Goal: Task Accomplishment & Management: Complete application form

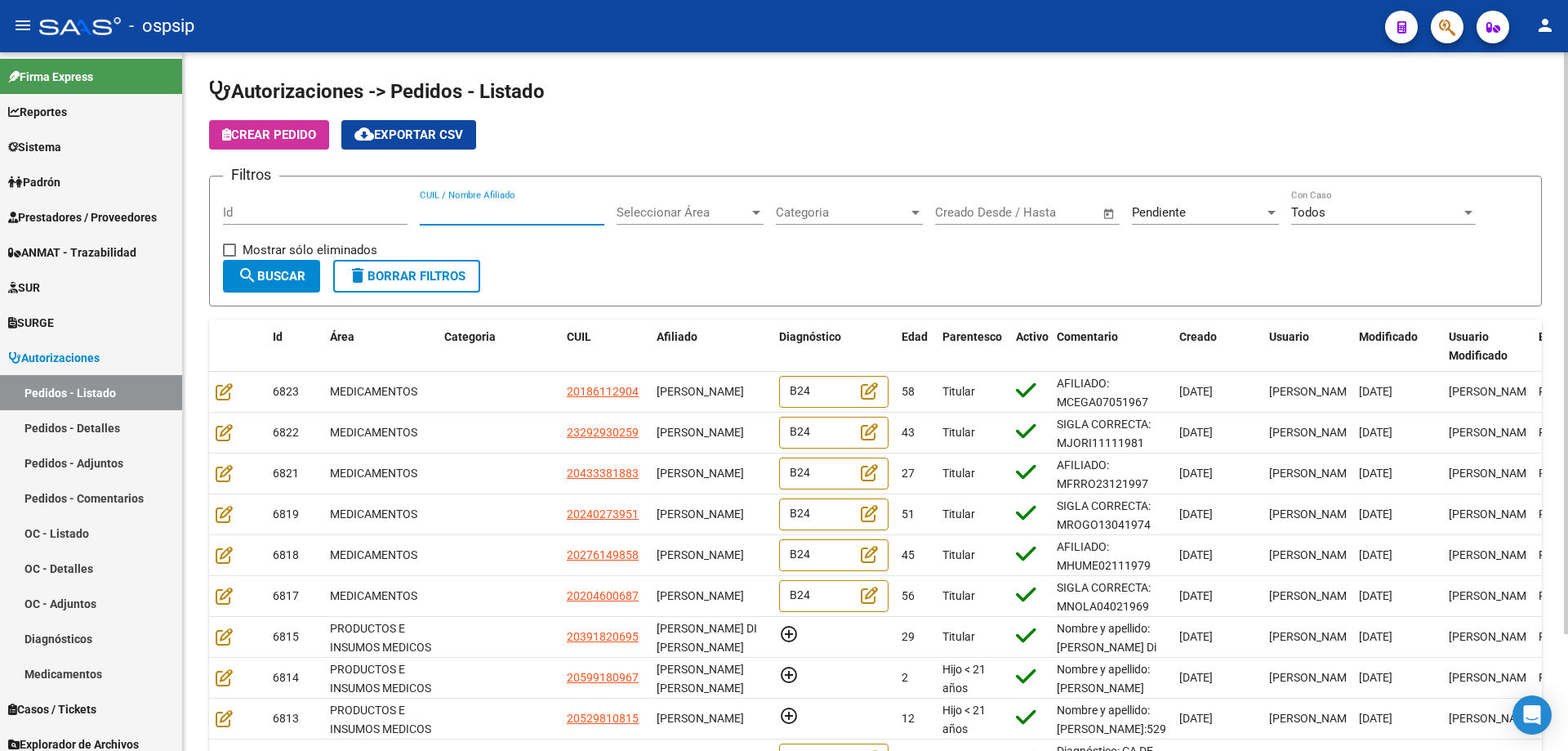
click at [460, 218] on input "CUIL / Nombre Afiliado" at bounding box center [512, 213] width 184 height 15
type input "[PERSON_NAME]"
click at [1186, 208] on span "Pendiente" at bounding box center [1159, 213] width 54 height 15
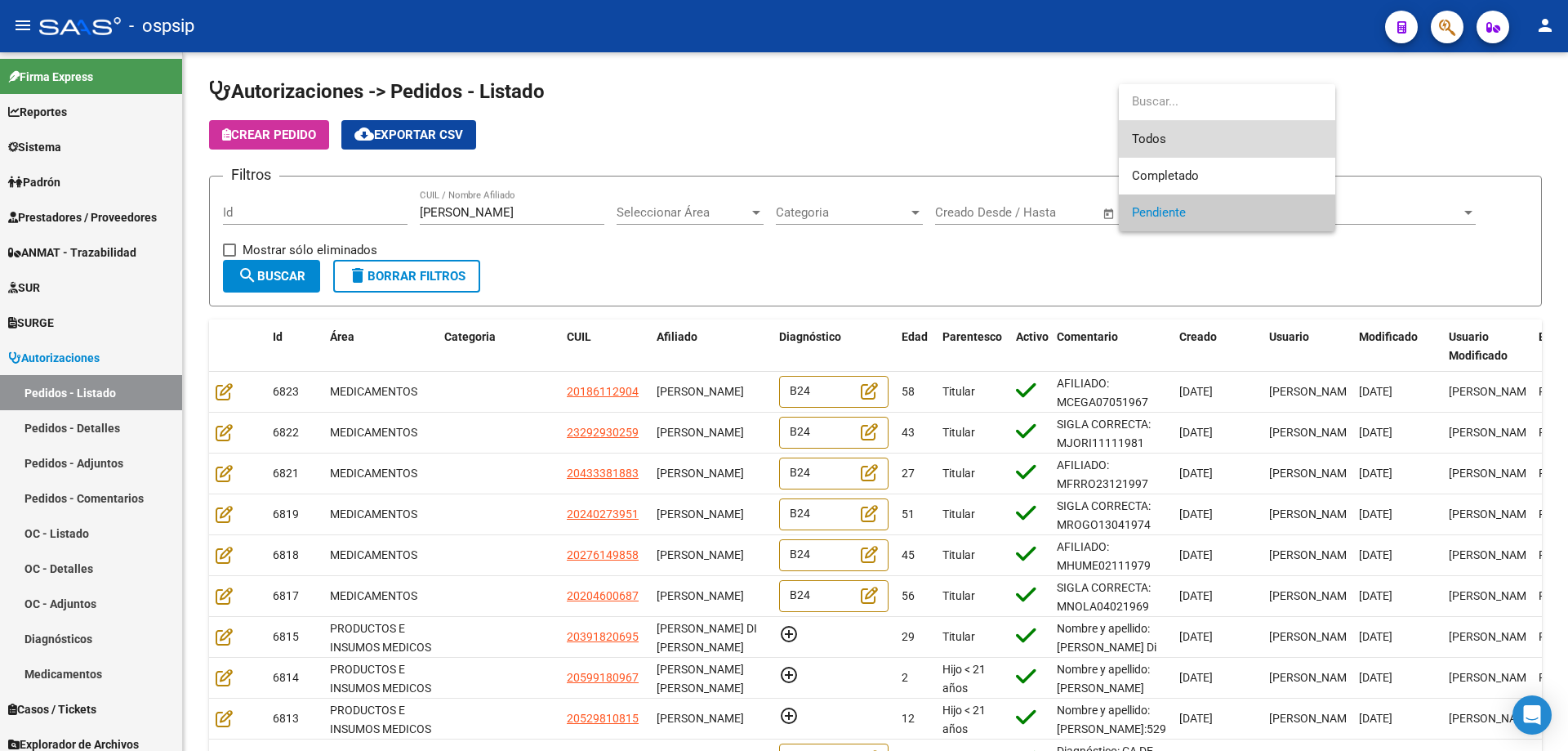
click at [1167, 142] on span "Todos" at bounding box center [1227, 139] width 190 height 37
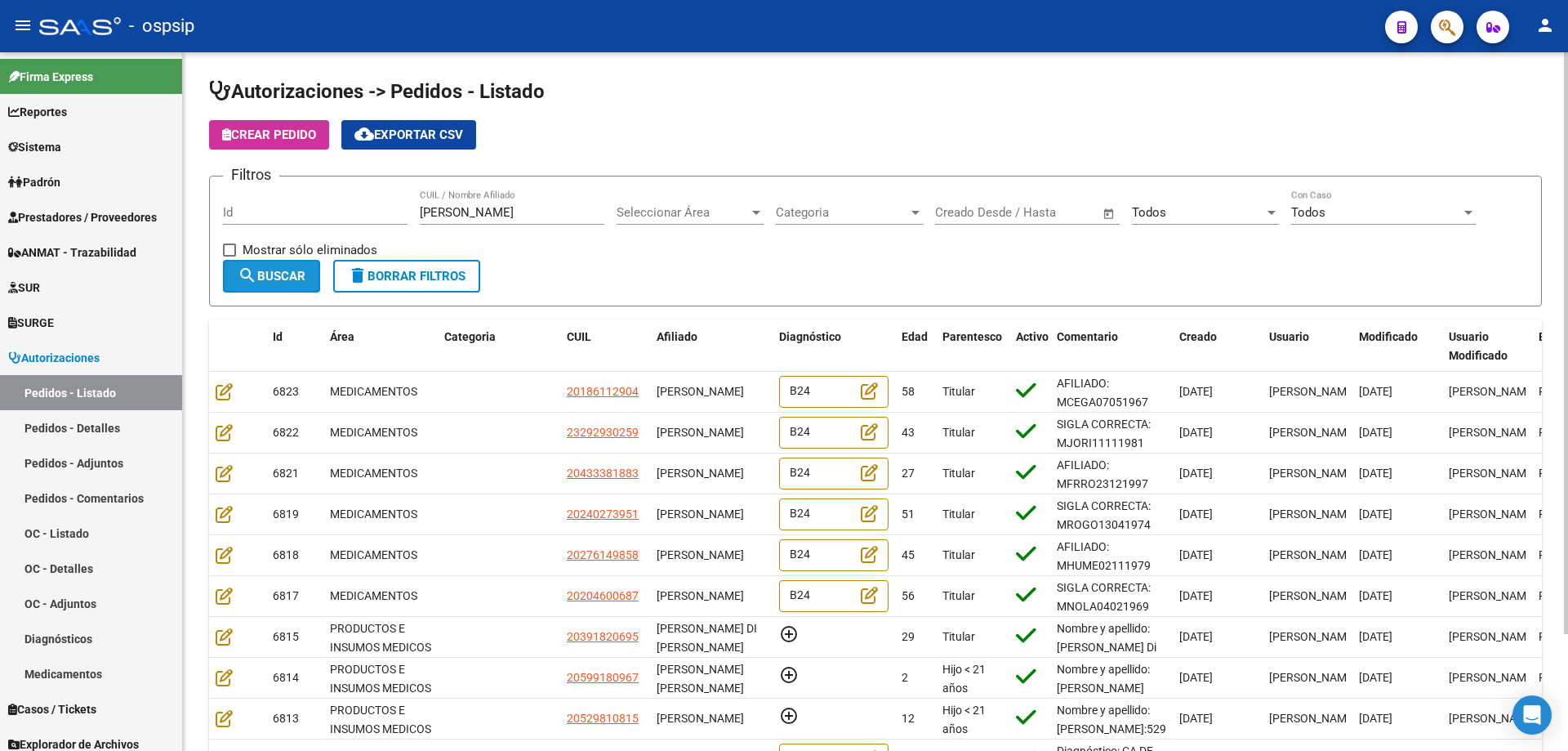
click at [284, 277] on span "search Buscar" at bounding box center [272, 277] width 68 height 15
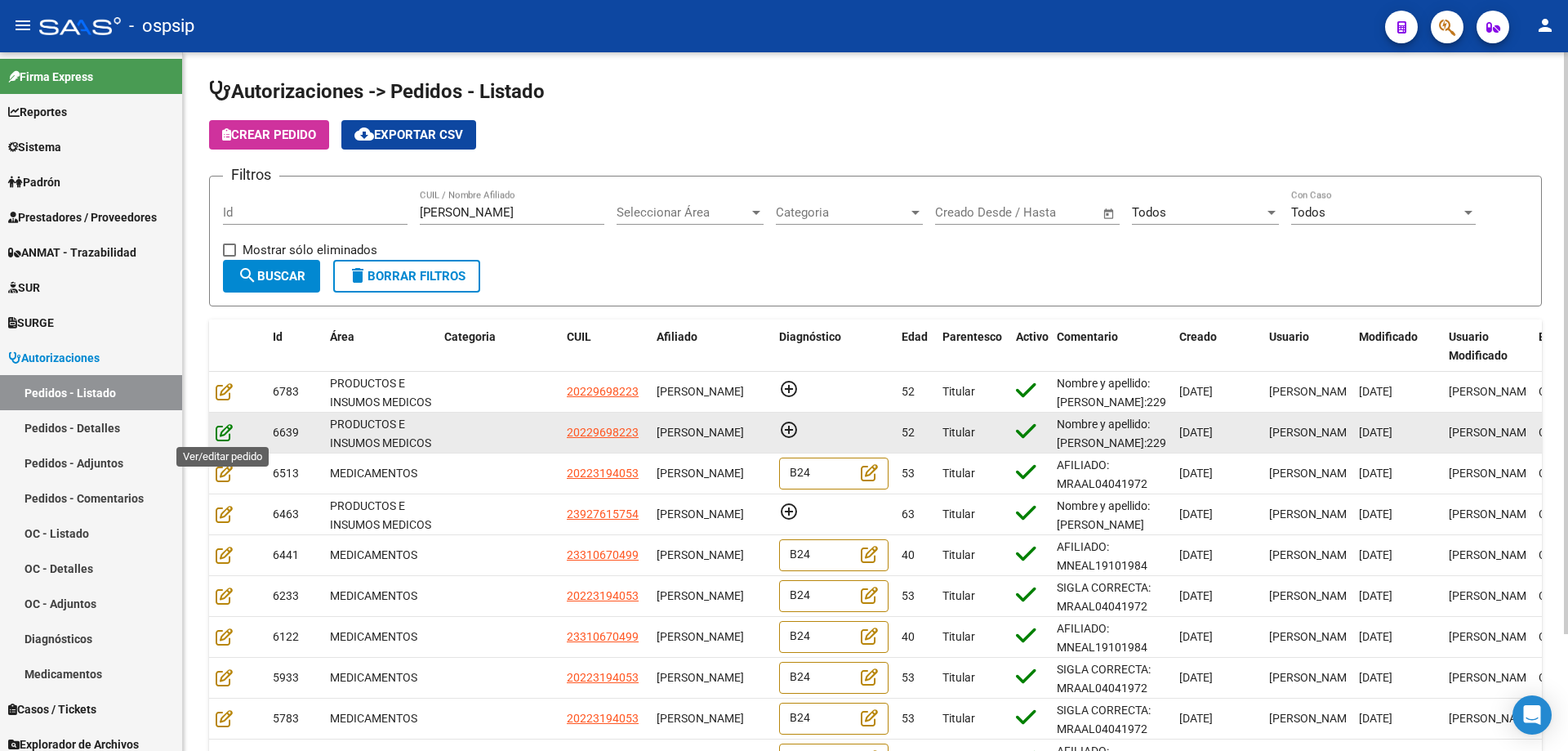
click at [225, 438] on icon at bounding box center [224, 432] width 17 height 18
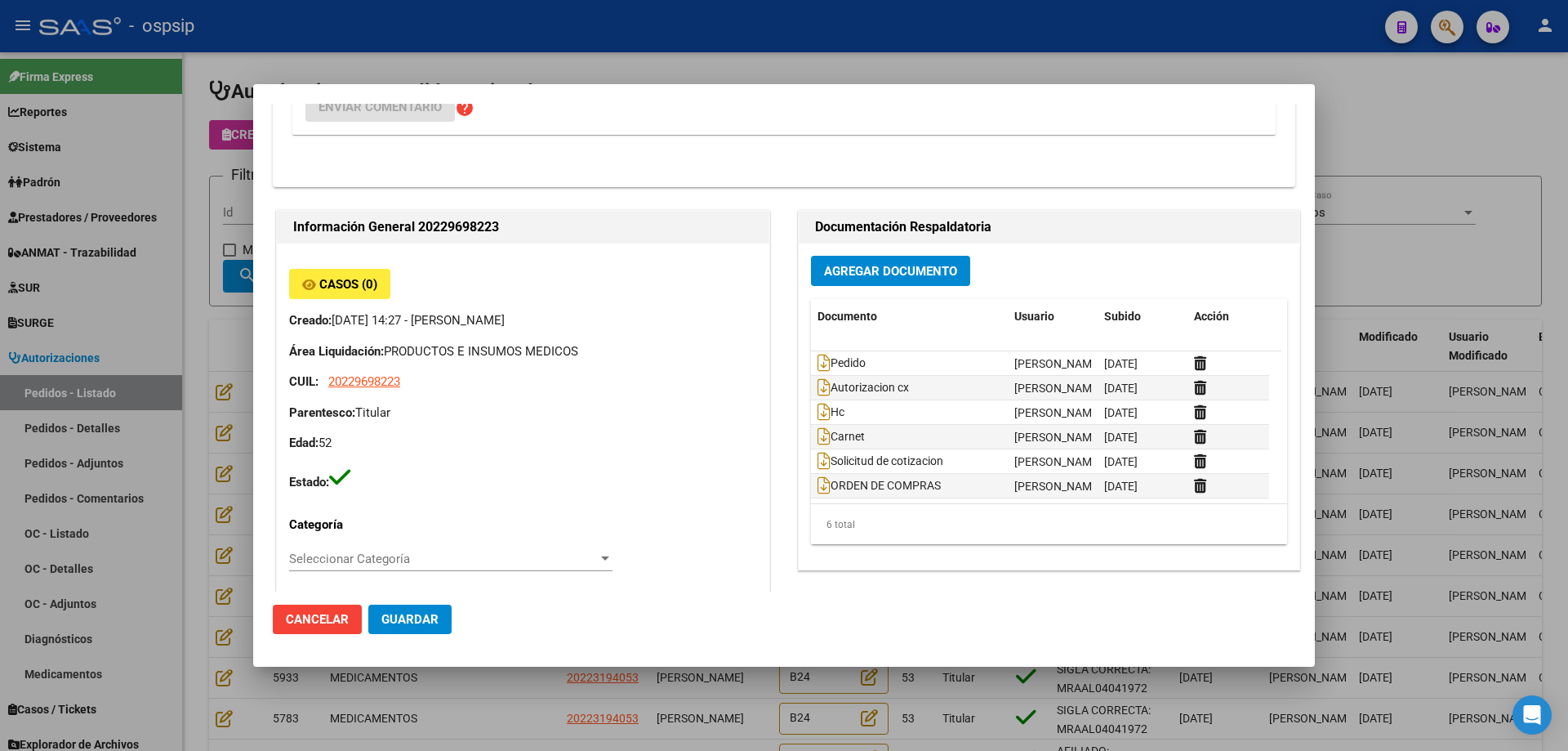
scroll to position [490, 0]
click at [818, 491] on icon at bounding box center [825, 486] width 13 height 18
click at [238, 200] on div at bounding box center [784, 376] width 1568 height 751
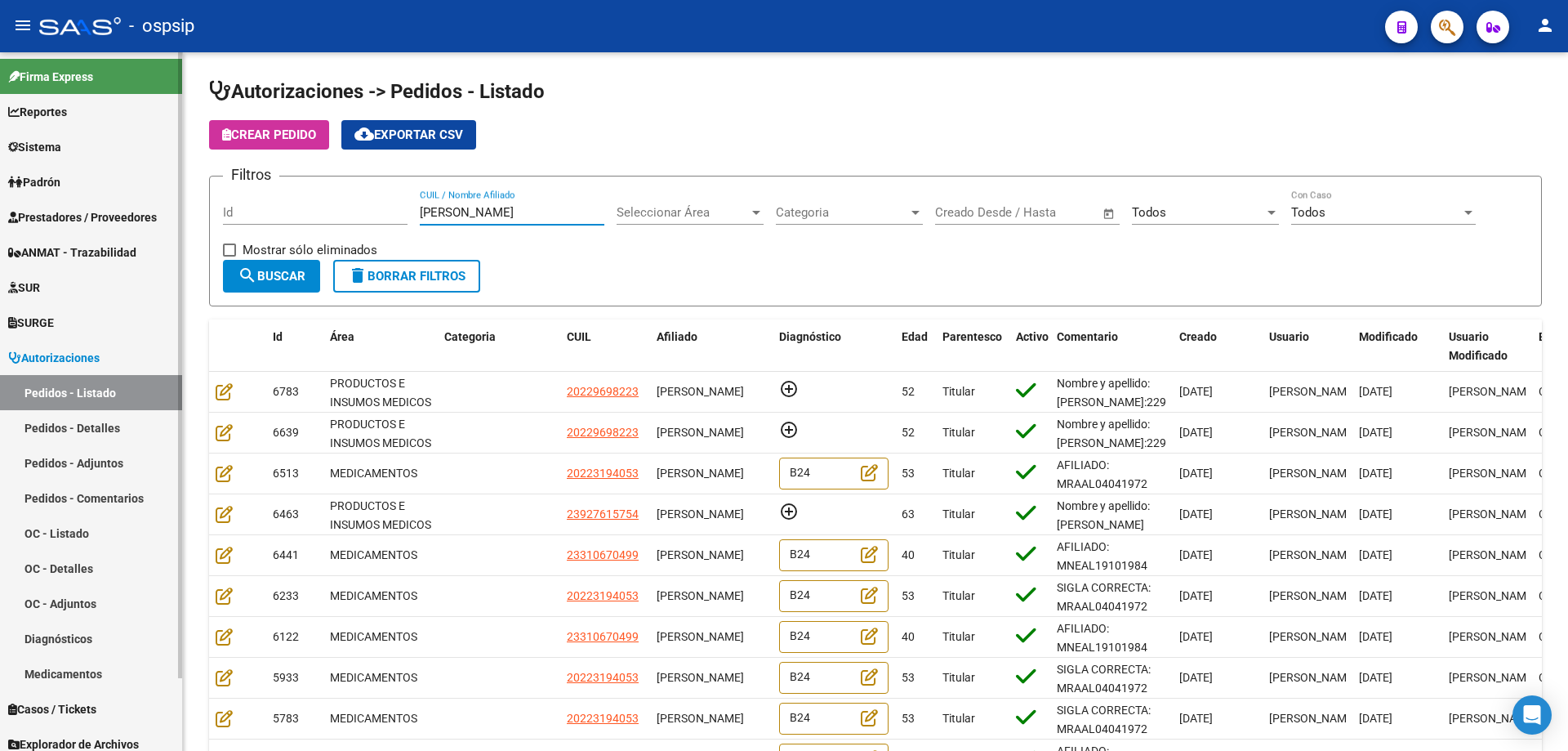
drag, startPoint x: 474, startPoint y: 206, endPoint x: 156, endPoint y: 153, distance: 322.4
click at [156, 153] on mat-sidenav-container "Firma Express Reportes Egresos Devengados Auditorías x Área Auditorías x Usuari…" at bounding box center [784, 401] width 1568 height 698
click at [272, 215] on input "Id" at bounding box center [315, 213] width 184 height 15
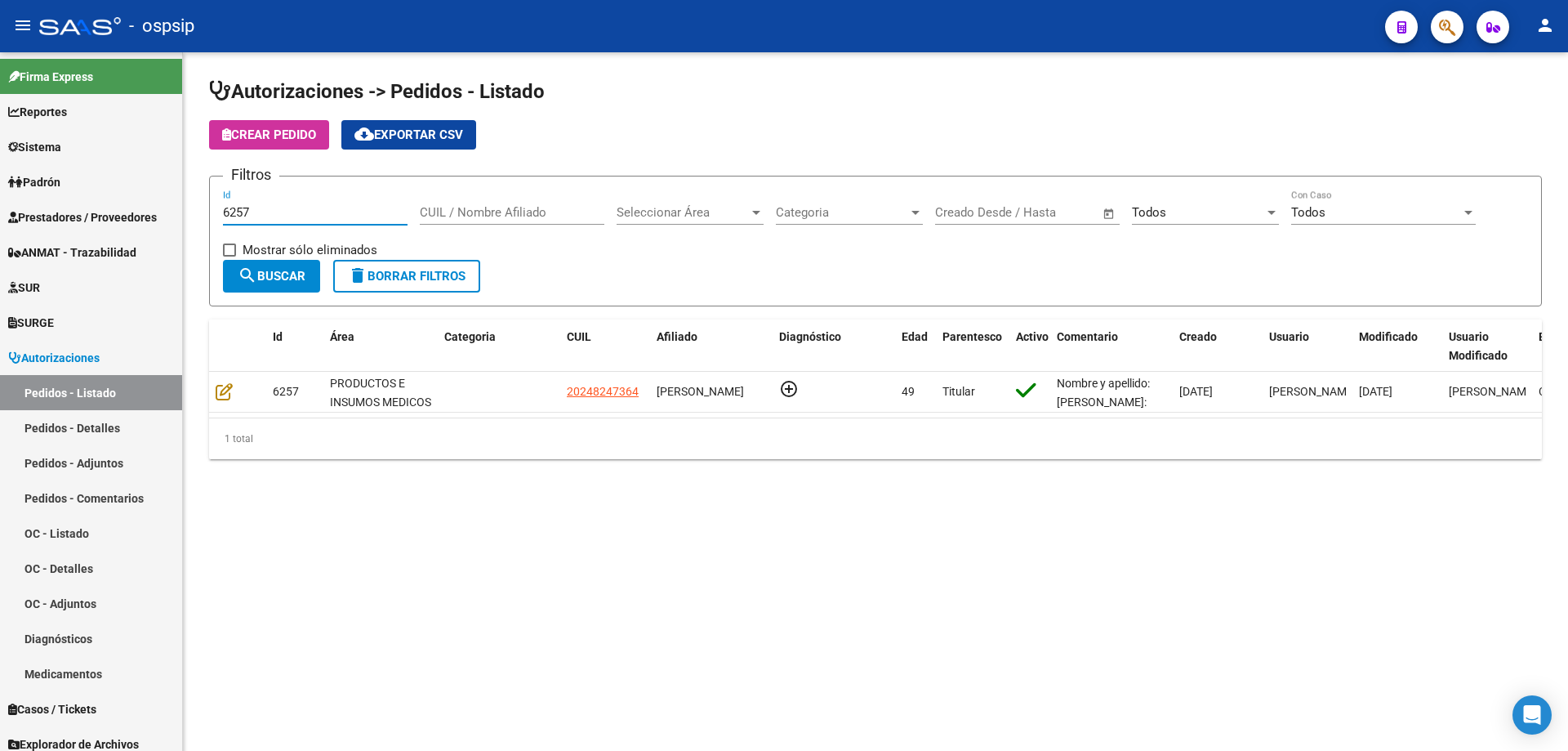
type input "6257"
drag, startPoint x: 291, startPoint y: 211, endPoint x: 51, endPoint y: 169, distance: 243.6
click at [51, 169] on mat-sidenav-container "Firma Express Reportes Egresos Devengados Auditorías x Área Auditorías x Usuari…" at bounding box center [784, 401] width 1568 height 698
click at [465, 219] on input "CUIL / Nombre Afiliado" at bounding box center [512, 213] width 184 height 15
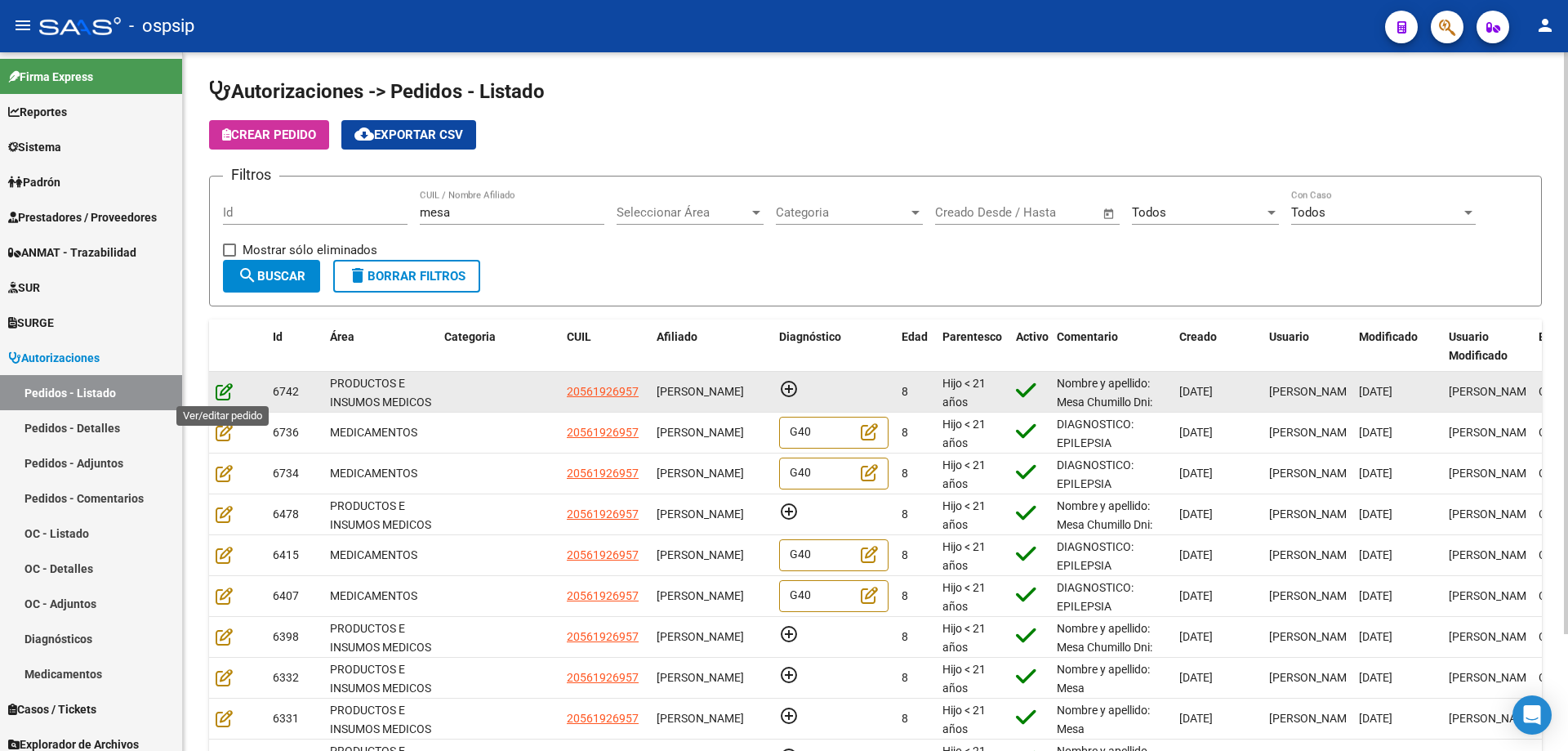
click at [224, 387] on icon at bounding box center [224, 391] width 17 height 18
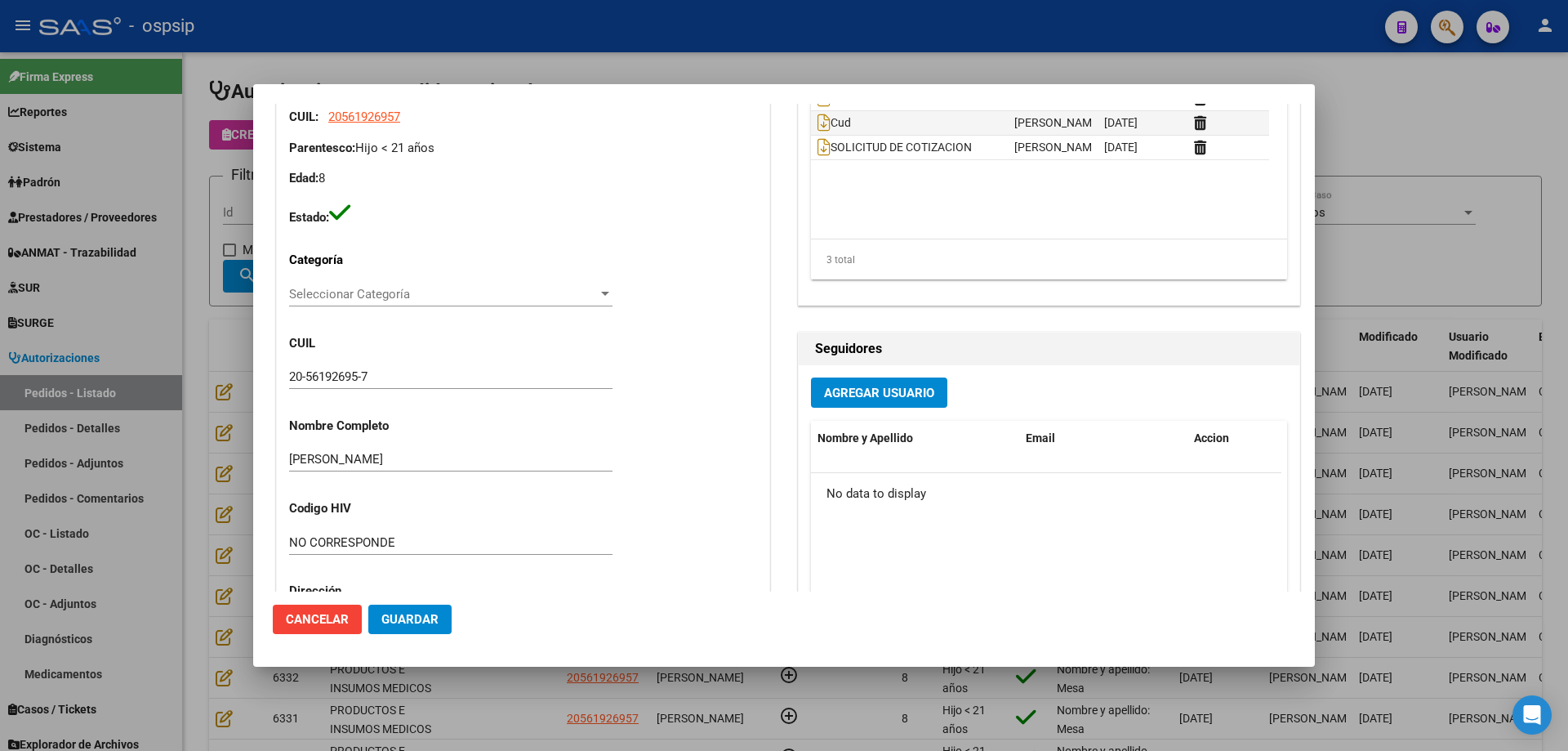
scroll to position [244, 0]
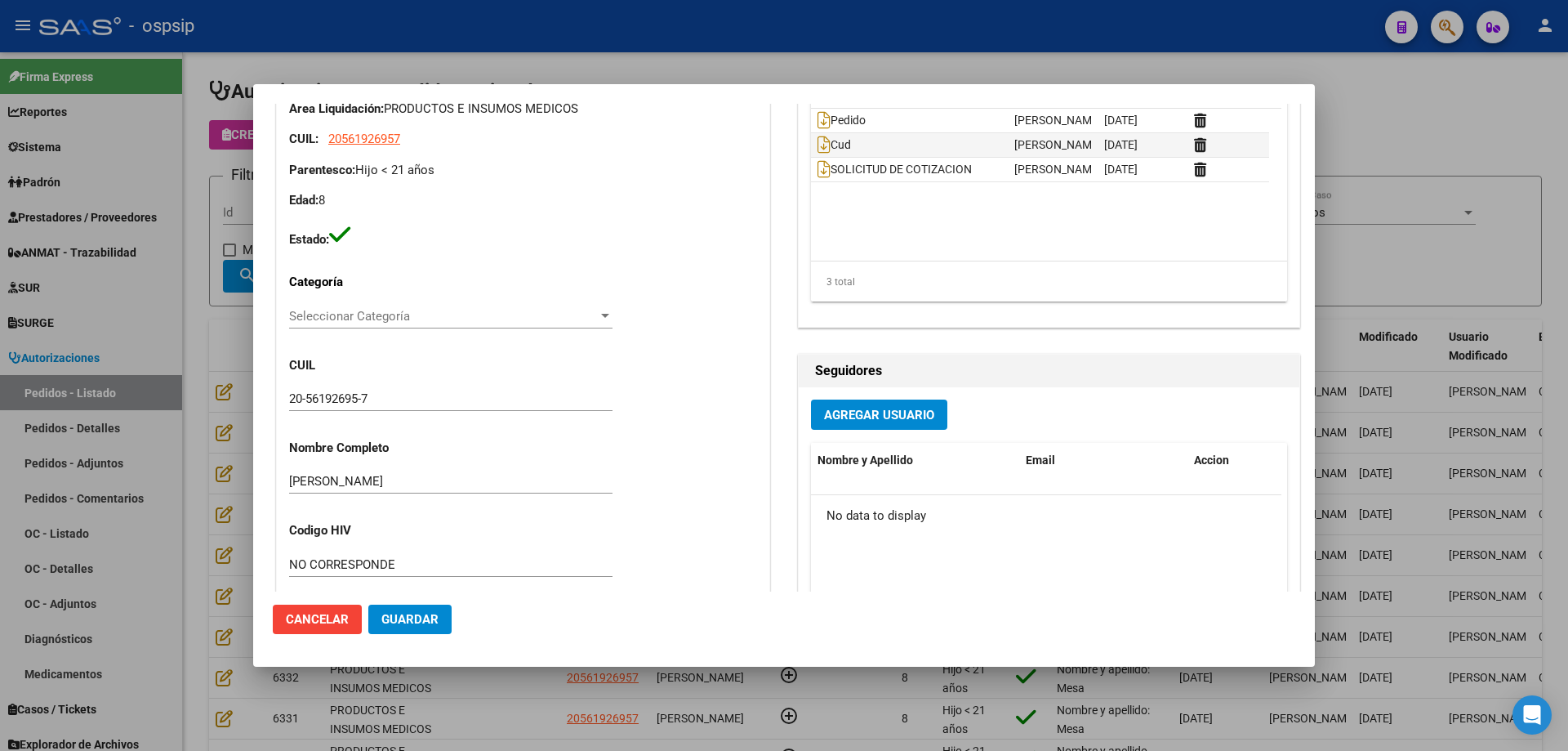
click at [200, 388] on div at bounding box center [784, 376] width 1568 height 751
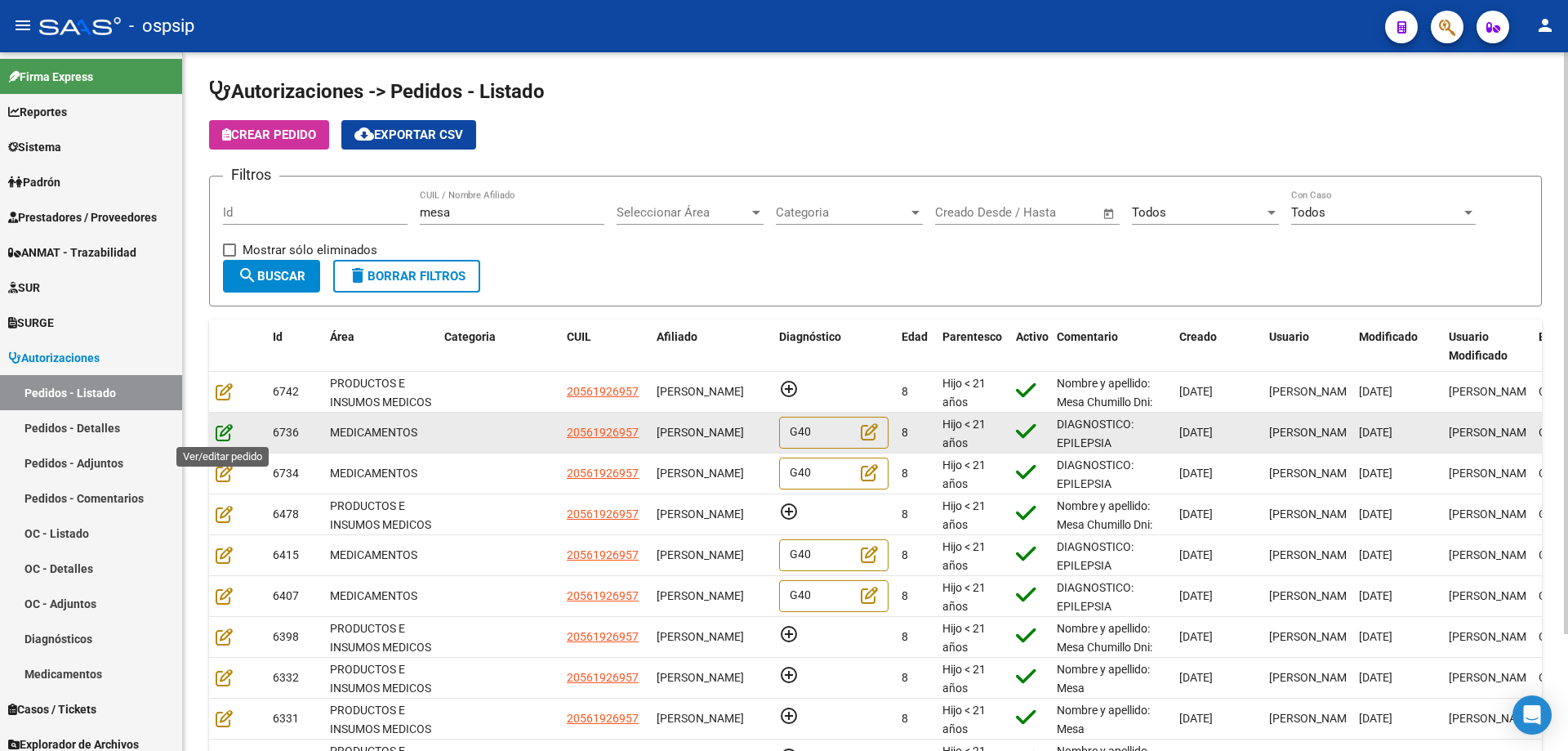
click at [225, 431] on icon at bounding box center [224, 432] width 17 height 18
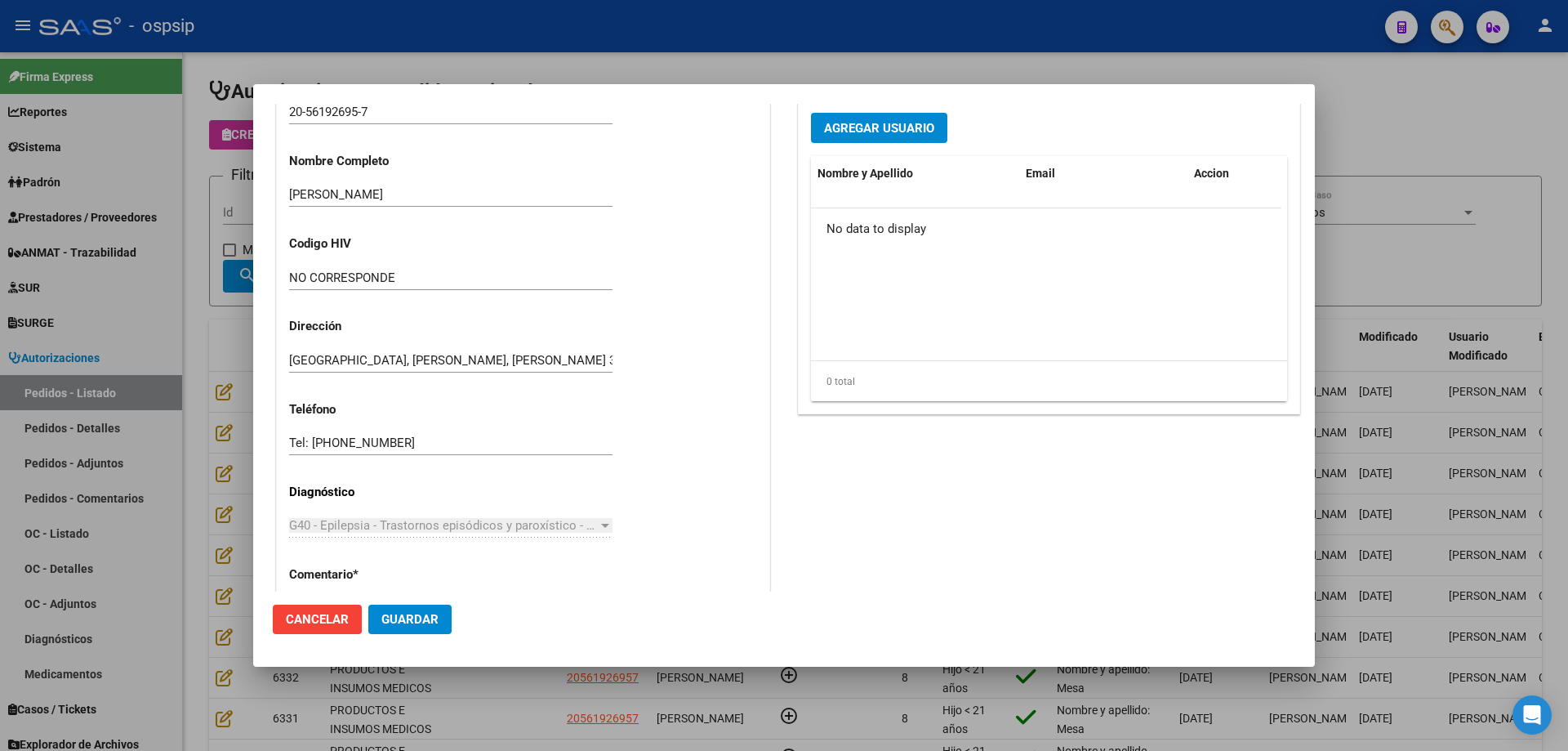
scroll to position [735, 0]
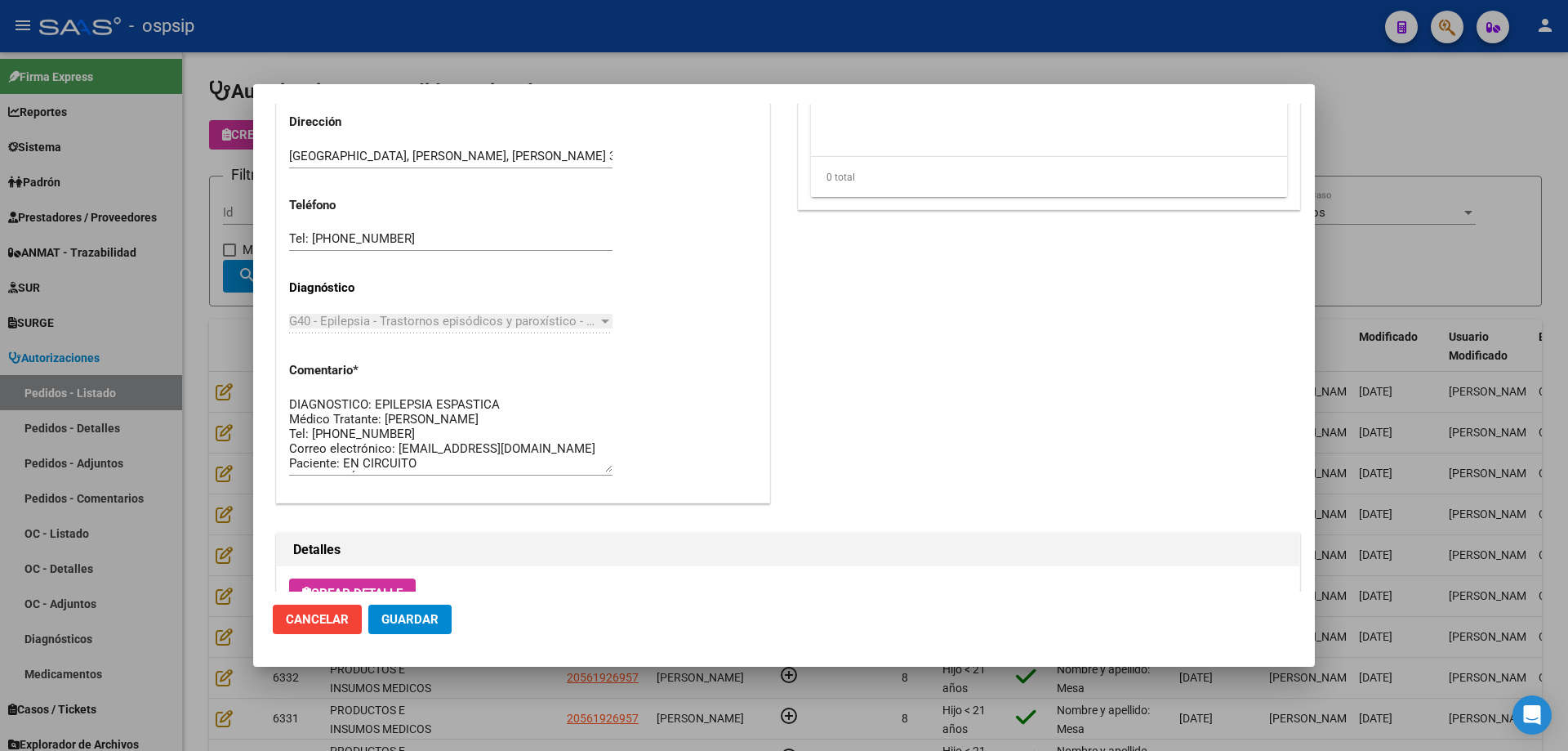
click at [249, 381] on div at bounding box center [784, 376] width 1568 height 751
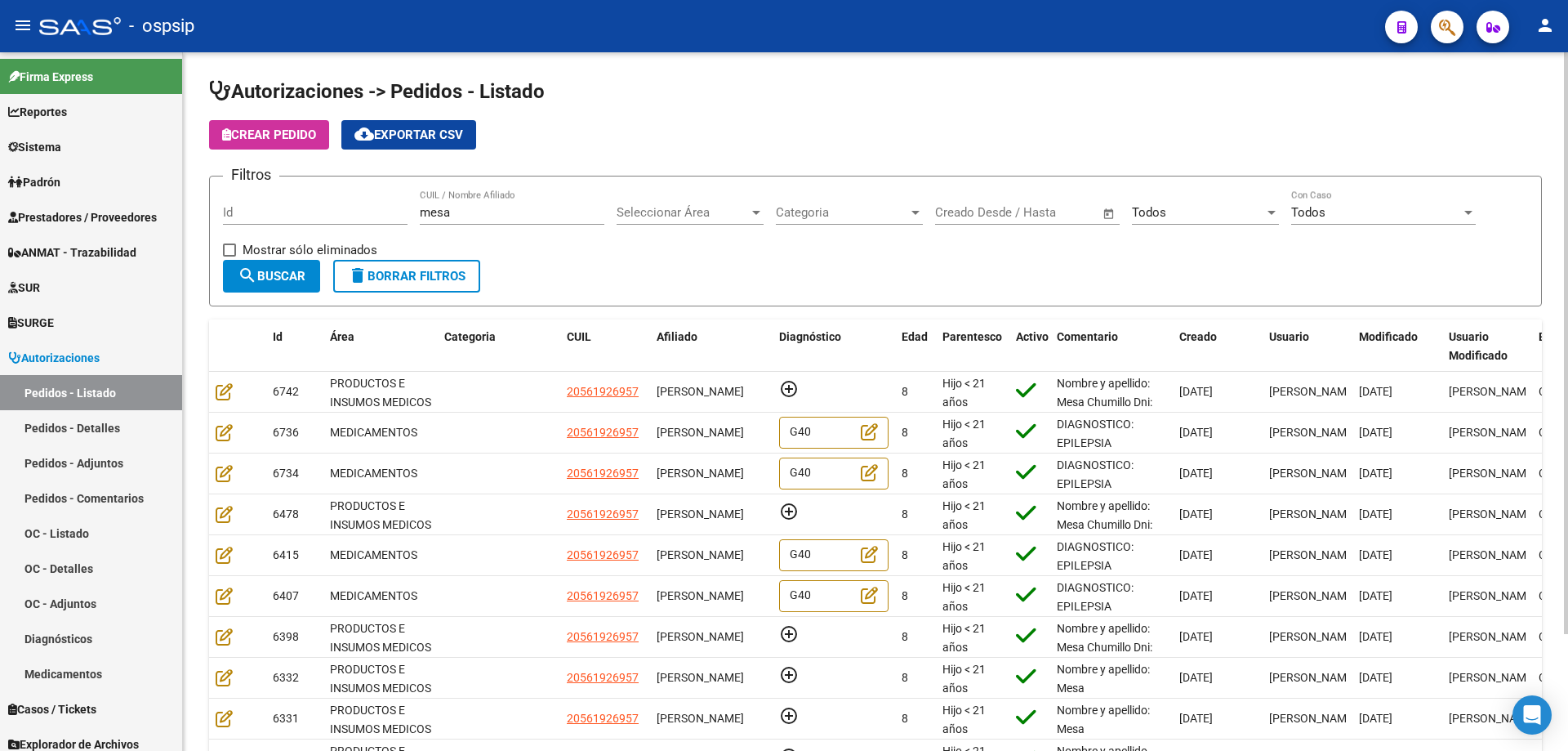
click at [648, 218] on span "Seleccionar Área" at bounding box center [683, 213] width 132 height 15
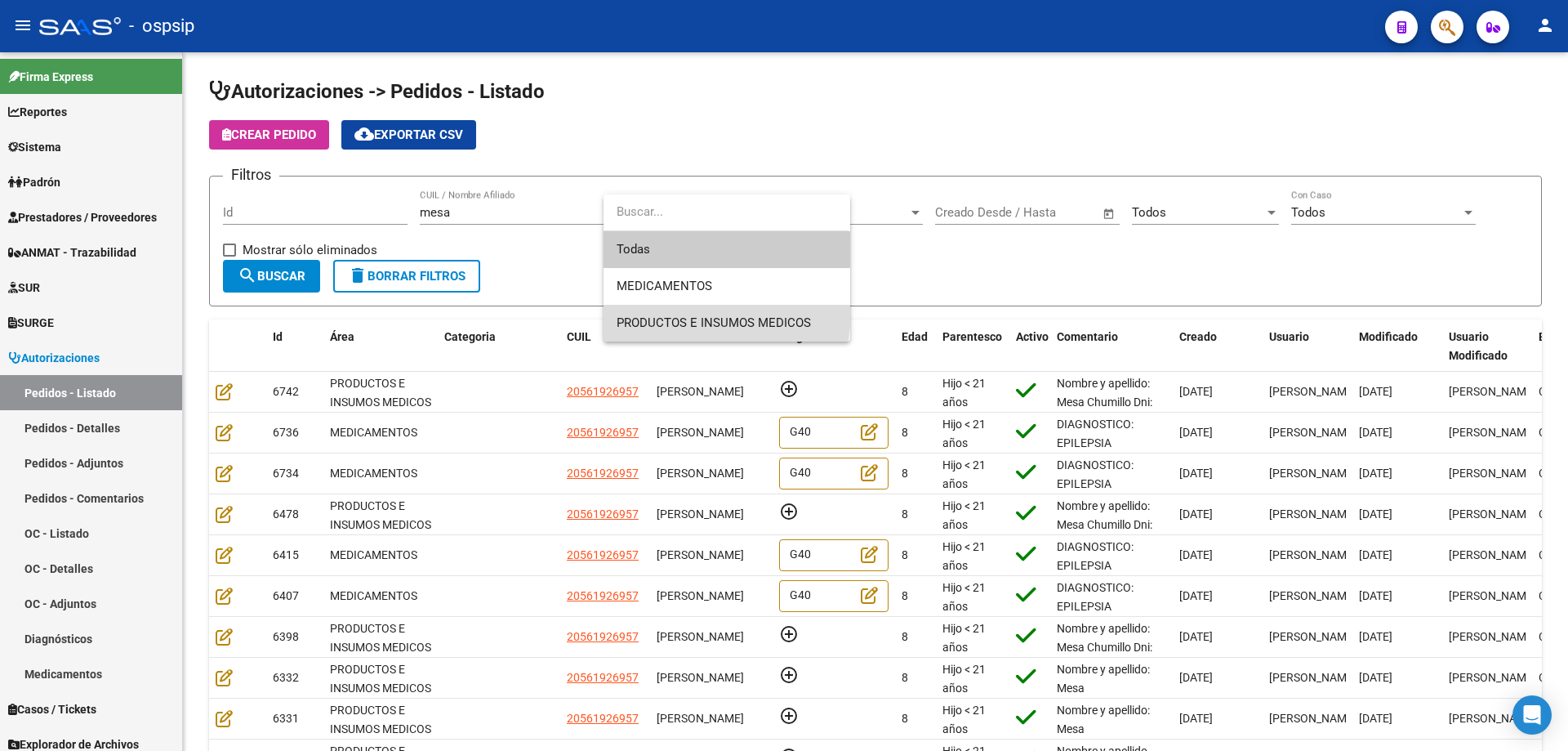
click at [658, 308] on span "PRODUCTOS E INSUMOS MEDICOS" at bounding box center [727, 324] width 220 height 37
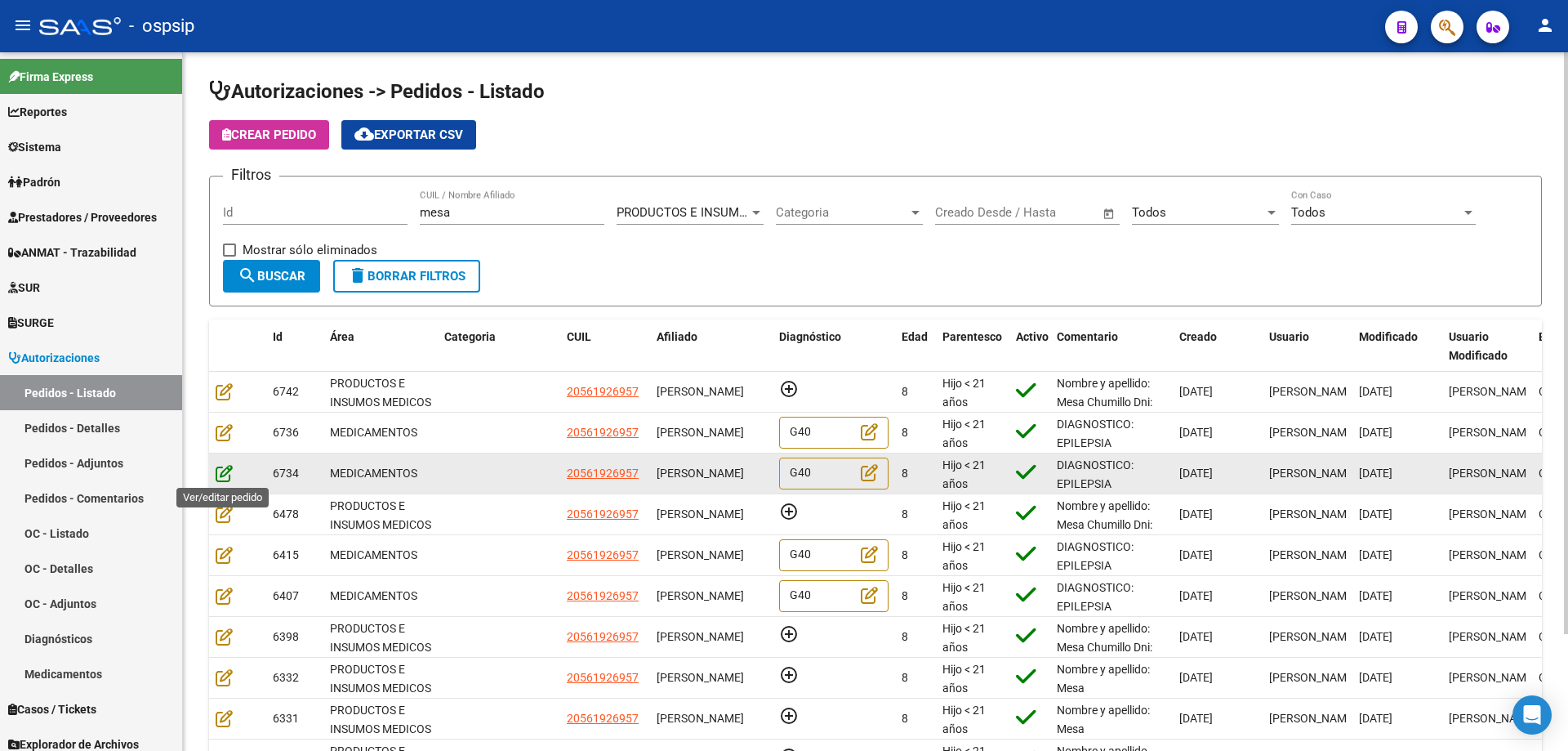
click at [225, 474] on icon at bounding box center [224, 473] width 17 height 18
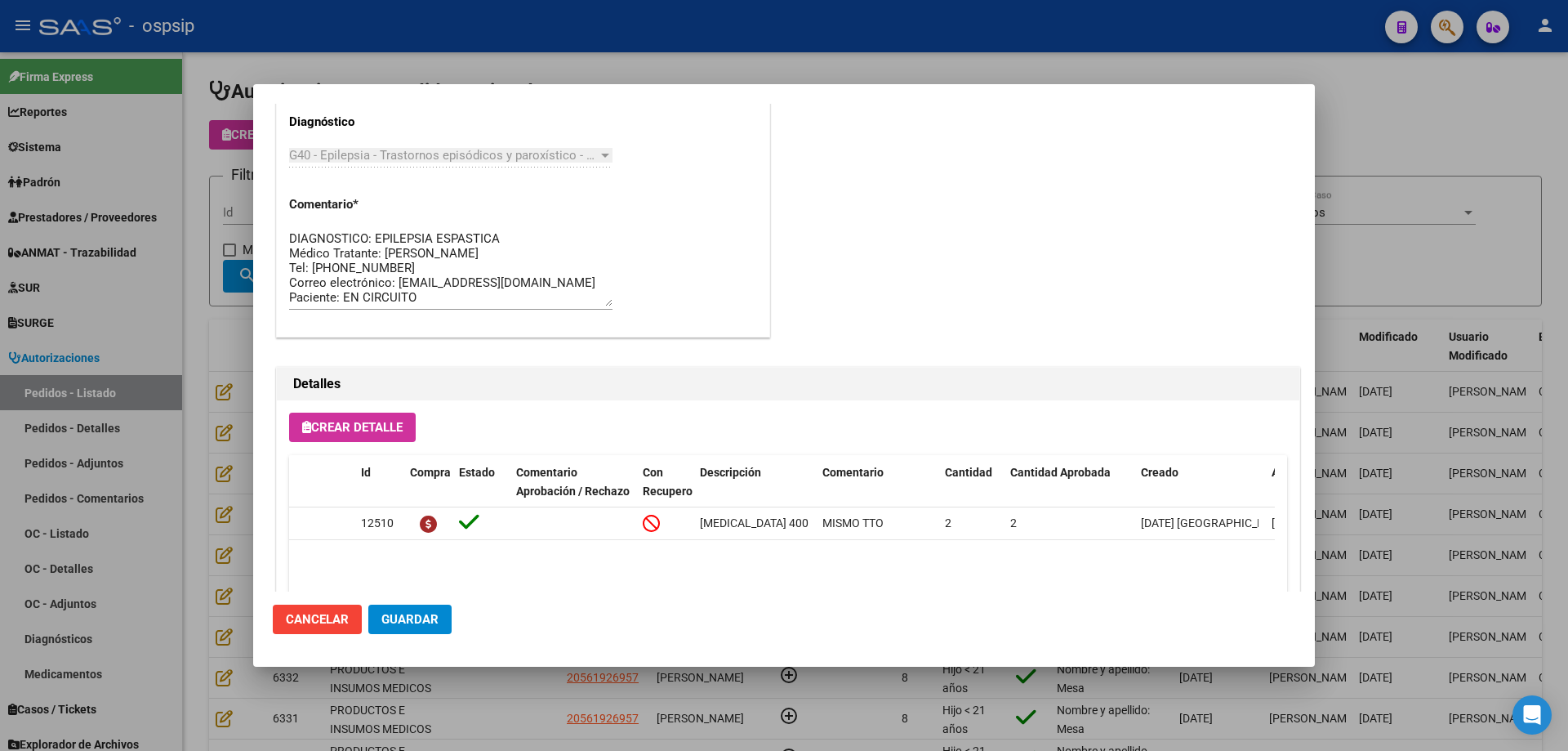
scroll to position [1062, 0]
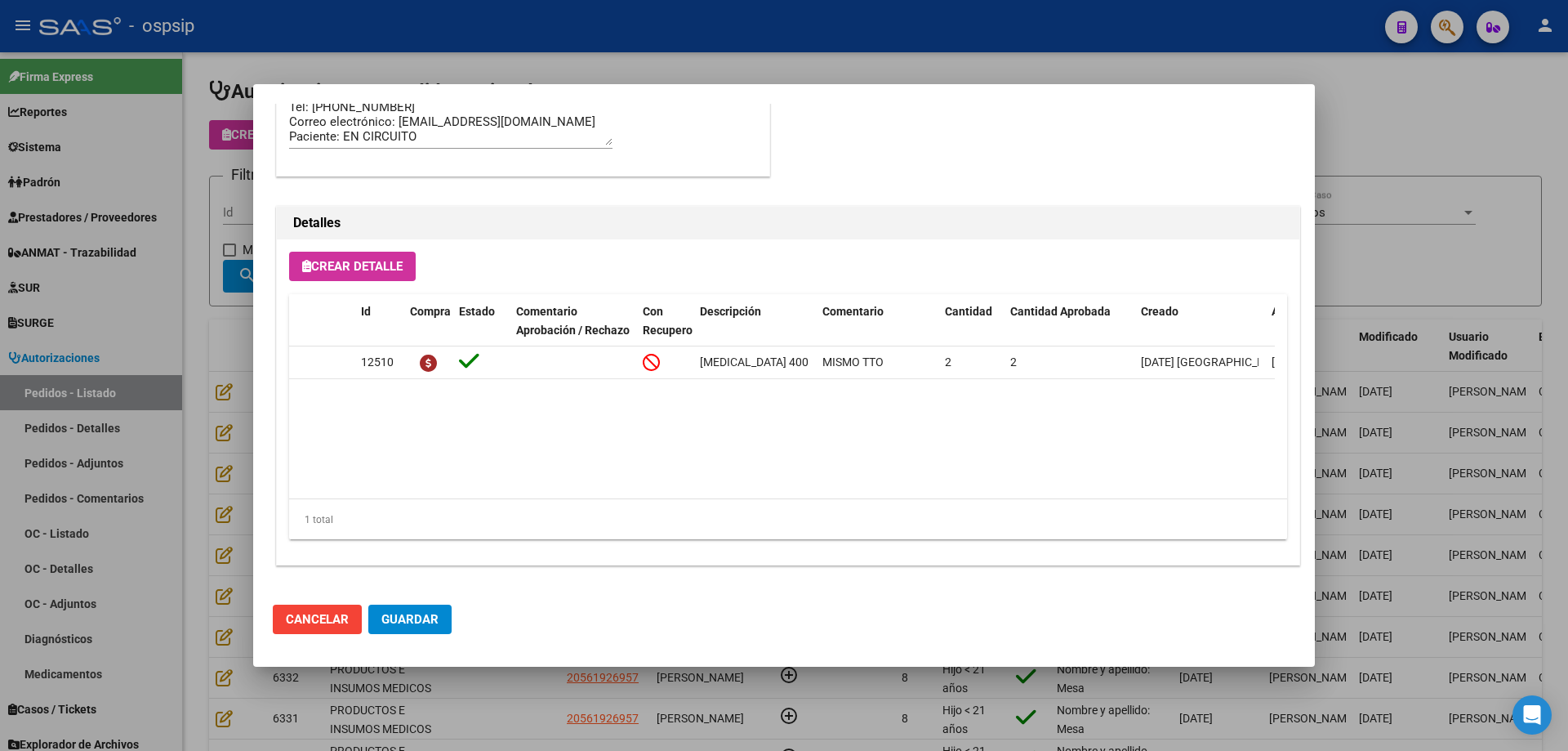
click at [135, 407] on div at bounding box center [784, 376] width 1568 height 751
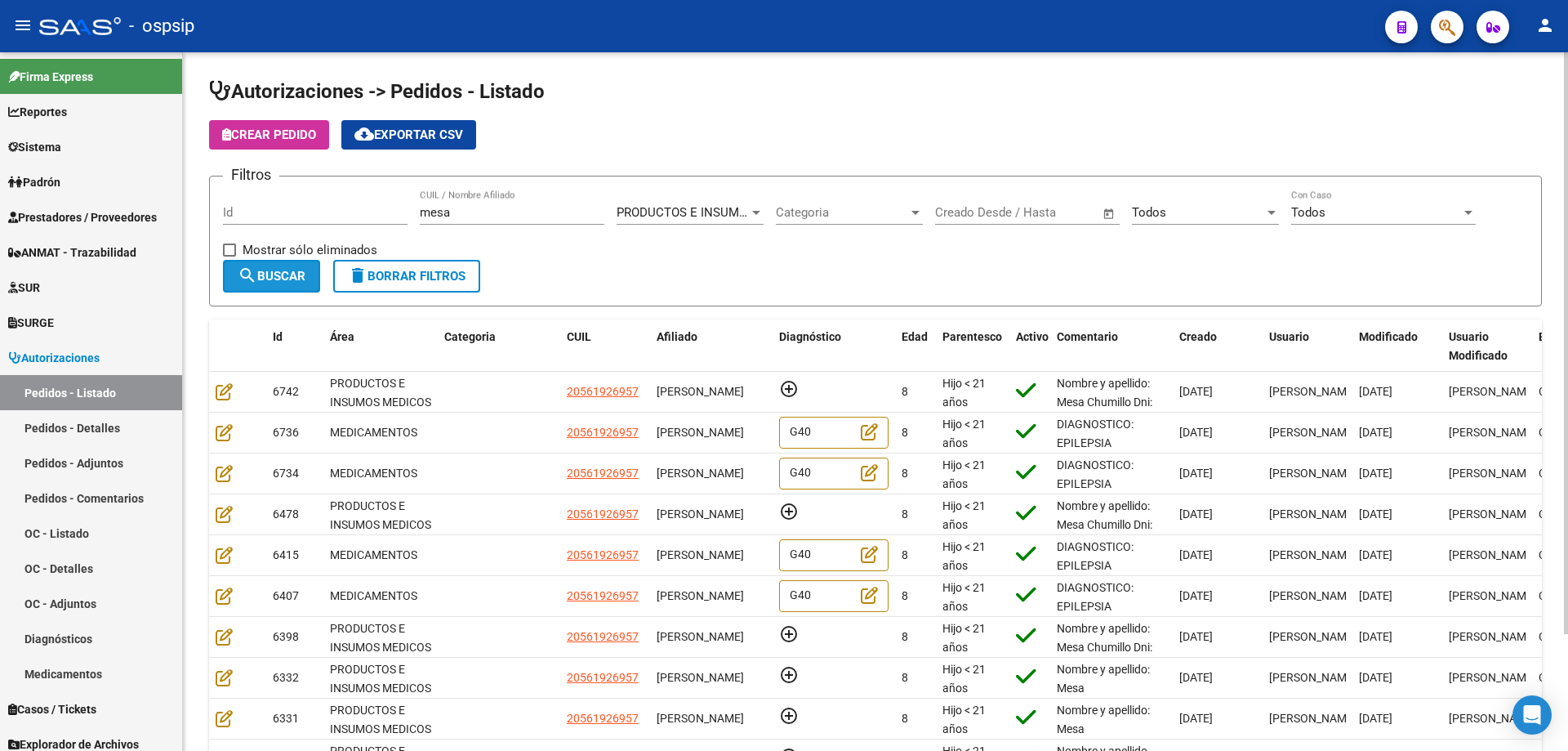
click at [266, 281] on span "search Buscar" at bounding box center [272, 277] width 68 height 15
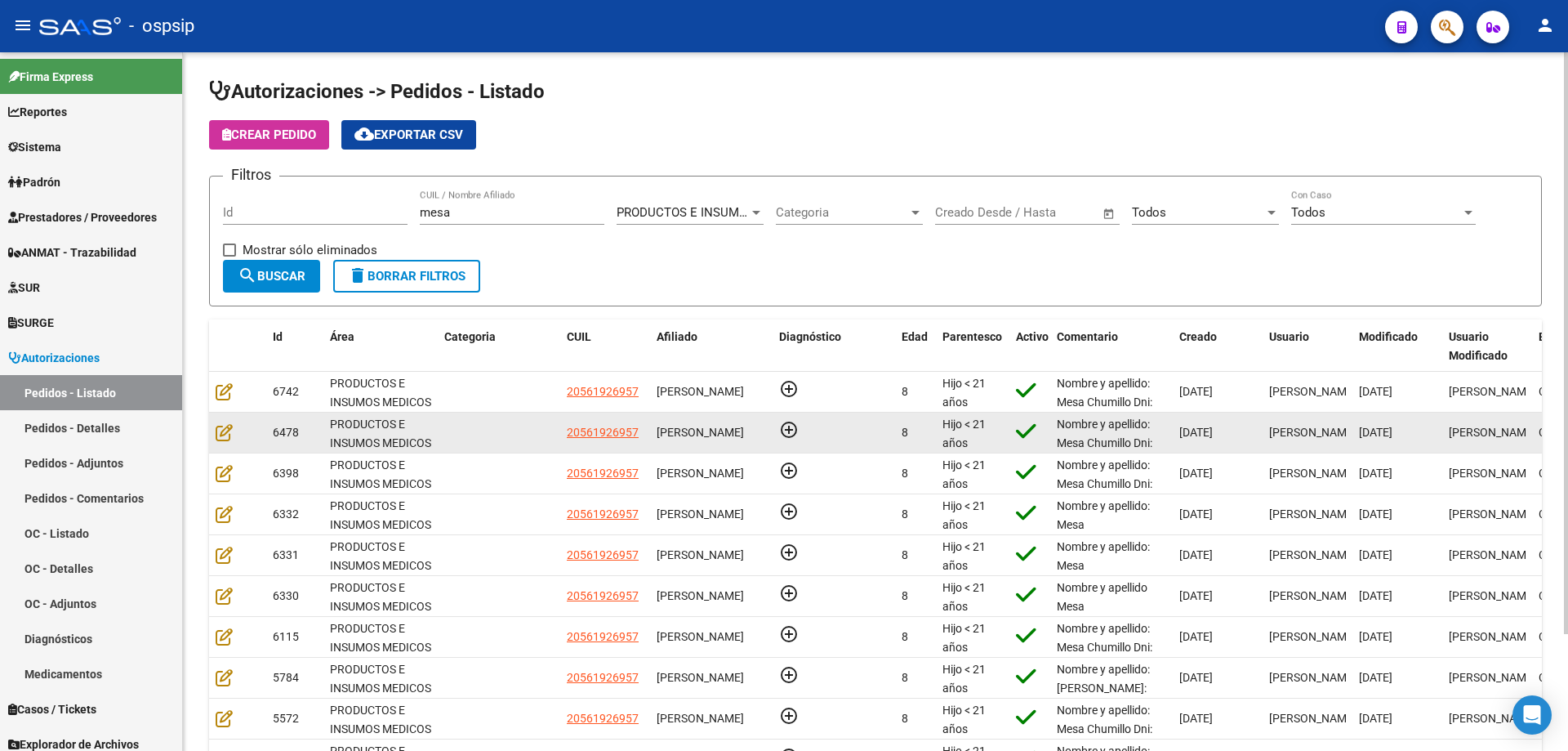
click at [221, 441] on div at bounding box center [237, 432] width 44 height 18
click at [224, 433] on icon at bounding box center [224, 432] width 17 height 18
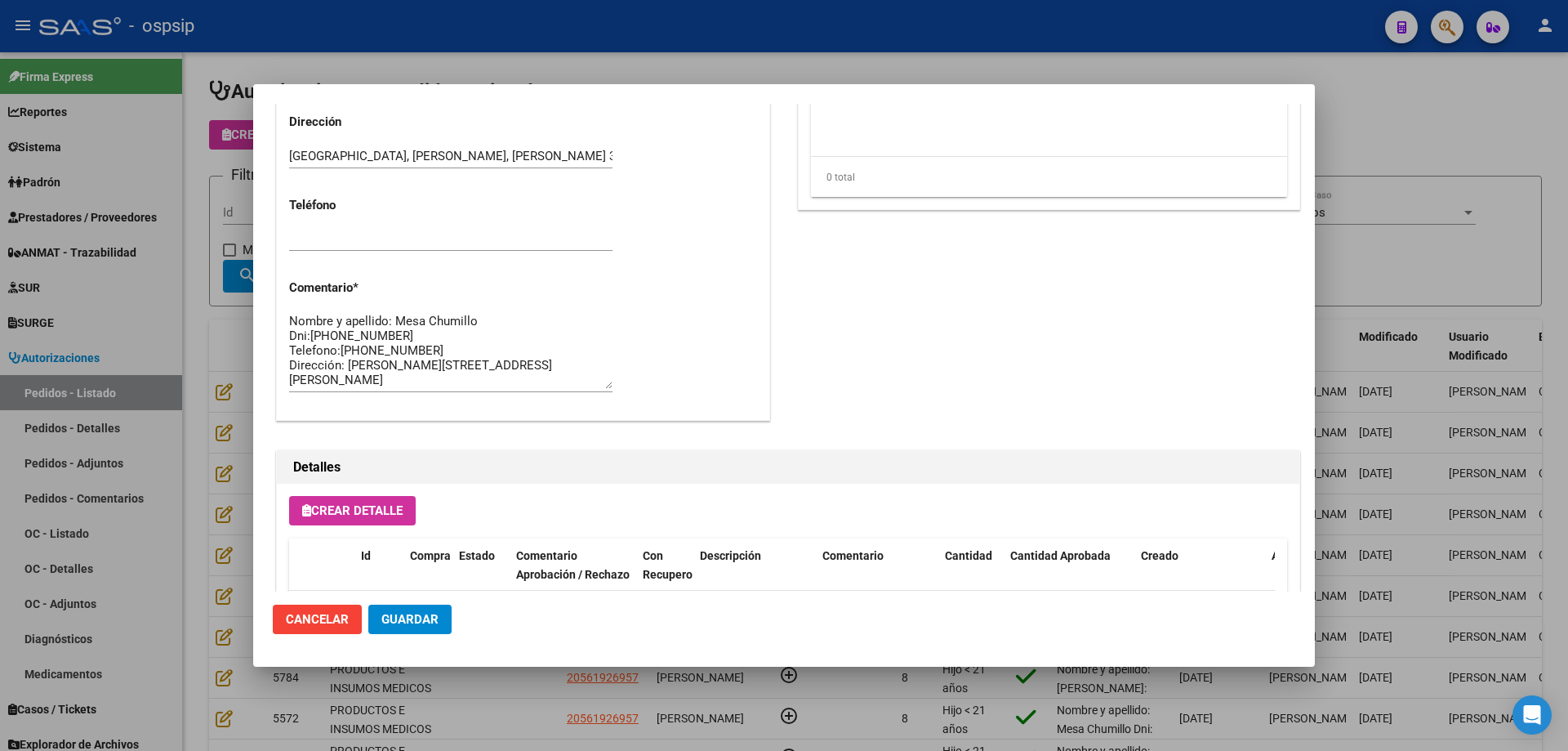
scroll to position [979, 0]
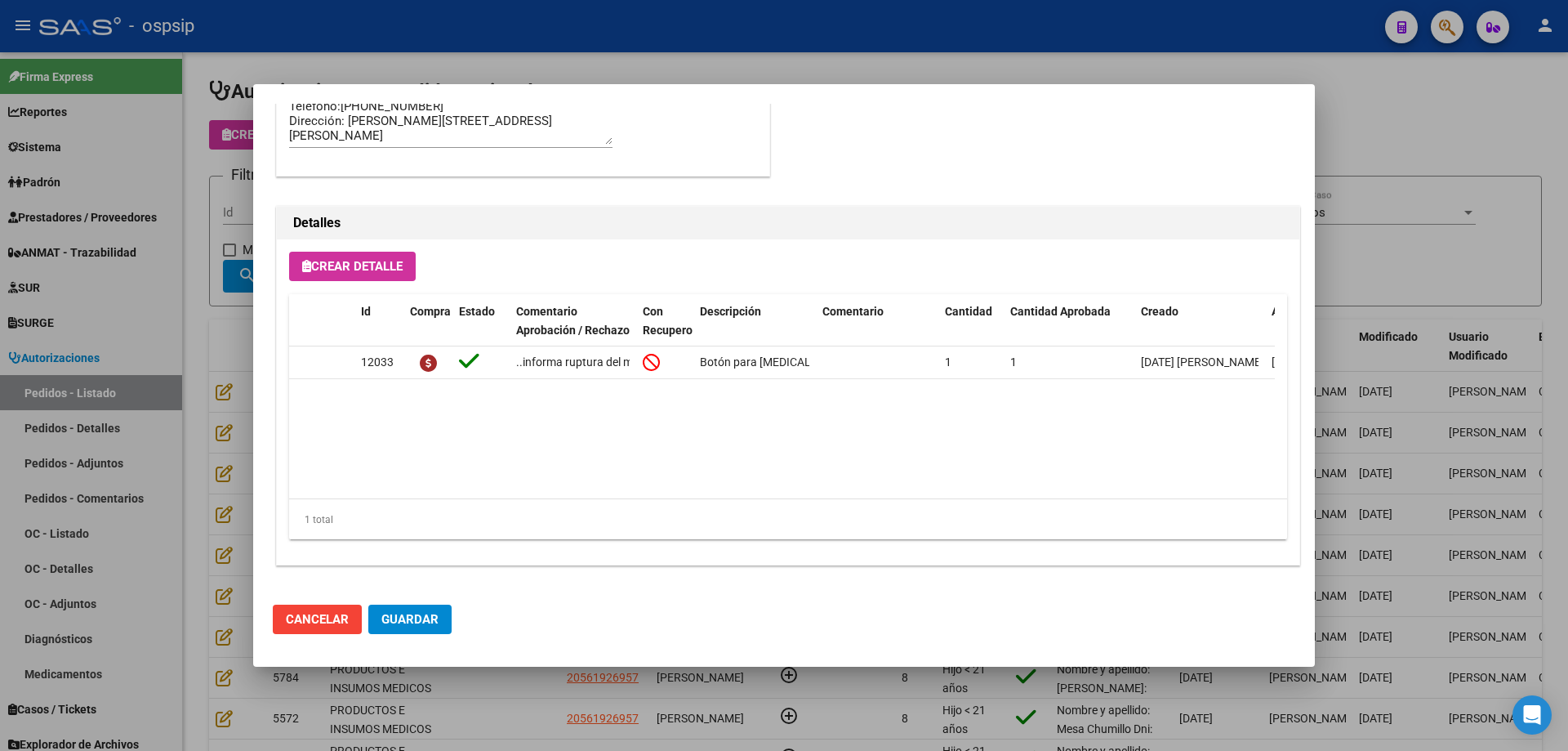
click at [216, 459] on div at bounding box center [784, 376] width 1568 height 751
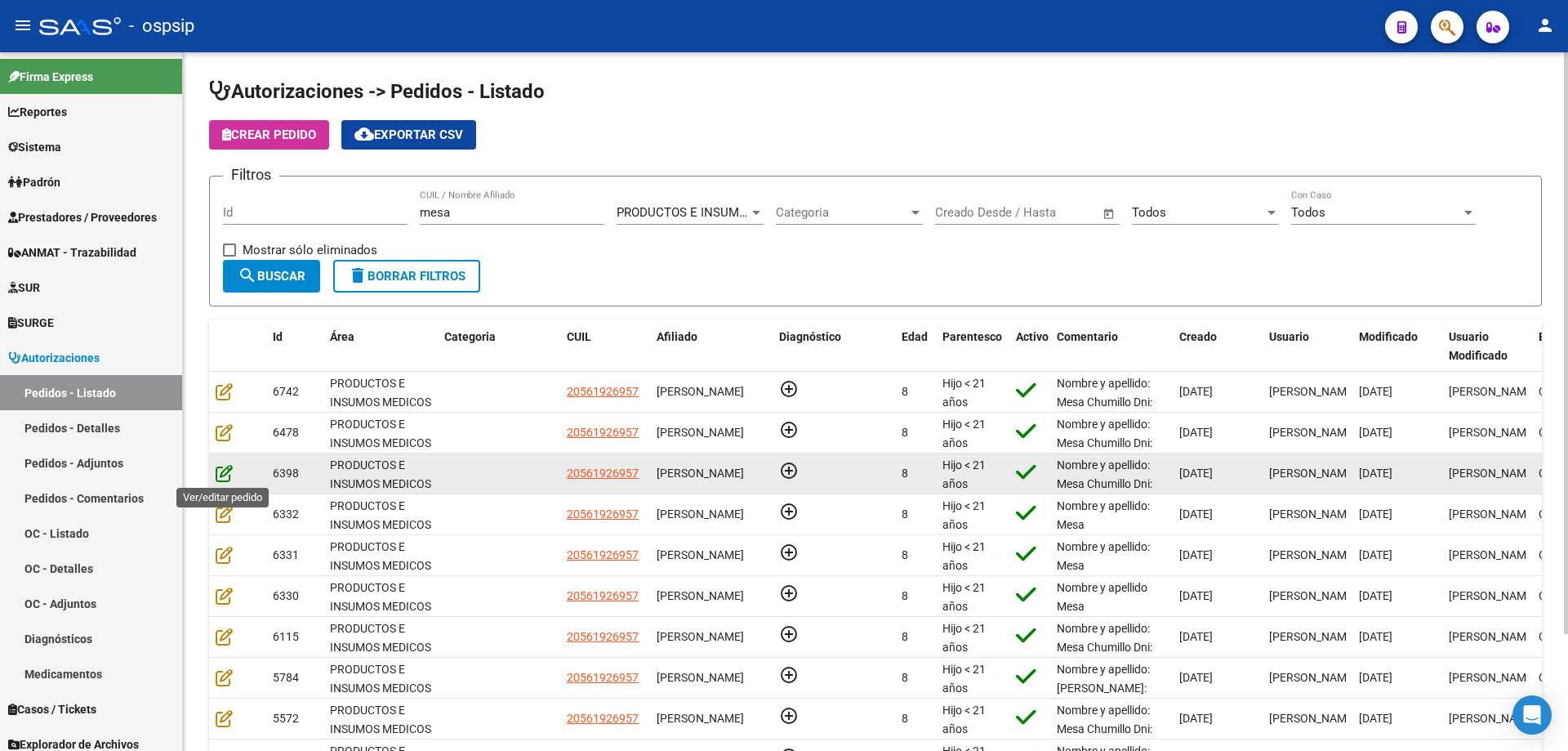
click at [225, 464] on icon at bounding box center [224, 473] width 17 height 18
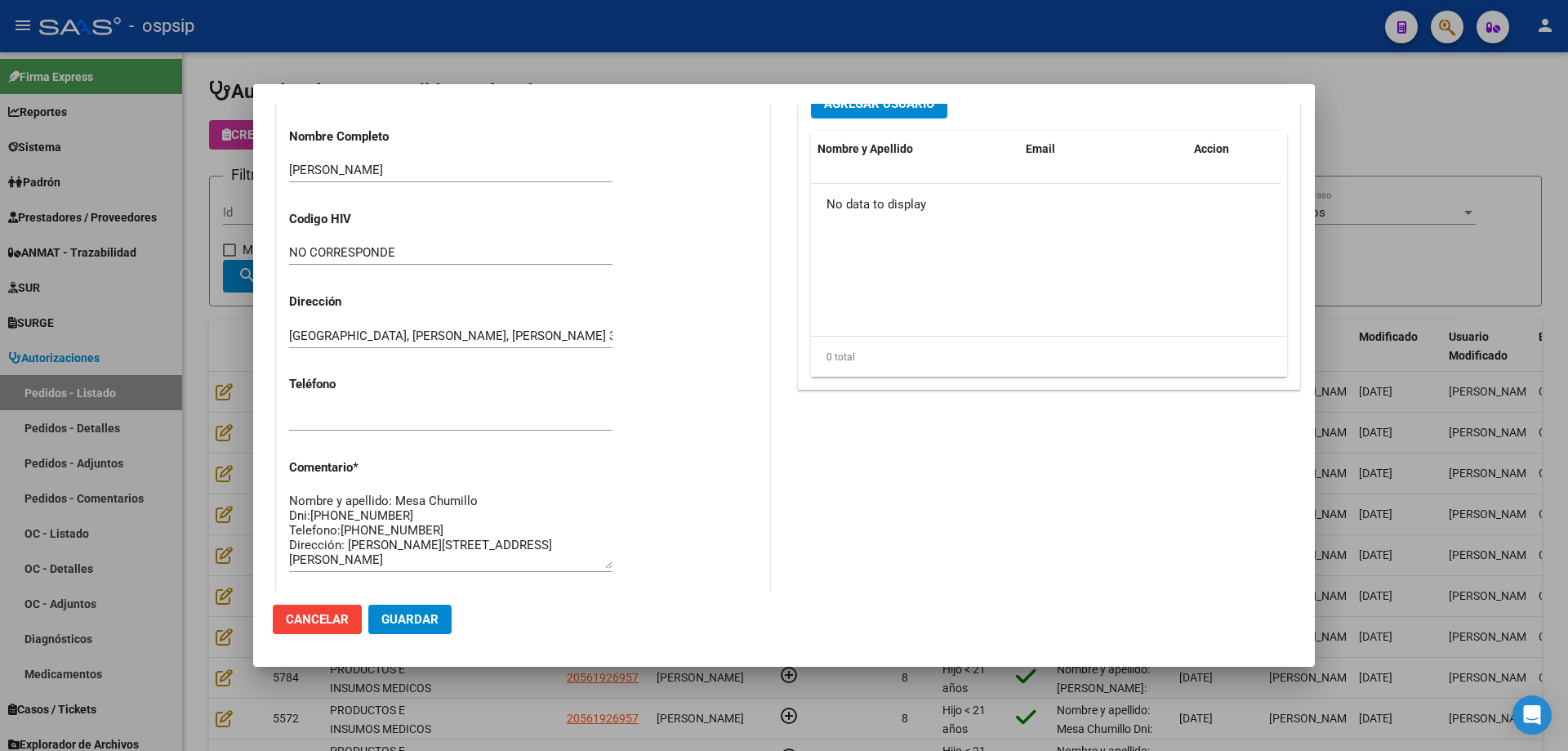
scroll to position [1307, 0]
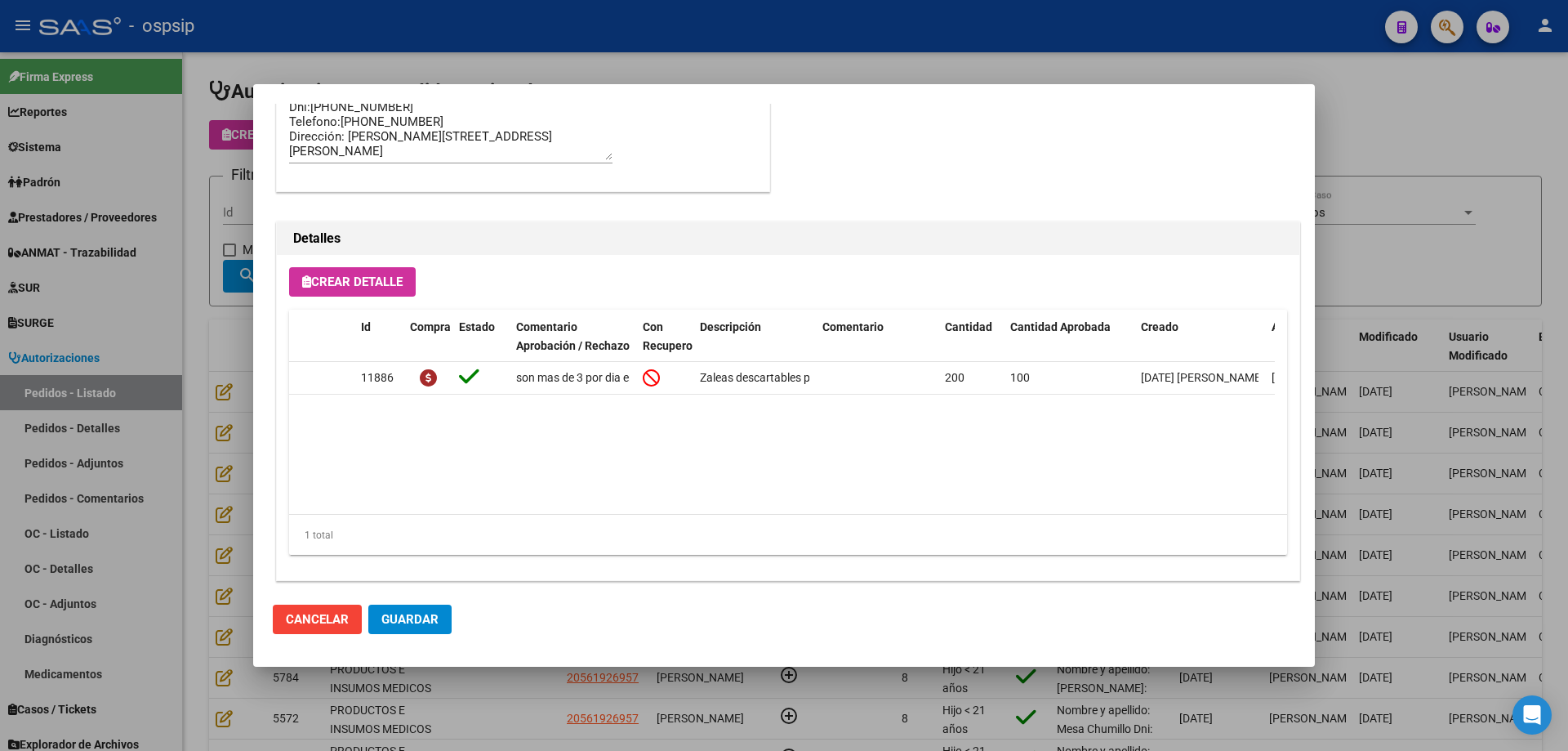
click at [235, 464] on div at bounding box center [784, 376] width 1568 height 751
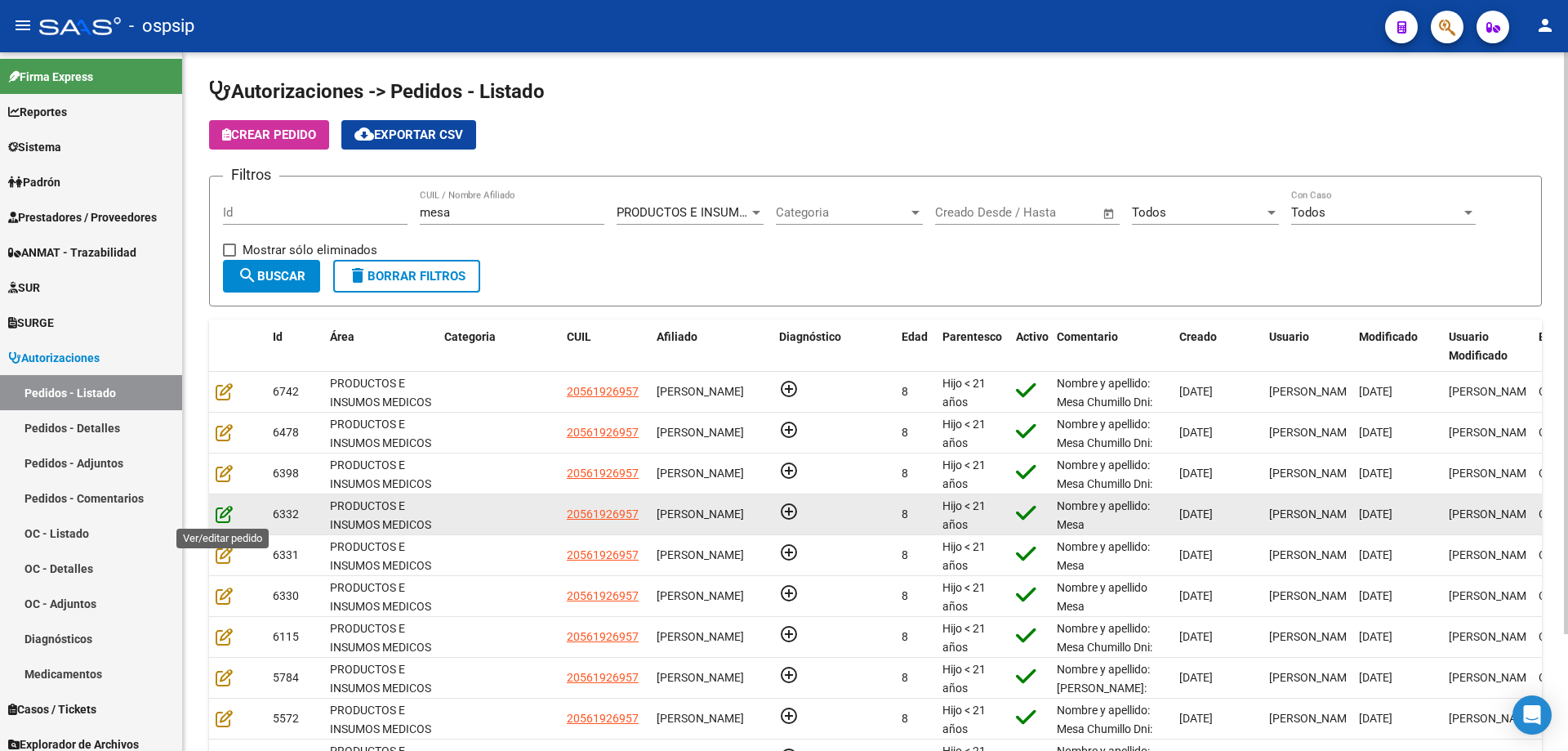
click at [225, 512] on icon at bounding box center [224, 513] width 17 height 18
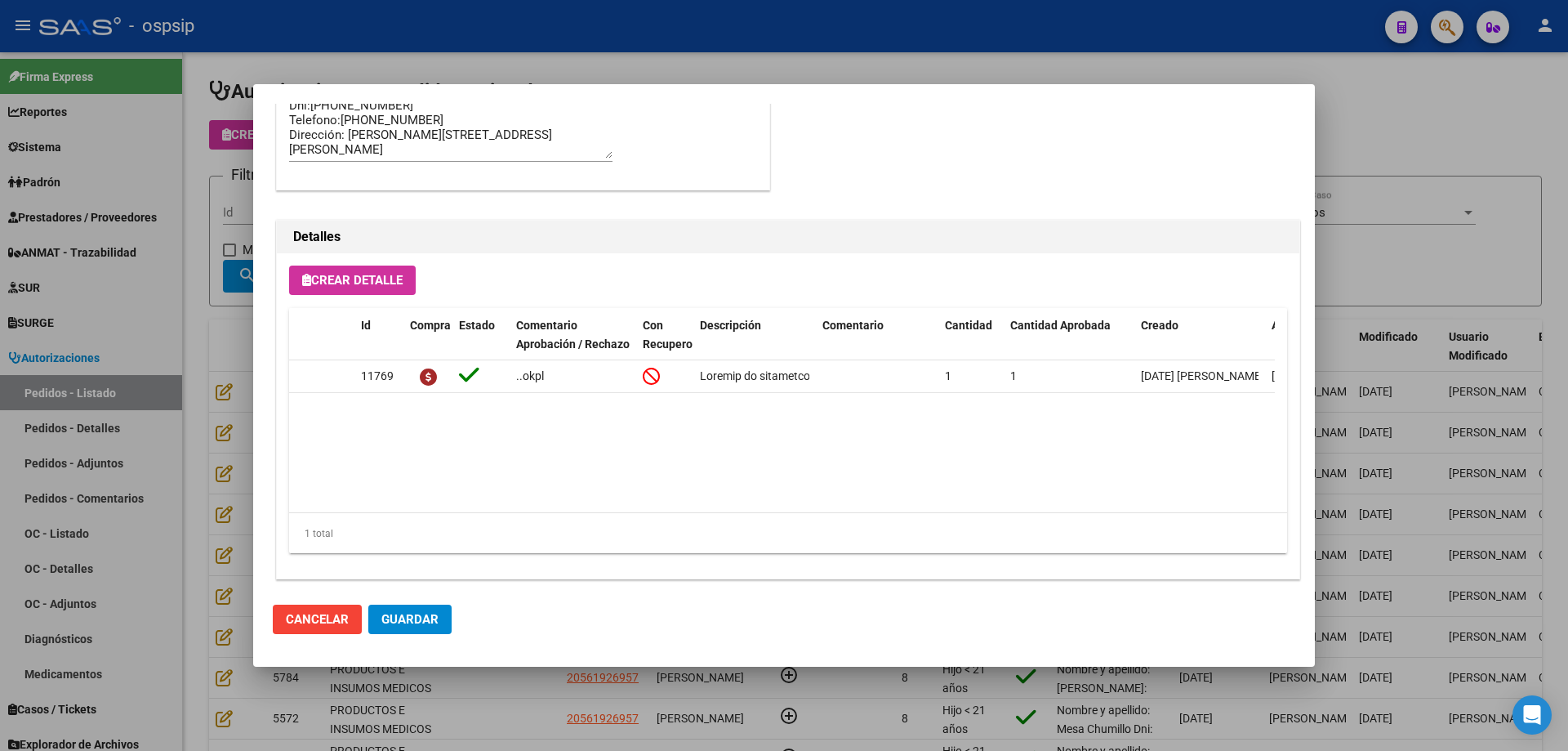
scroll to position [979, 0]
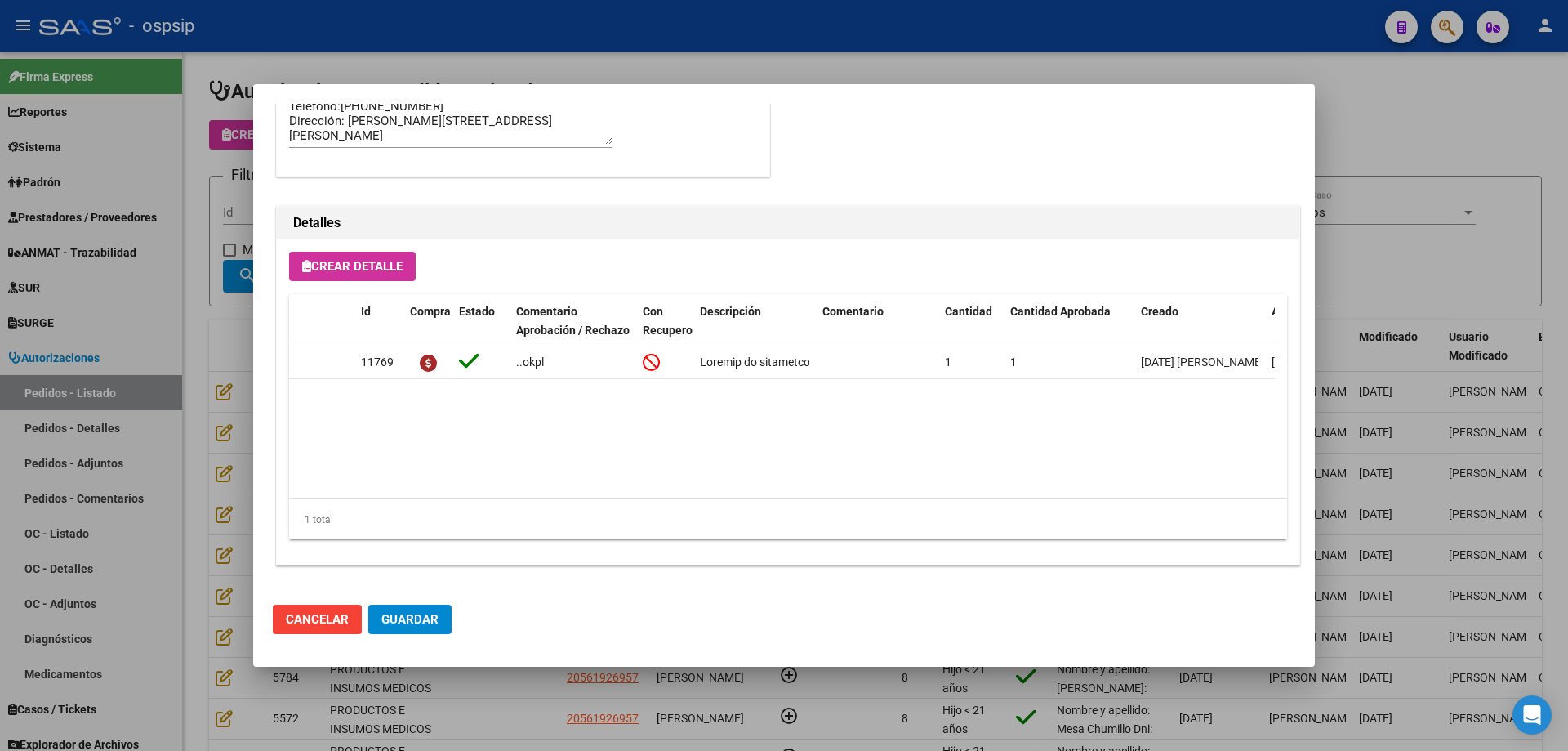
click at [164, 201] on div at bounding box center [784, 376] width 1568 height 751
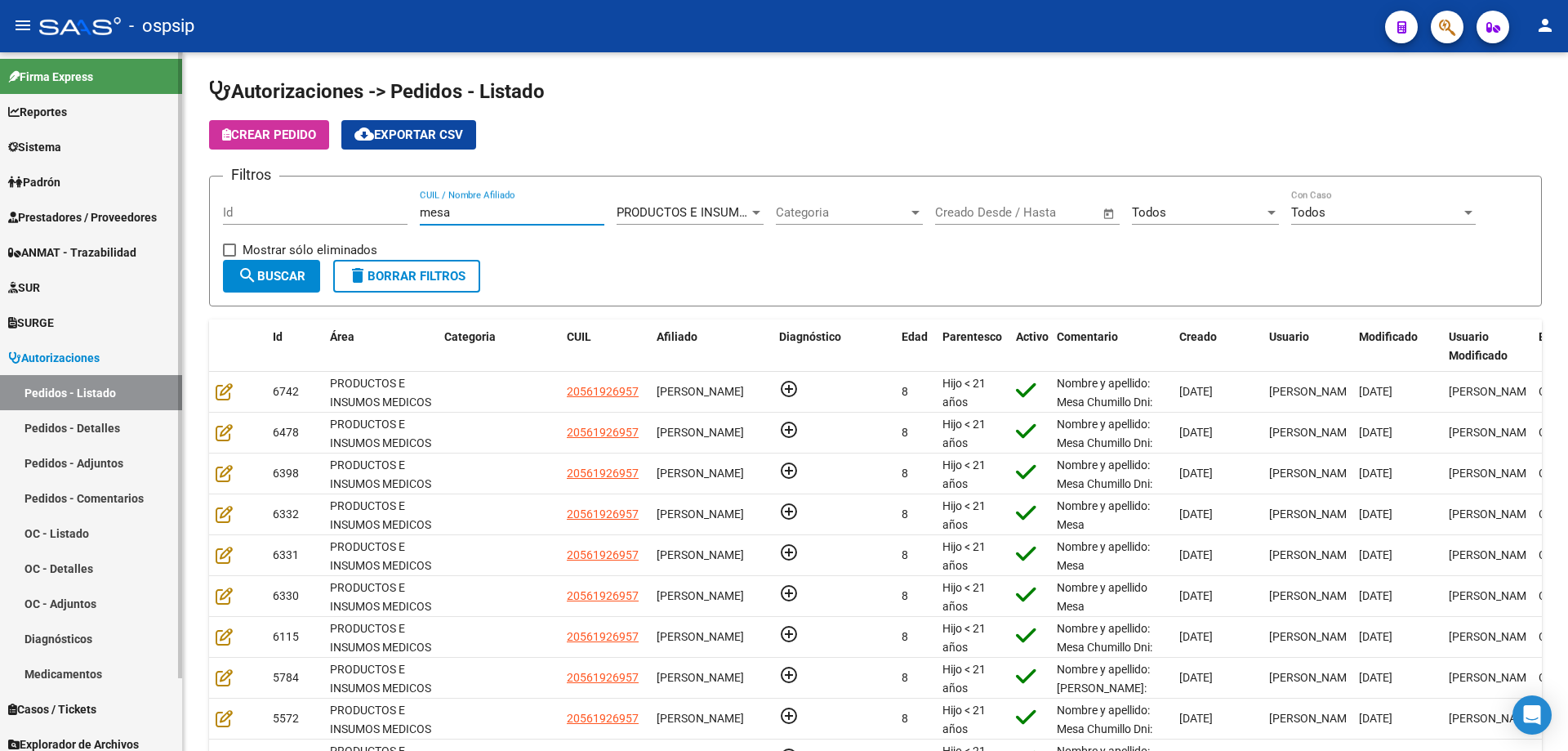
drag, startPoint x: 490, startPoint y: 213, endPoint x: 70, endPoint y: 166, distance: 422.6
click at [70, 166] on mat-sidenav-container "Firma Express Reportes Egresos Devengados Auditorías x Área Auditorías x Usuari…" at bounding box center [784, 401] width 1568 height 698
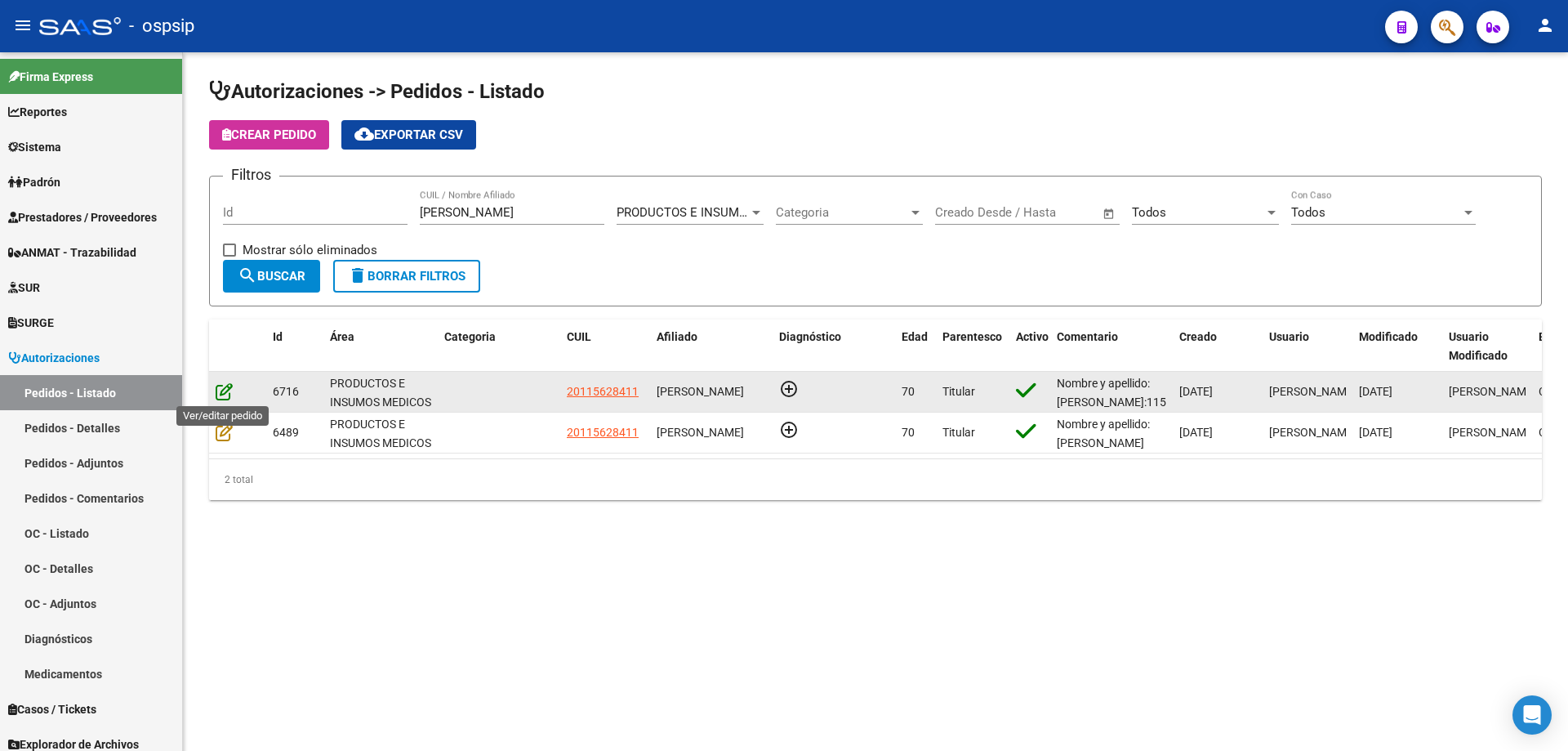
click at [222, 386] on icon at bounding box center [224, 391] width 17 height 18
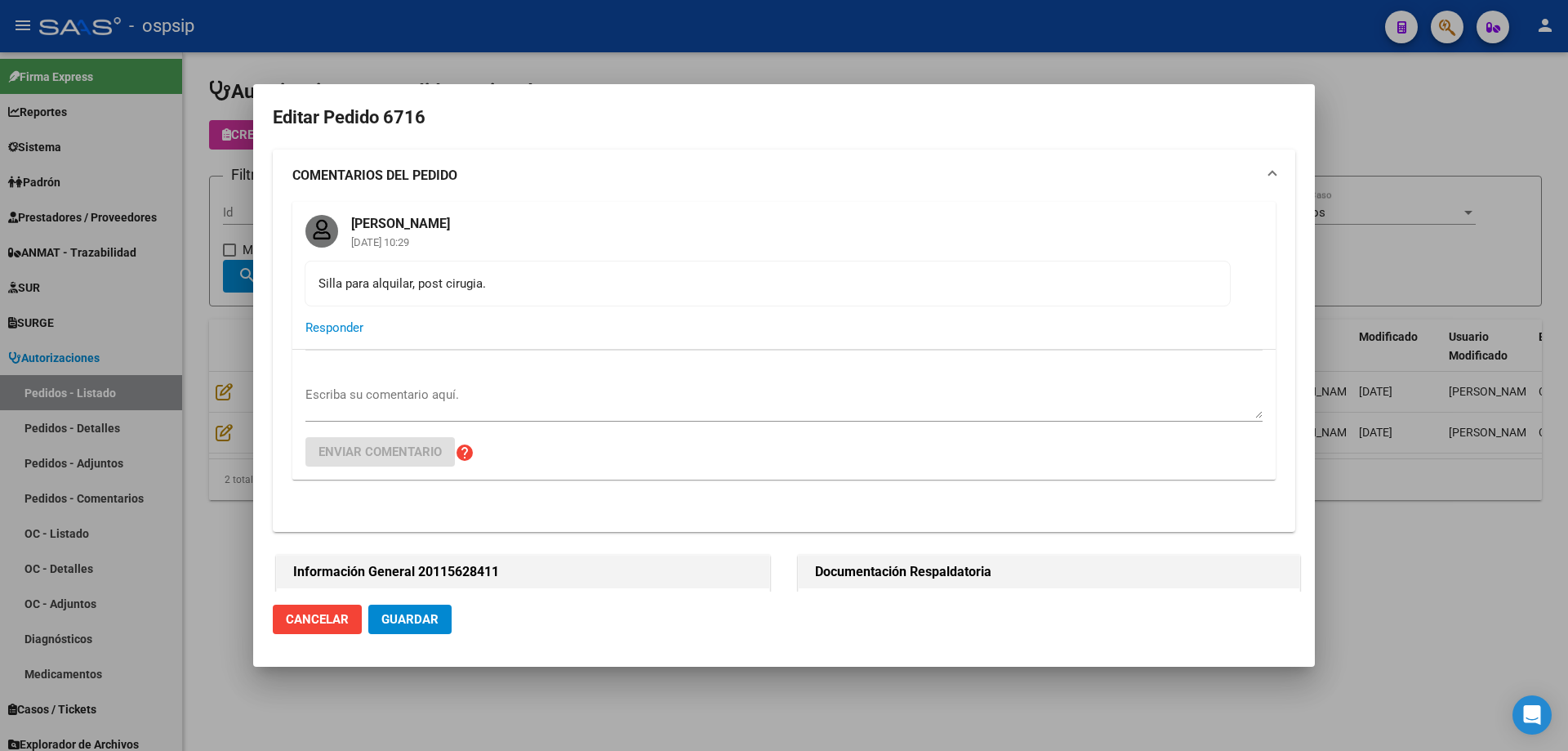
scroll to position [490, 0]
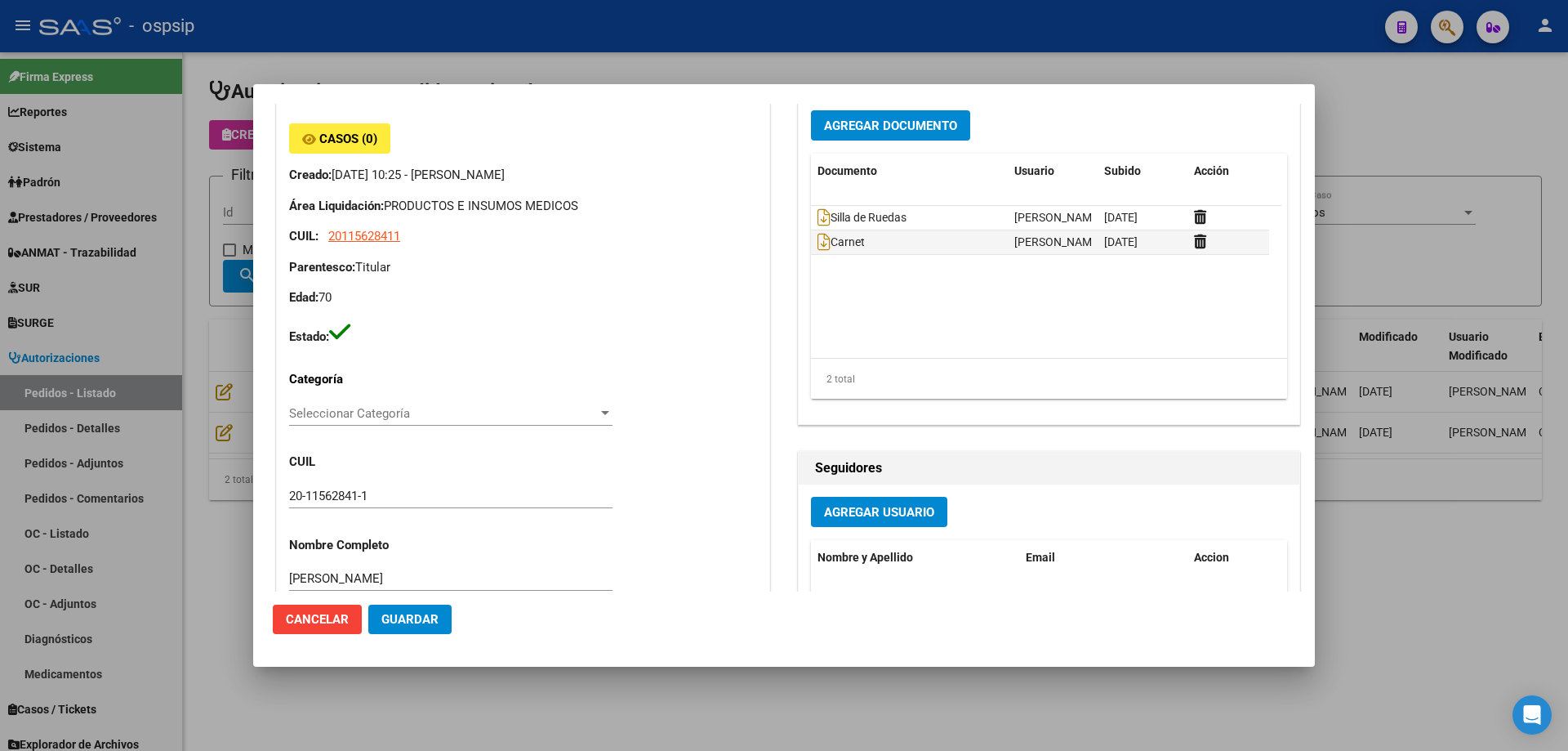
click at [194, 353] on div at bounding box center [784, 376] width 1568 height 751
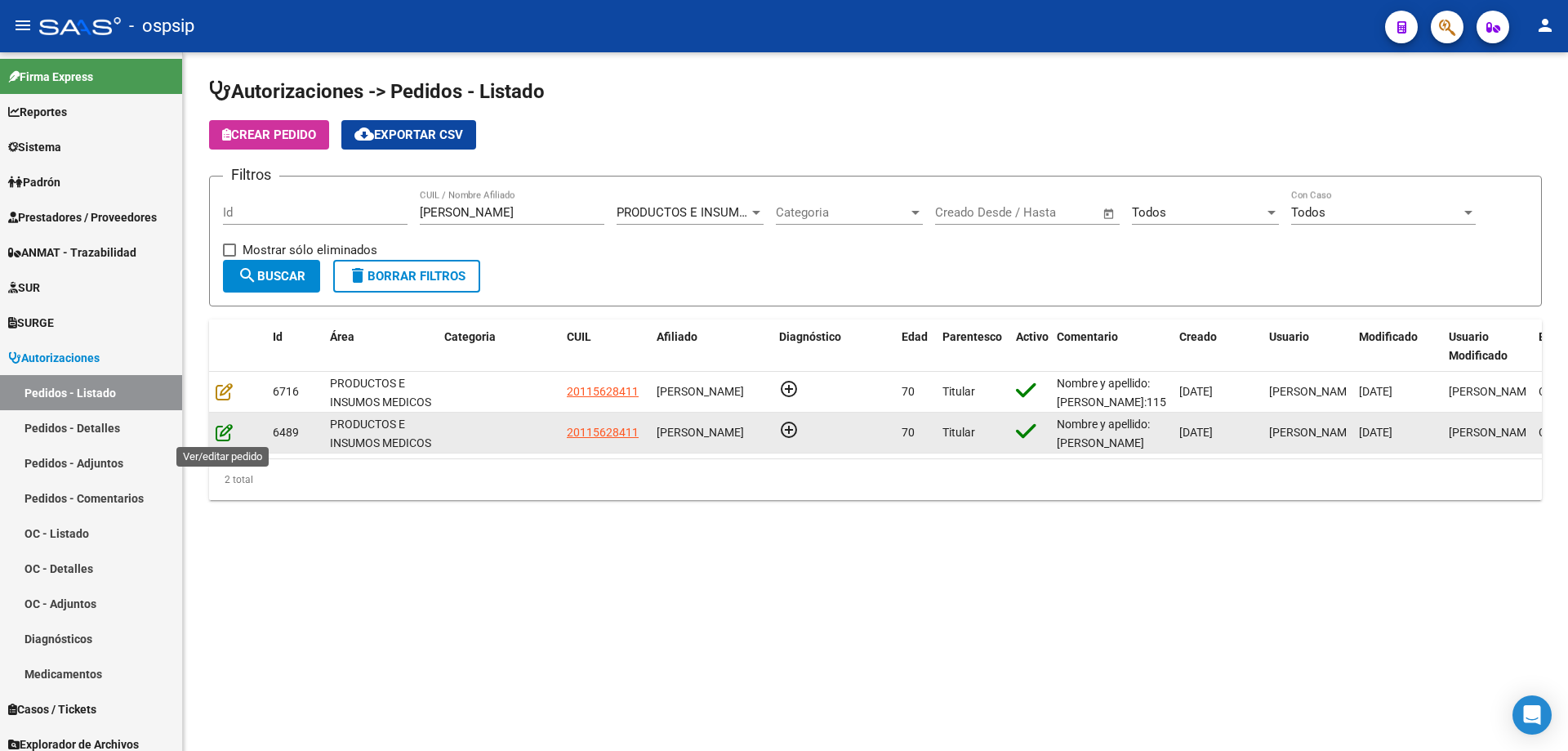
click at [226, 433] on icon at bounding box center [224, 432] width 17 height 18
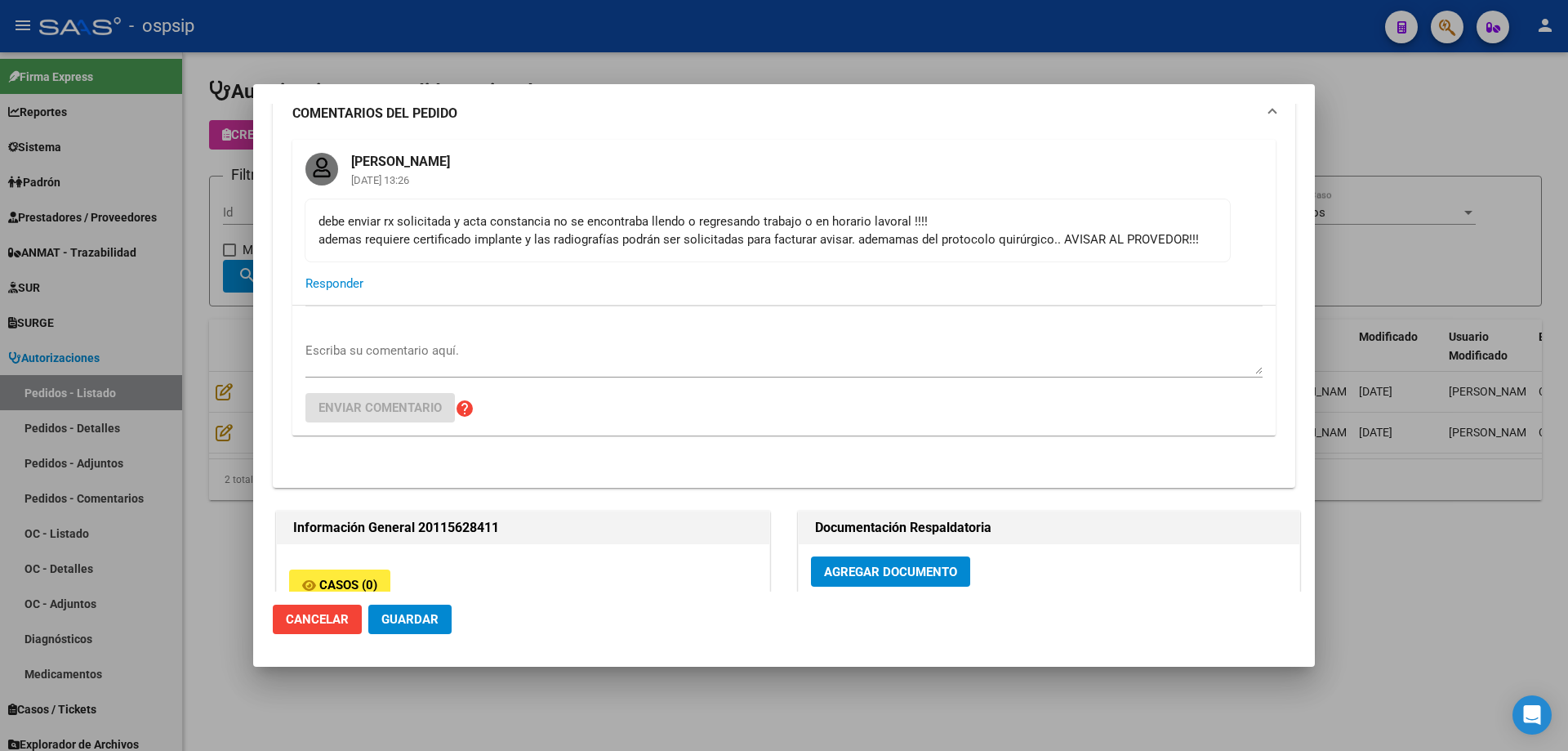
scroll to position [408, 0]
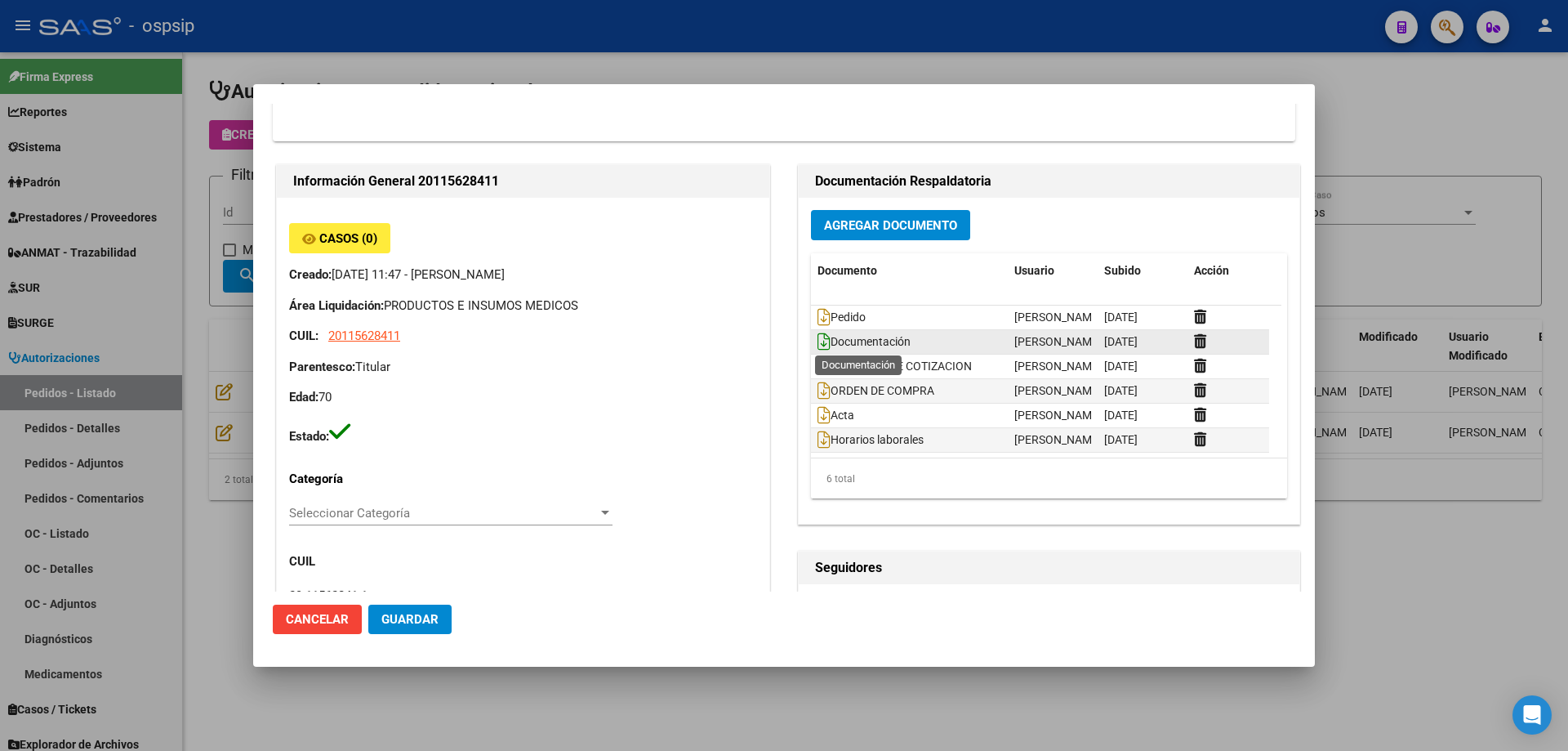
click at [818, 344] on icon at bounding box center [825, 341] width 13 height 18
click at [232, 130] on div at bounding box center [784, 376] width 1568 height 751
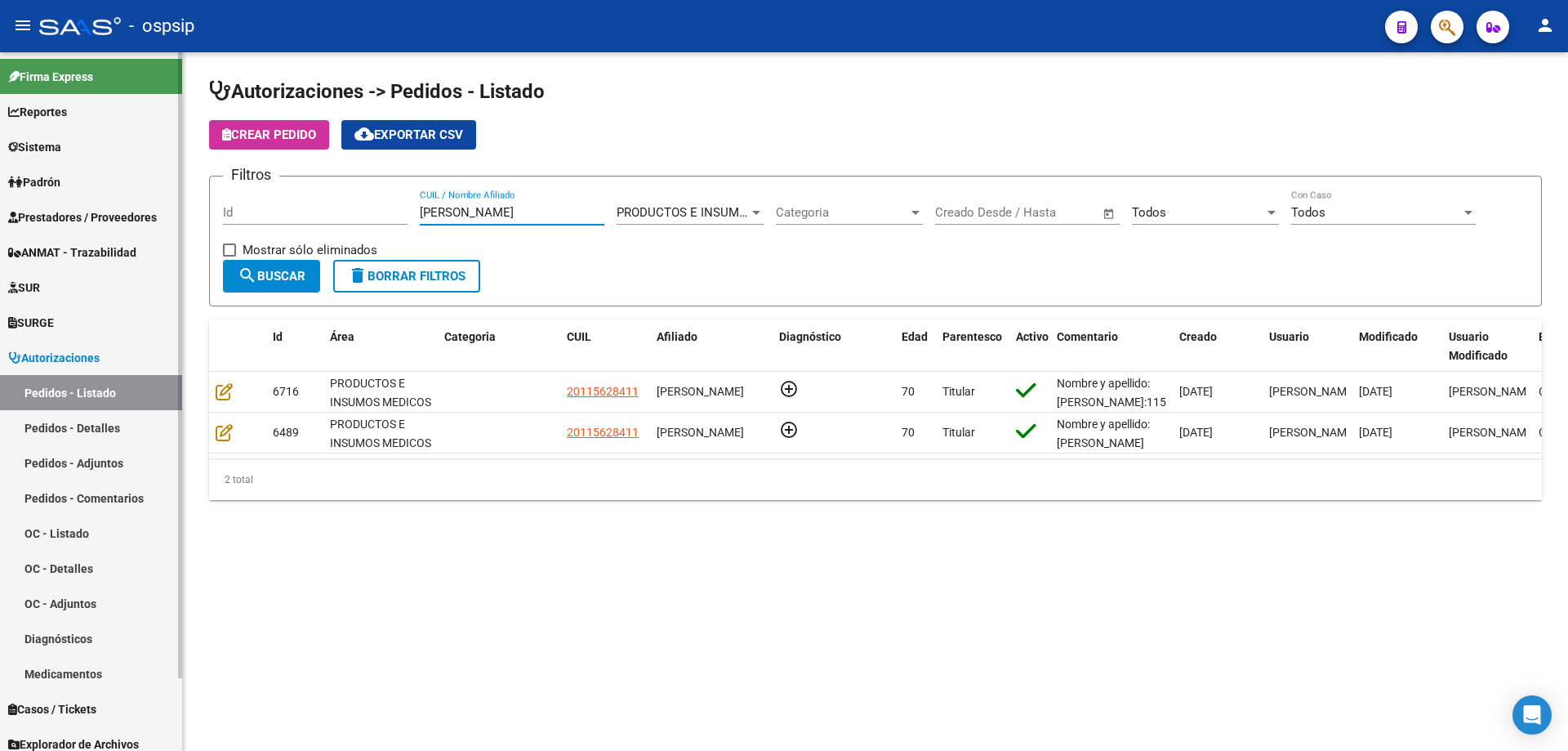
drag, startPoint x: 489, startPoint y: 214, endPoint x: 0, endPoint y: 181, distance: 490.1
click at [0, 181] on mat-sidenav-container "Firma Express Reportes Egresos Devengados Auditorías x Área Auditorías x Usuari…" at bounding box center [784, 401] width 1568 height 698
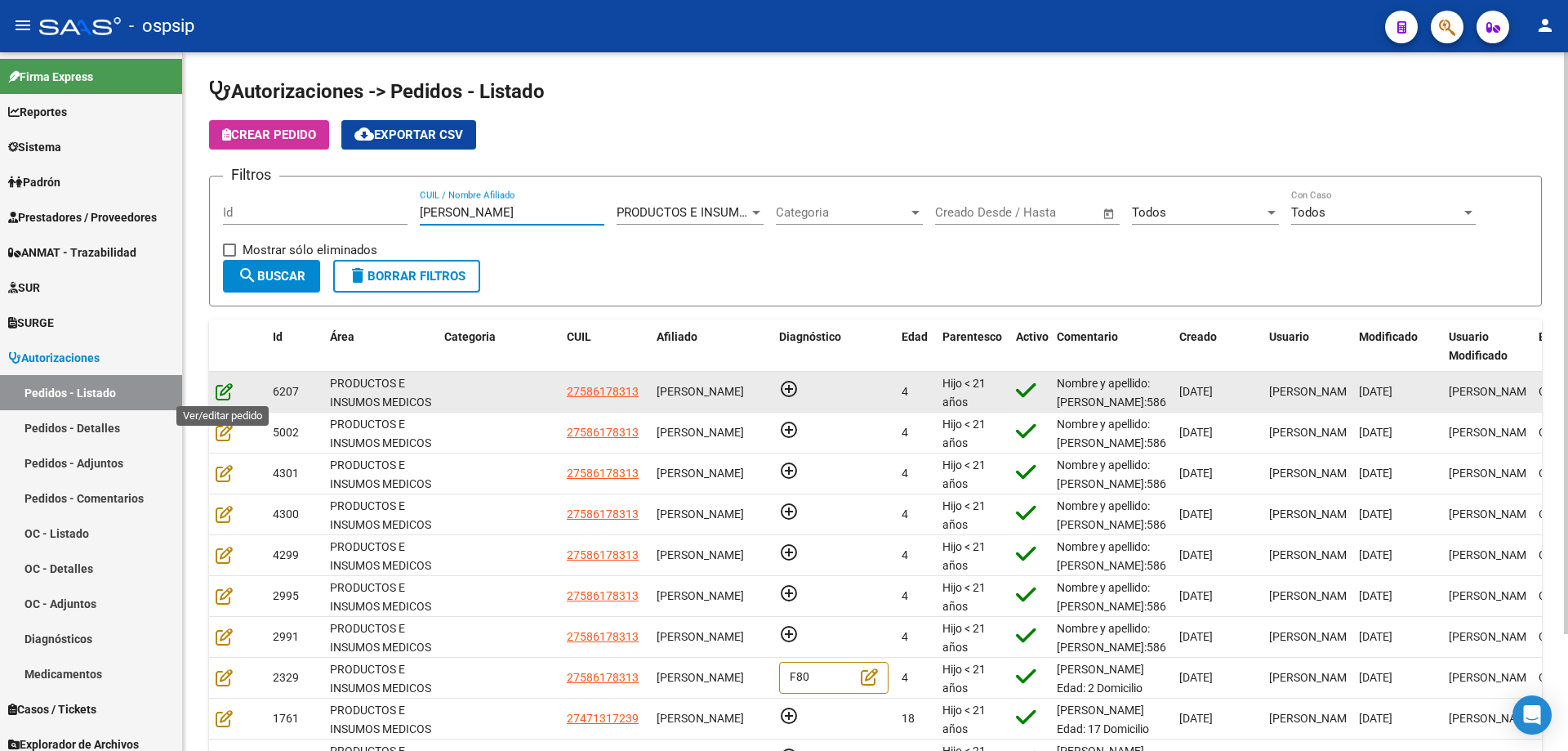
type input "[PERSON_NAME]"
click at [222, 390] on icon at bounding box center [224, 391] width 17 height 18
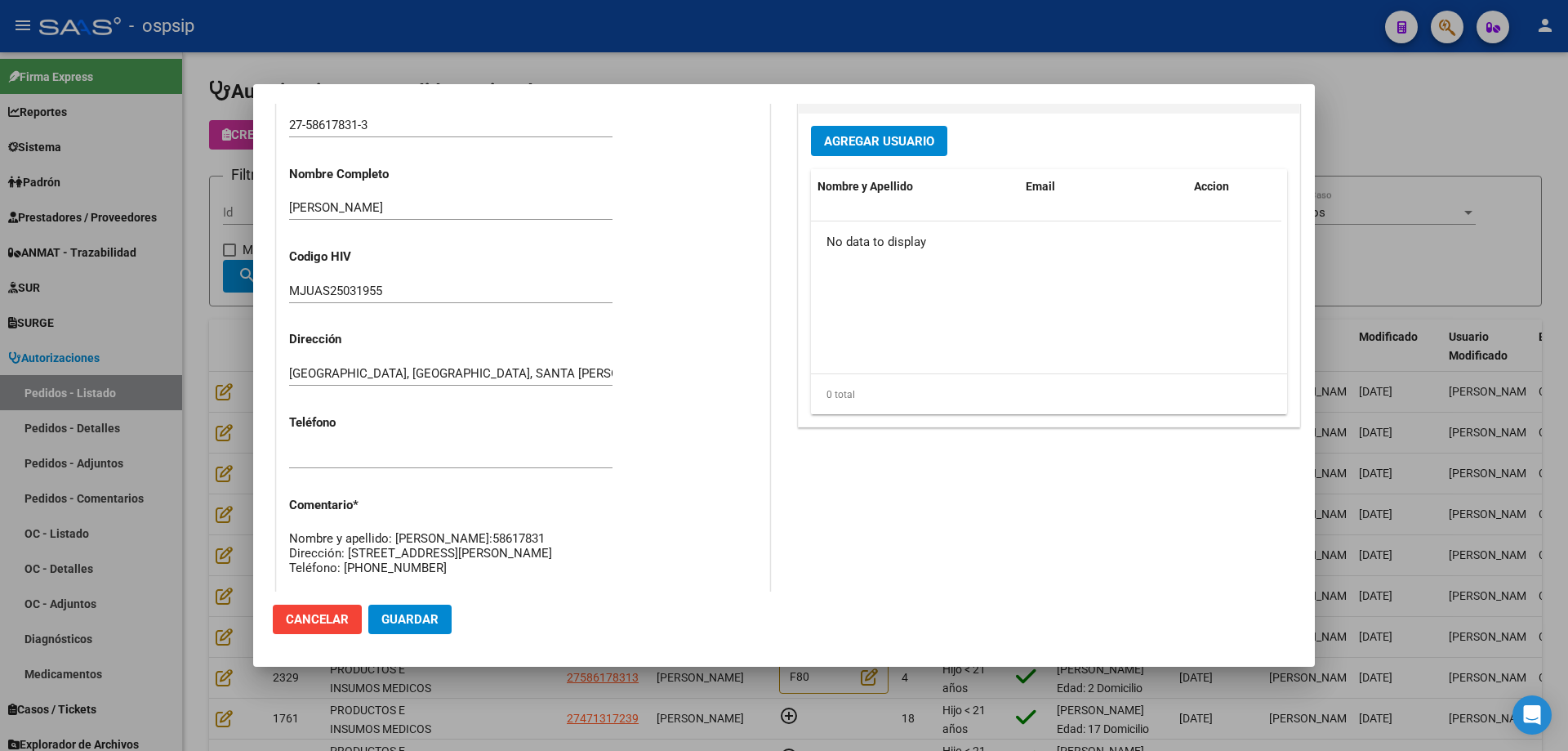
scroll to position [489, 0]
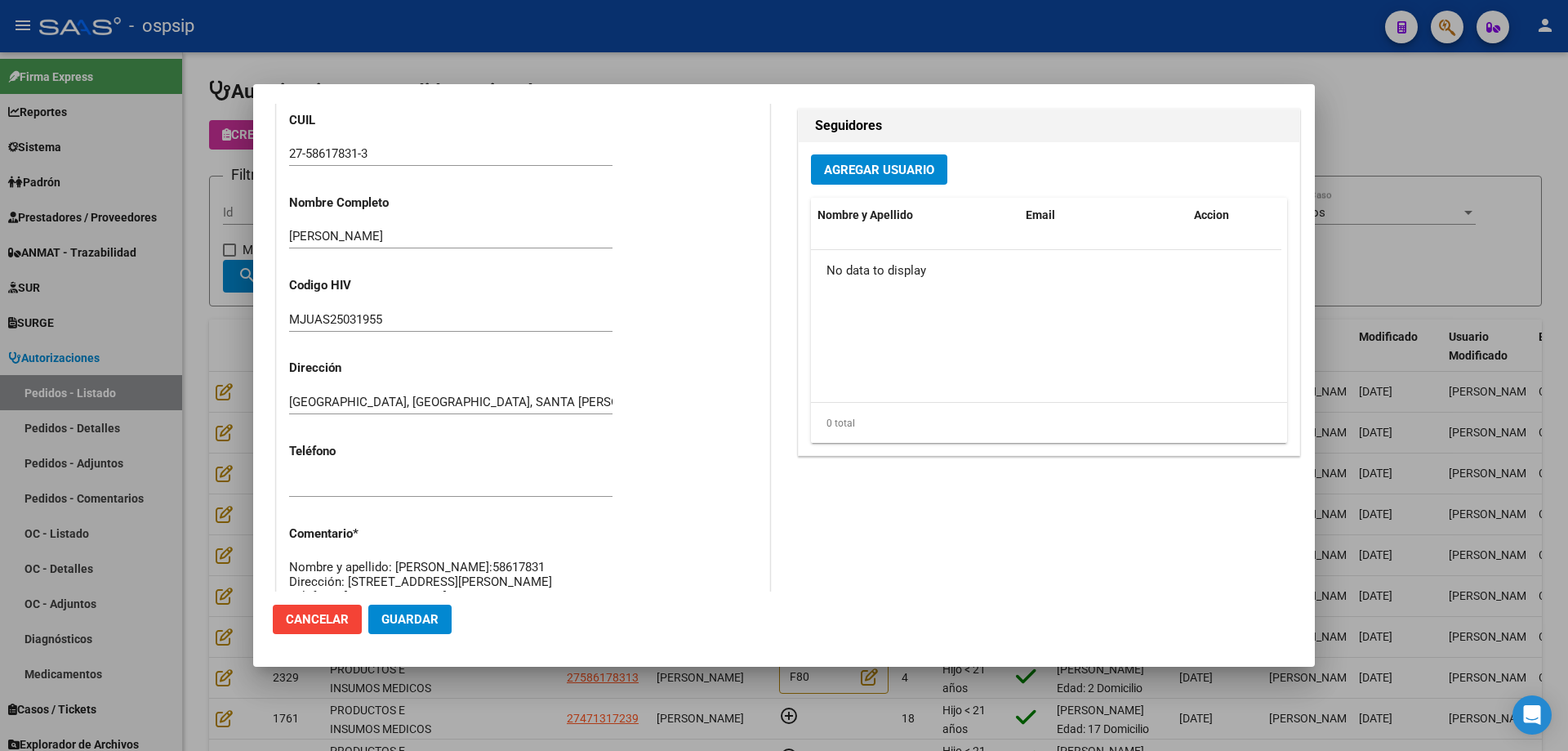
click at [220, 342] on div at bounding box center [784, 376] width 1568 height 751
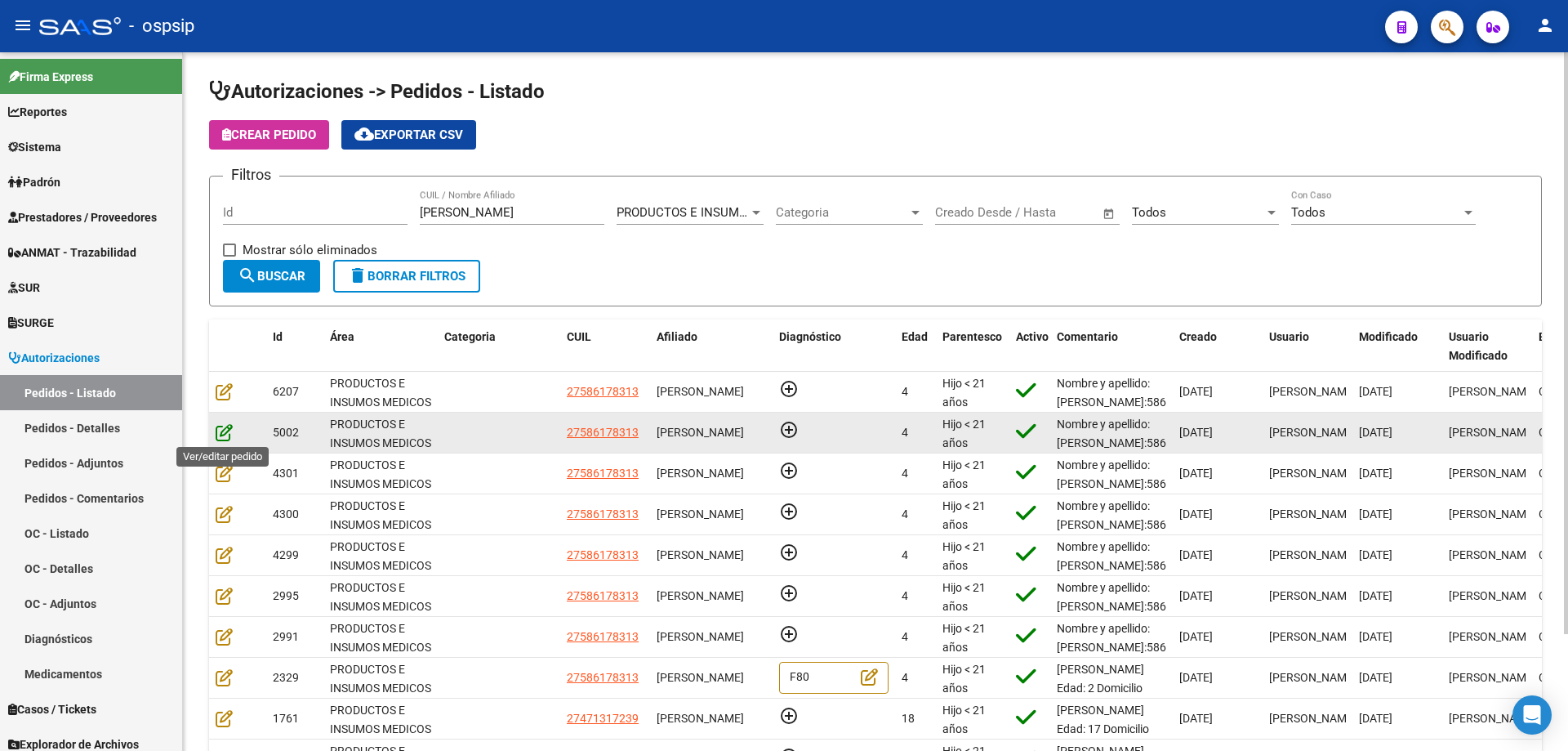
click at [222, 439] on icon at bounding box center [224, 432] width 17 height 18
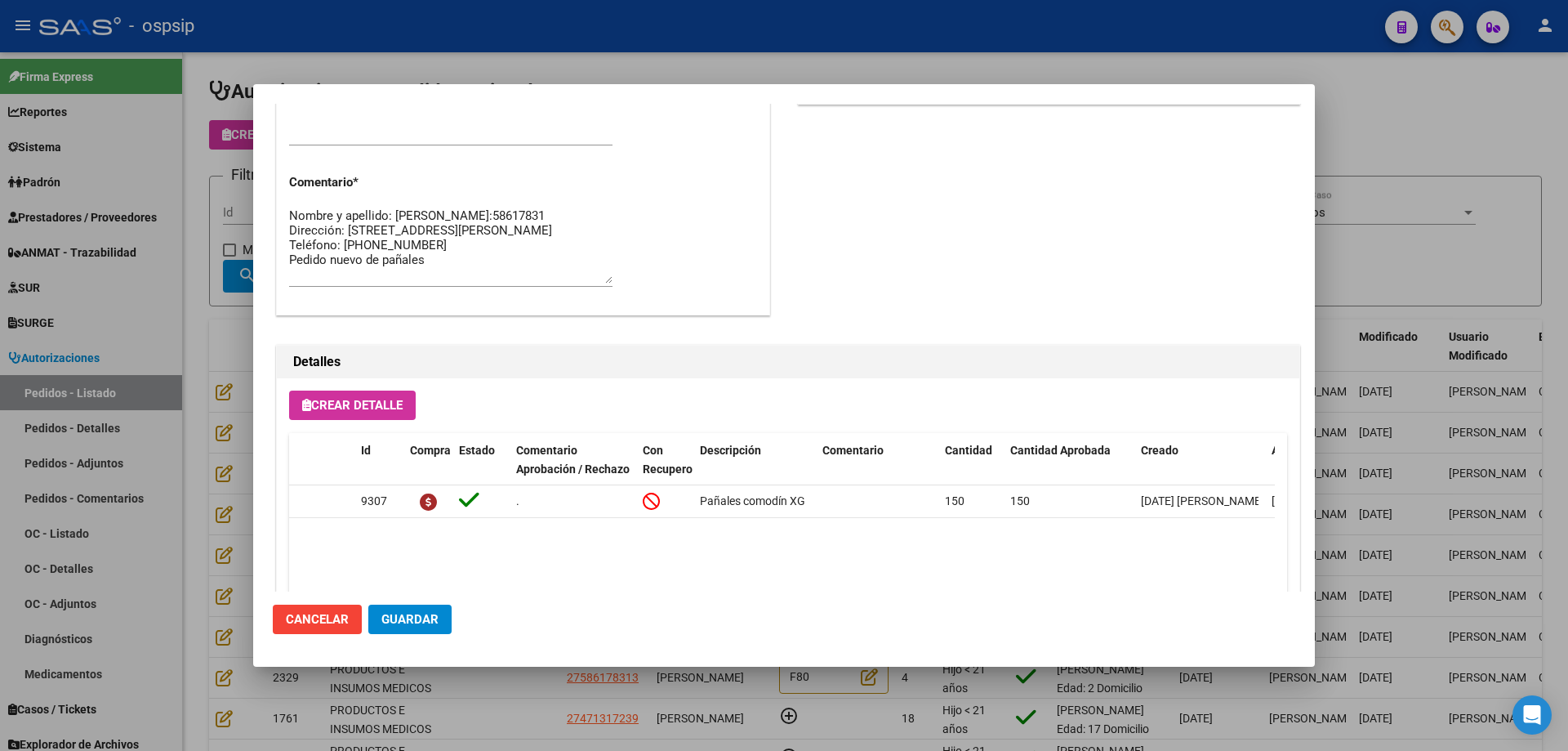
scroll to position [979, 0]
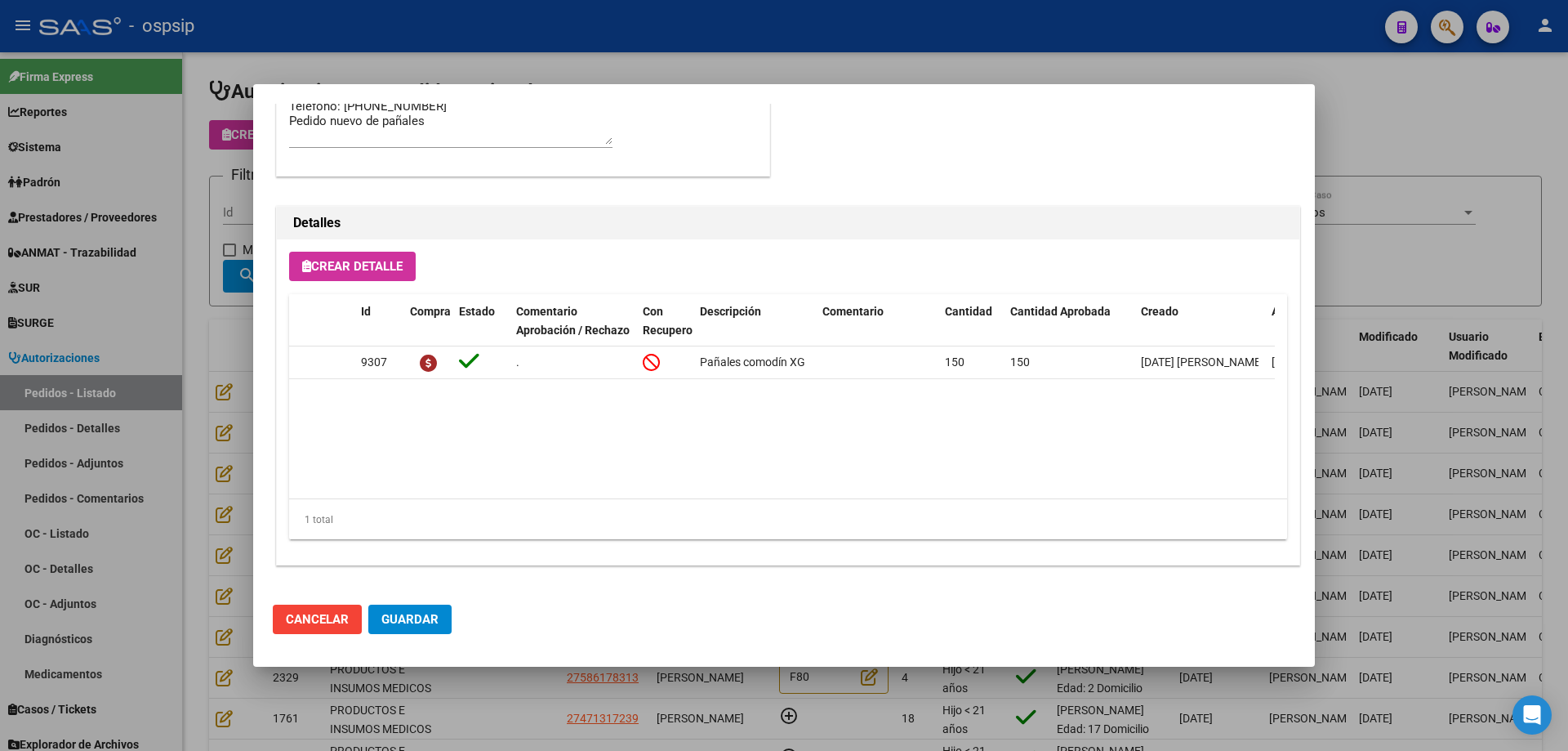
click at [169, 401] on div at bounding box center [784, 376] width 1568 height 751
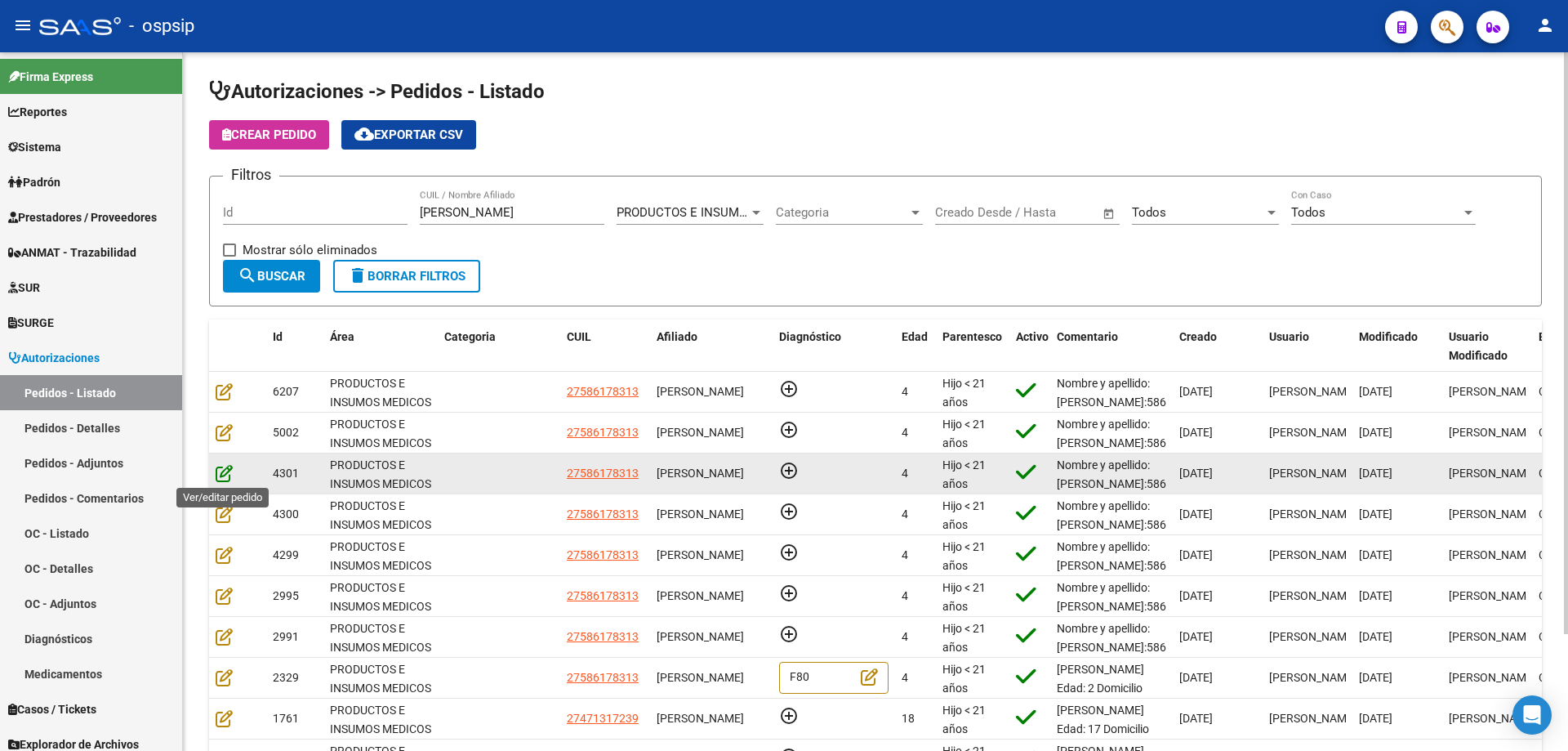
click at [222, 474] on icon at bounding box center [224, 473] width 17 height 18
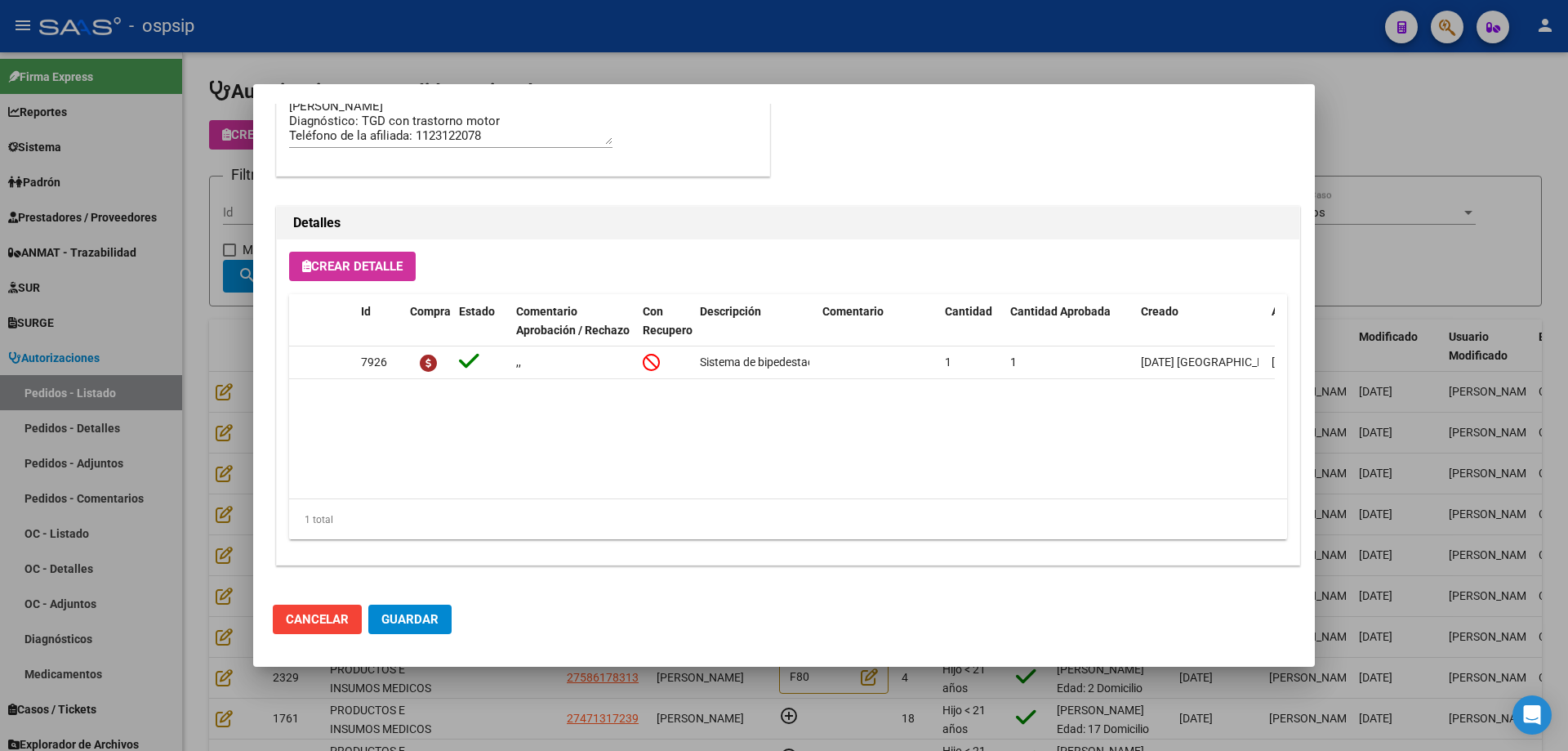
click at [244, 450] on div at bounding box center [784, 376] width 1568 height 751
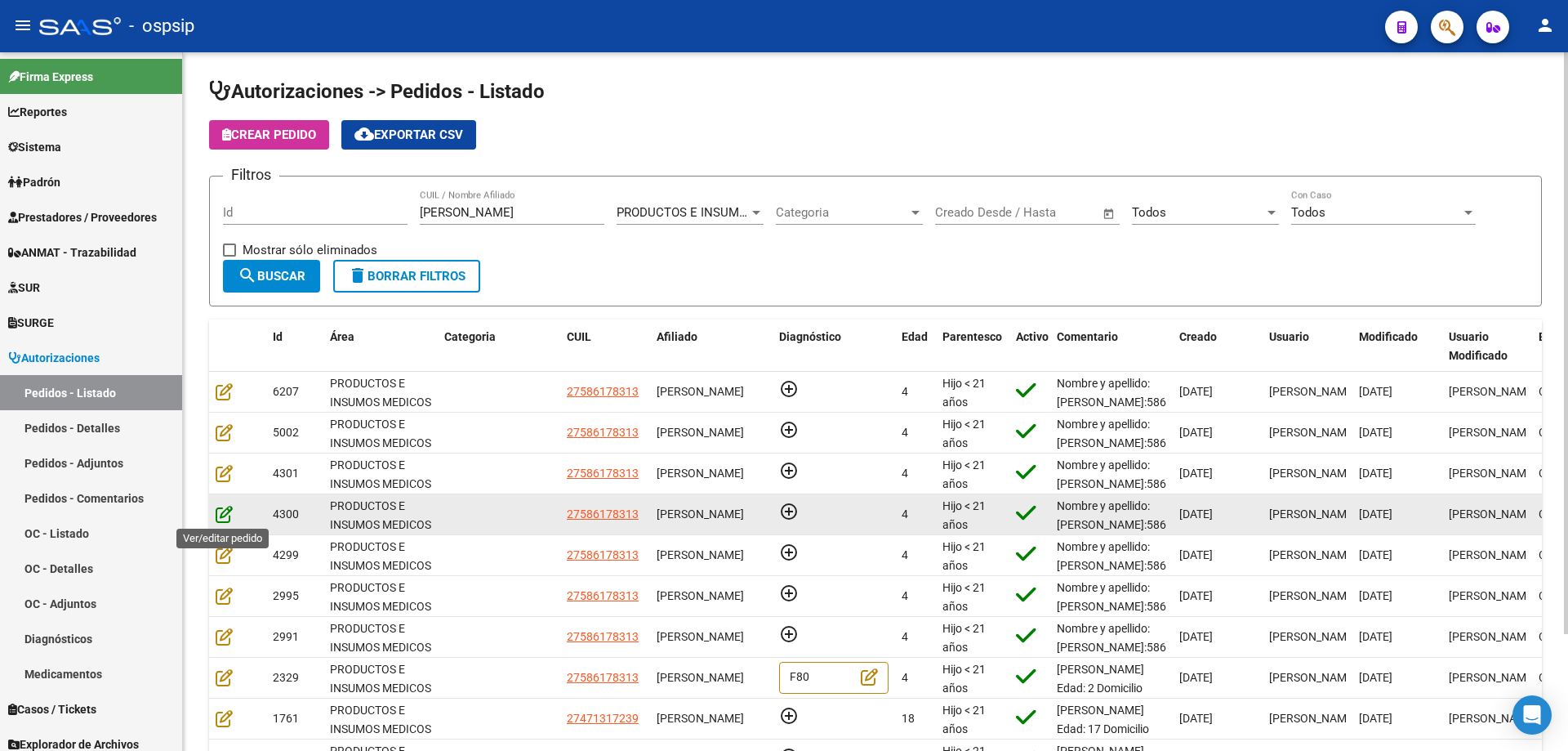
click at [220, 519] on icon at bounding box center [224, 513] width 17 height 18
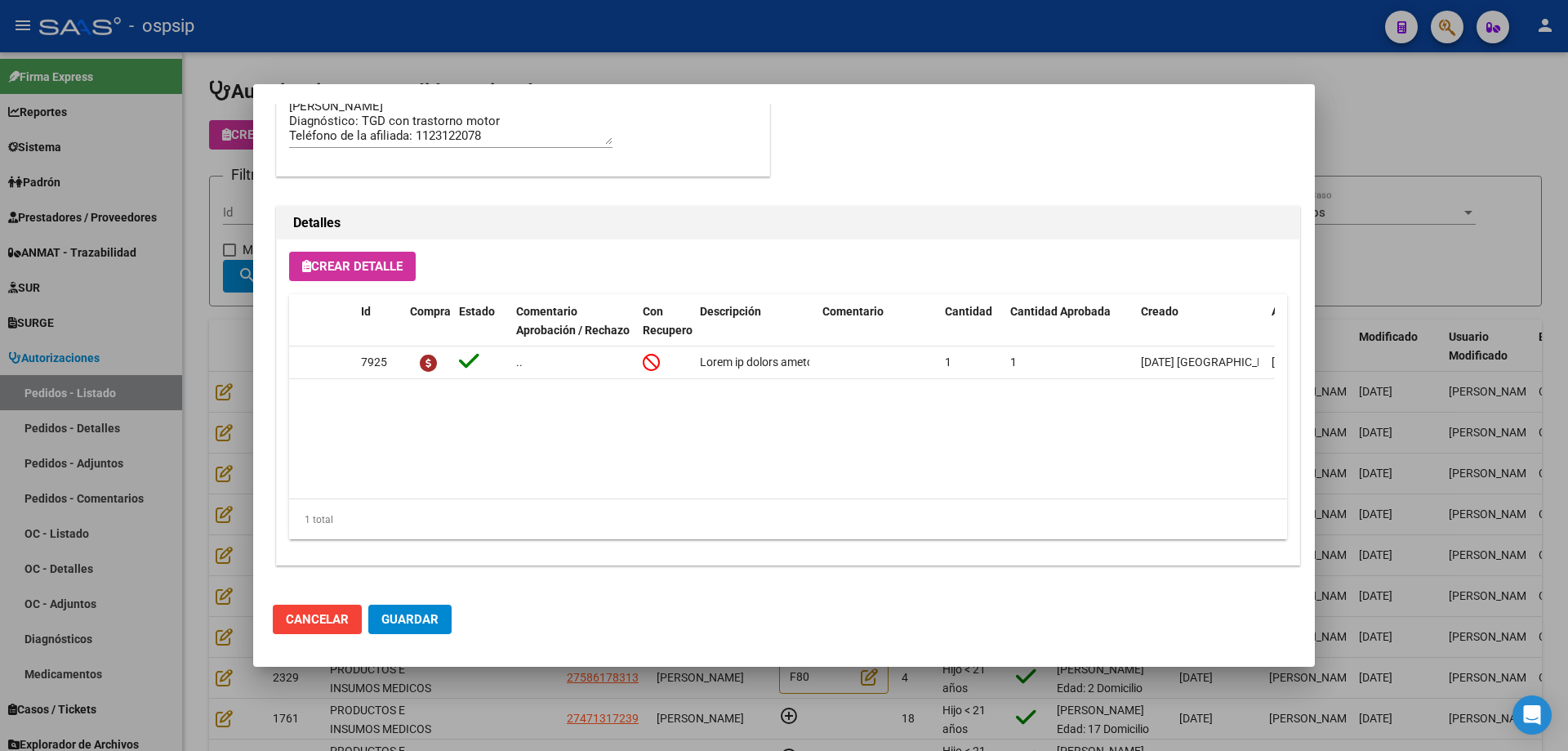
click at [204, 453] on div at bounding box center [784, 376] width 1568 height 751
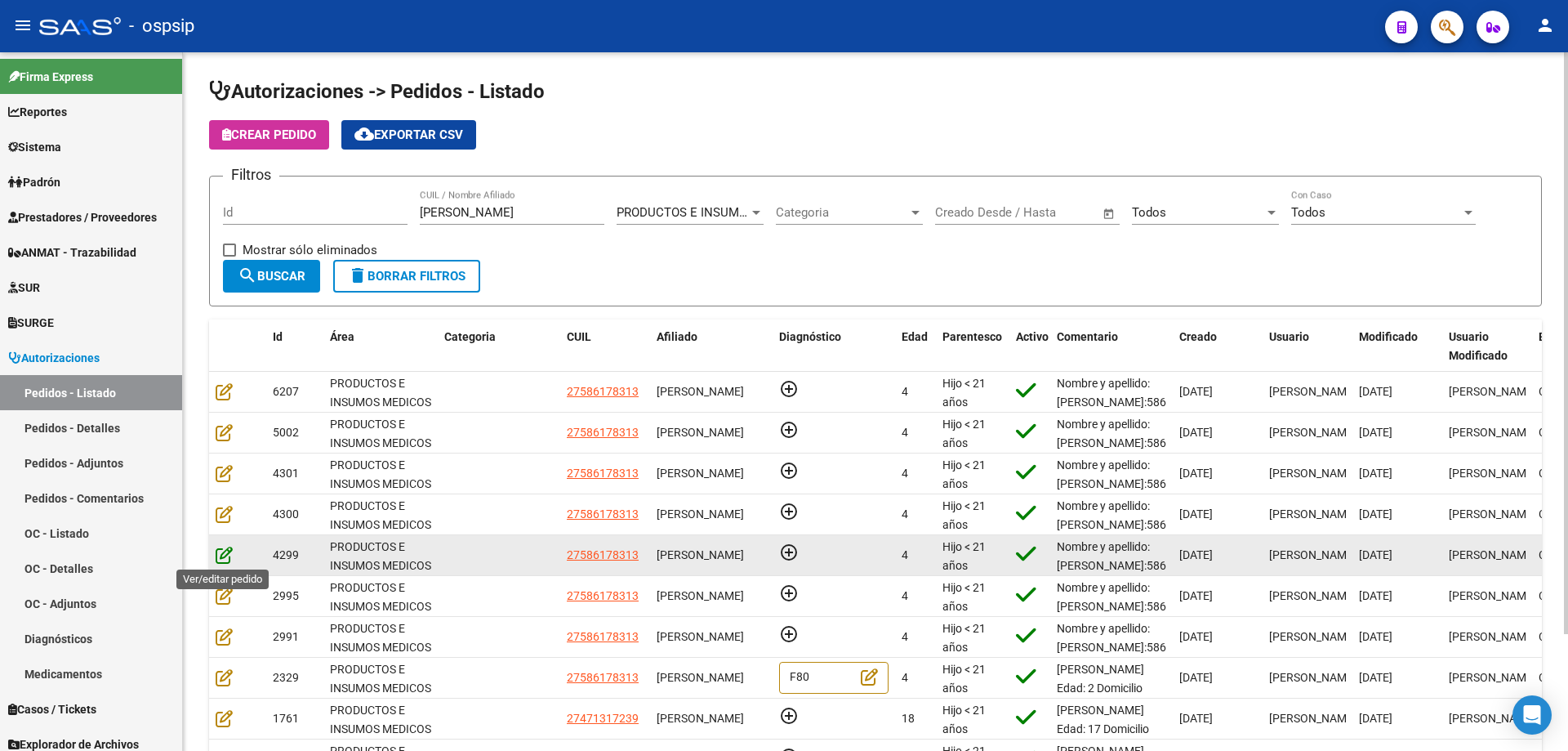
click at [224, 556] on icon at bounding box center [224, 554] width 17 height 18
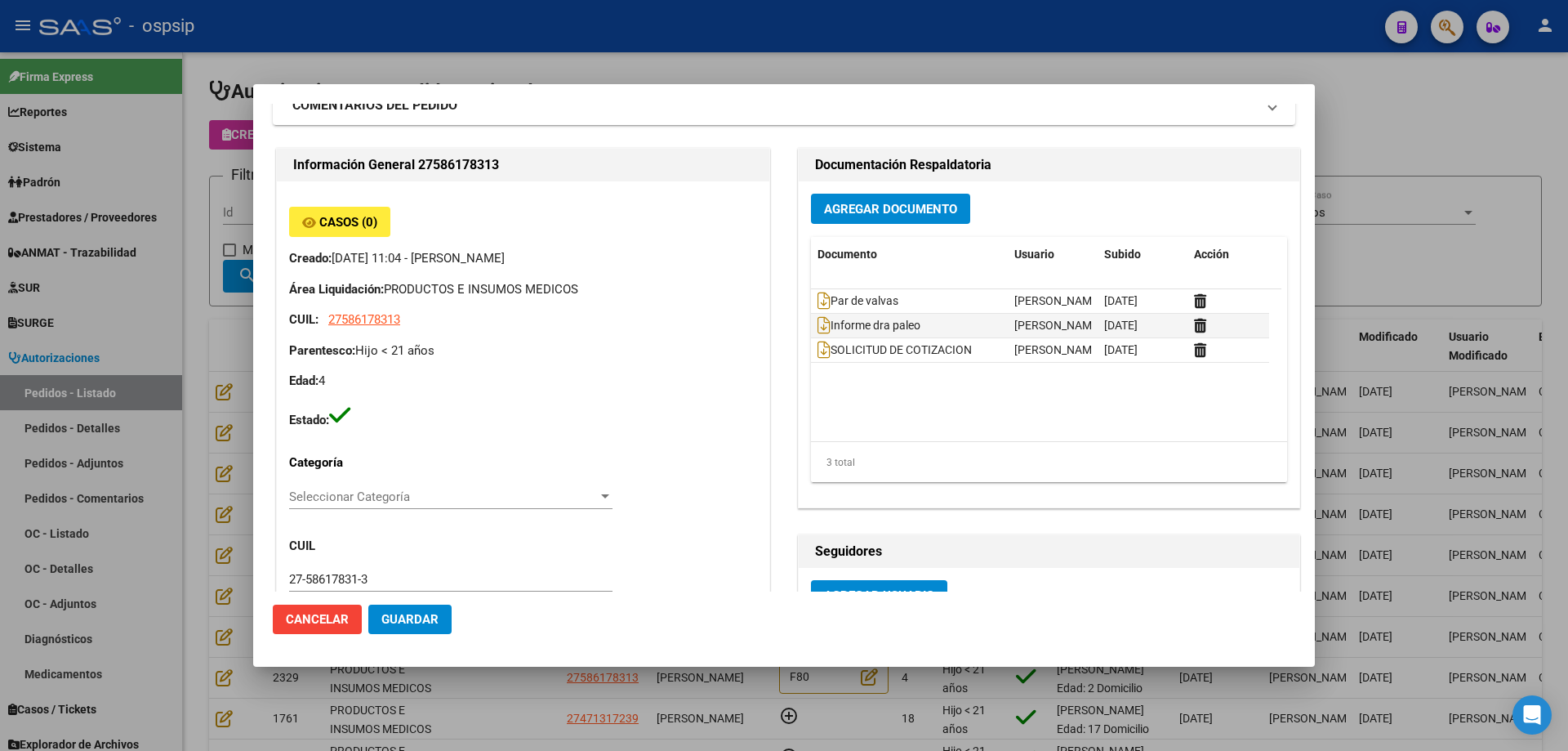
scroll to position [0, 0]
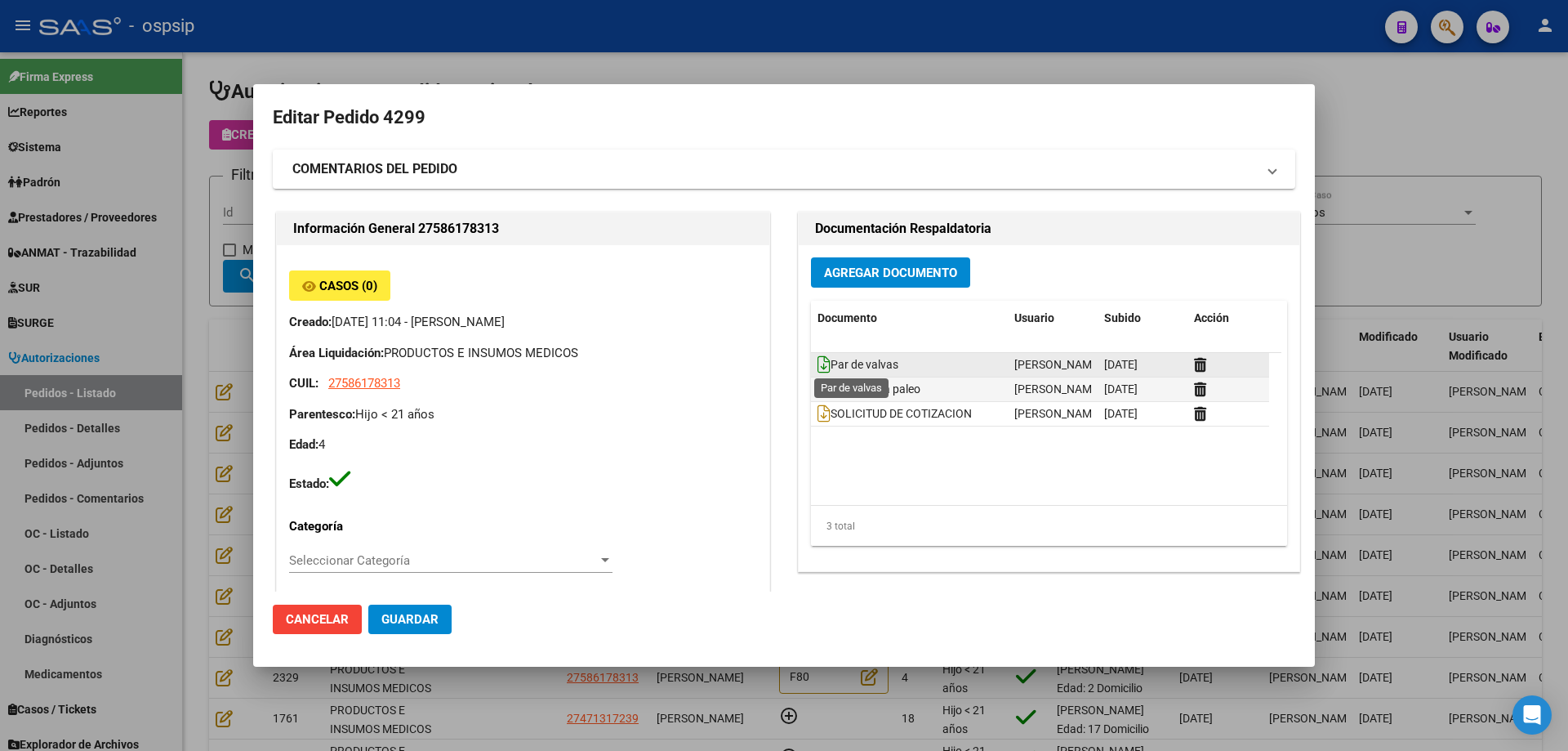
click at [818, 370] on icon at bounding box center [825, 364] width 13 height 18
click at [178, 211] on div at bounding box center [784, 376] width 1568 height 751
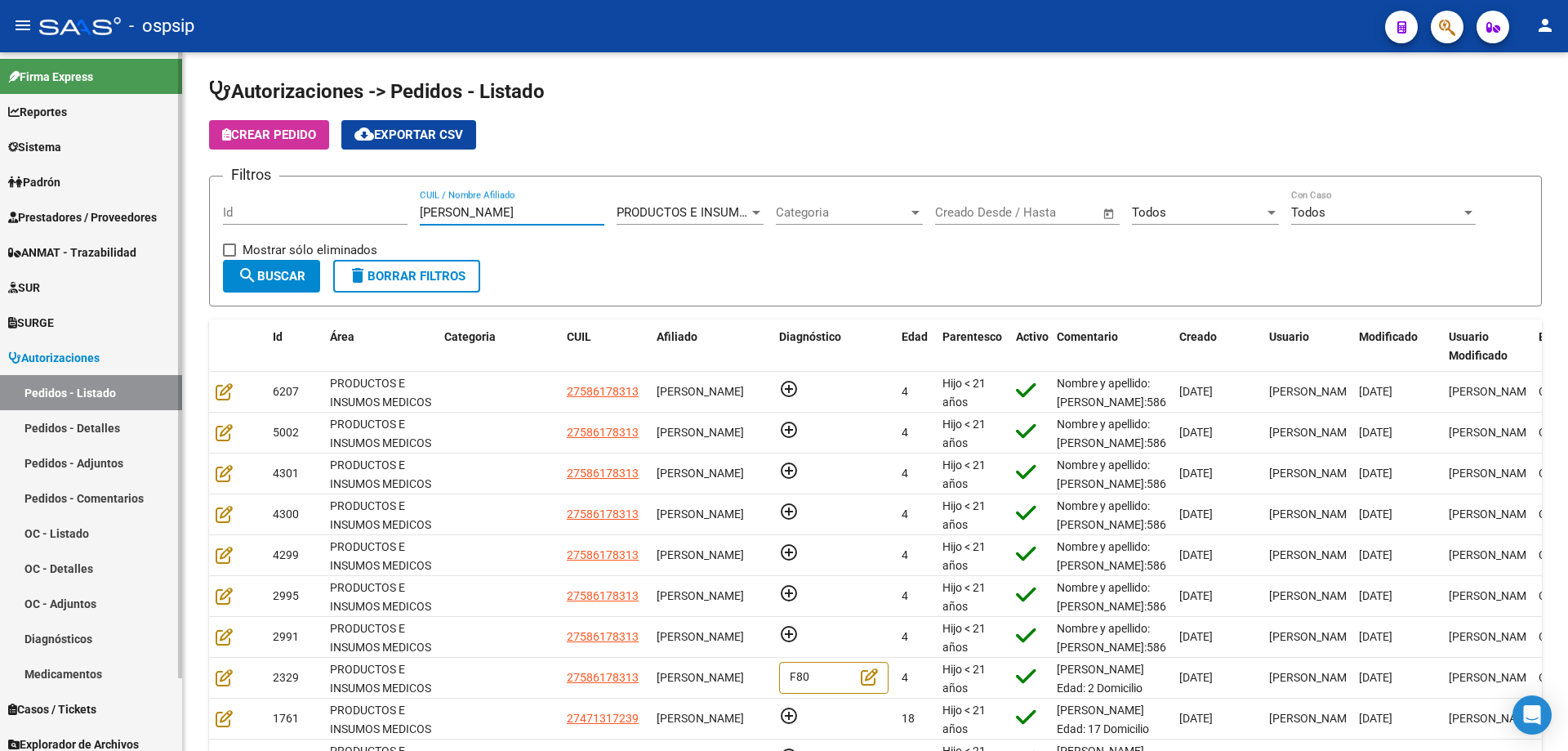
drag, startPoint x: 485, startPoint y: 212, endPoint x: 18, endPoint y: 180, distance: 468.1
click at [18, 180] on mat-sidenav-container "Firma Express Reportes Egresos Devengados Auditorías x Área Auditorías x Usuari…" at bounding box center [784, 401] width 1568 height 698
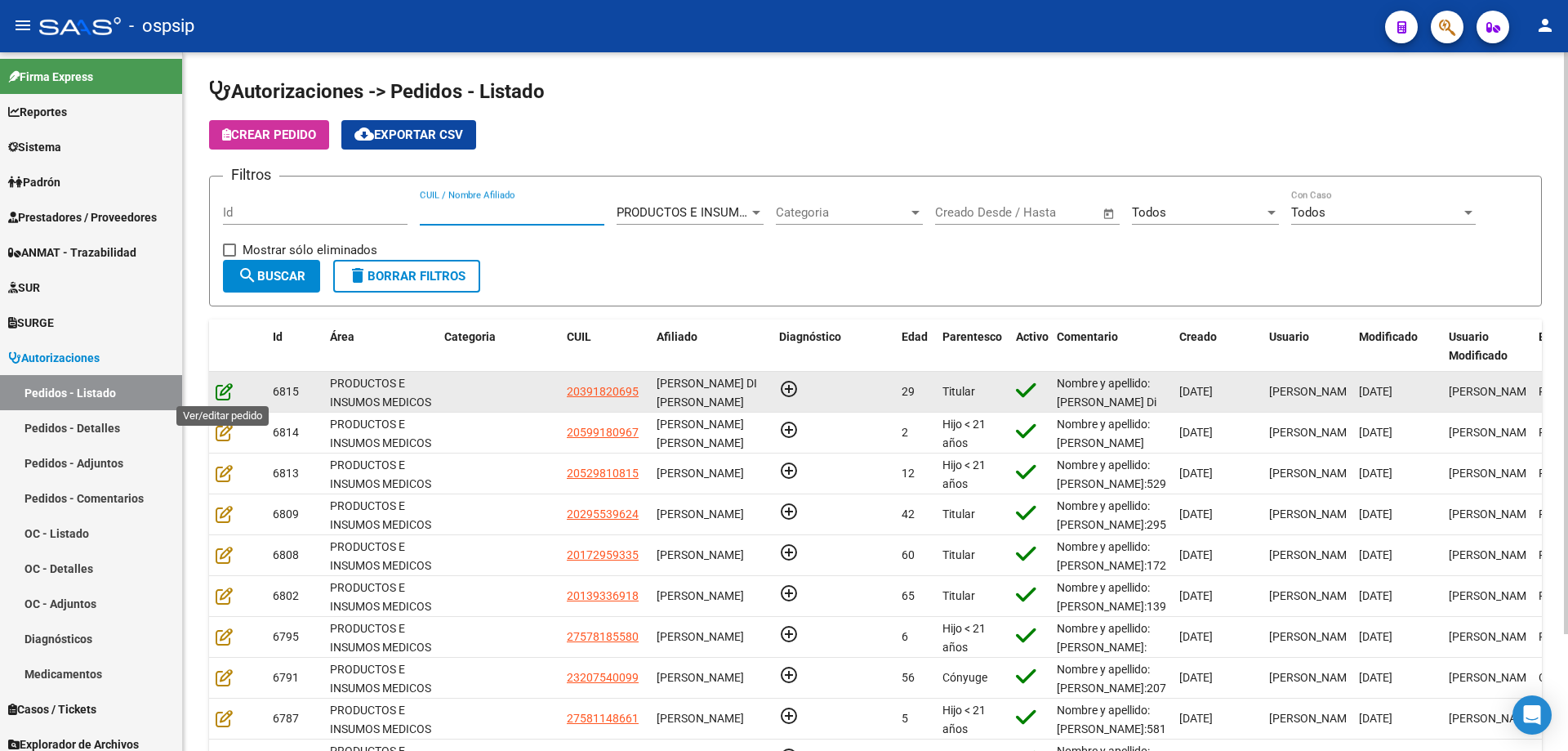
click at [221, 396] on icon at bounding box center [224, 391] width 17 height 18
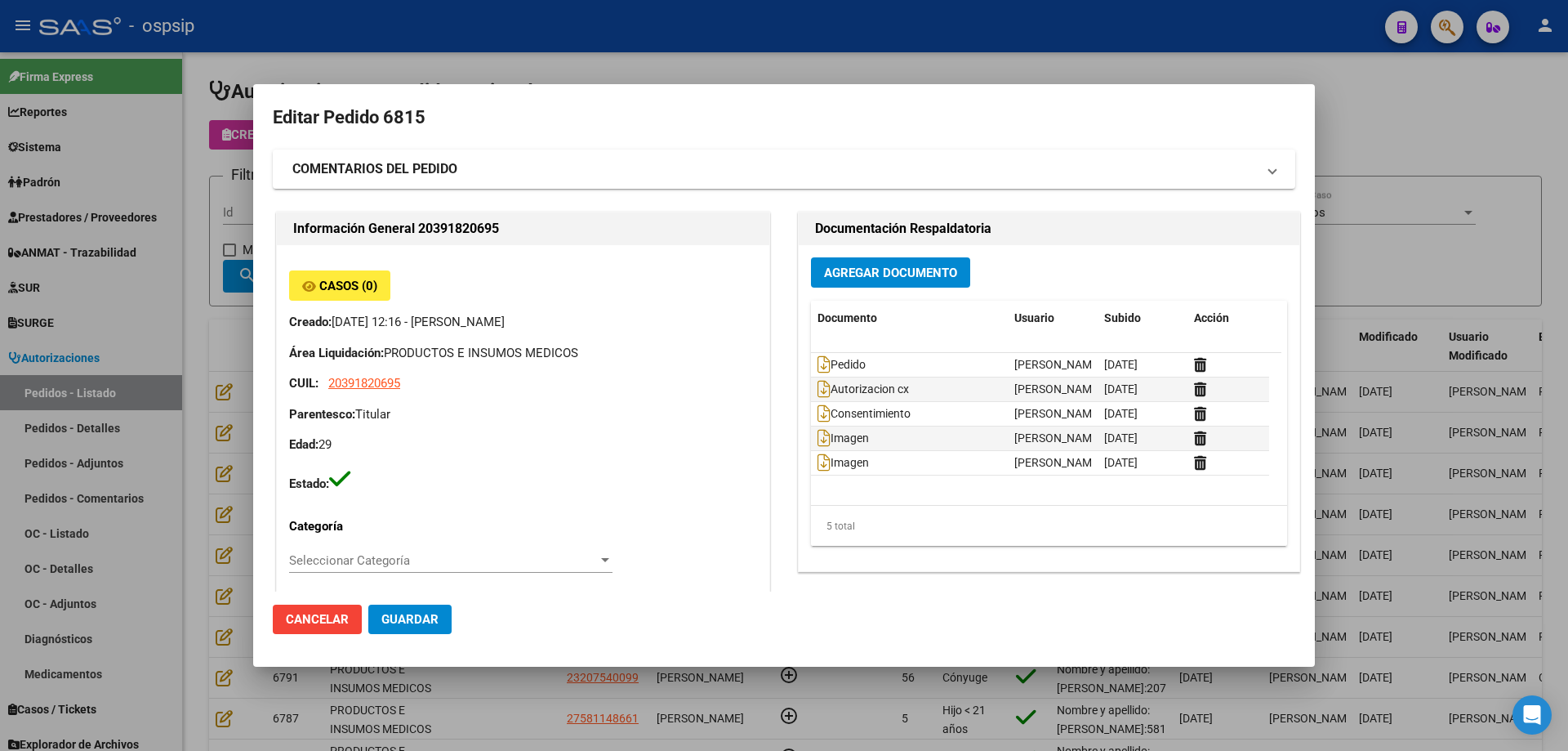
click at [868, 270] on span "Agregar Documento" at bounding box center [890, 273] width 133 height 15
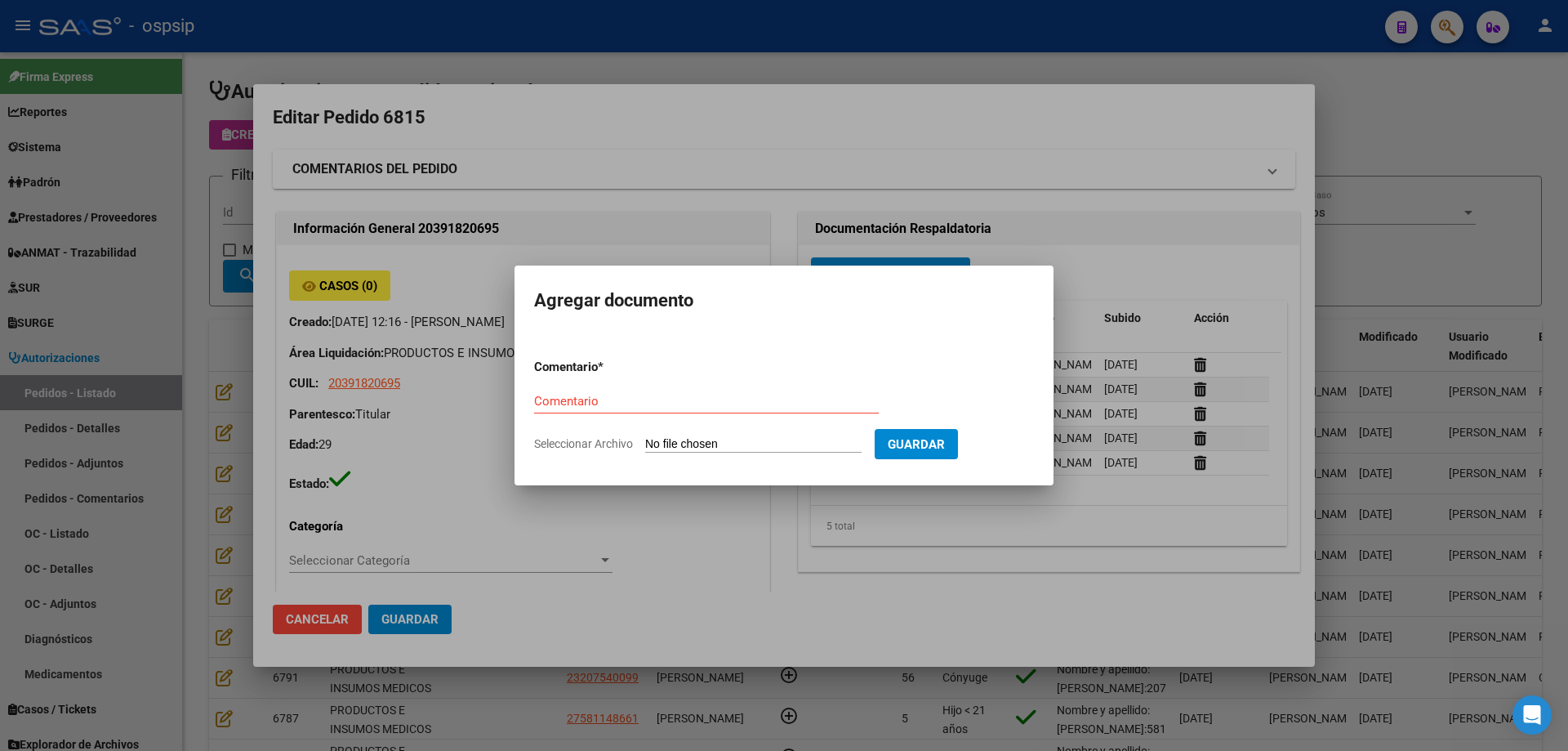
click at [787, 450] on input "Seleccionar Archivo" at bounding box center [753, 444] width 216 height 16
type input "C:\fakepath\acta [PERSON_NAME].jpg"
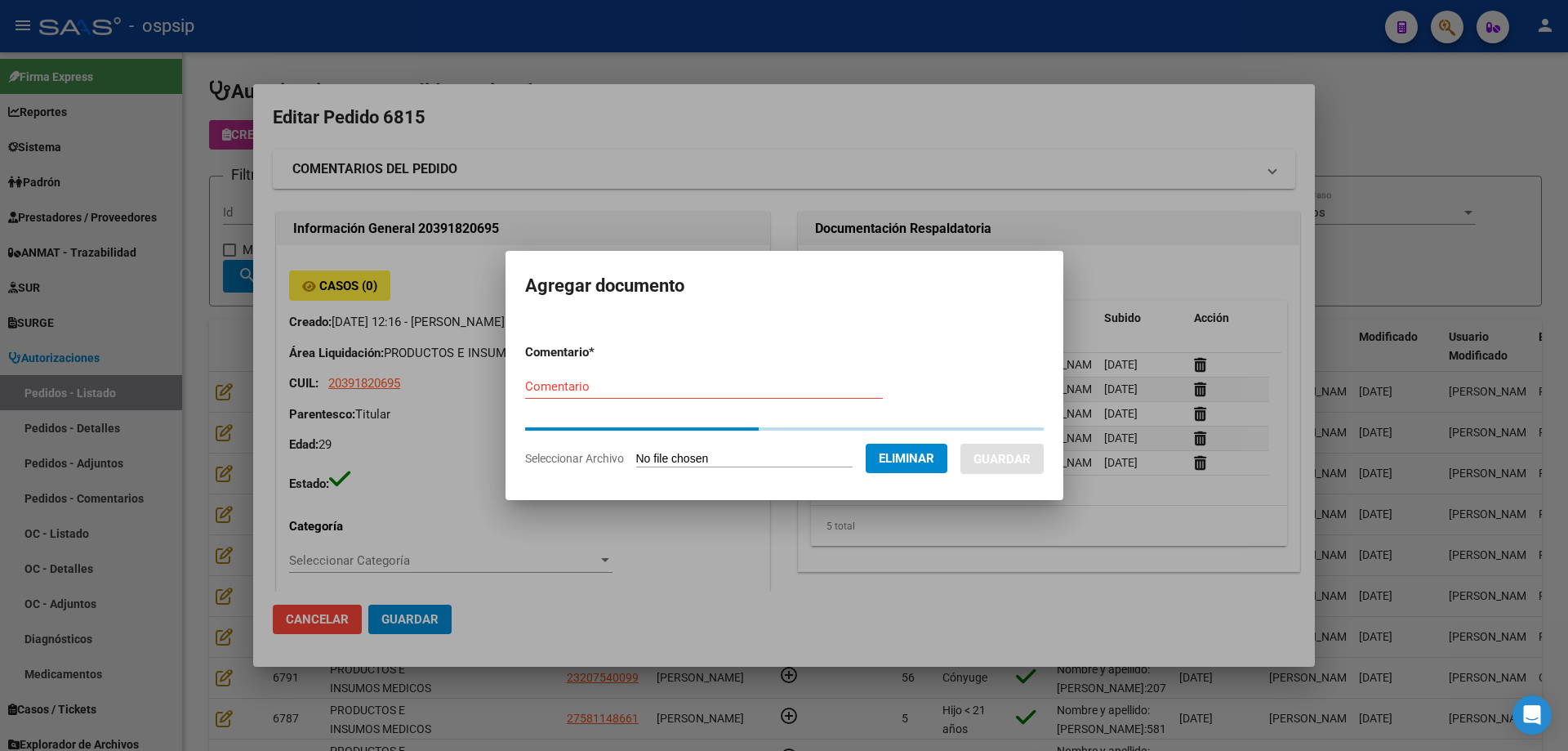
click at [613, 388] on input "Comentario" at bounding box center [704, 386] width 358 height 15
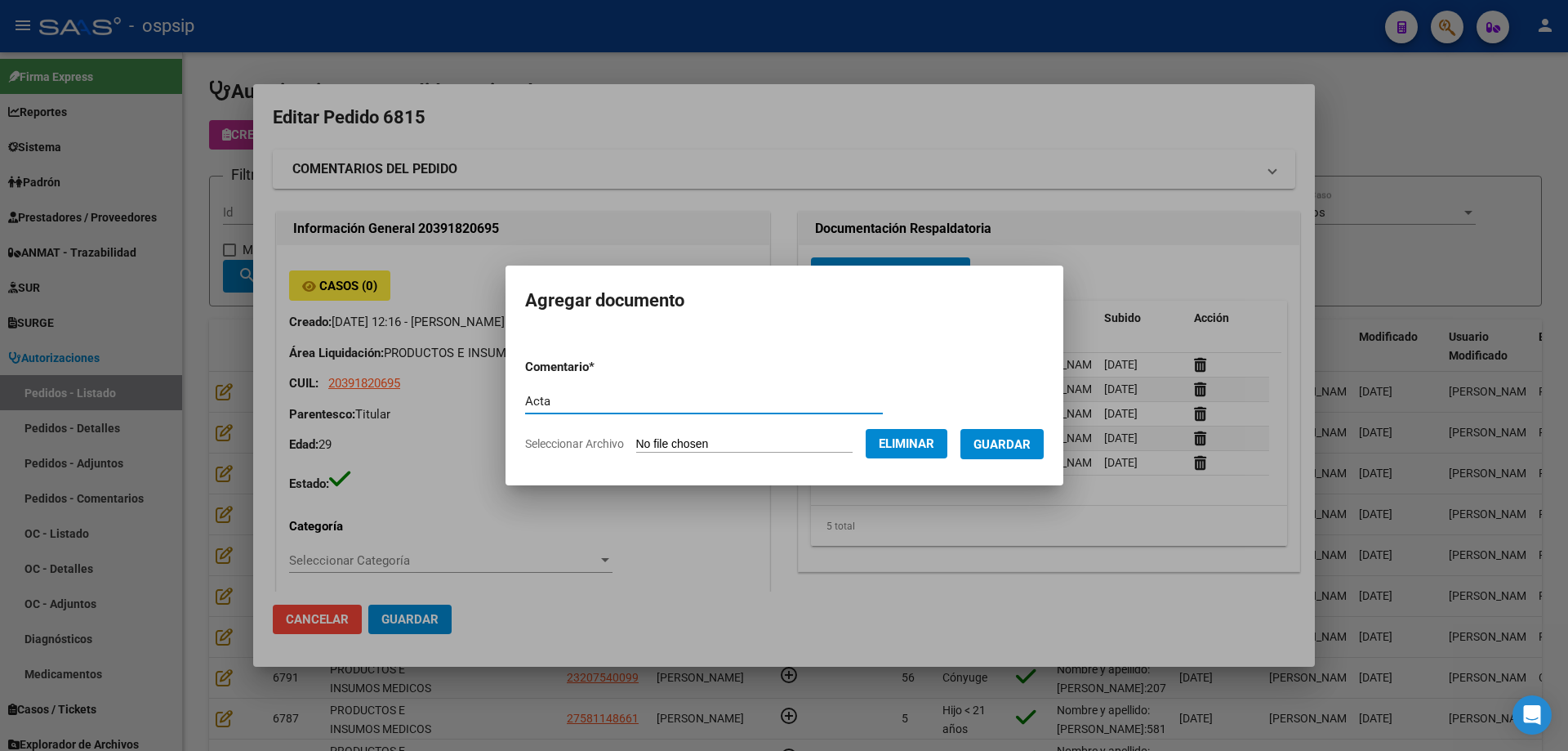
type input "Acta"
click at [1006, 436] on span "Guardar" at bounding box center [1002, 443] width 57 height 15
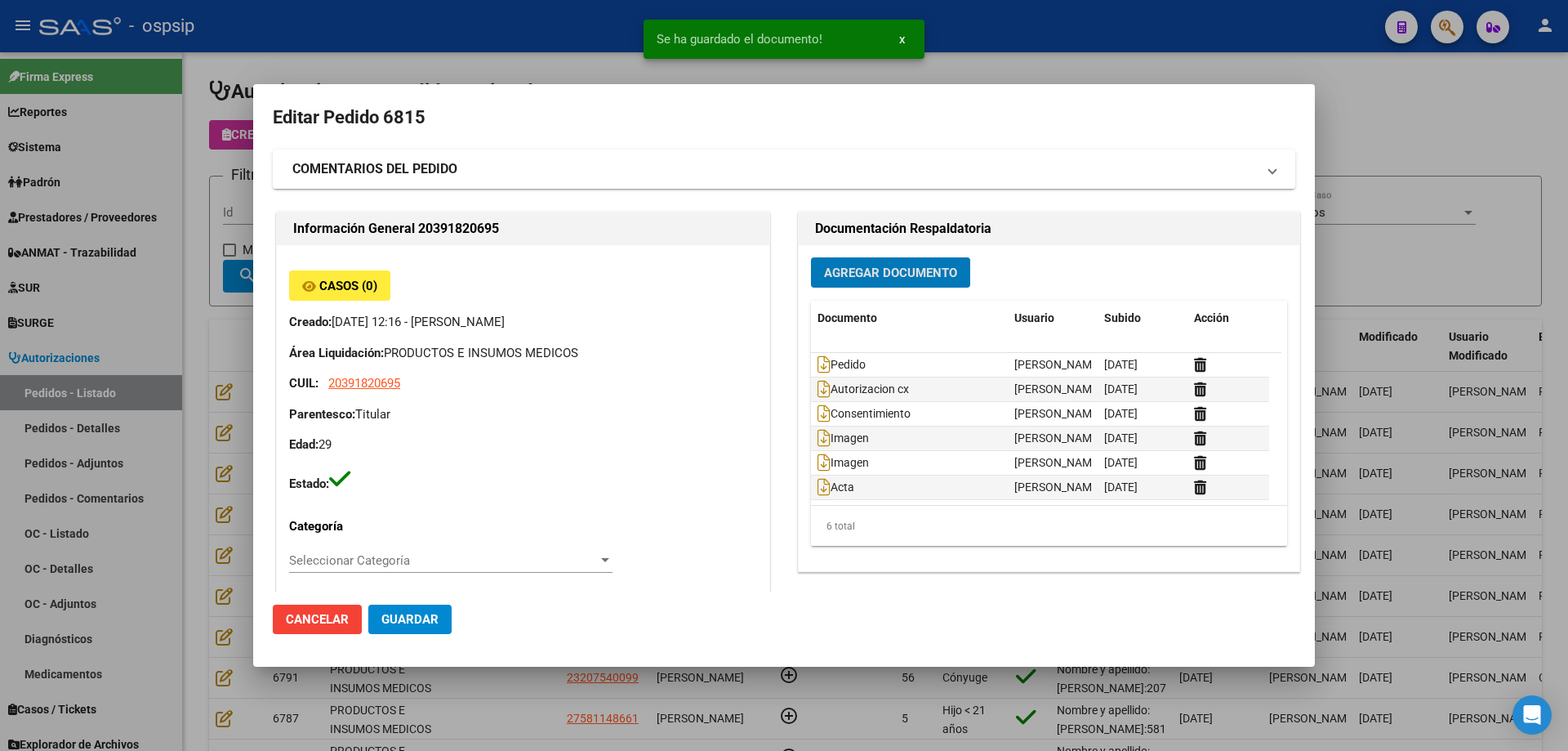
click at [879, 278] on span "Agregar Documento" at bounding box center [890, 273] width 133 height 15
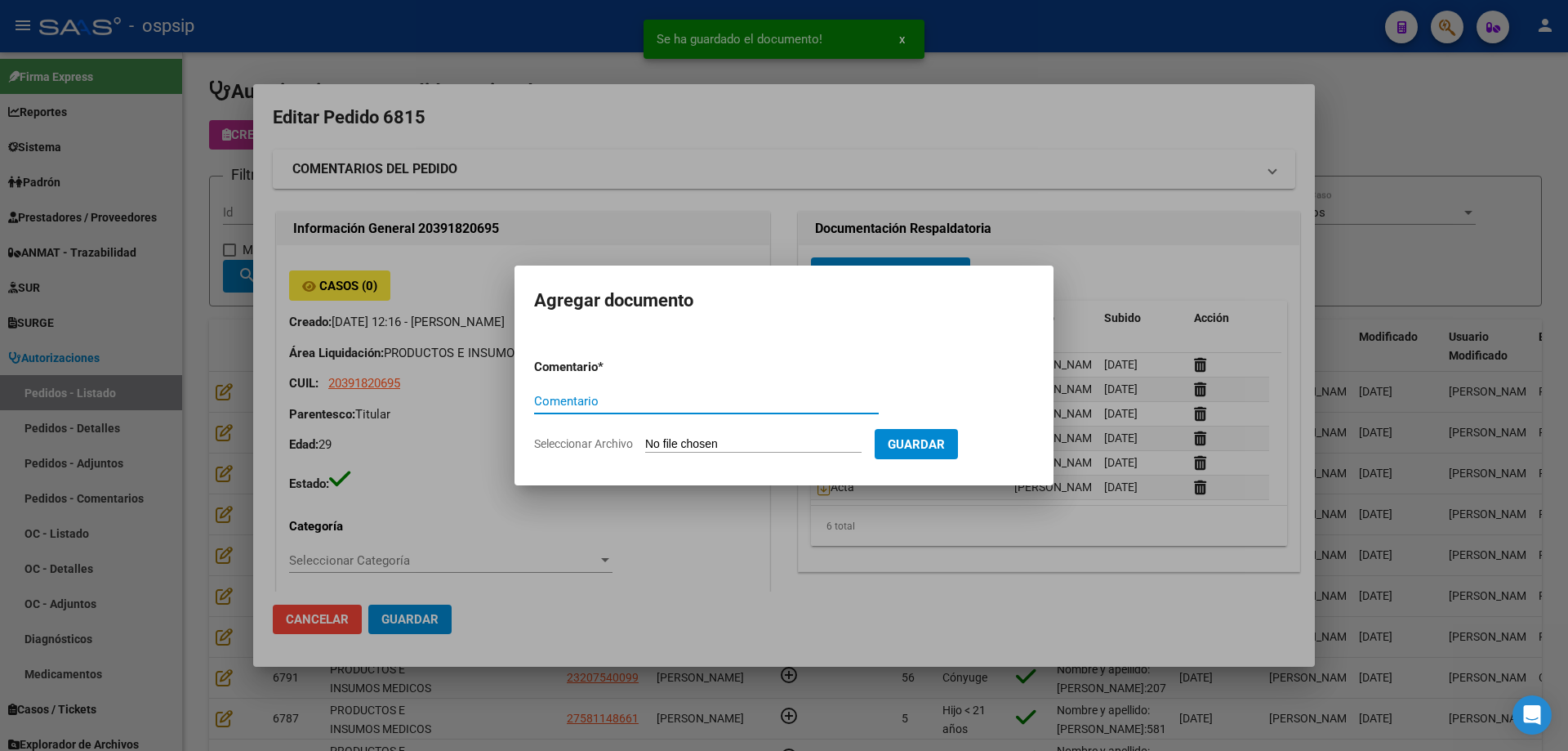
click at [776, 443] on input "Seleccionar Archivo" at bounding box center [753, 444] width 216 height 16
type input "C:\fakepath\acta 2 [PERSON_NAME].jpg"
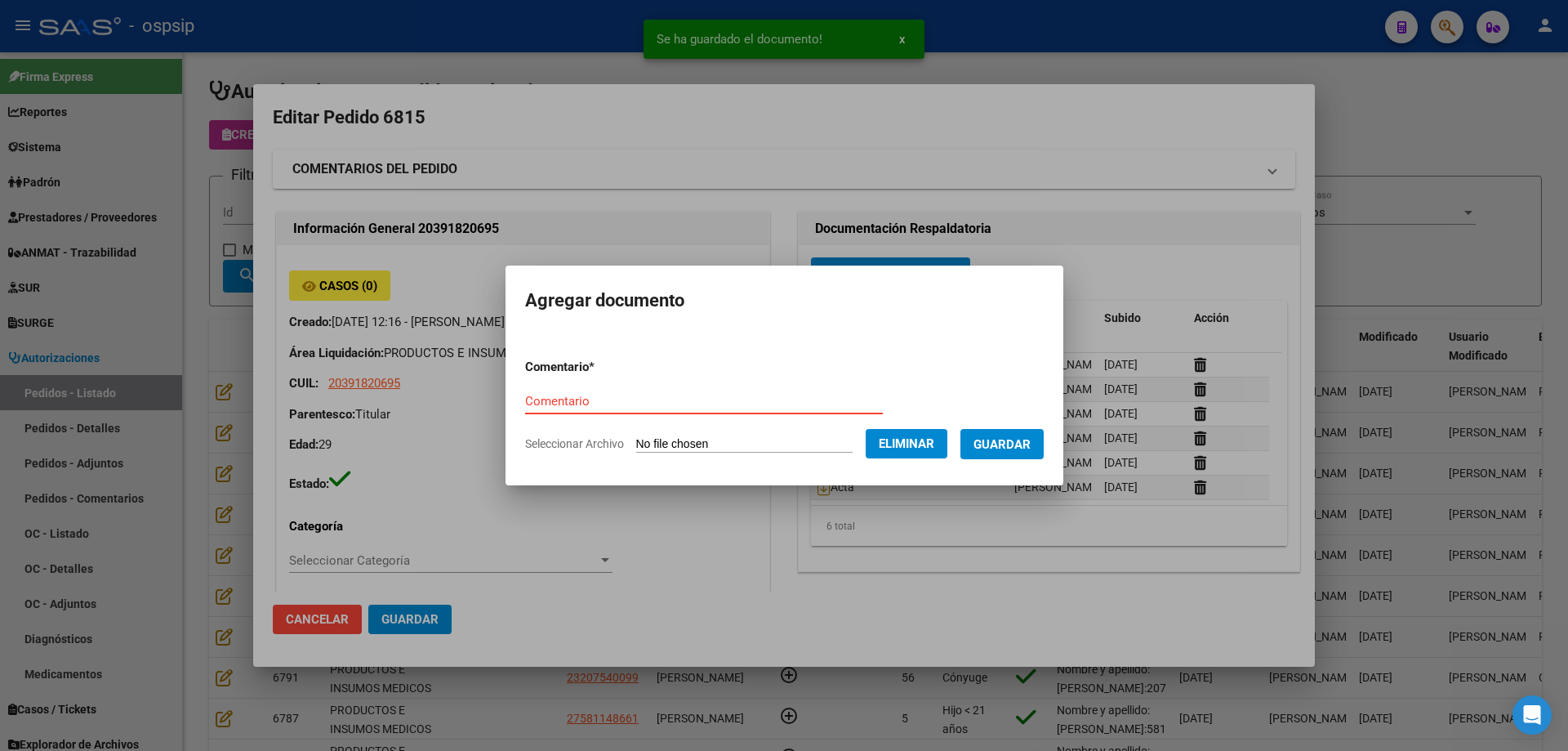
click at [546, 403] on input "Comentario" at bounding box center [704, 401] width 358 height 15
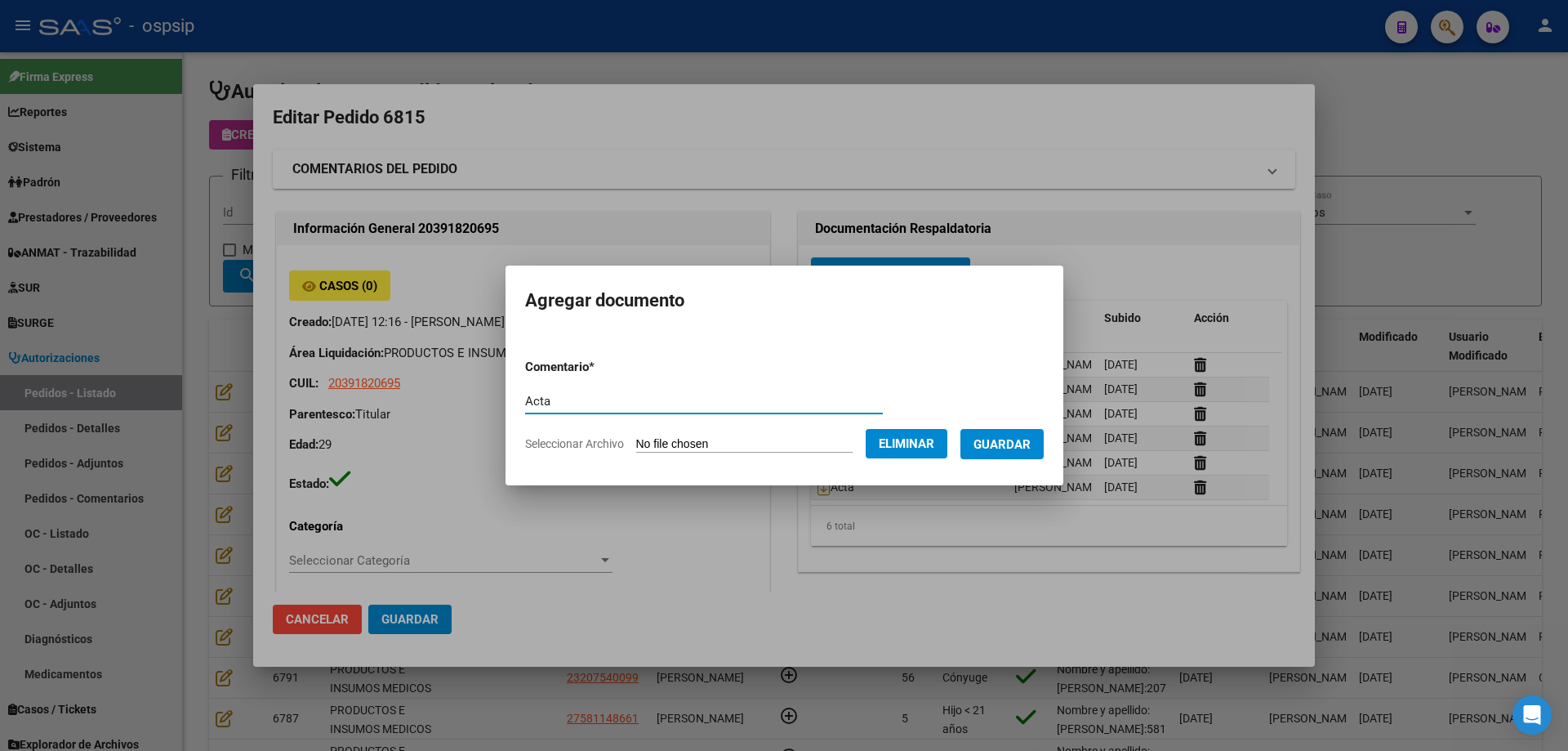
type input "Acta"
click at [1031, 453] on button "Guardar" at bounding box center [1001, 444] width 83 height 30
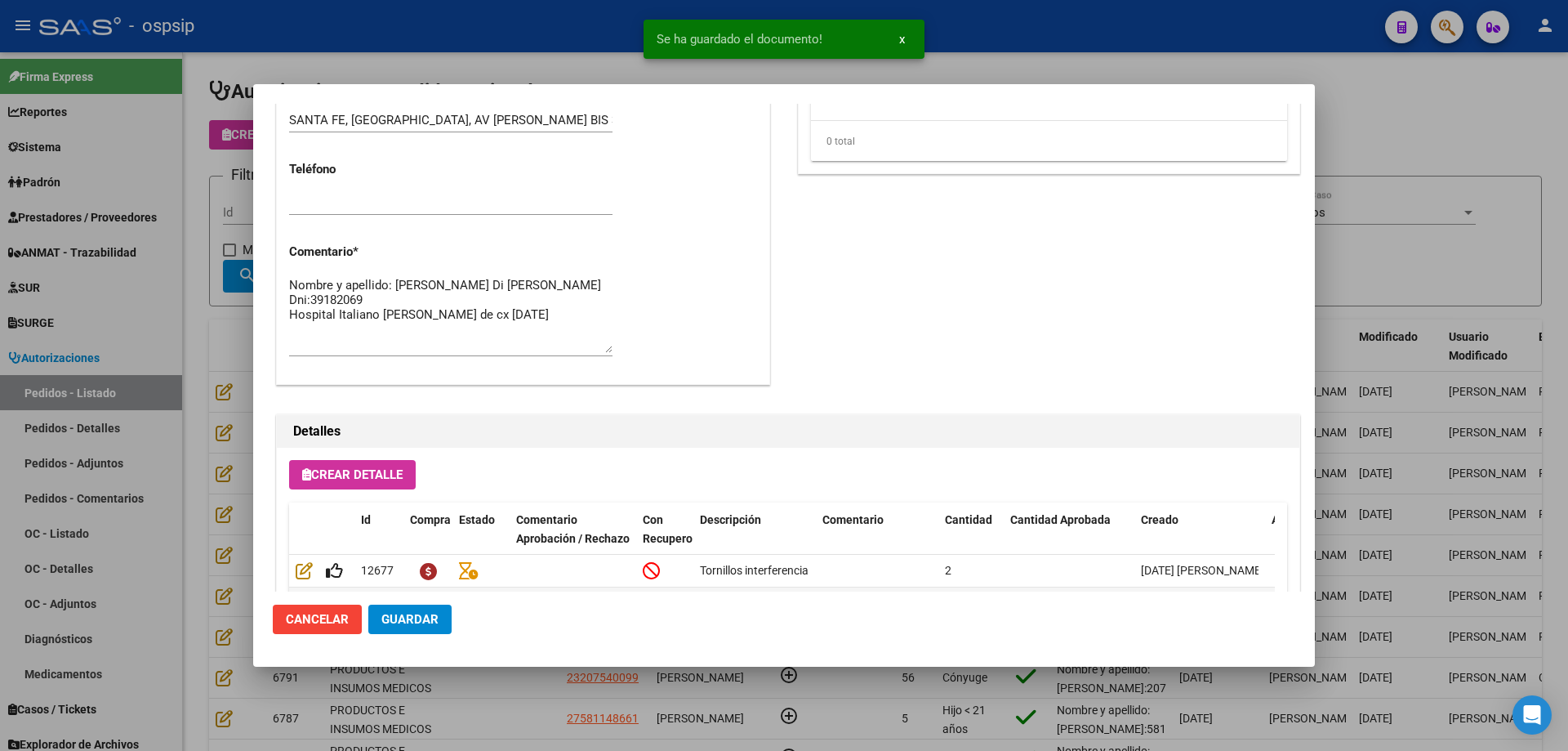
scroll to position [899, 0]
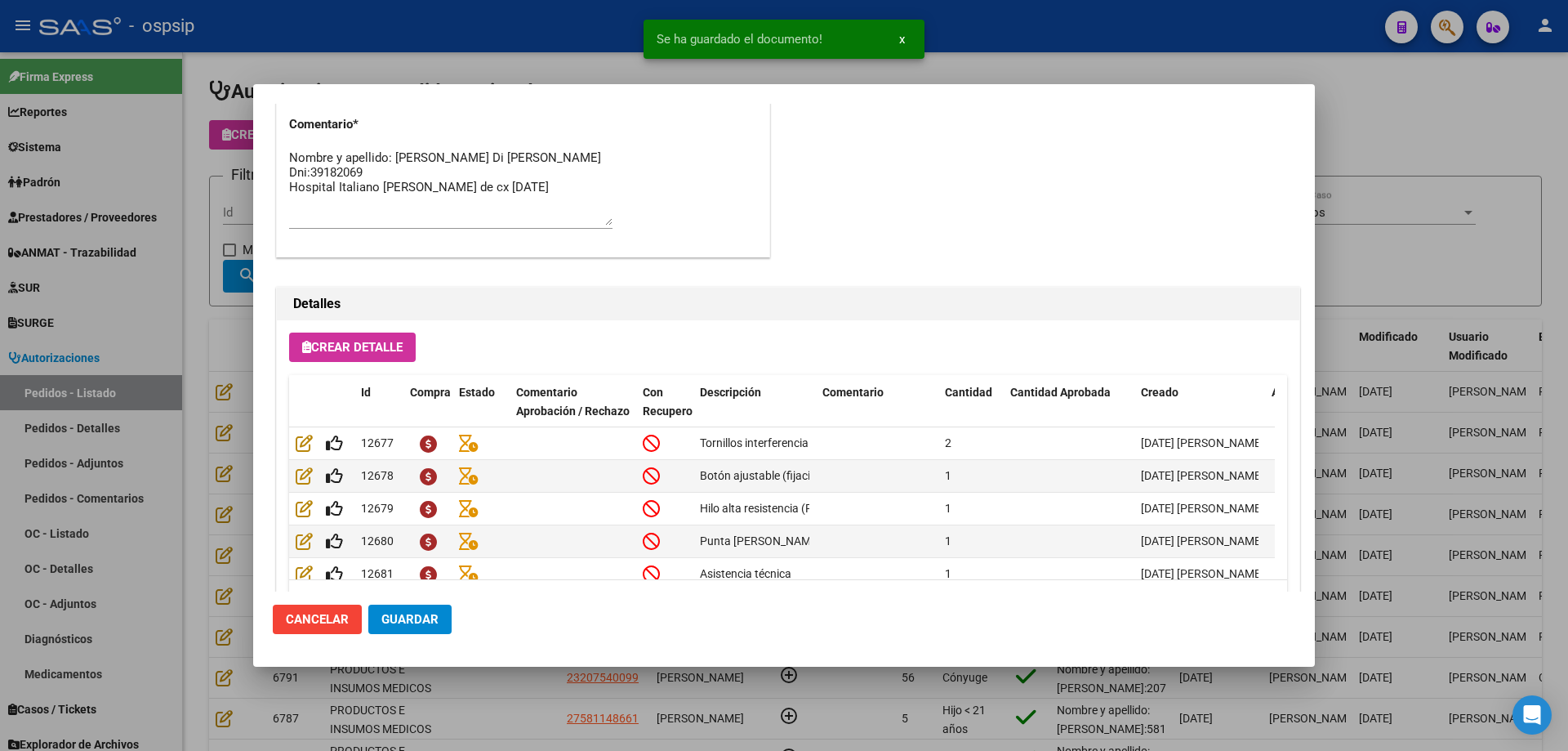
click at [425, 625] on span "Guardar" at bounding box center [410, 619] width 57 height 15
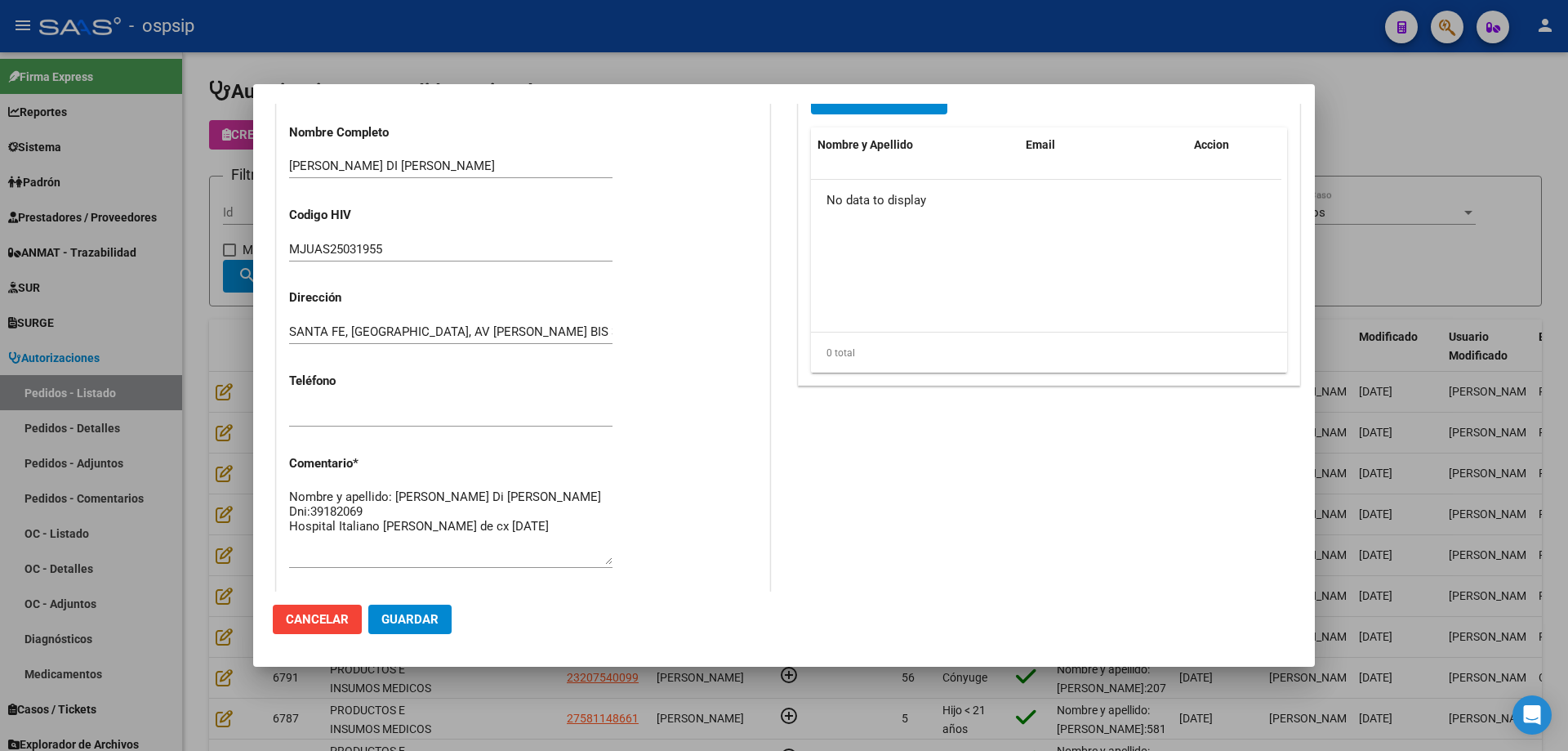
scroll to position [654, 0]
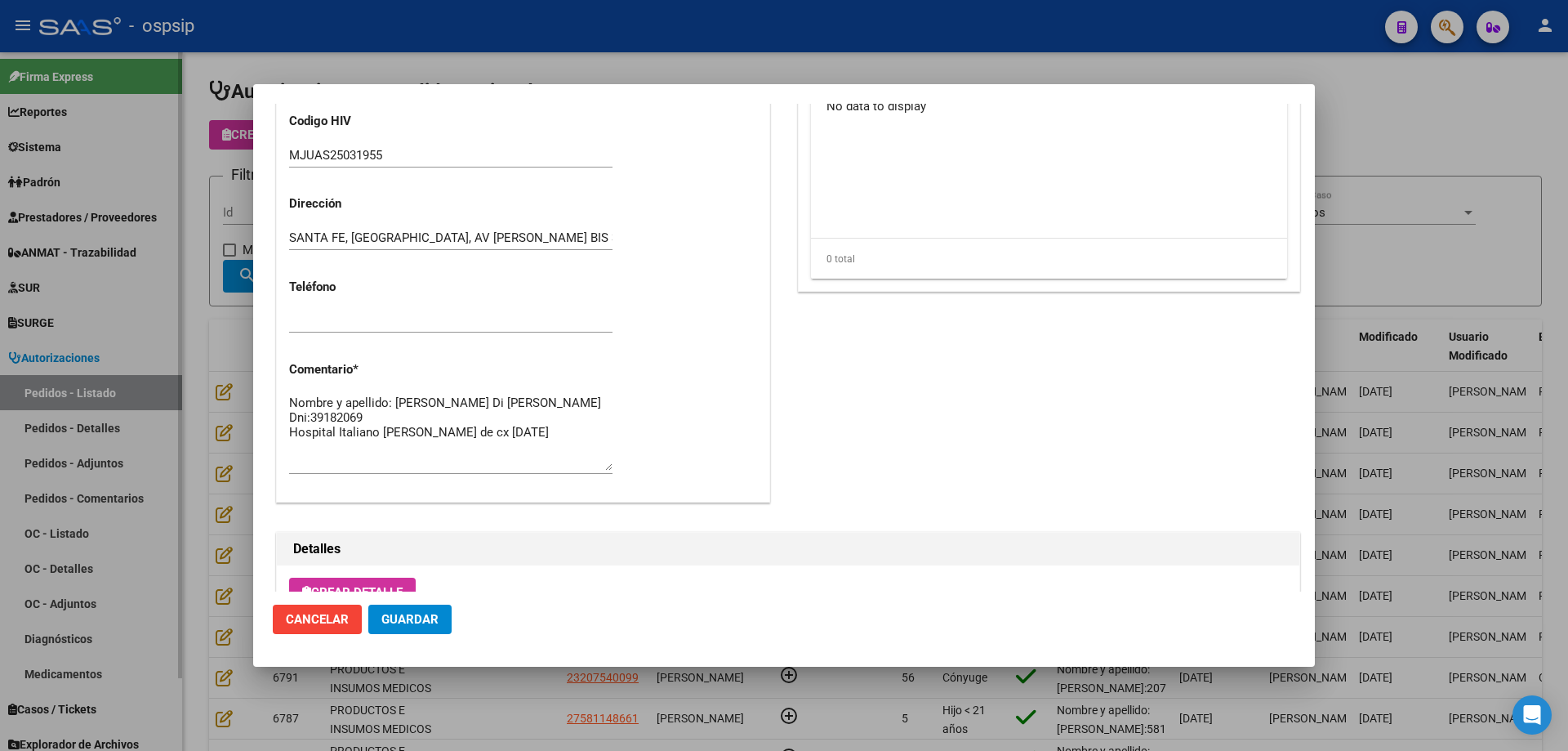
click at [166, 267] on div at bounding box center [784, 376] width 1568 height 751
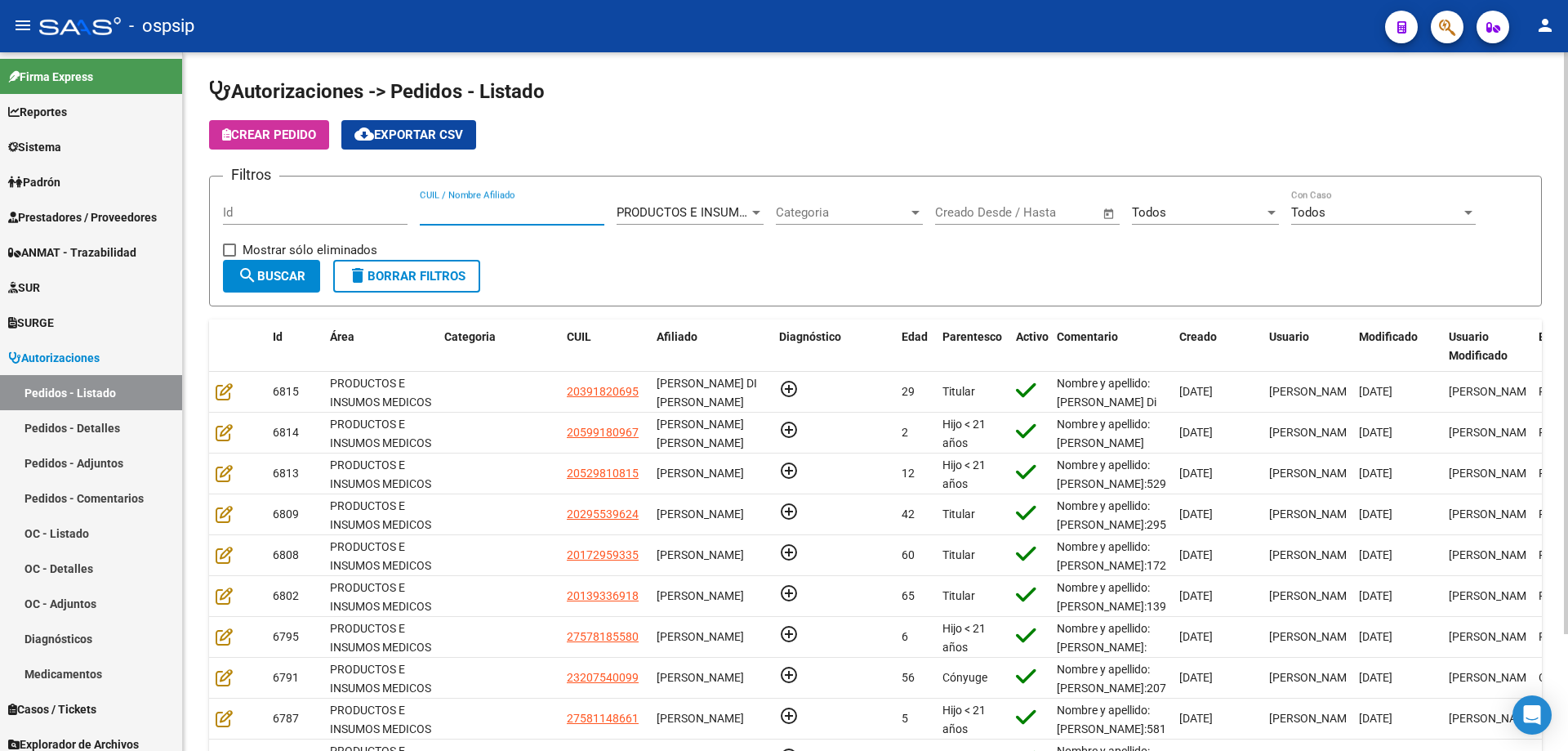
click at [465, 208] on input "CUIL / Nombre Afiliado" at bounding box center [512, 213] width 184 height 15
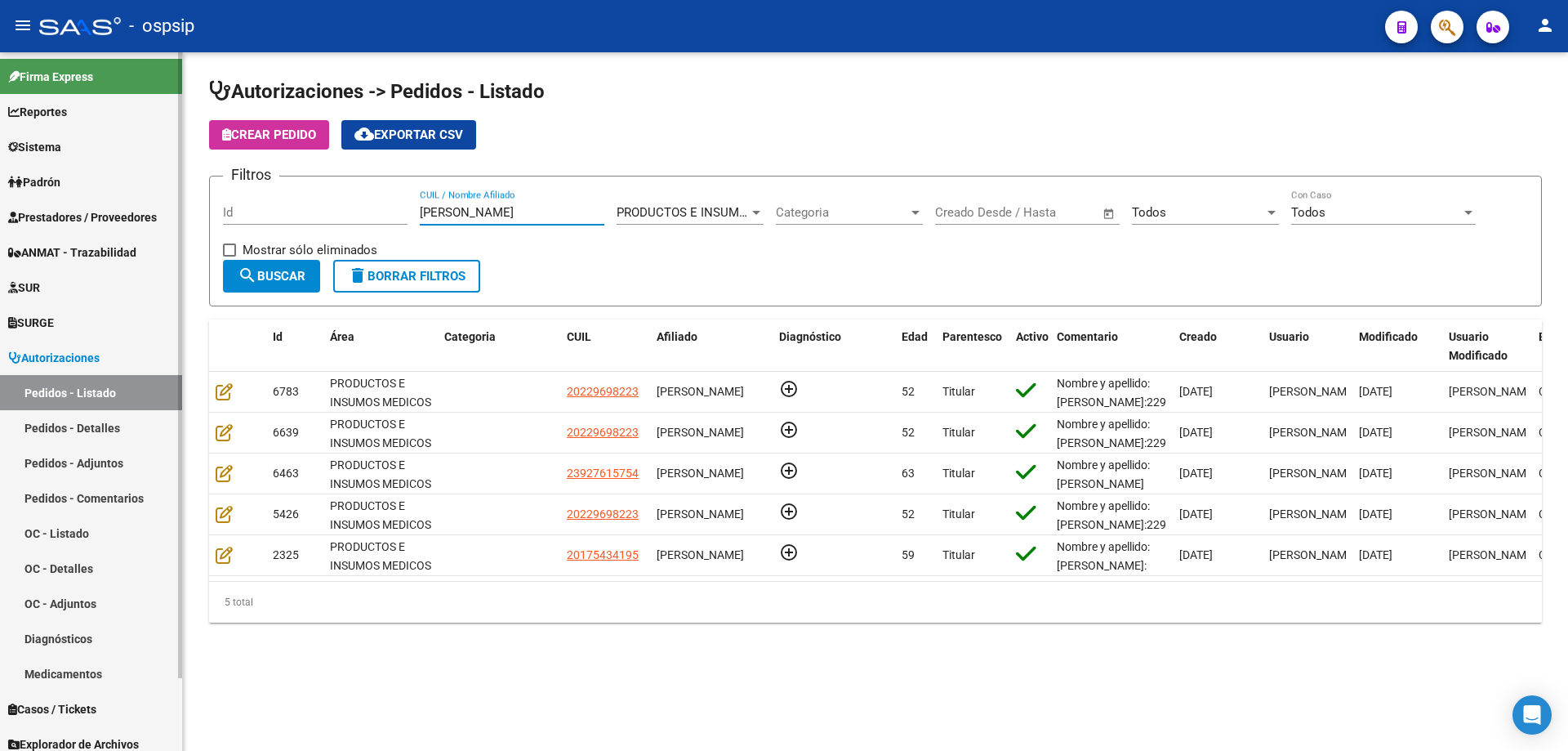
drag, startPoint x: 508, startPoint y: 210, endPoint x: 170, endPoint y: 199, distance: 338.2
click at [170, 199] on mat-sidenav-container "Firma Express Reportes Egresos Devengados Auditorías x Área Auditorías x Usuari…" at bounding box center [784, 401] width 1568 height 698
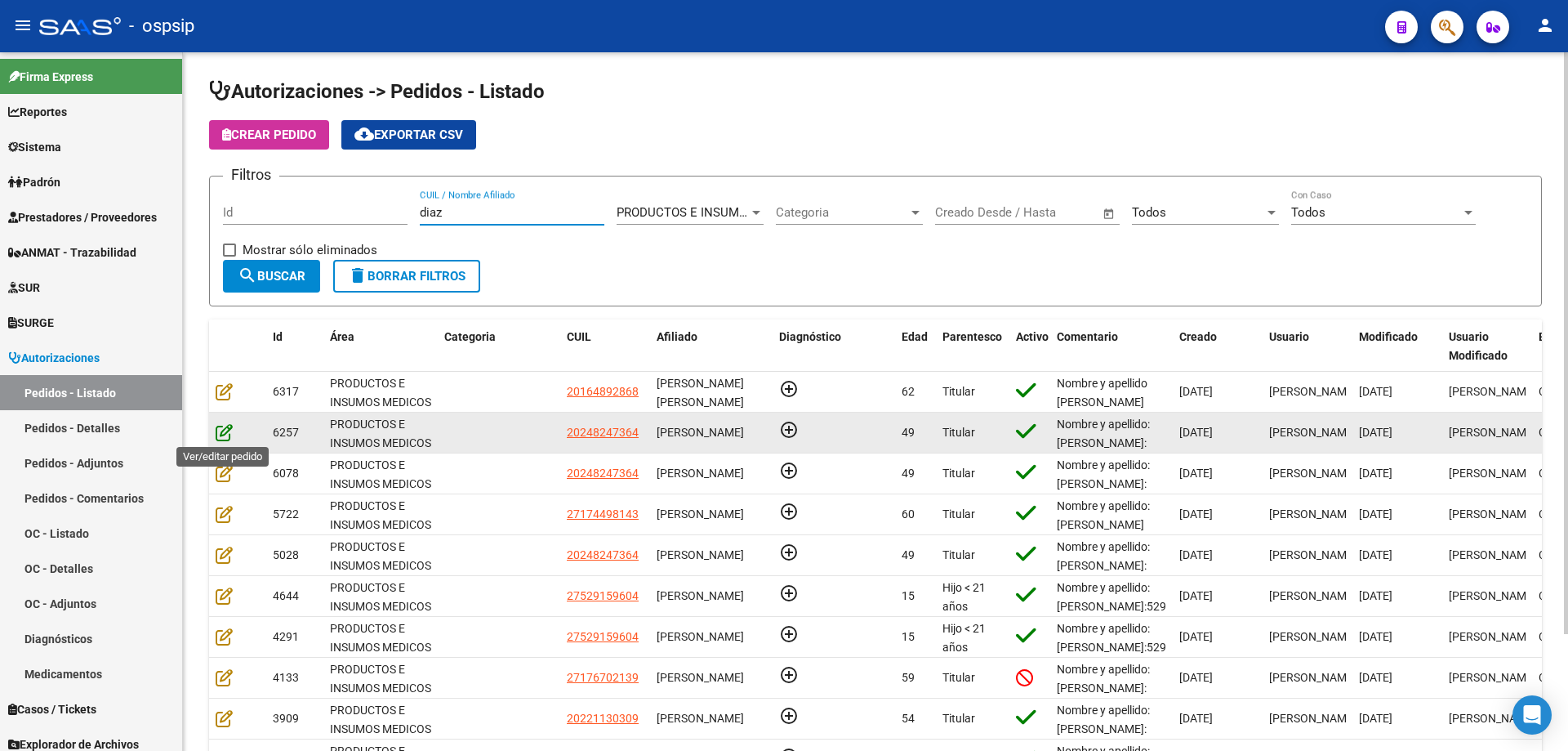
click at [220, 428] on icon at bounding box center [224, 432] width 17 height 18
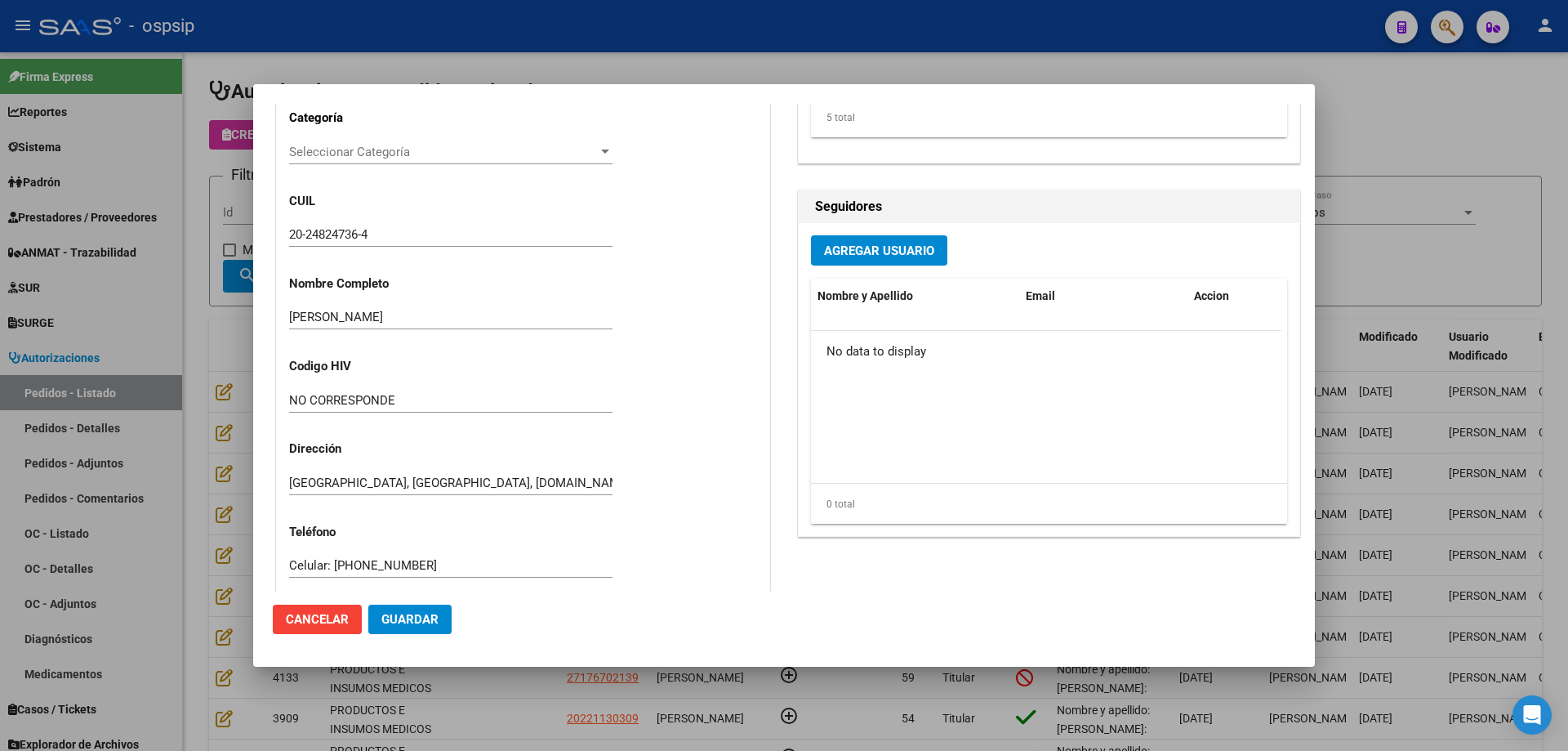
scroll to position [899, 0]
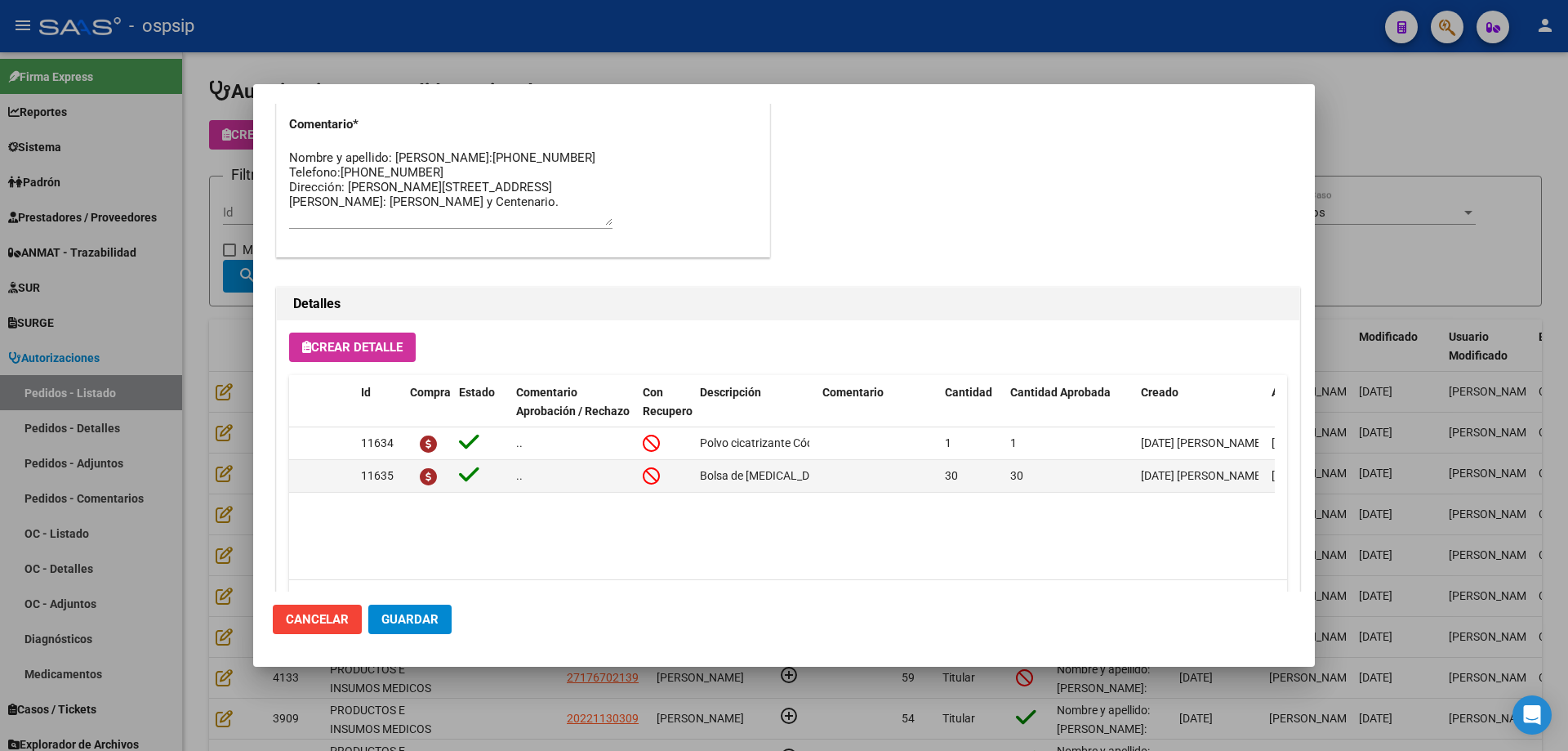
click at [202, 236] on div at bounding box center [784, 376] width 1568 height 751
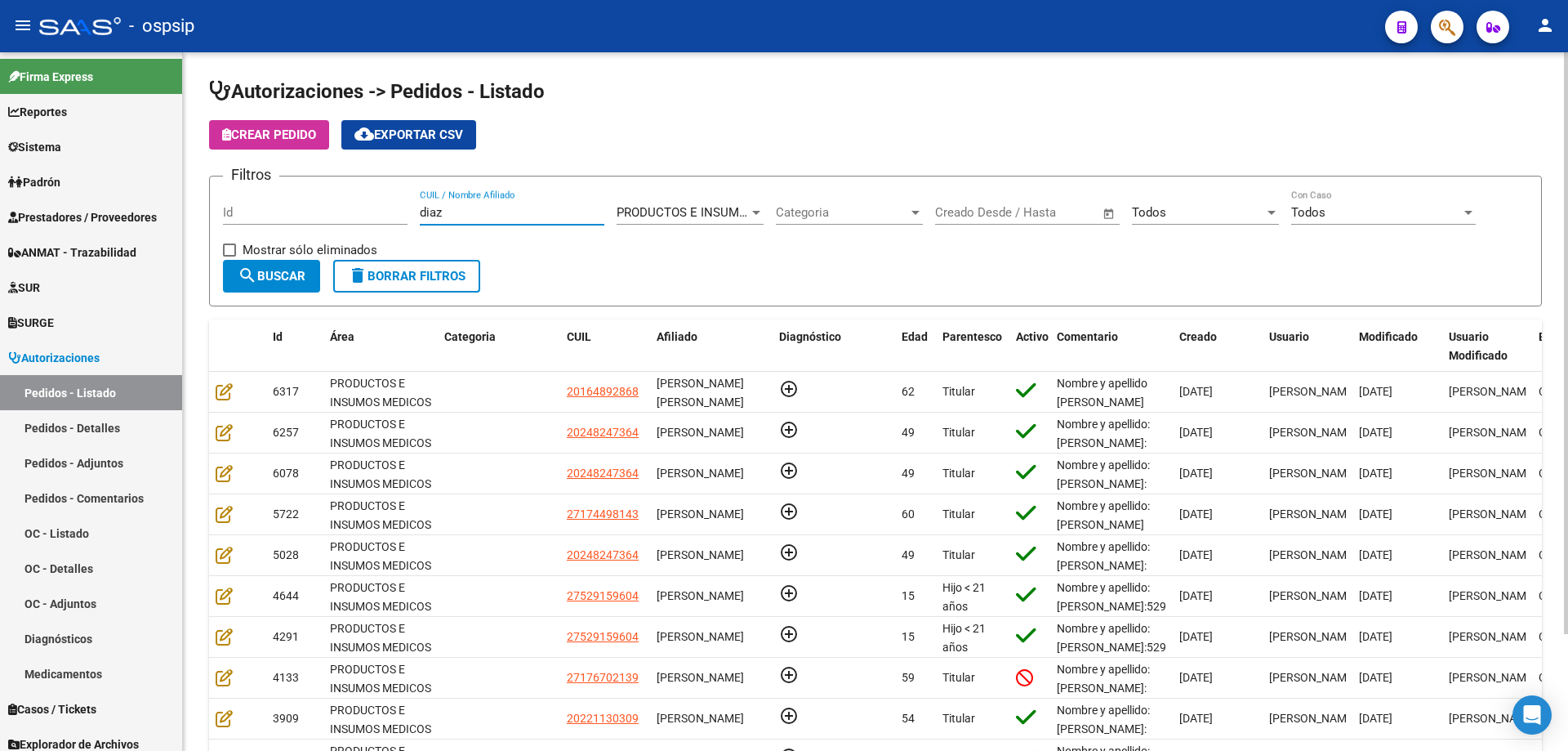
drag, startPoint x: 462, startPoint y: 215, endPoint x: 184, endPoint y: 206, distance: 278.1
click at [184, 206] on div "Autorizaciones -> Pedidos - Listado Crear Pedido cloud_download Exportar CSV Fi…" at bounding box center [875, 465] width 1385 height 826
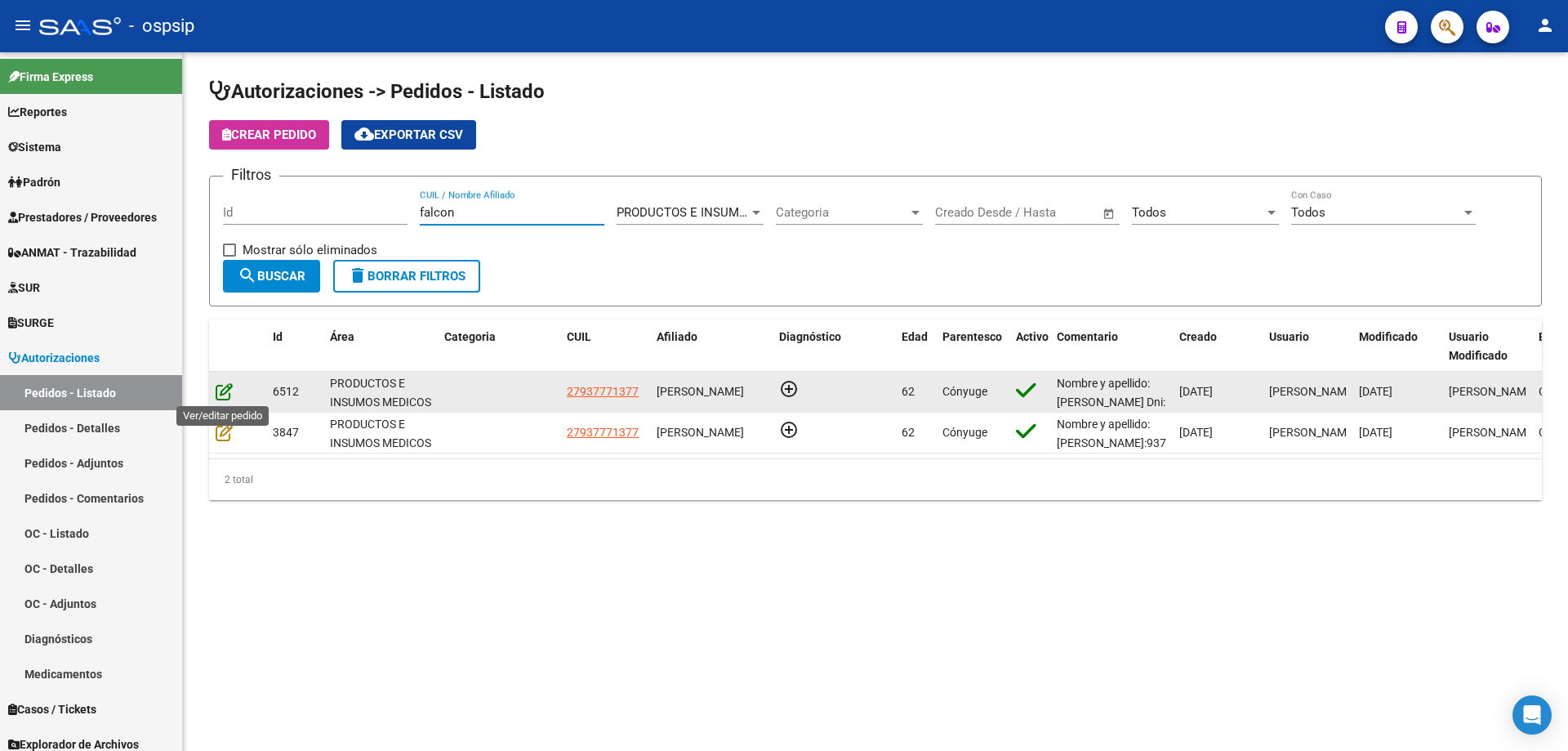
click at [229, 394] on icon at bounding box center [224, 391] width 17 height 18
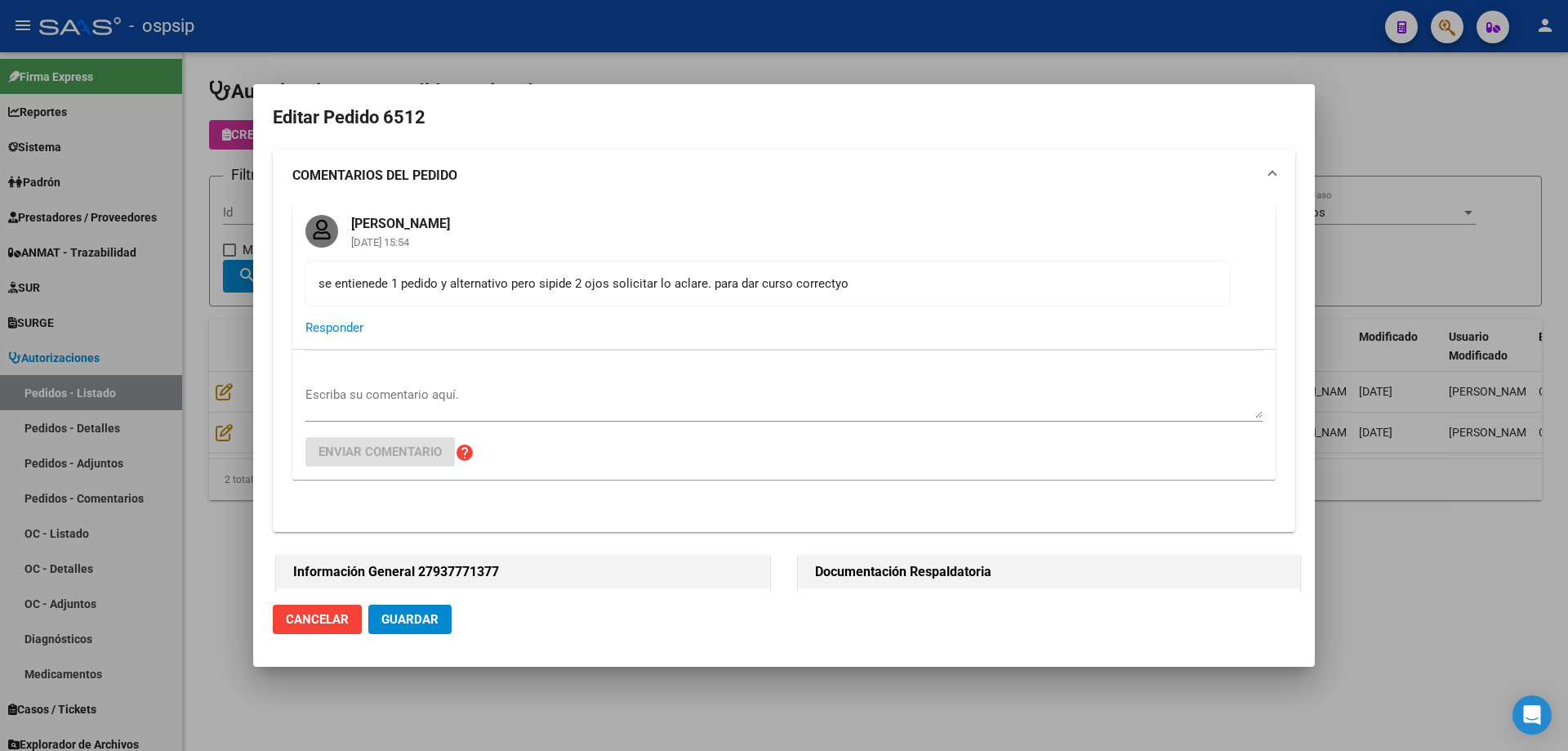
scroll to position [327, 0]
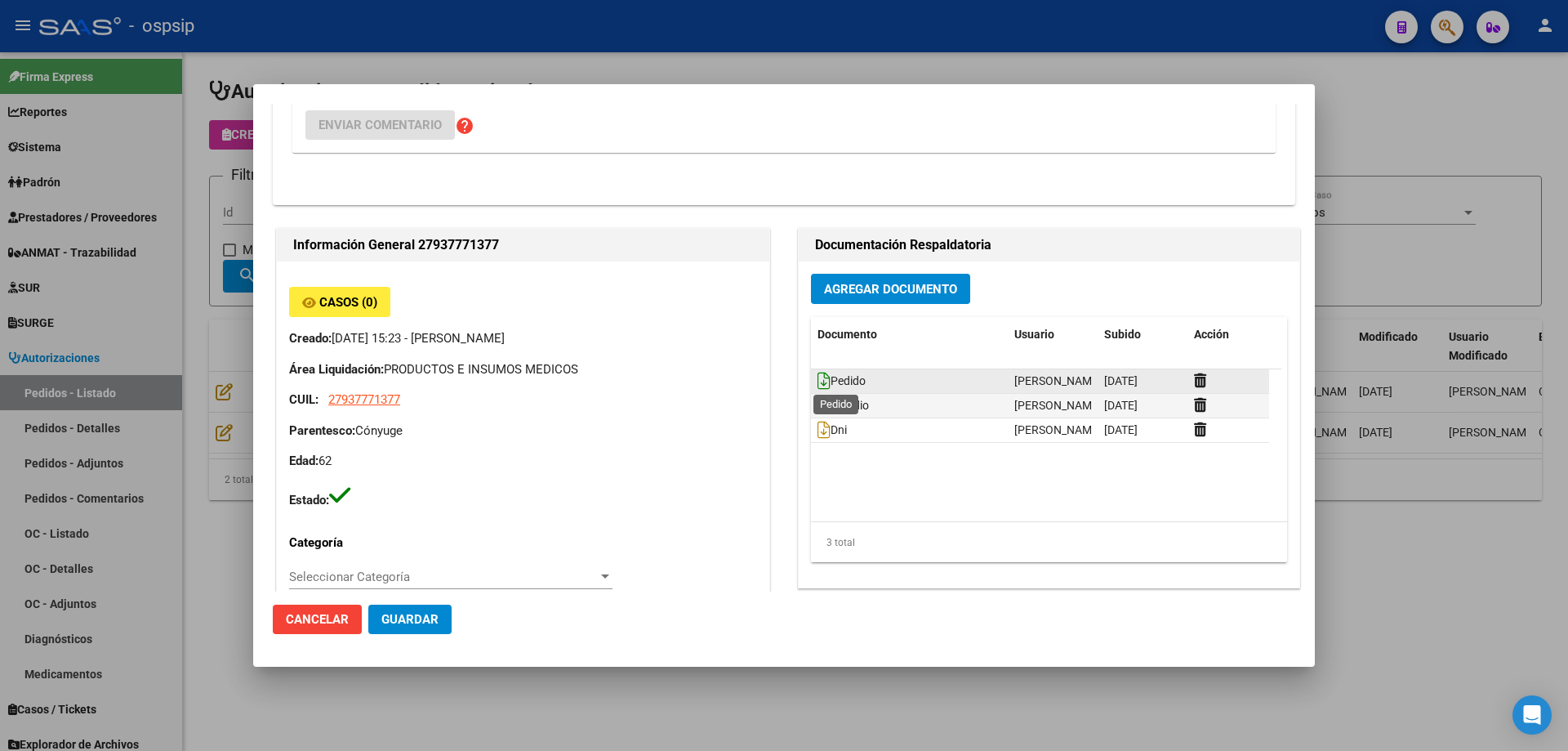
click at [818, 374] on icon at bounding box center [825, 380] width 13 height 18
click at [214, 356] on div at bounding box center [784, 376] width 1568 height 751
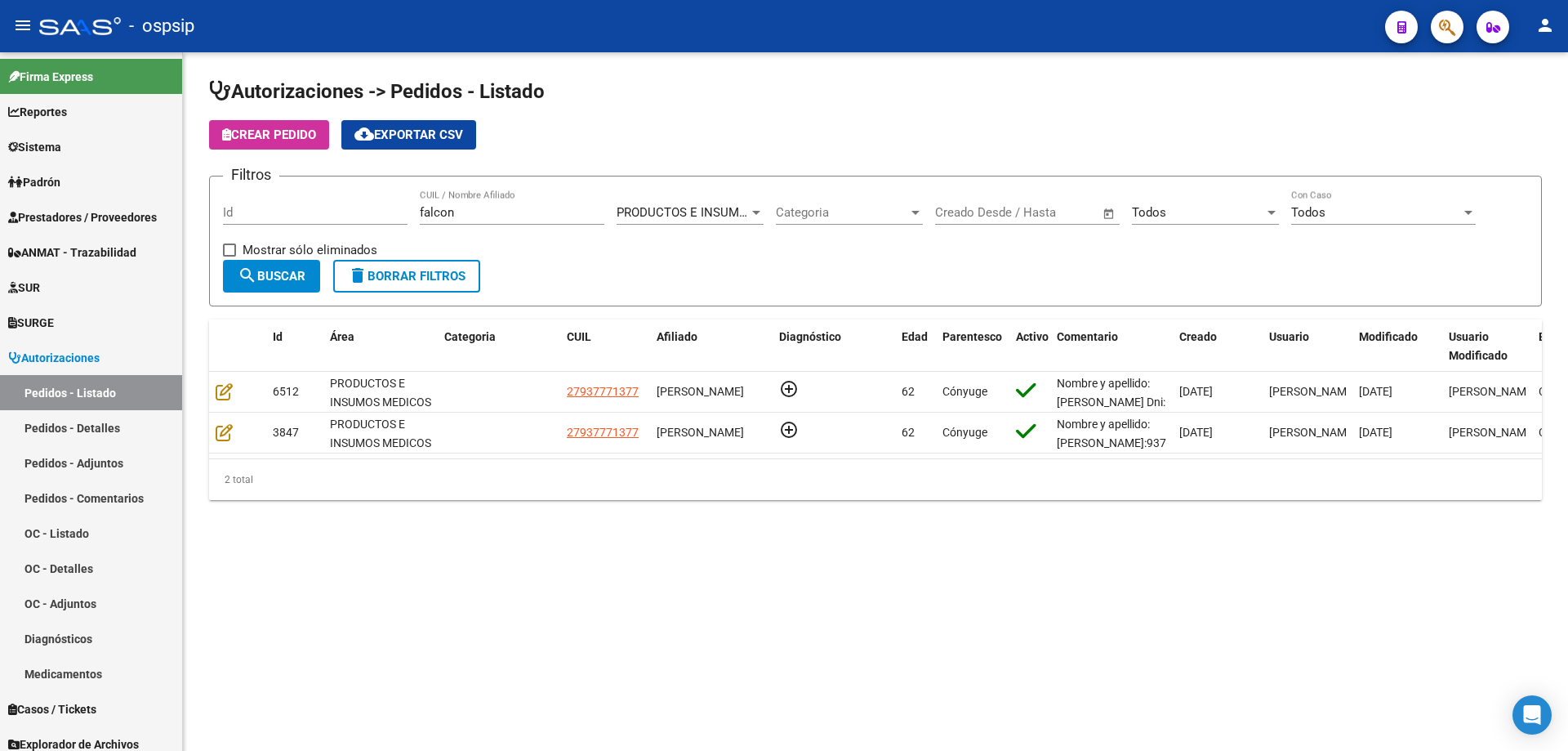
drag, startPoint x: 472, startPoint y: 196, endPoint x: 352, endPoint y: 198, distance: 120.0
click at [352, 198] on div "Filtros Id falcon CUIL / Nombre Afiliado PRODUCTOS E INSUMOS MEDICOS Selecciona…" at bounding box center [875, 225] width 1305 height 70
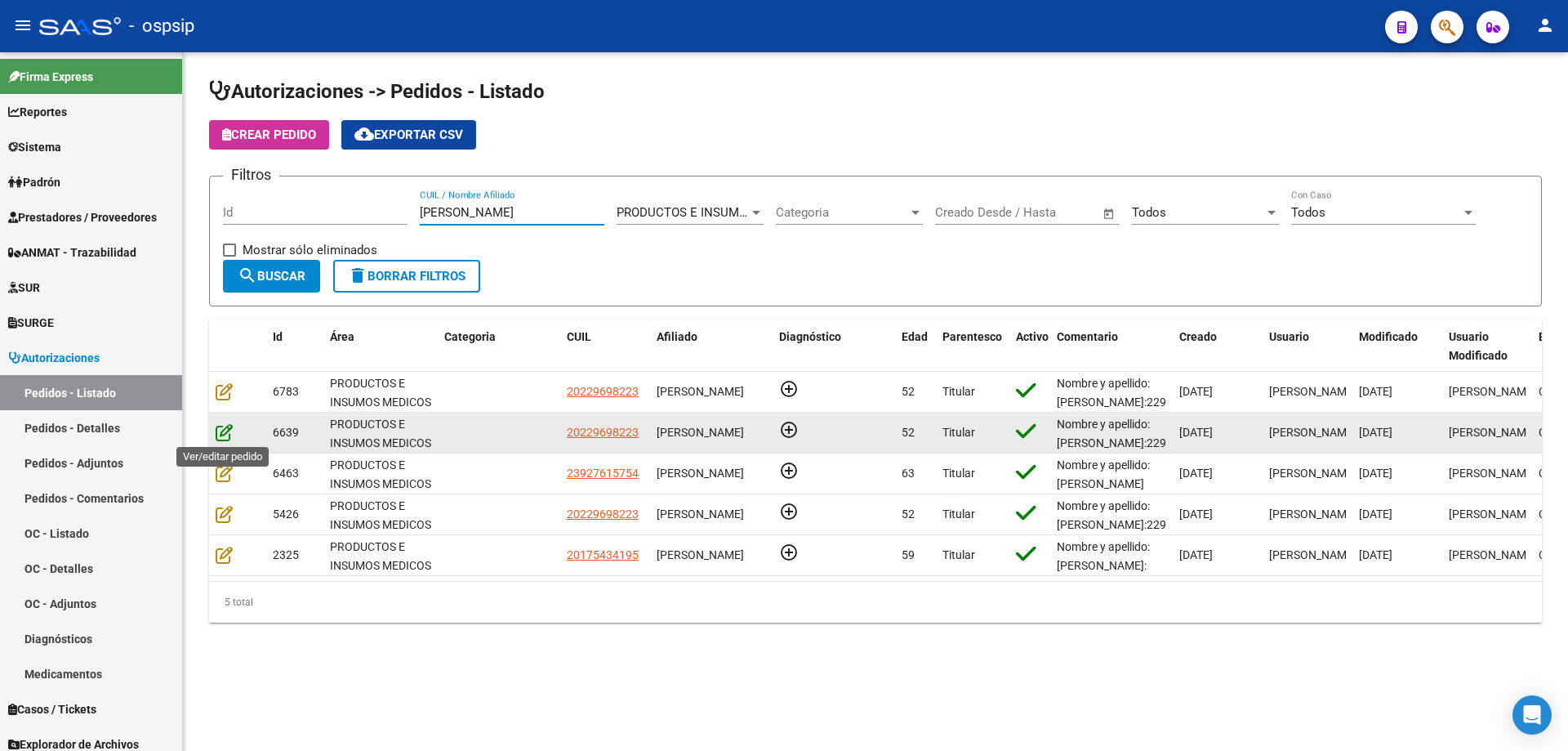
click at [219, 425] on icon at bounding box center [224, 432] width 17 height 18
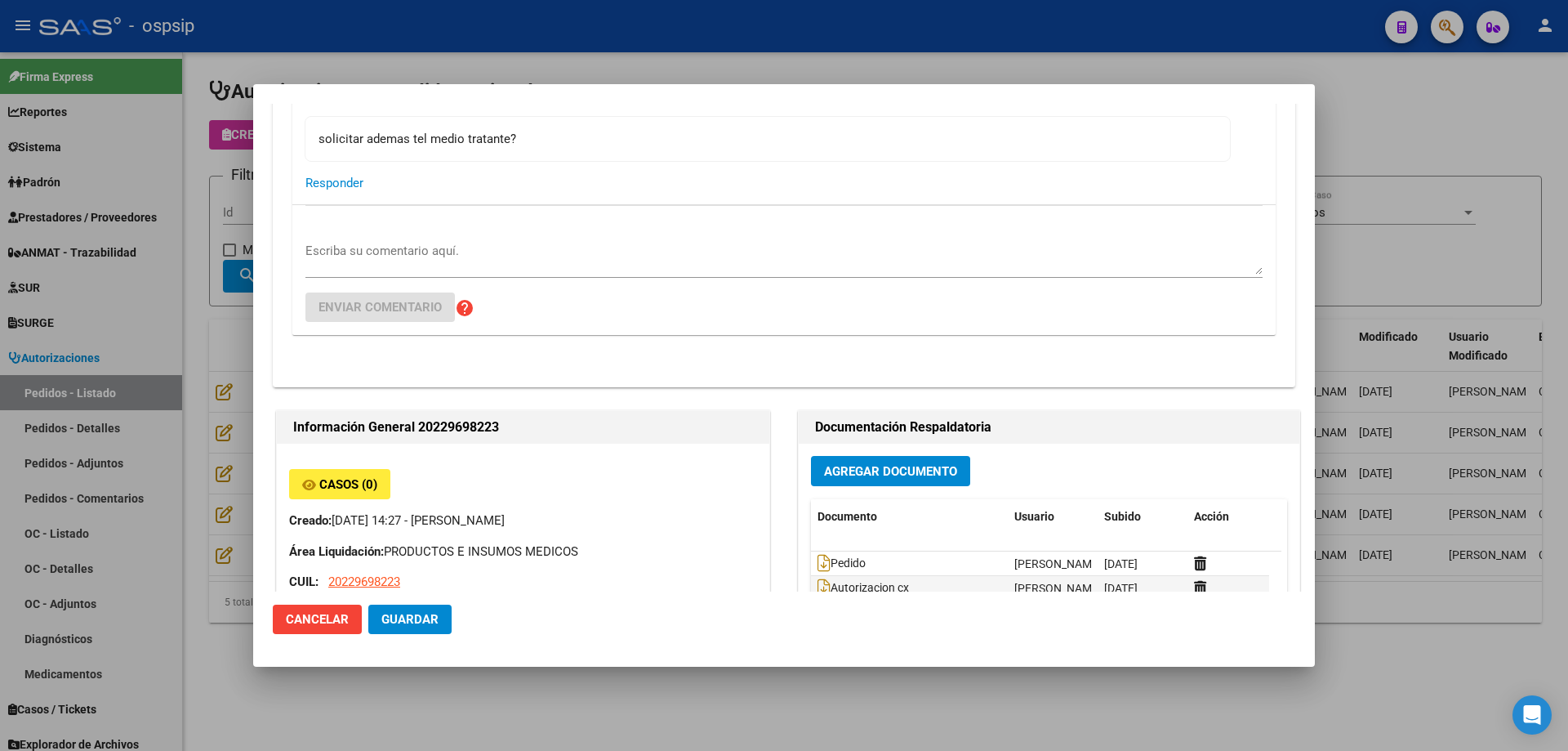
scroll to position [490, 0]
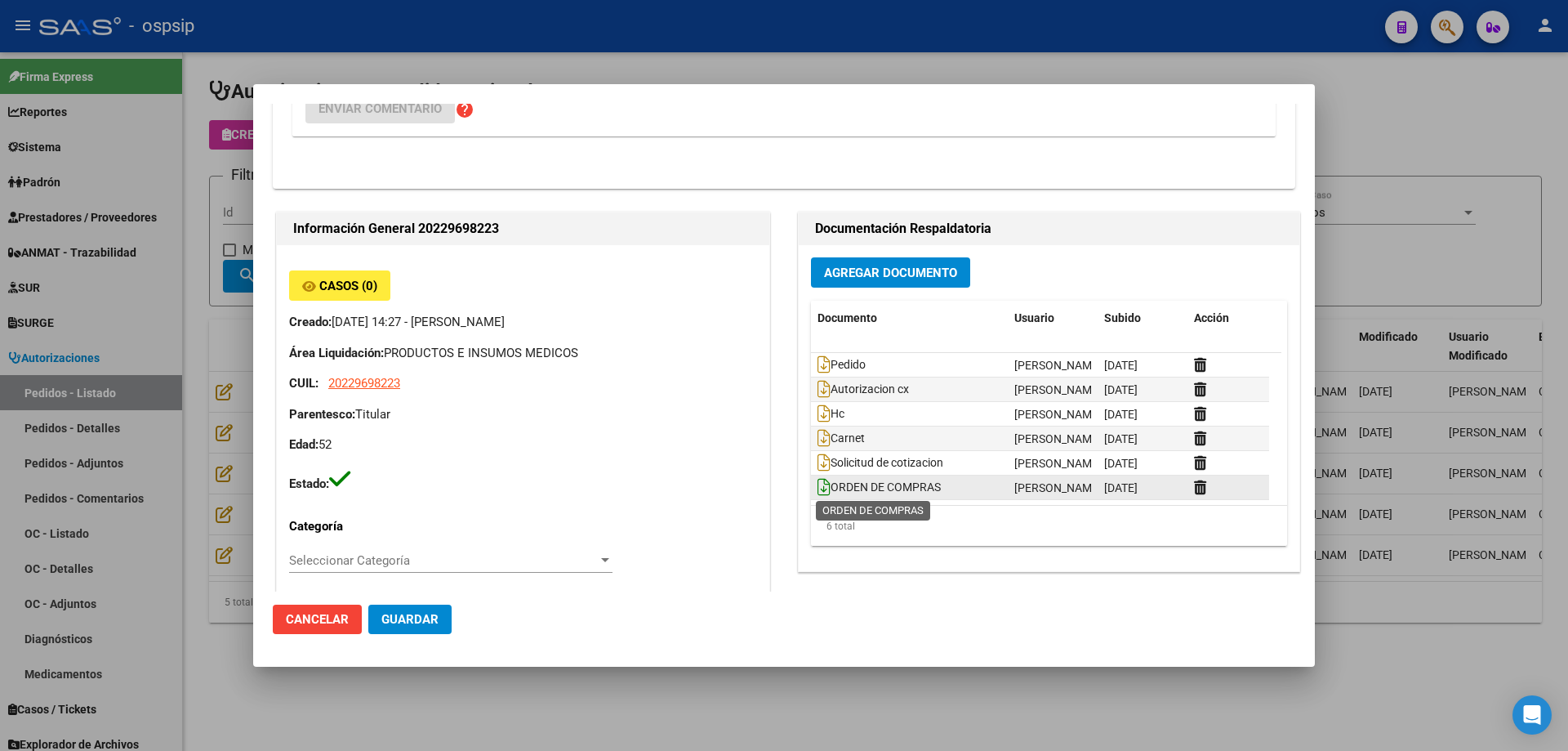
click at [818, 495] on icon at bounding box center [825, 486] width 13 height 18
click at [821, 358] on icon at bounding box center [825, 364] width 13 height 18
click at [143, 287] on div at bounding box center [784, 376] width 1568 height 751
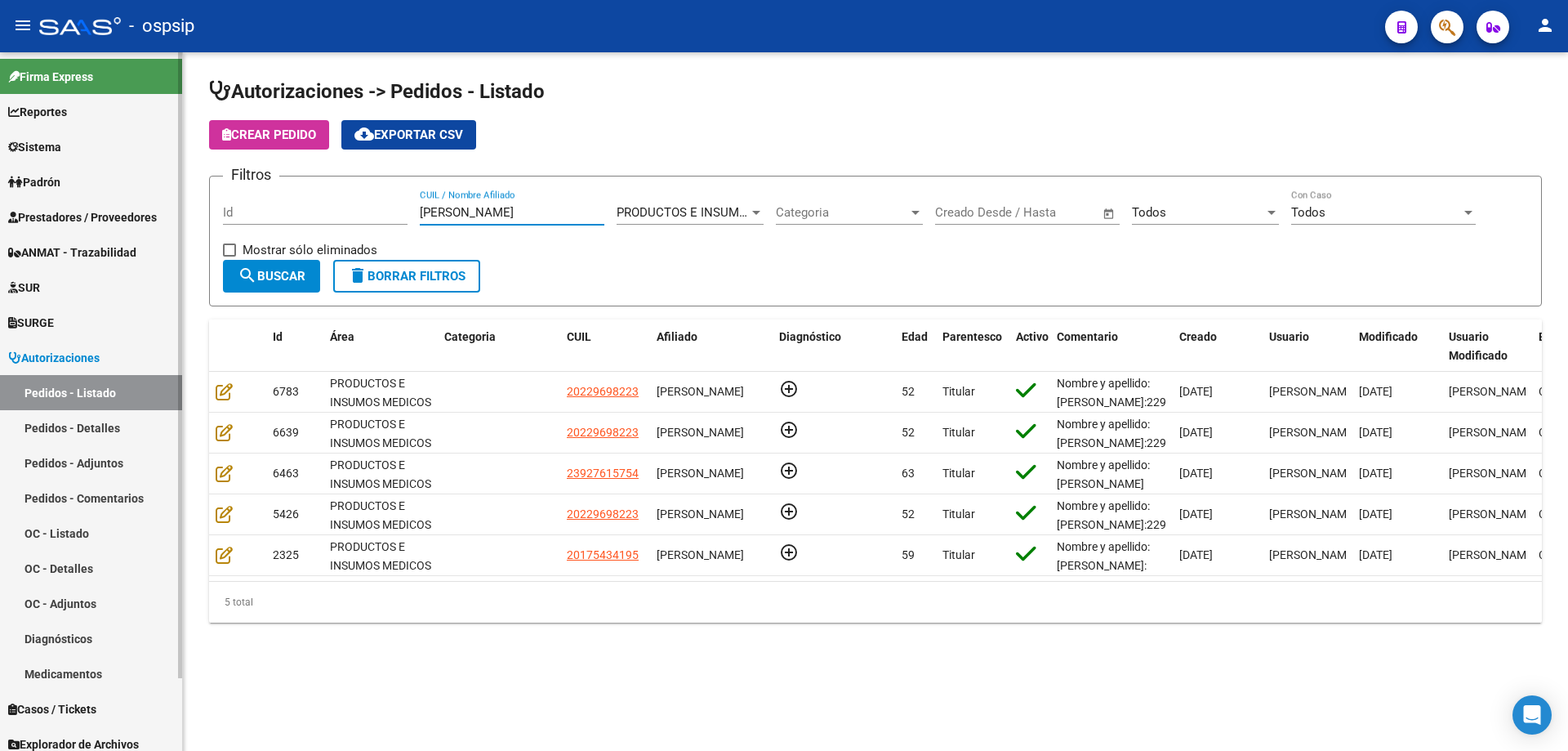
drag, startPoint x: 107, startPoint y: 172, endPoint x: 0, endPoint y: 325, distance: 186.7
click at [107, 172] on mat-sidenav-container "Firma Express Reportes Egresos Devengados Auditorías x Área Auditorías x Usuari…" at bounding box center [784, 401] width 1568 height 698
type input "b"
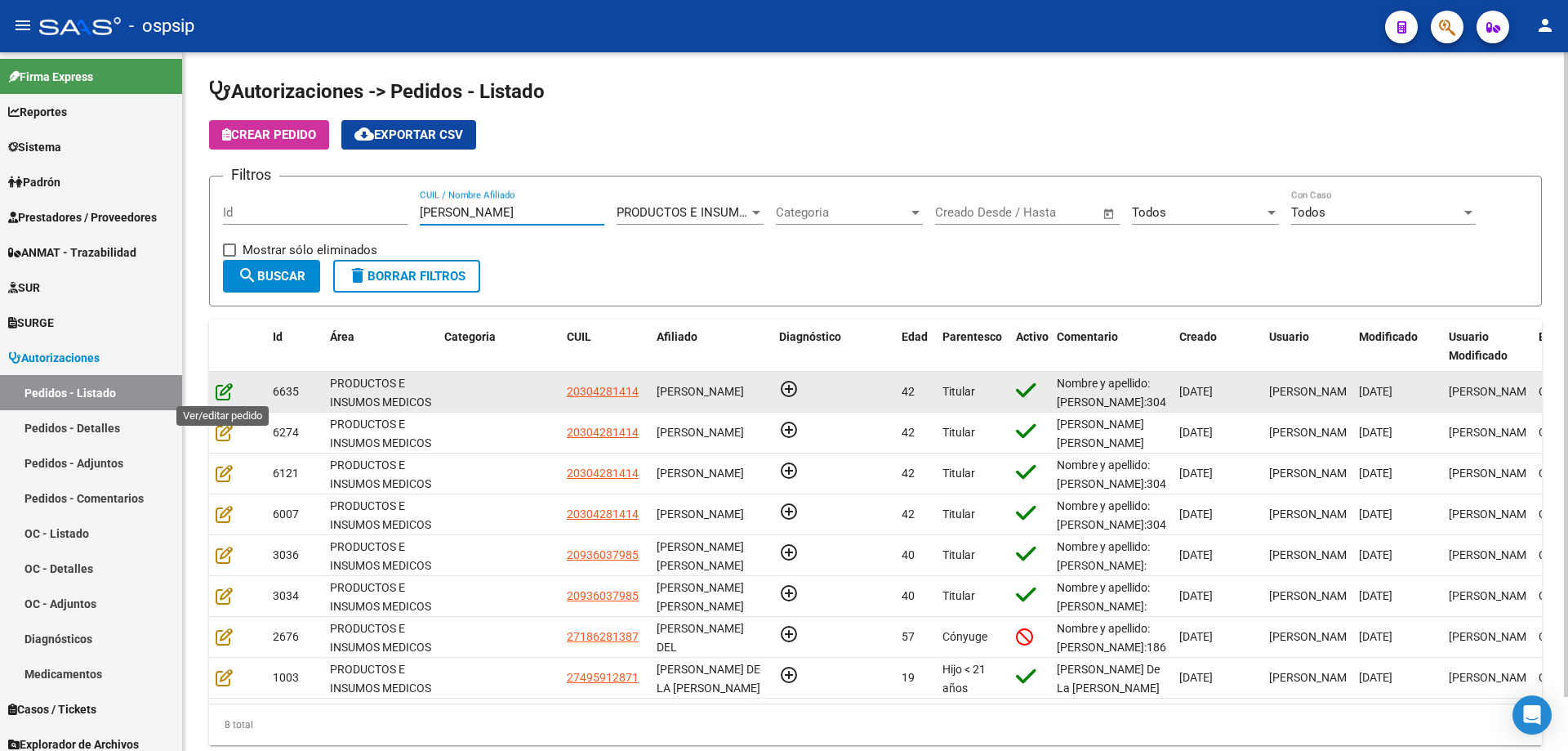
click at [229, 390] on icon at bounding box center [224, 391] width 17 height 18
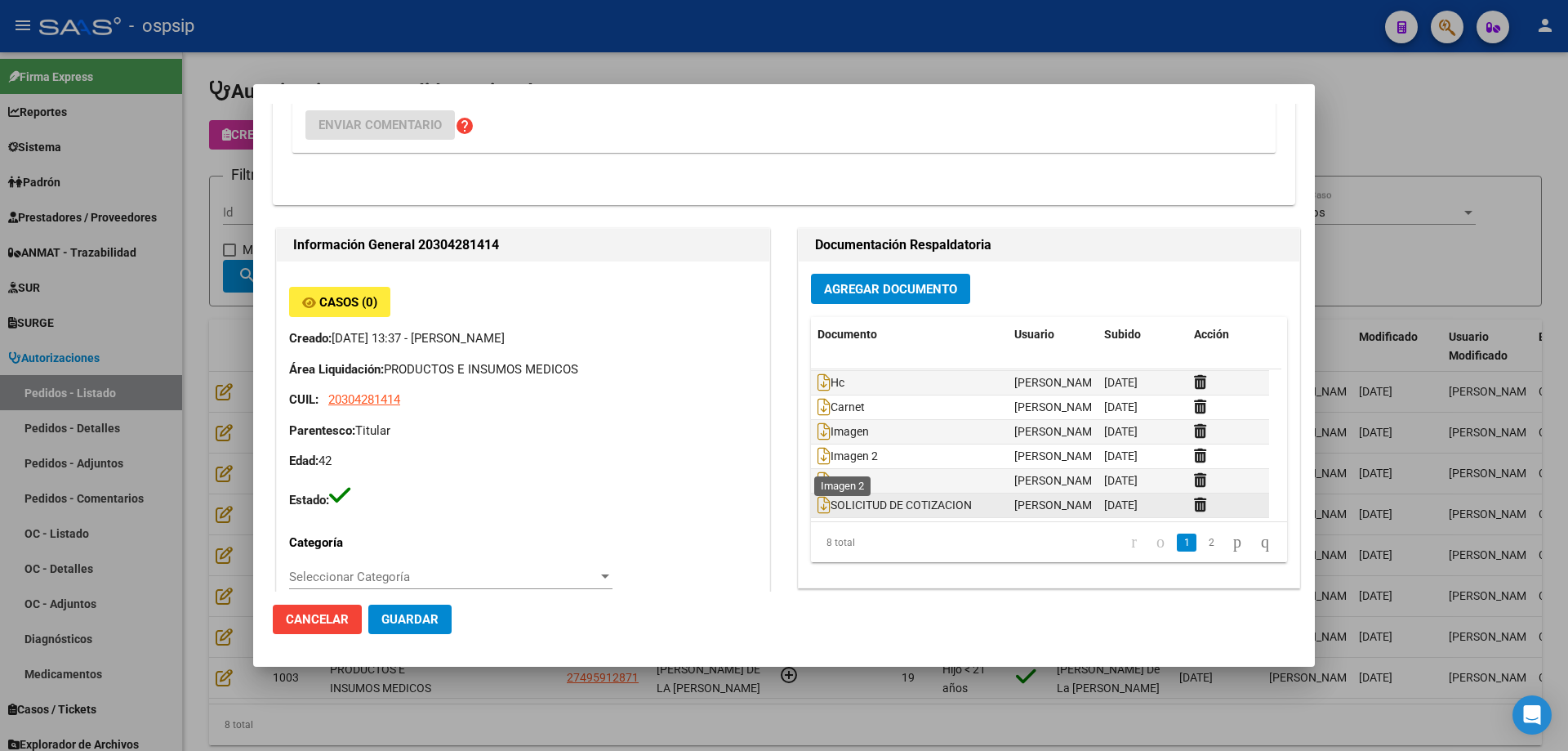
scroll to position [0, 0]
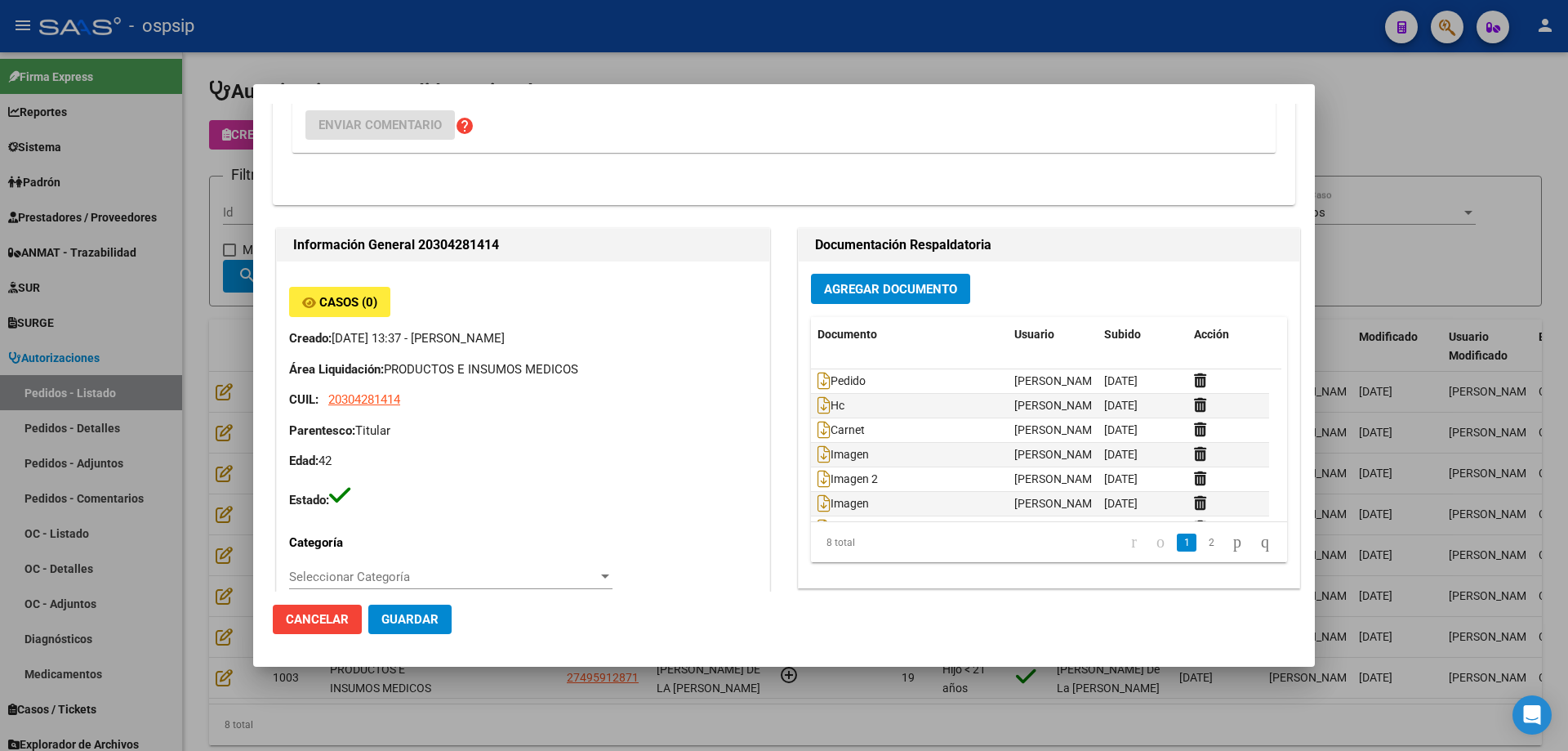
click at [220, 376] on div at bounding box center [784, 376] width 1568 height 751
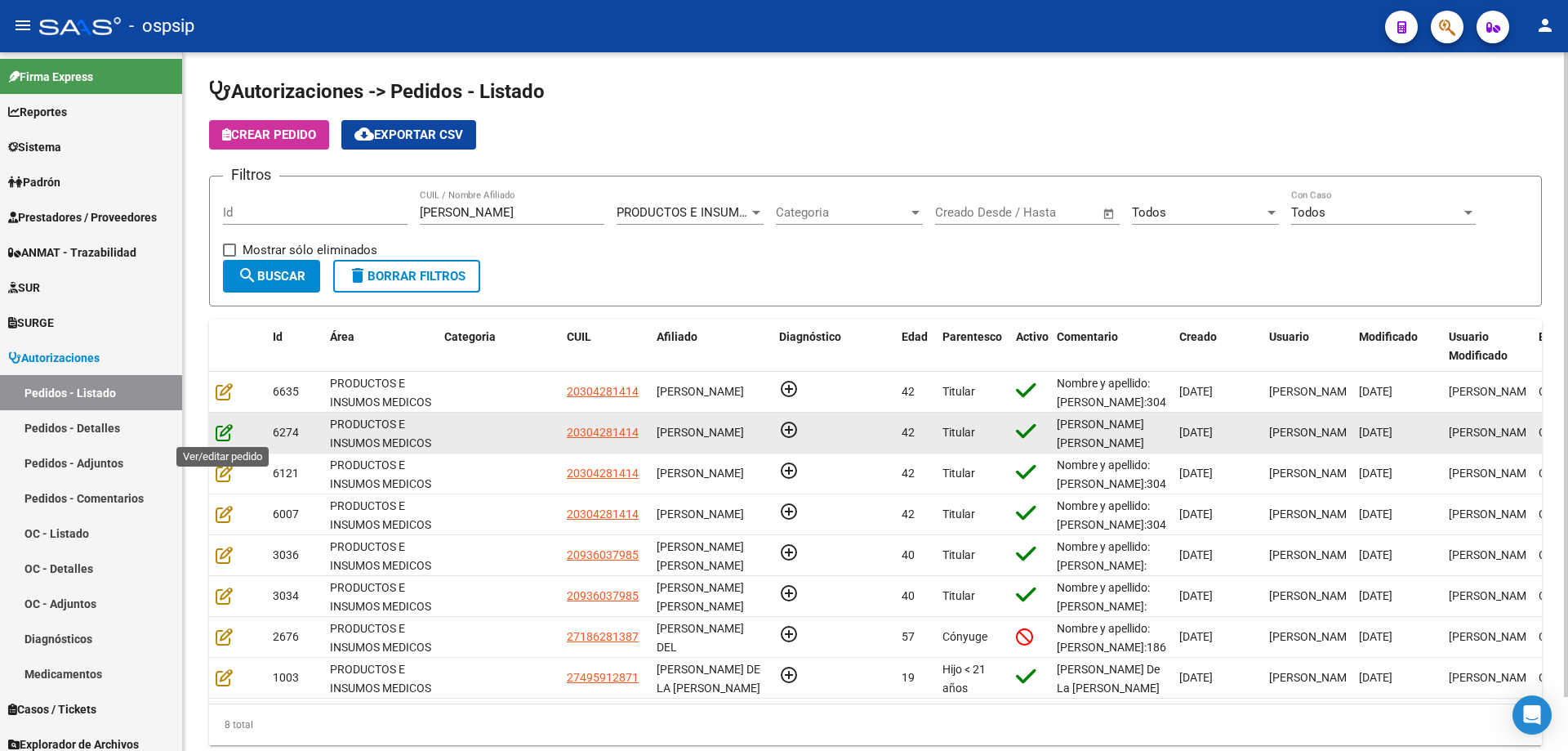
click at [226, 434] on icon at bounding box center [224, 432] width 17 height 18
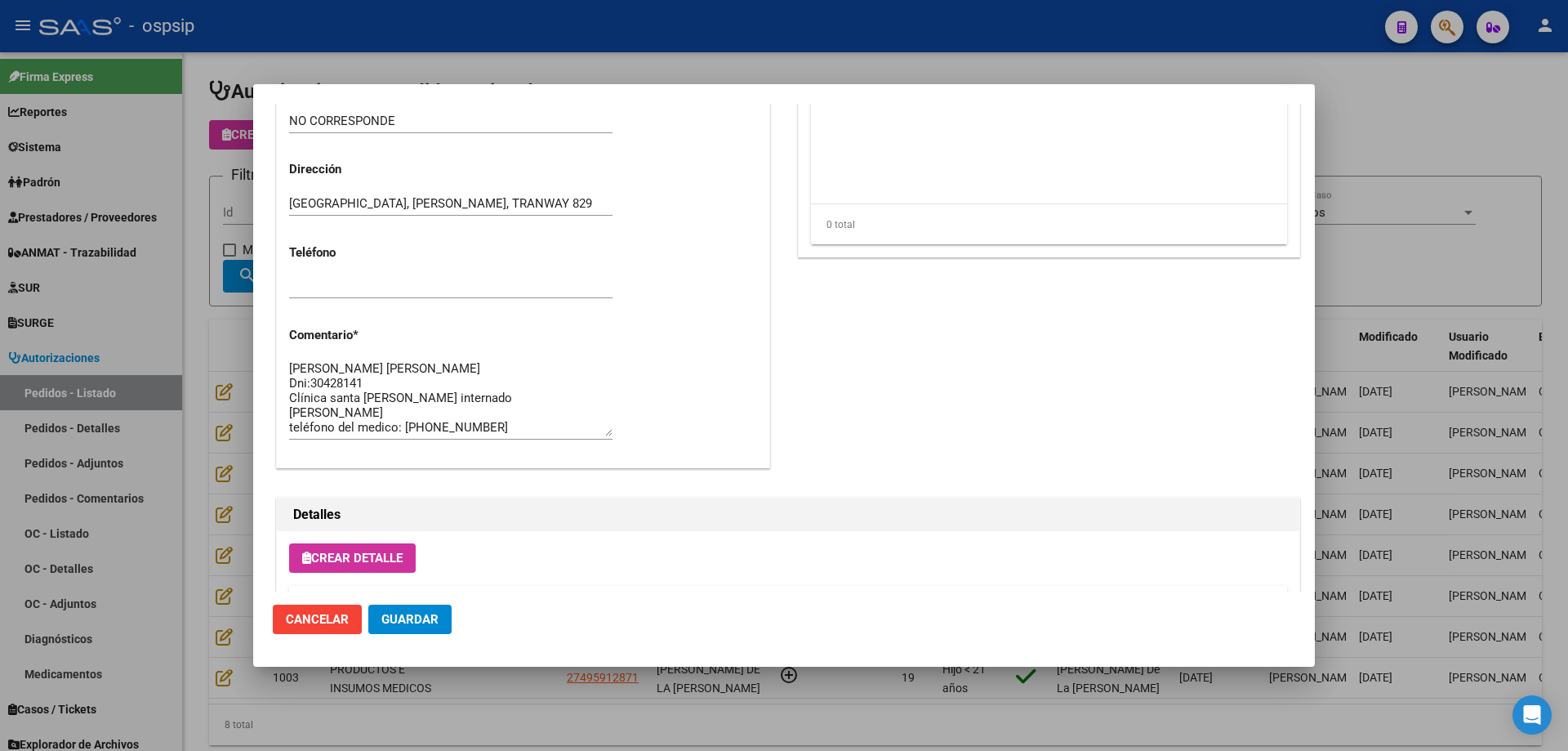
scroll to position [899, 0]
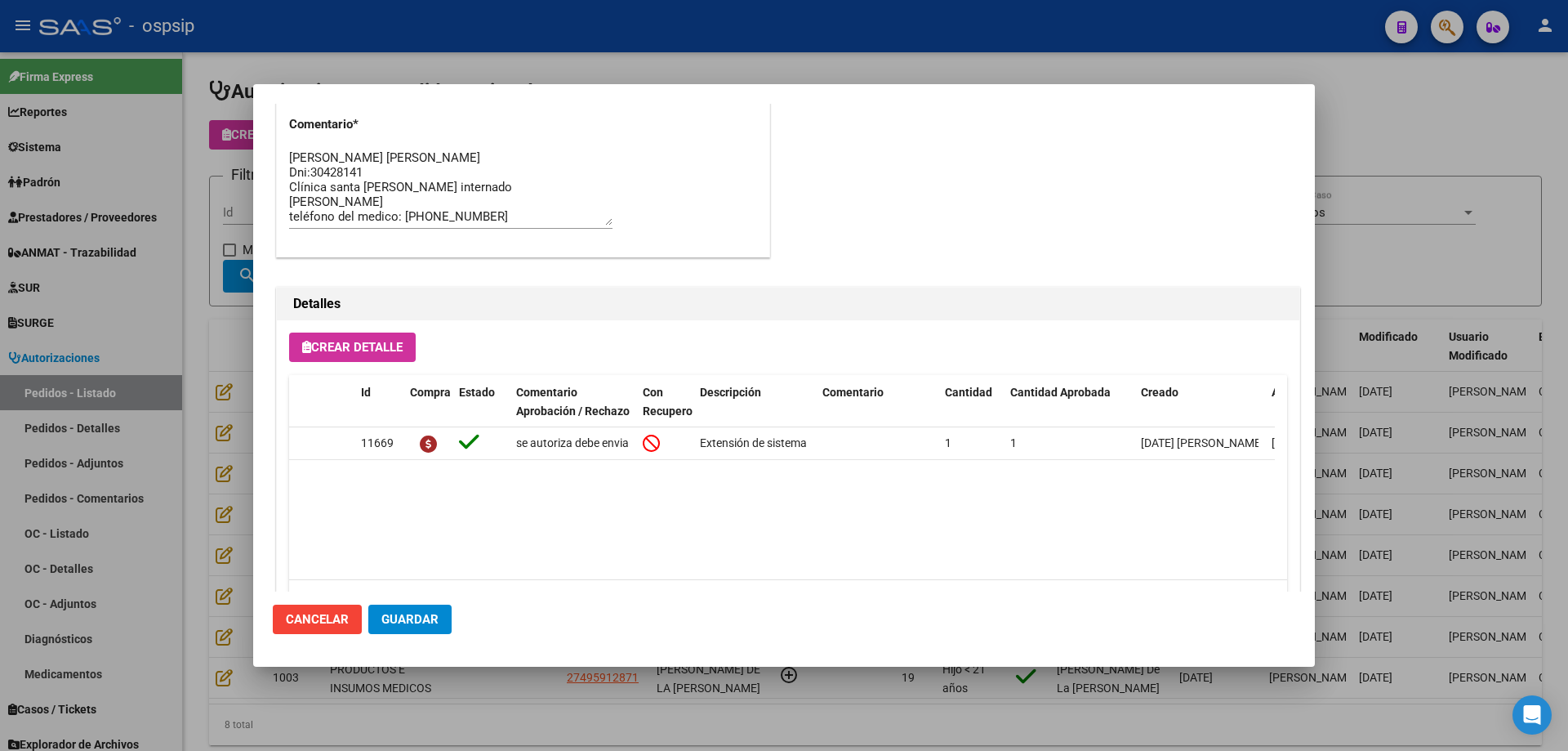
click at [205, 325] on div at bounding box center [784, 376] width 1568 height 751
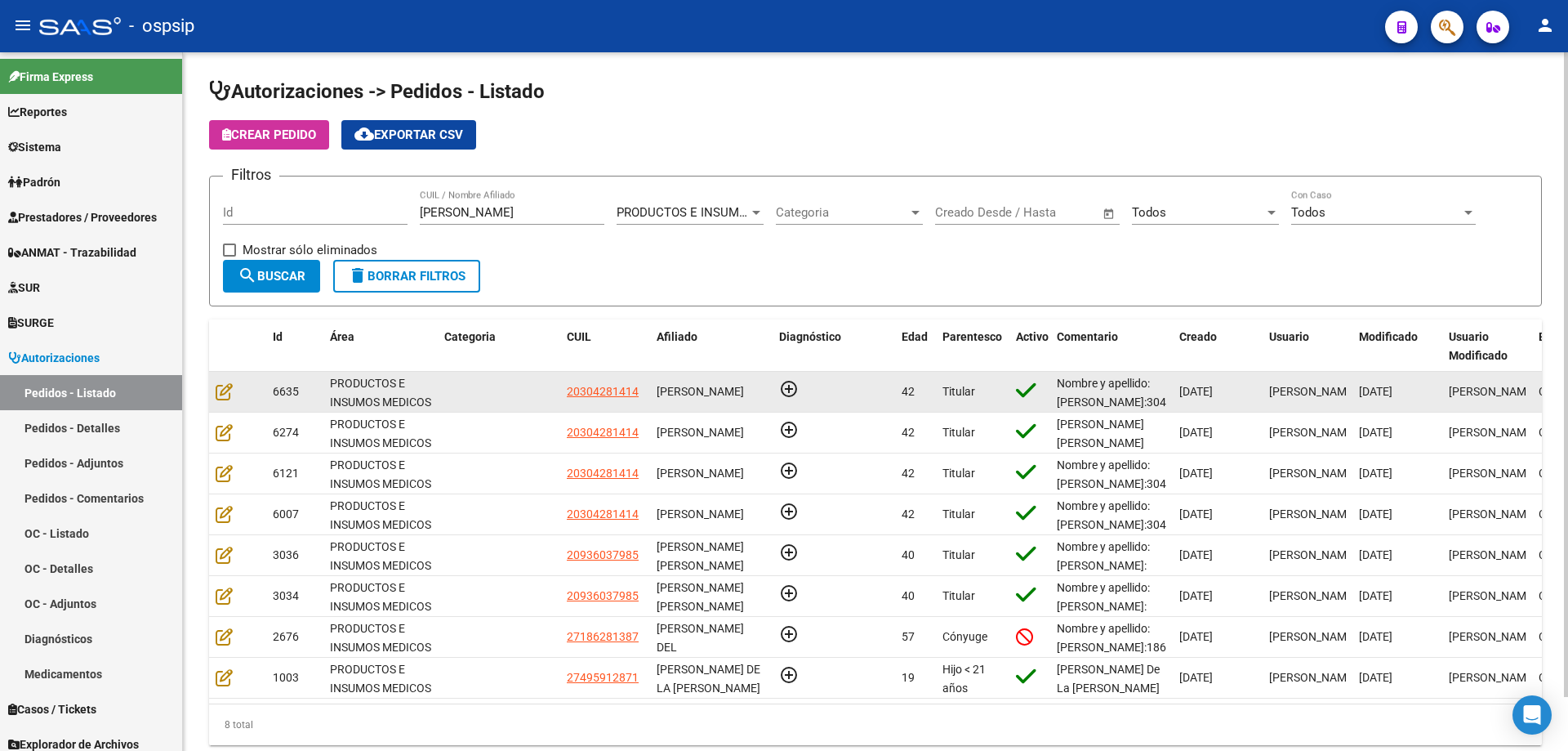
click at [228, 401] on datatable-body-cell at bounding box center [237, 391] width 57 height 40
click at [225, 399] on icon at bounding box center [224, 391] width 17 height 18
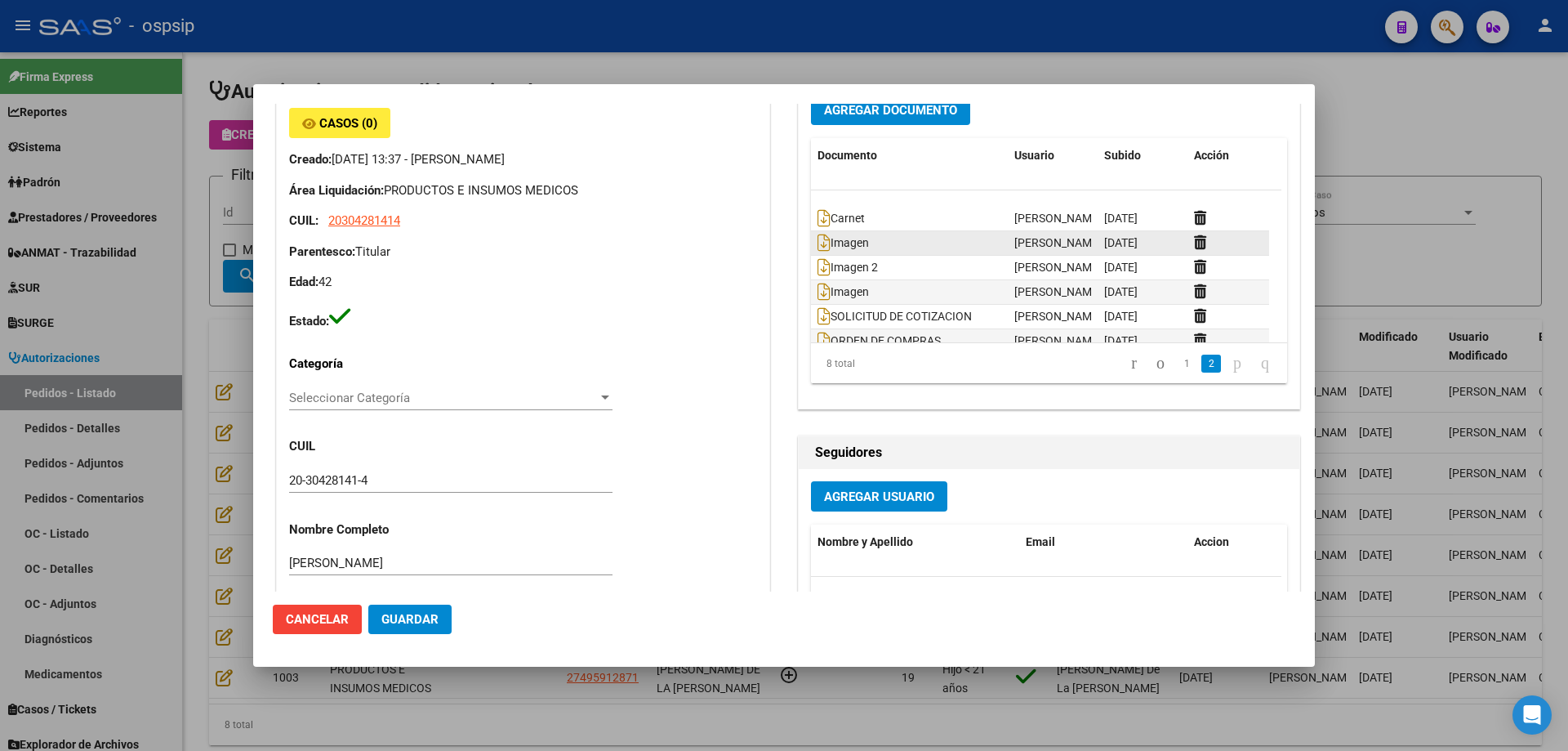
scroll to position [49, 0]
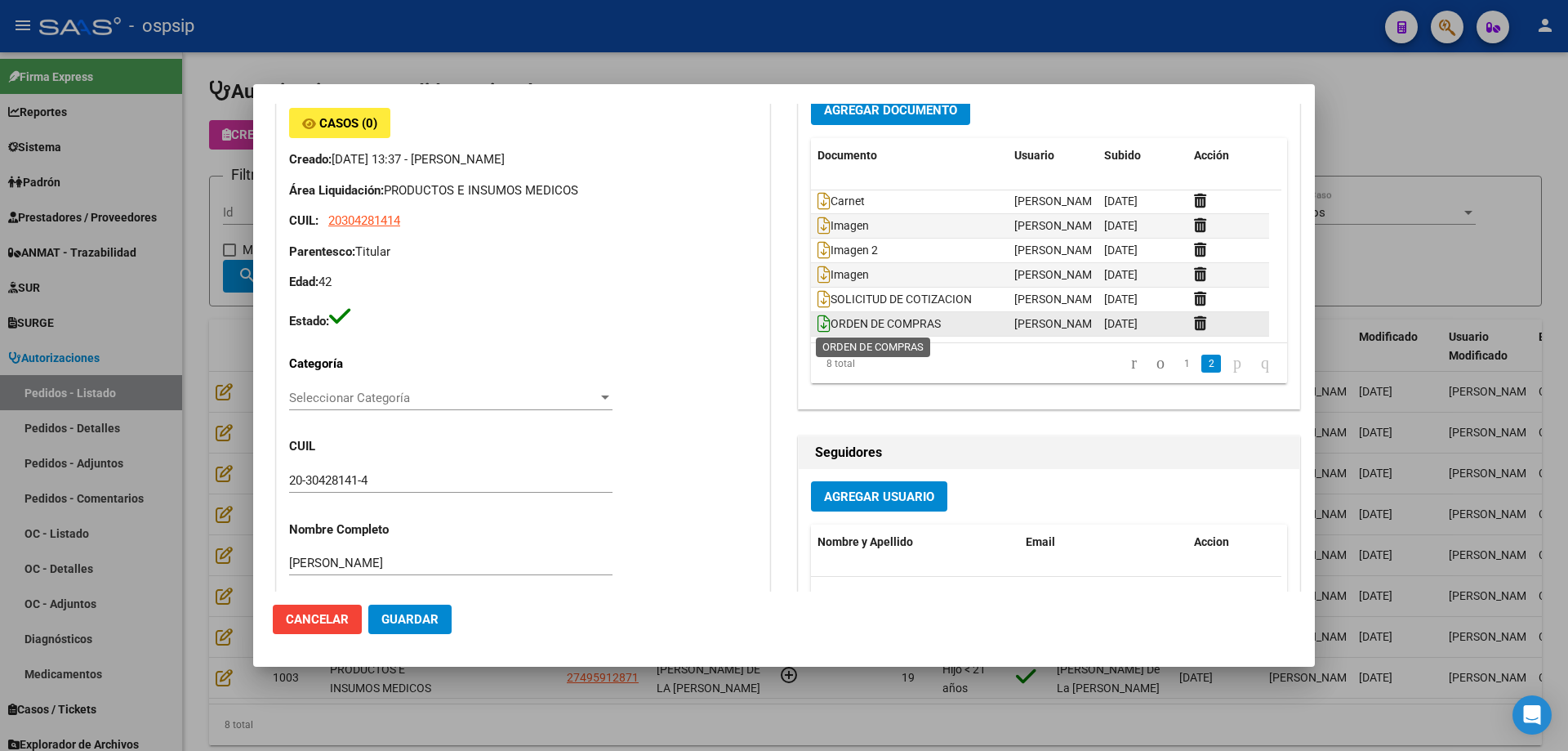
click at [818, 322] on icon at bounding box center [825, 323] width 13 height 18
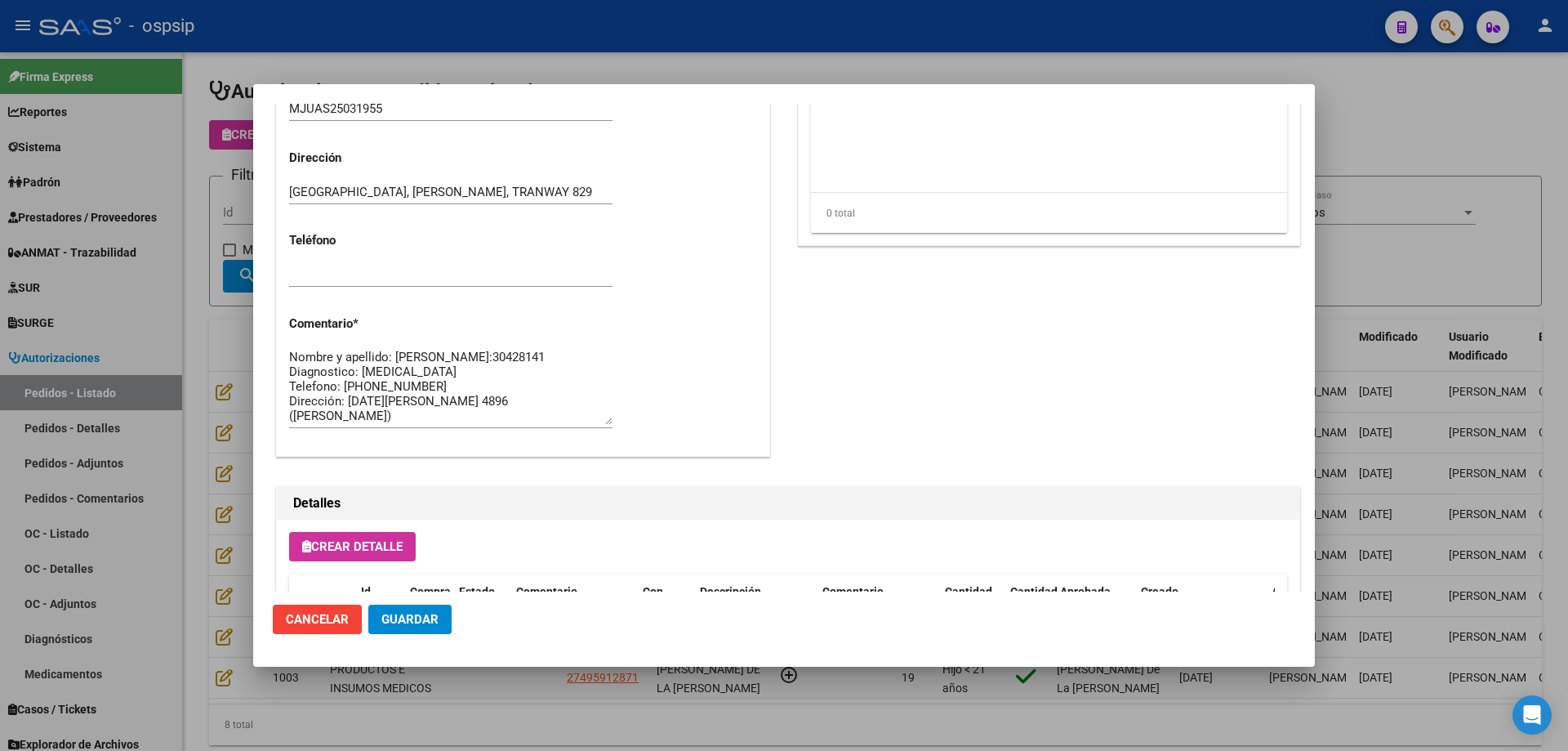
scroll to position [914, 0]
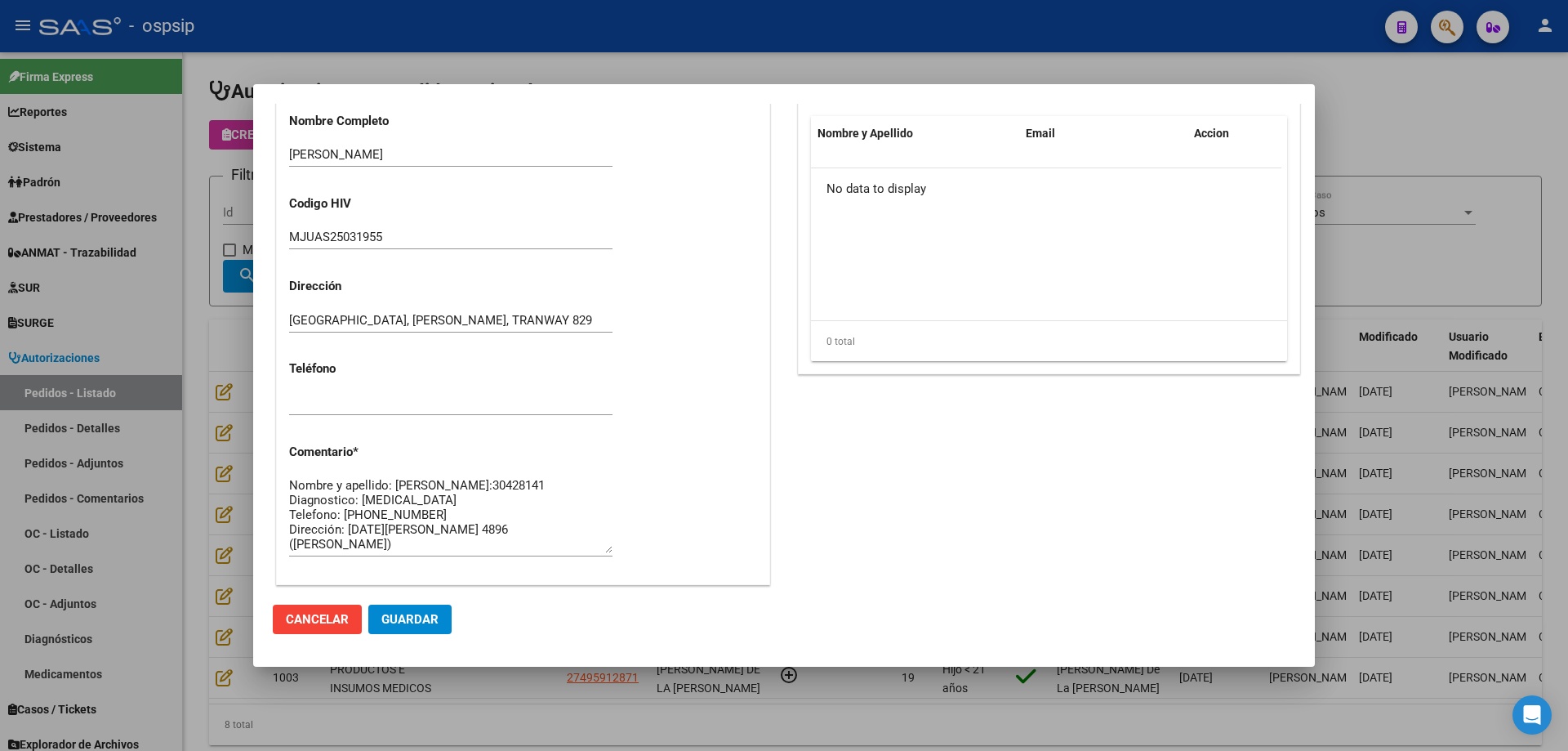
click at [153, 313] on div at bounding box center [784, 376] width 1568 height 751
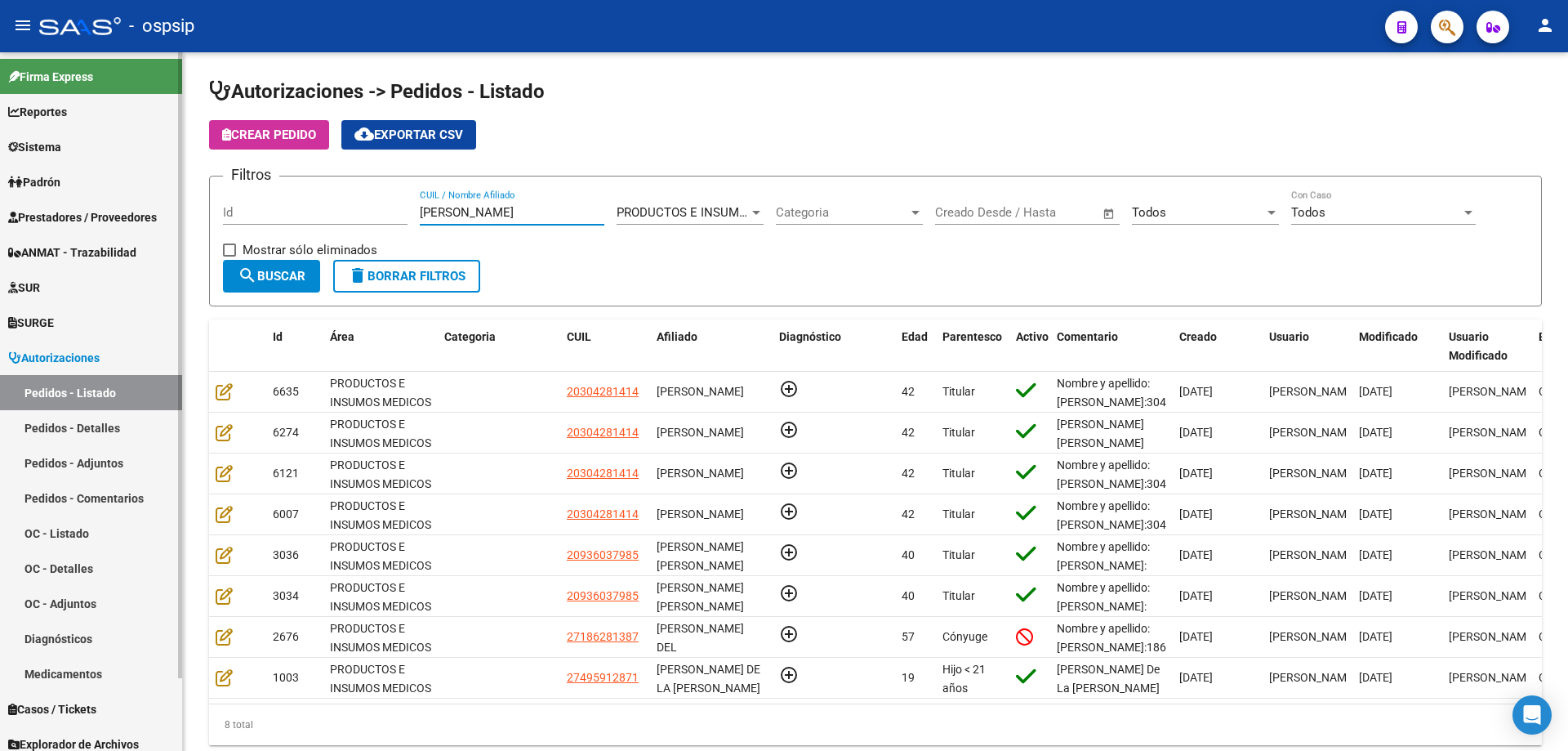
drag, startPoint x: 468, startPoint y: 205, endPoint x: 57, endPoint y: 182, distance: 411.6
click at [57, 182] on mat-sidenav-container "Firma Express Reportes Egresos Devengados Auditorías x Área Auditorías x Usuari…" at bounding box center [784, 401] width 1568 height 698
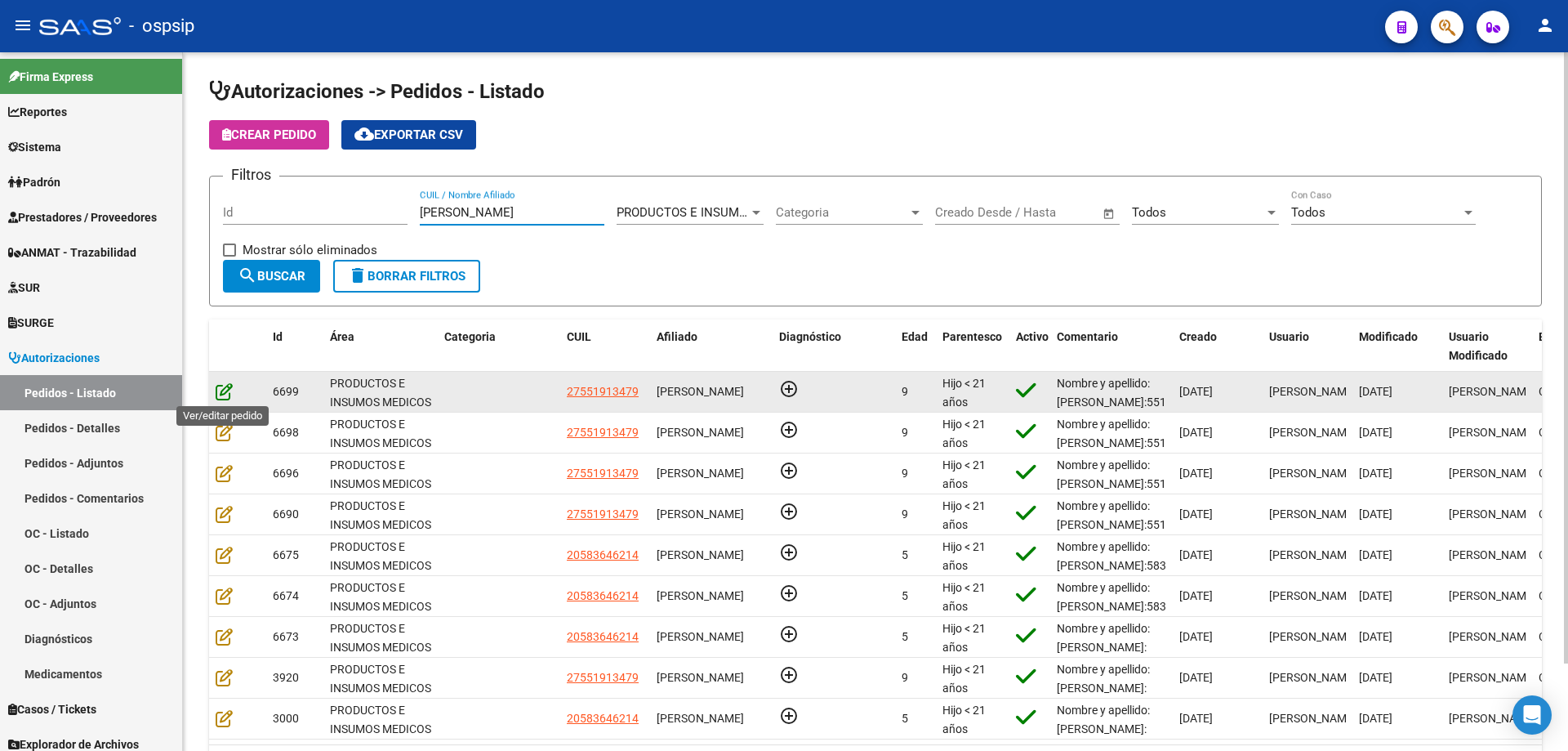
type input "[PERSON_NAME]"
click at [228, 392] on icon at bounding box center [224, 391] width 17 height 18
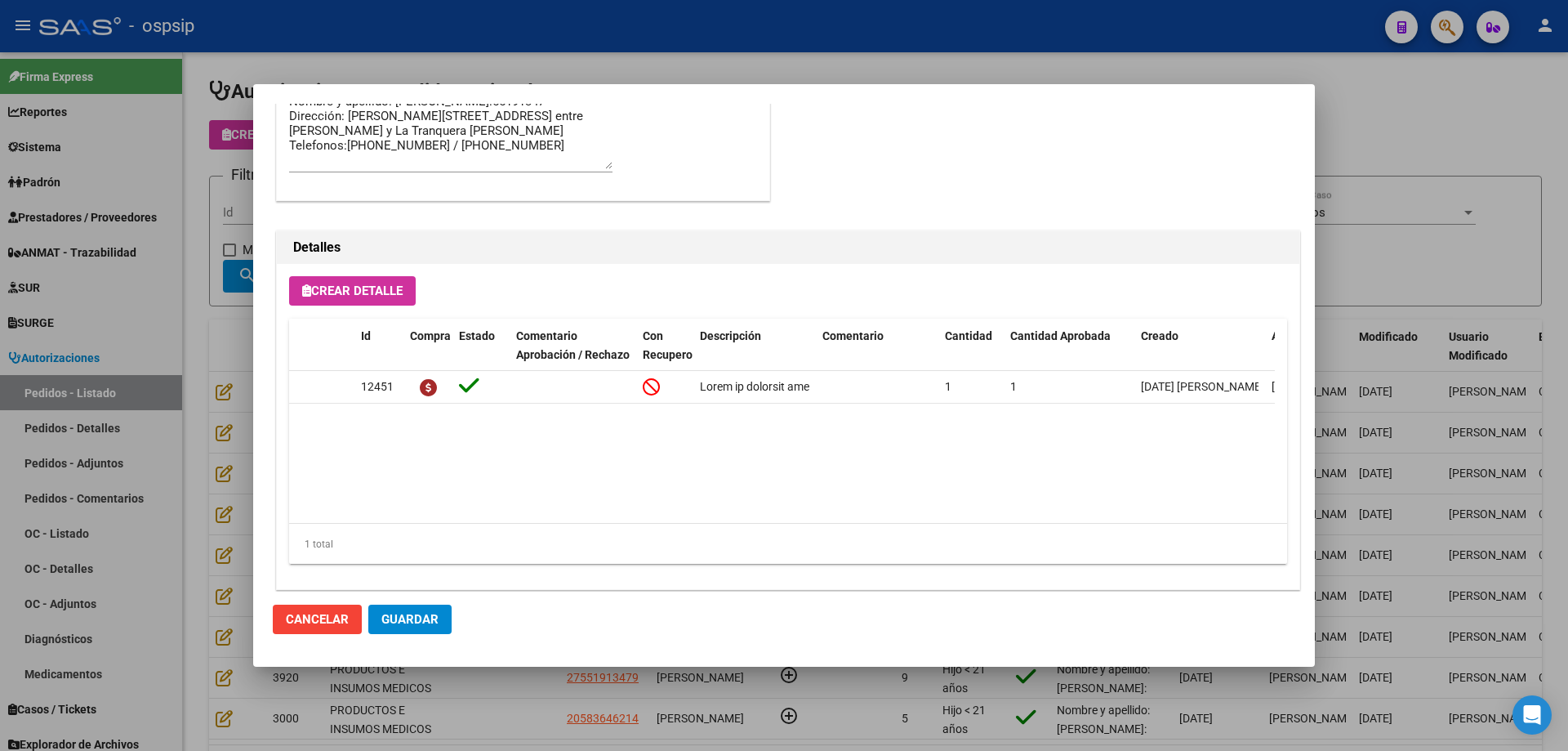
scroll to position [979, 0]
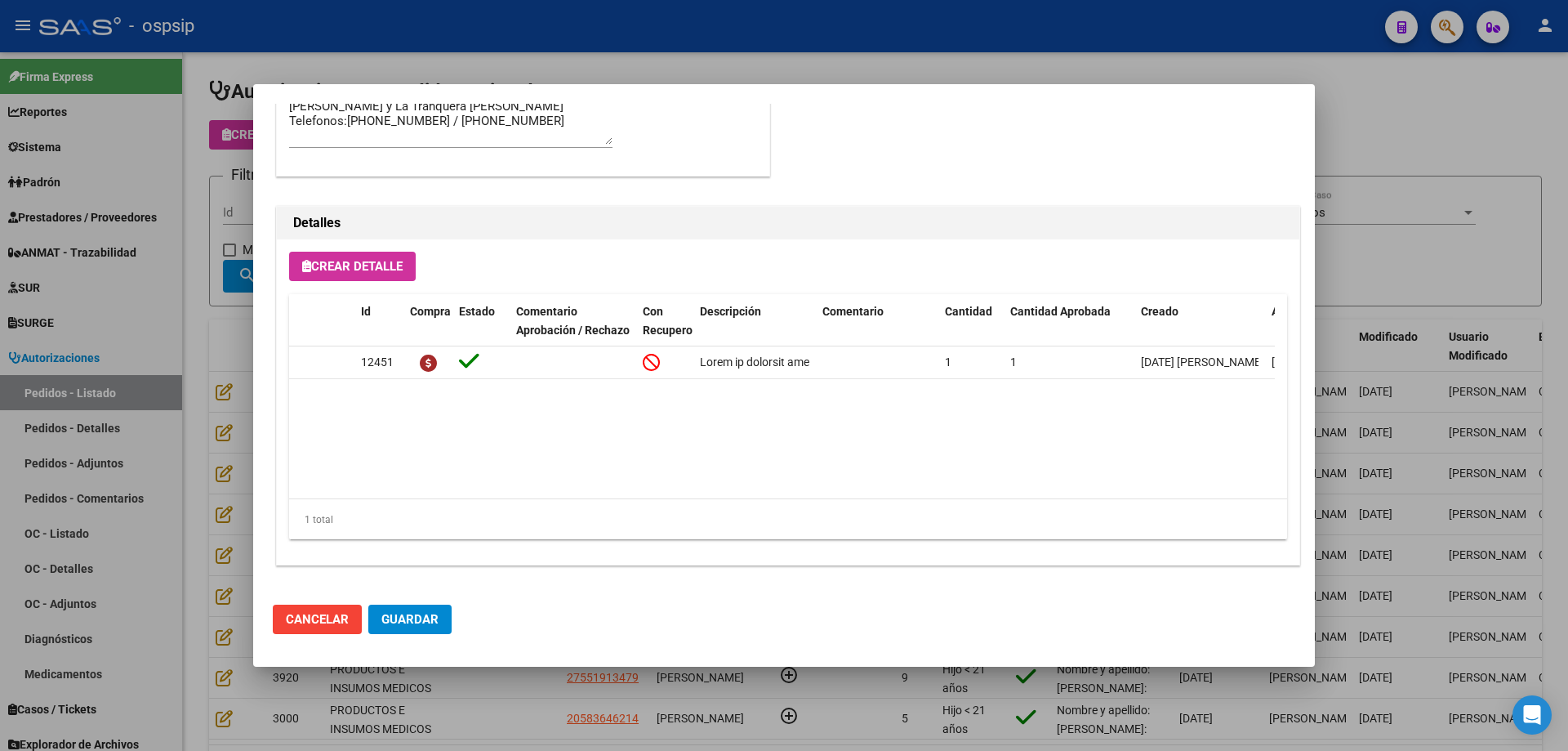
click at [184, 325] on div at bounding box center [784, 376] width 1568 height 751
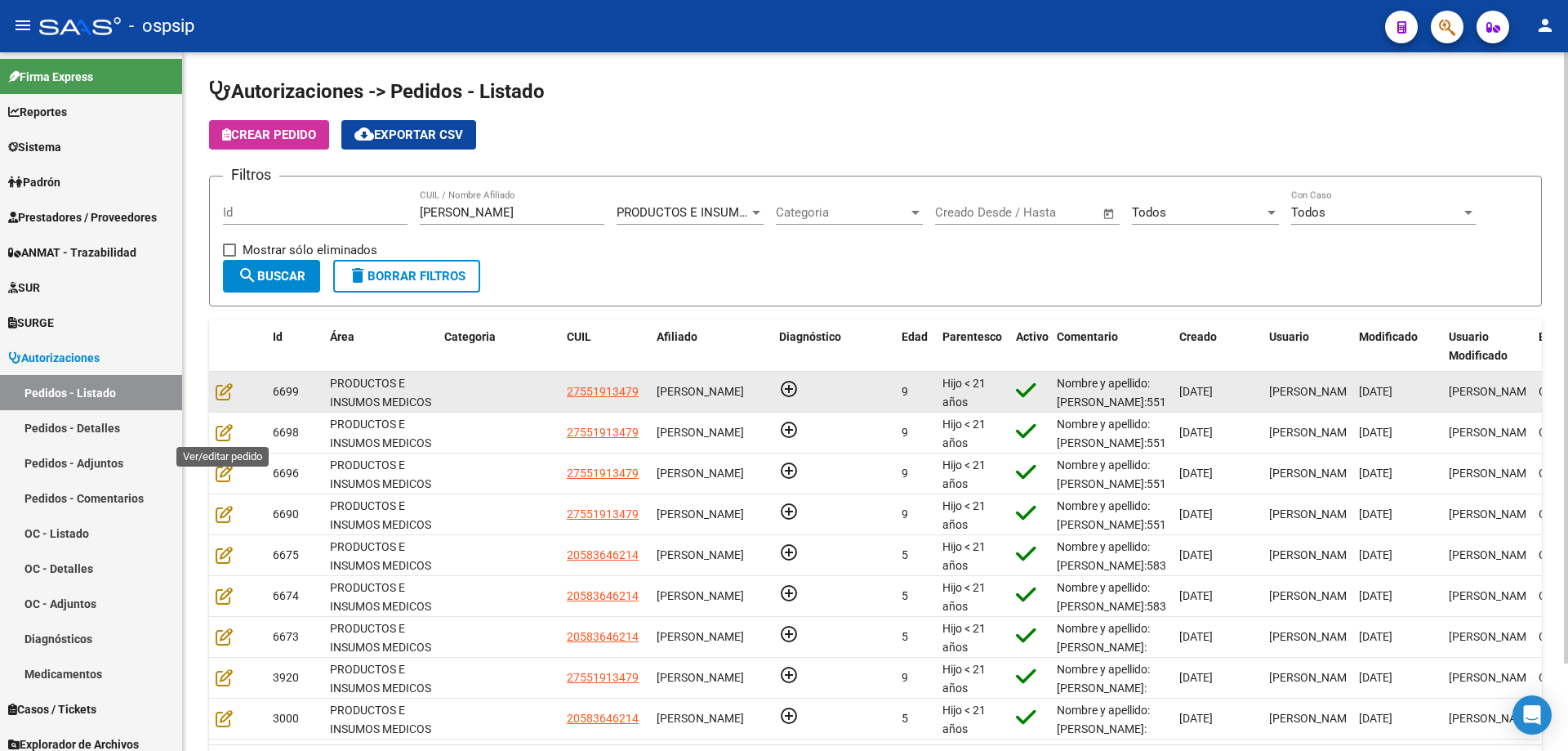
click at [228, 404] on datatable-body-cell at bounding box center [237, 391] width 57 height 40
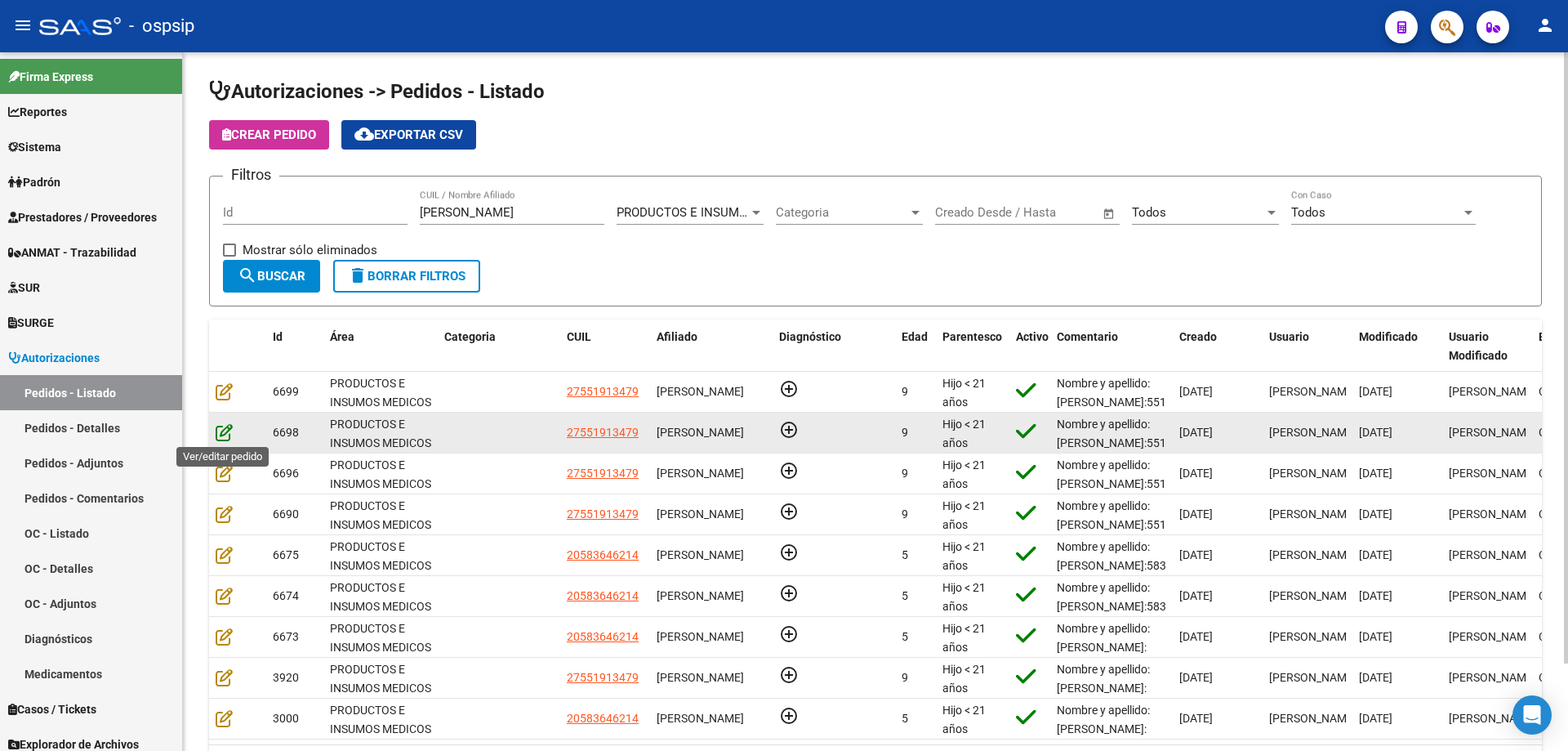
click at [223, 437] on icon at bounding box center [224, 432] width 17 height 18
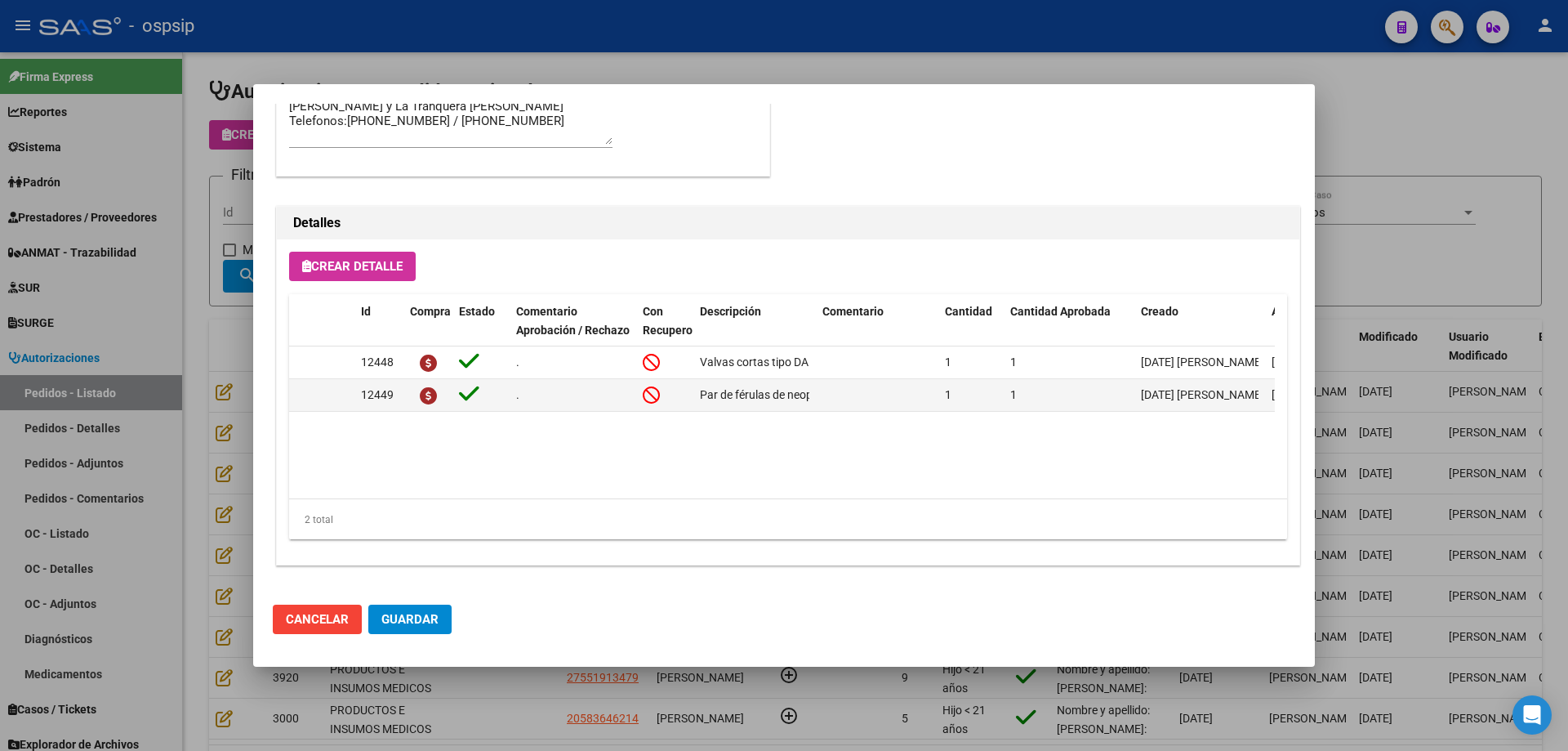
click at [210, 406] on div at bounding box center [784, 376] width 1568 height 751
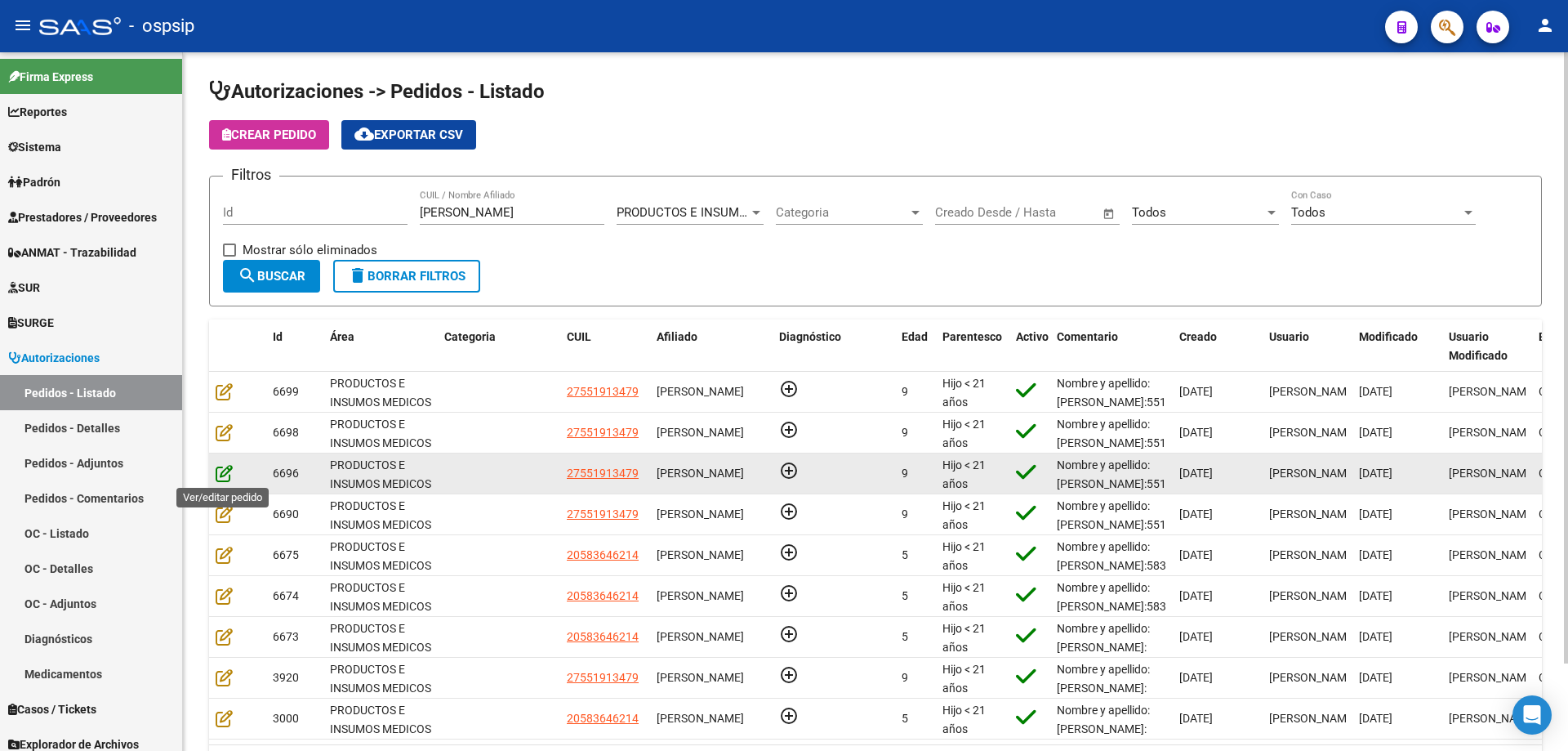
click at [221, 474] on icon at bounding box center [224, 473] width 17 height 18
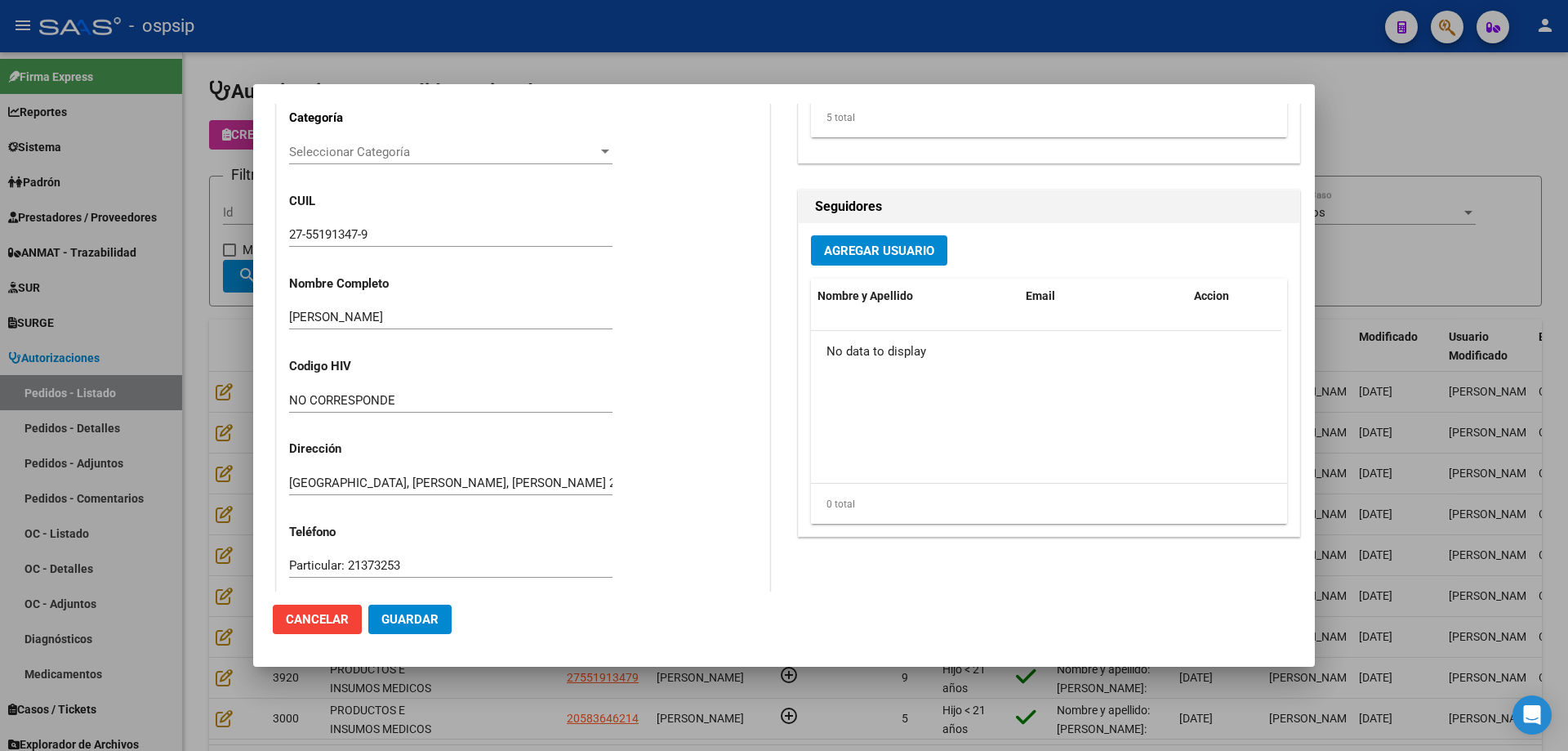
scroll to position [817, 0]
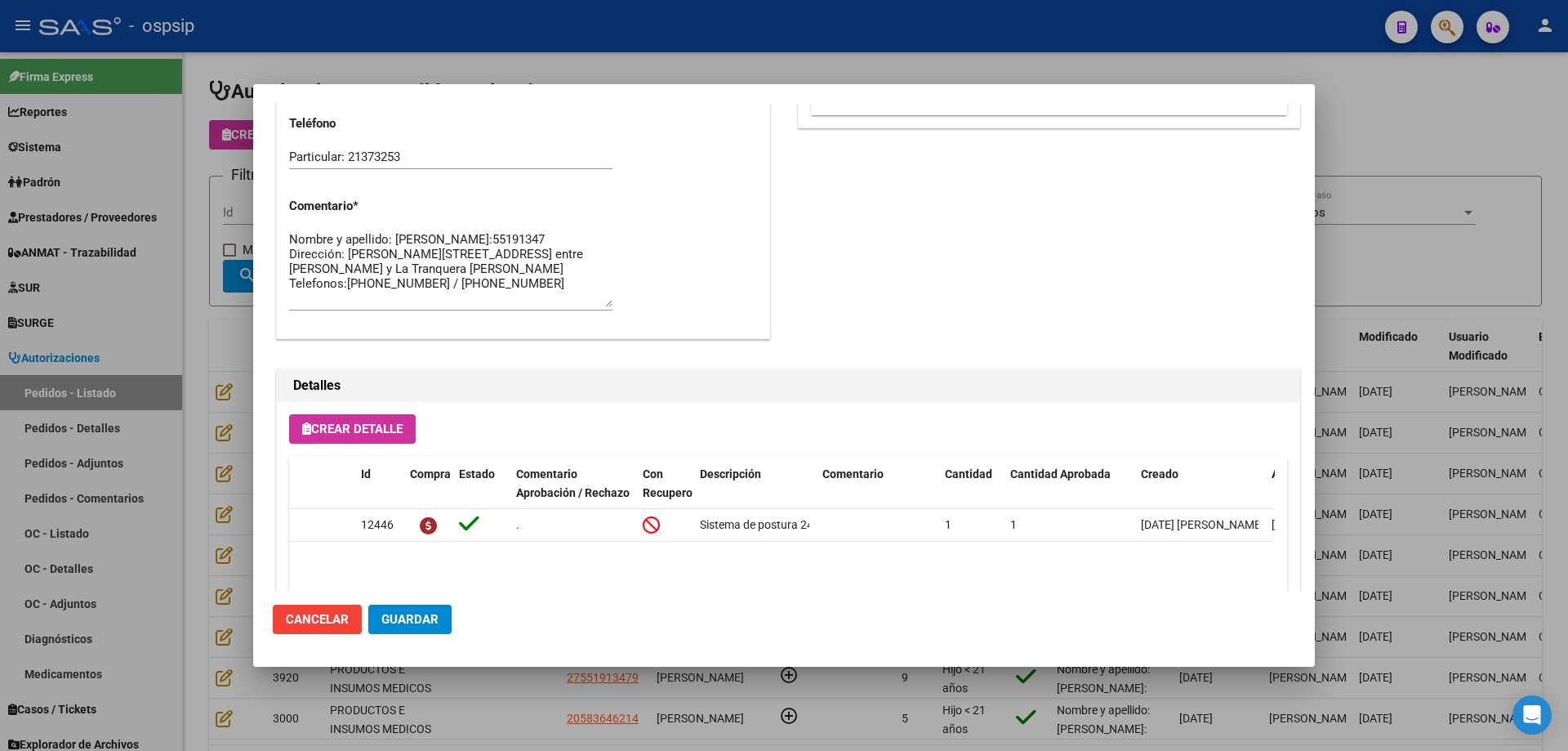
click at [204, 422] on div at bounding box center [784, 376] width 1568 height 751
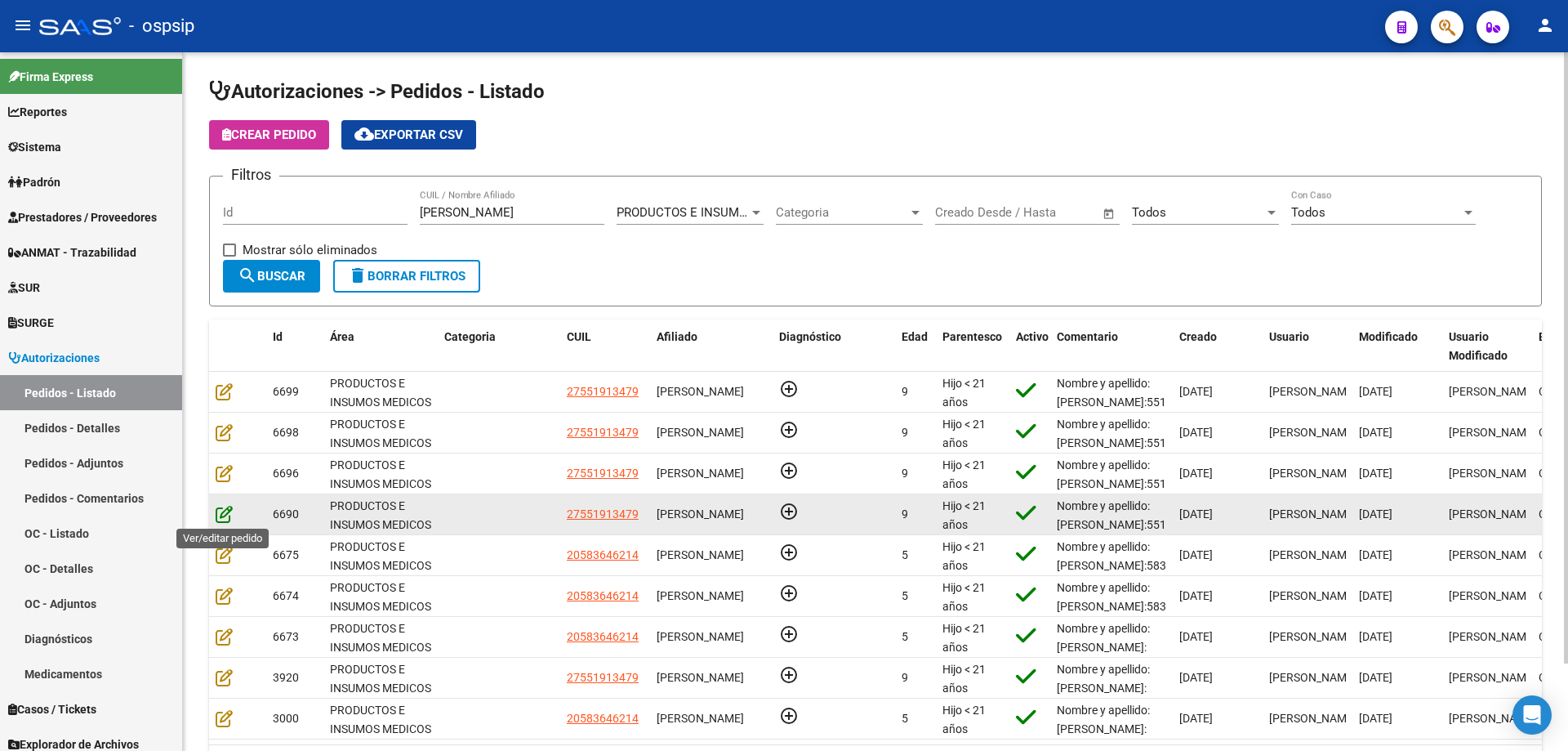
click at [220, 517] on icon at bounding box center [224, 513] width 17 height 18
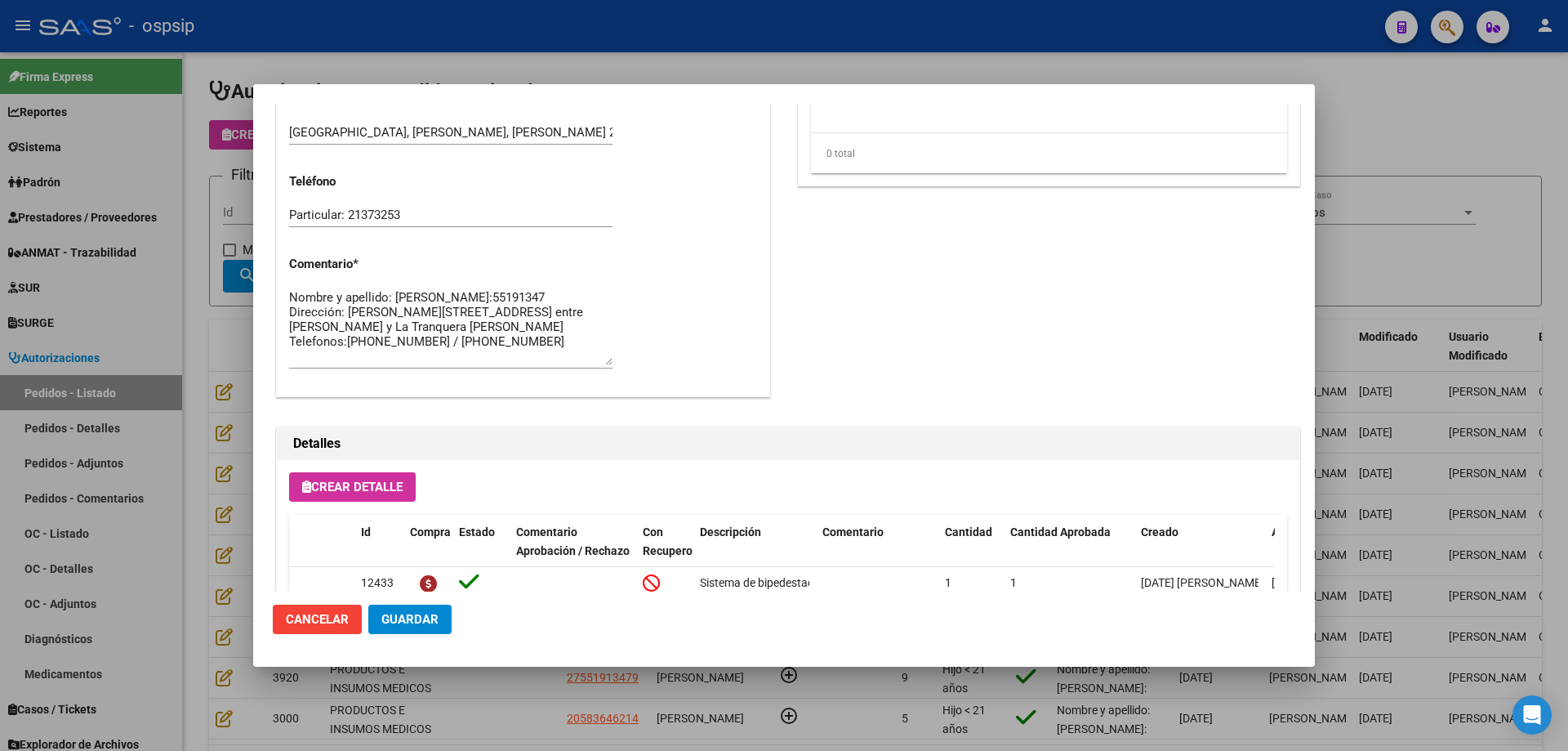
scroll to position [979, 0]
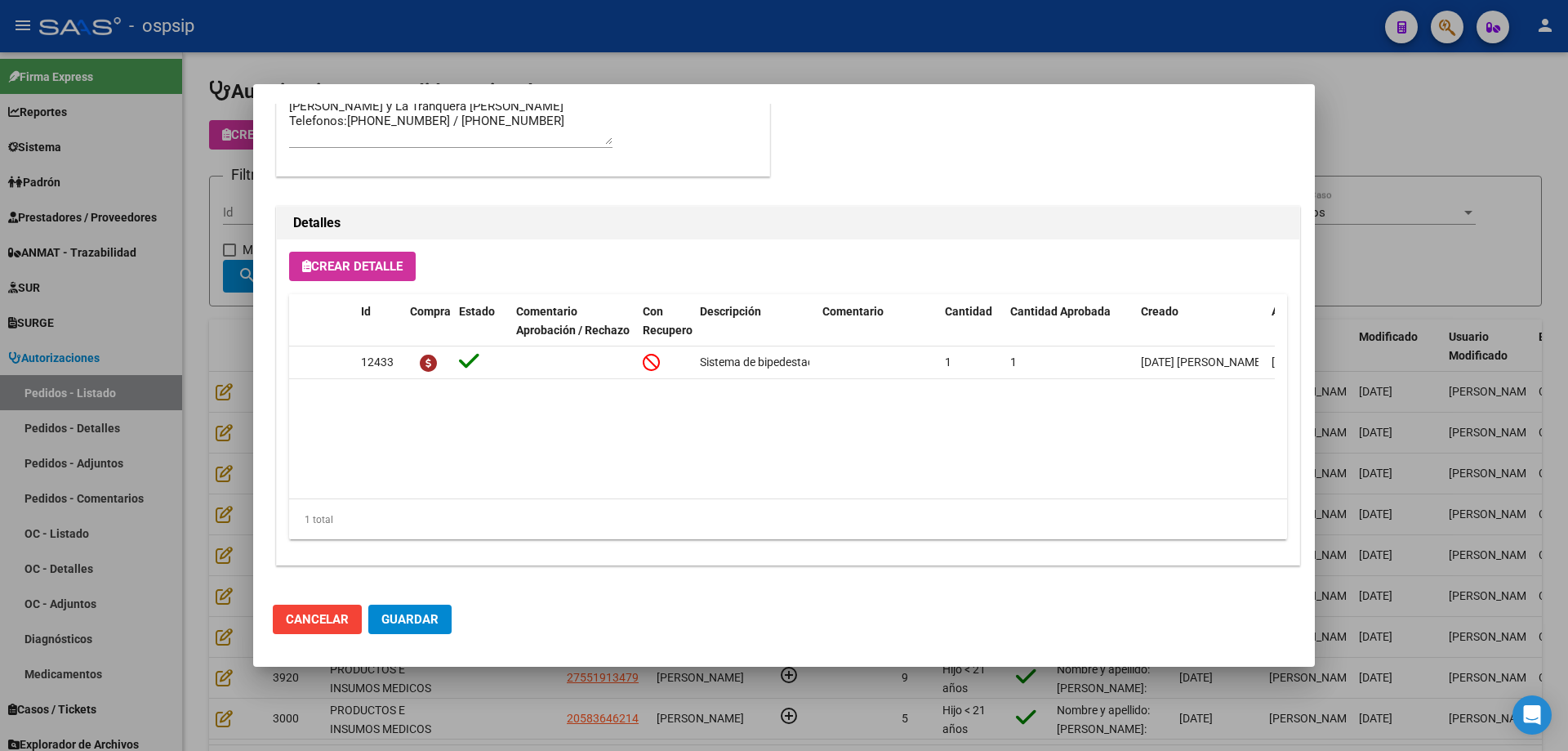
click at [251, 396] on div at bounding box center [784, 376] width 1568 height 751
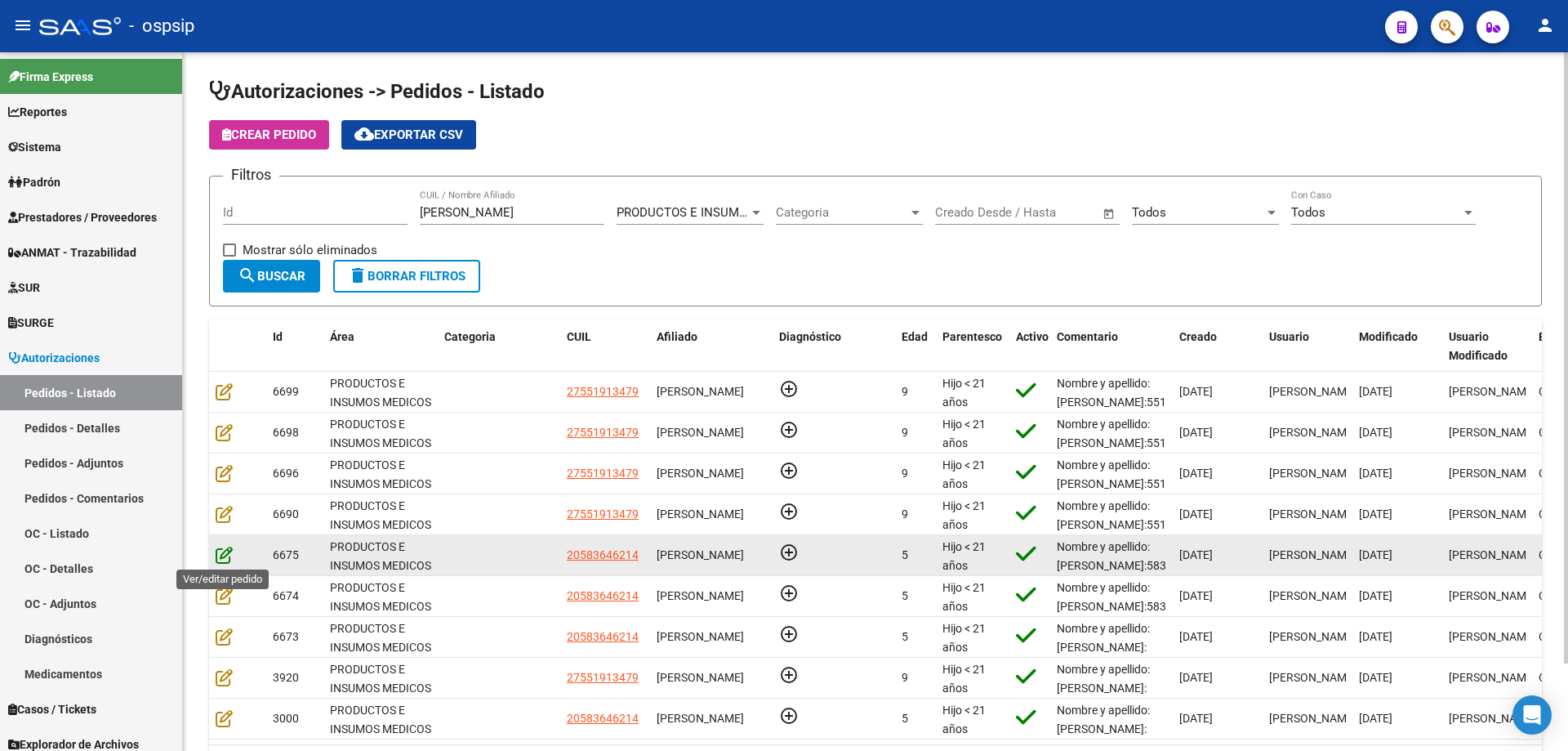
click at [223, 555] on icon at bounding box center [224, 554] width 17 height 18
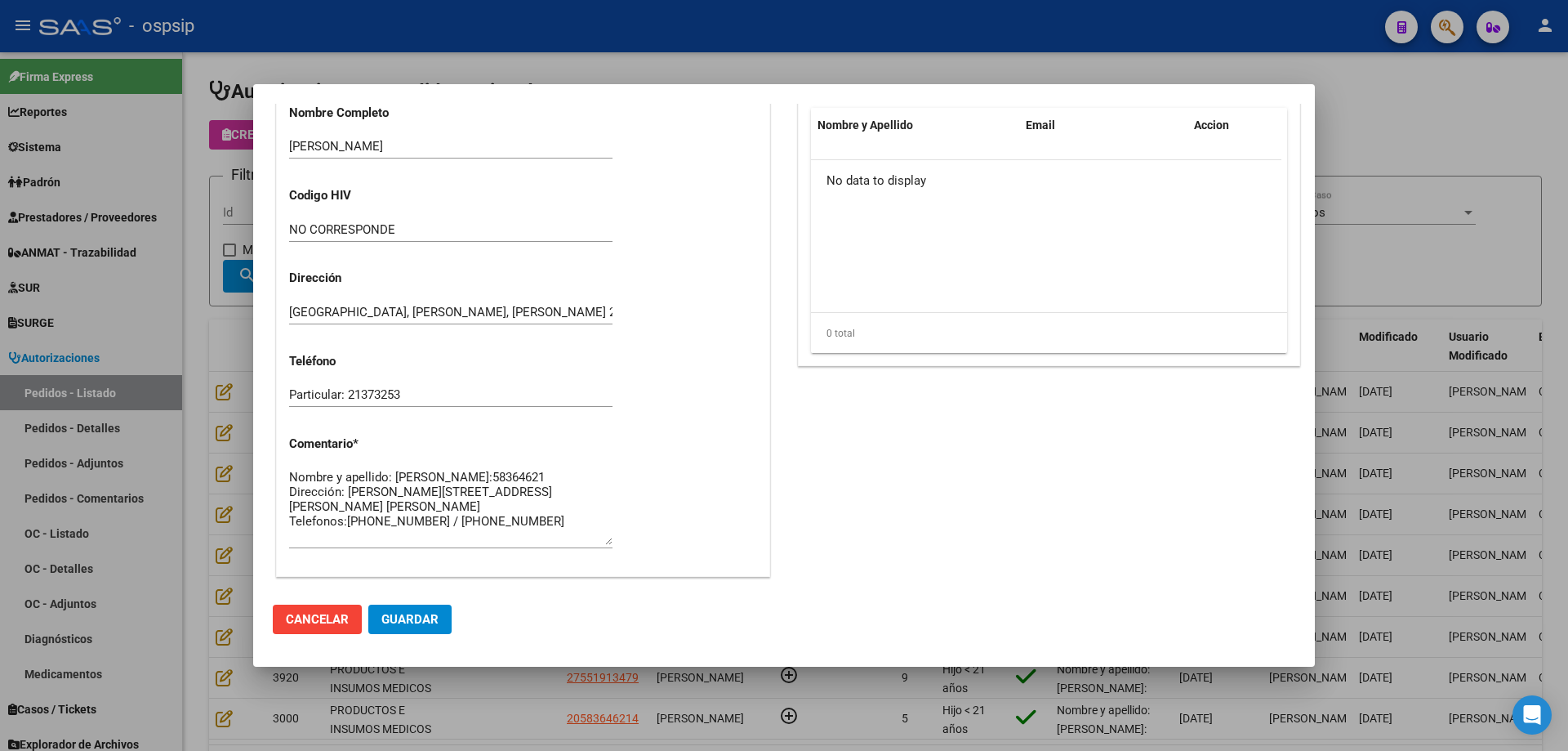
scroll to position [817, 0]
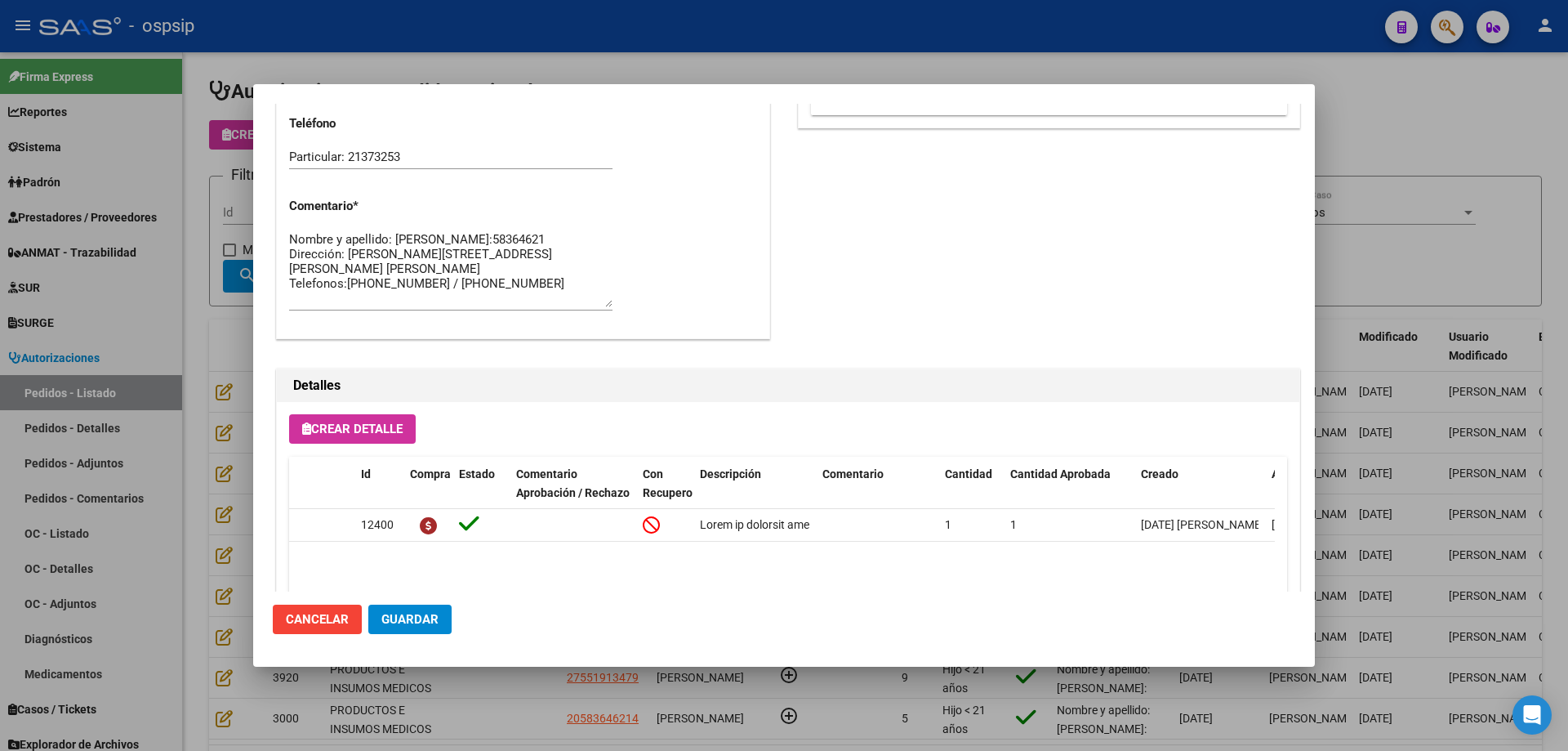
click at [211, 262] on div at bounding box center [784, 376] width 1568 height 751
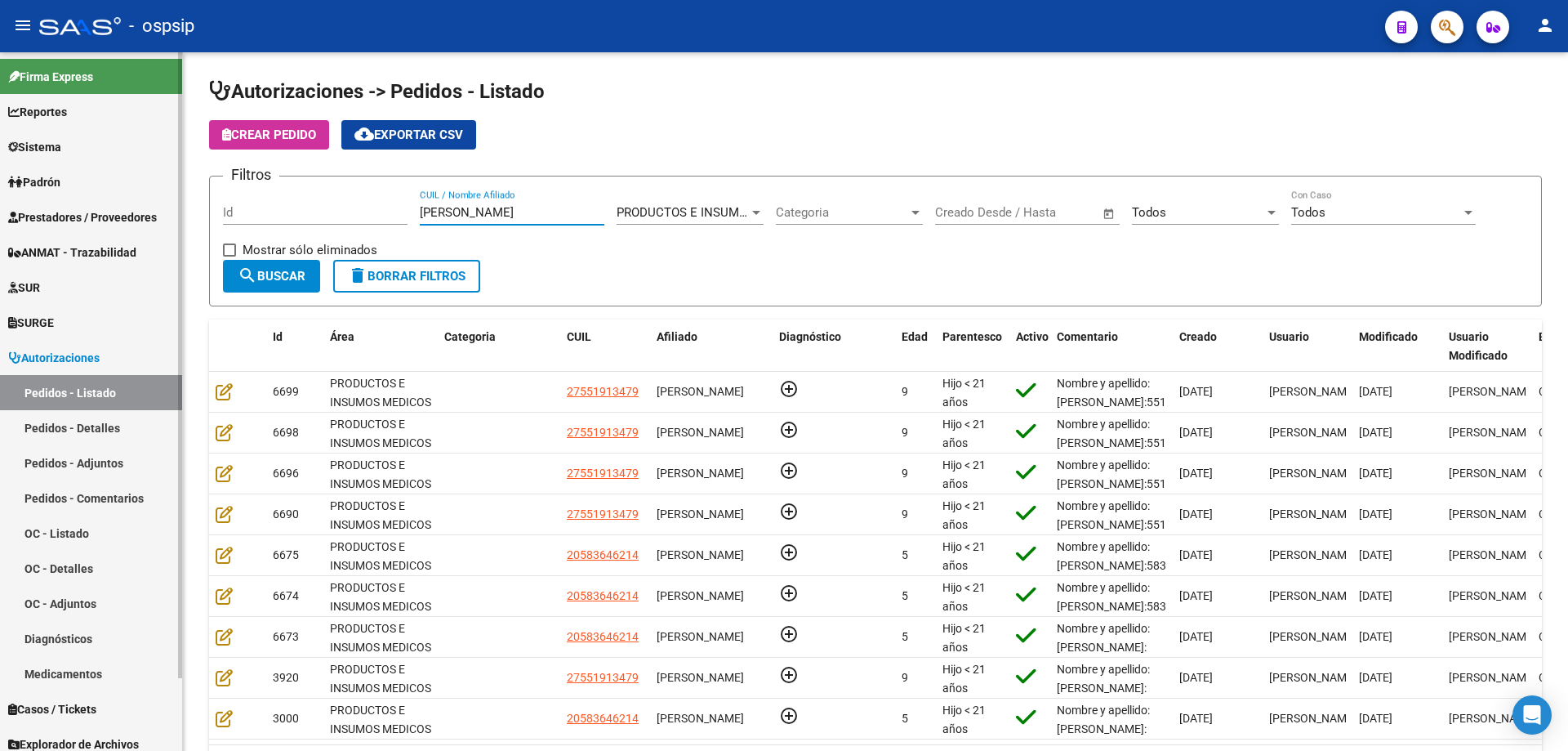
drag, startPoint x: 450, startPoint y: 208, endPoint x: 156, endPoint y: 194, distance: 294.3
click at [158, 194] on mat-sidenav-container "Firma Express Reportes Egresos Devengados Auditorías x Área Auditorías x Usuari…" at bounding box center [784, 401] width 1568 height 698
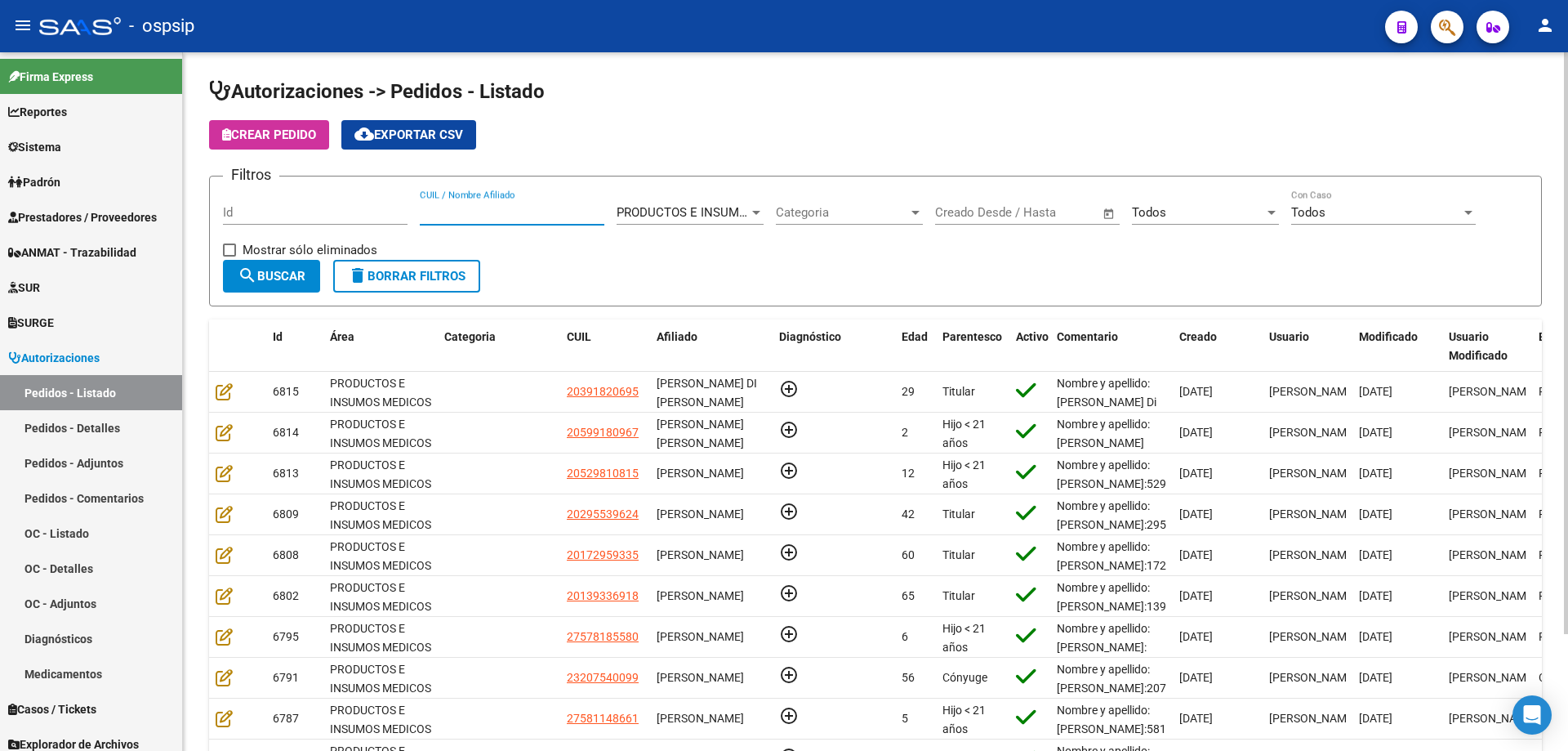
click at [450, 220] on div "CUIL / Nombre Afiliado" at bounding box center [512, 207] width 184 height 35
click at [453, 215] on input "CUIL / Nombre Afiliado" at bounding box center [512, 213] width 184 height 15
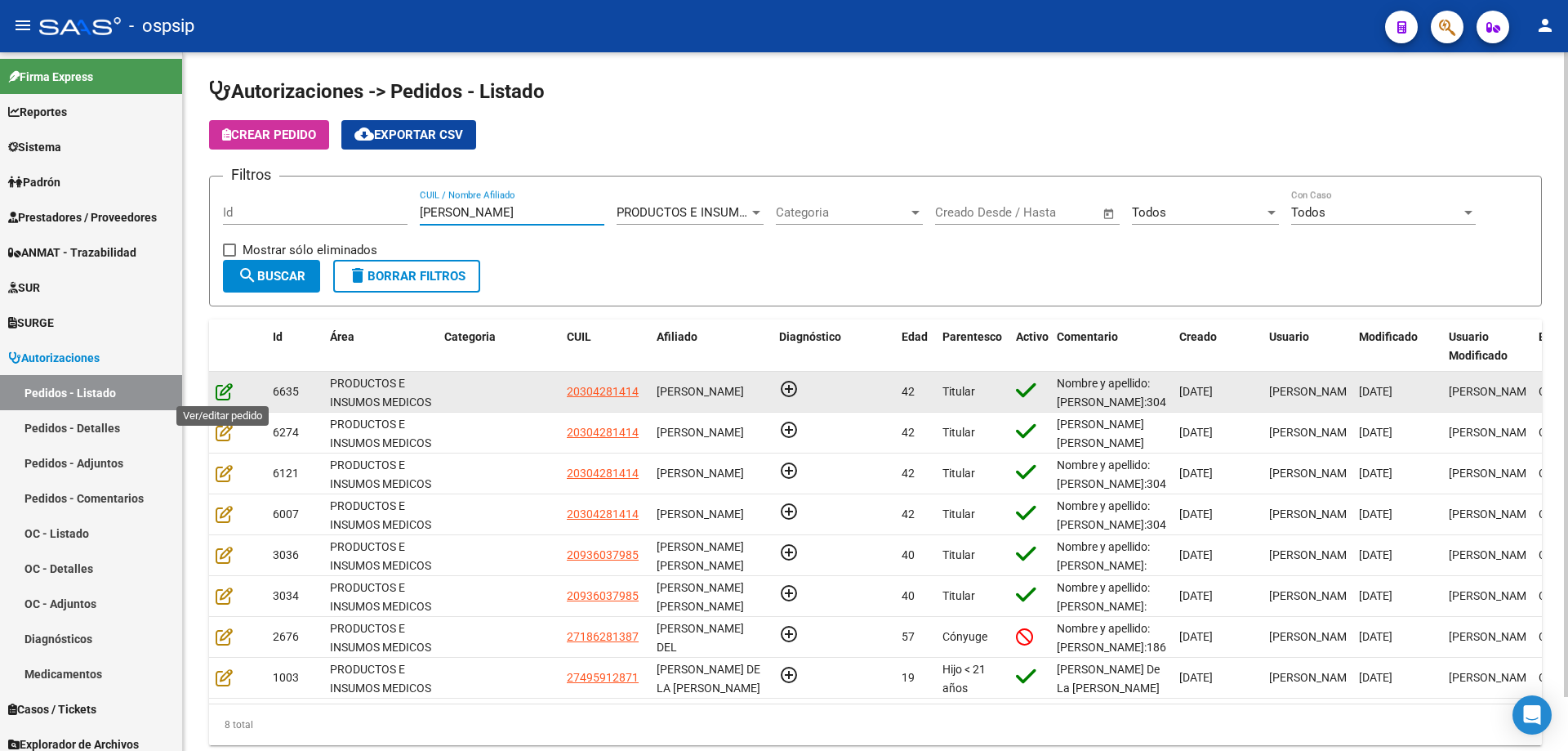
type input "[PERSON_NAME]"
click at [223, 398] on icon at bounding box center [224, 391] width 17 height 18
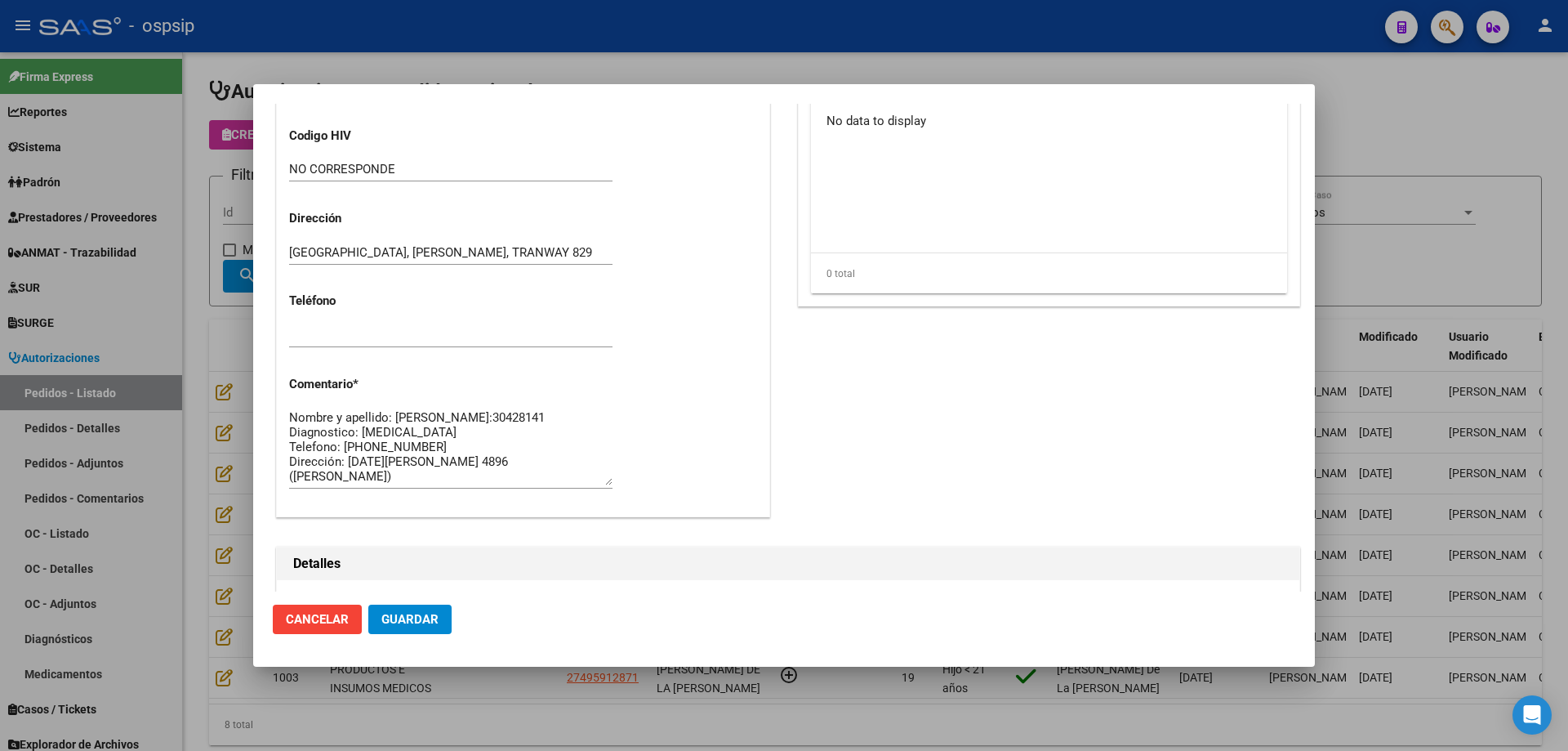
scroll to position [1225, 0]
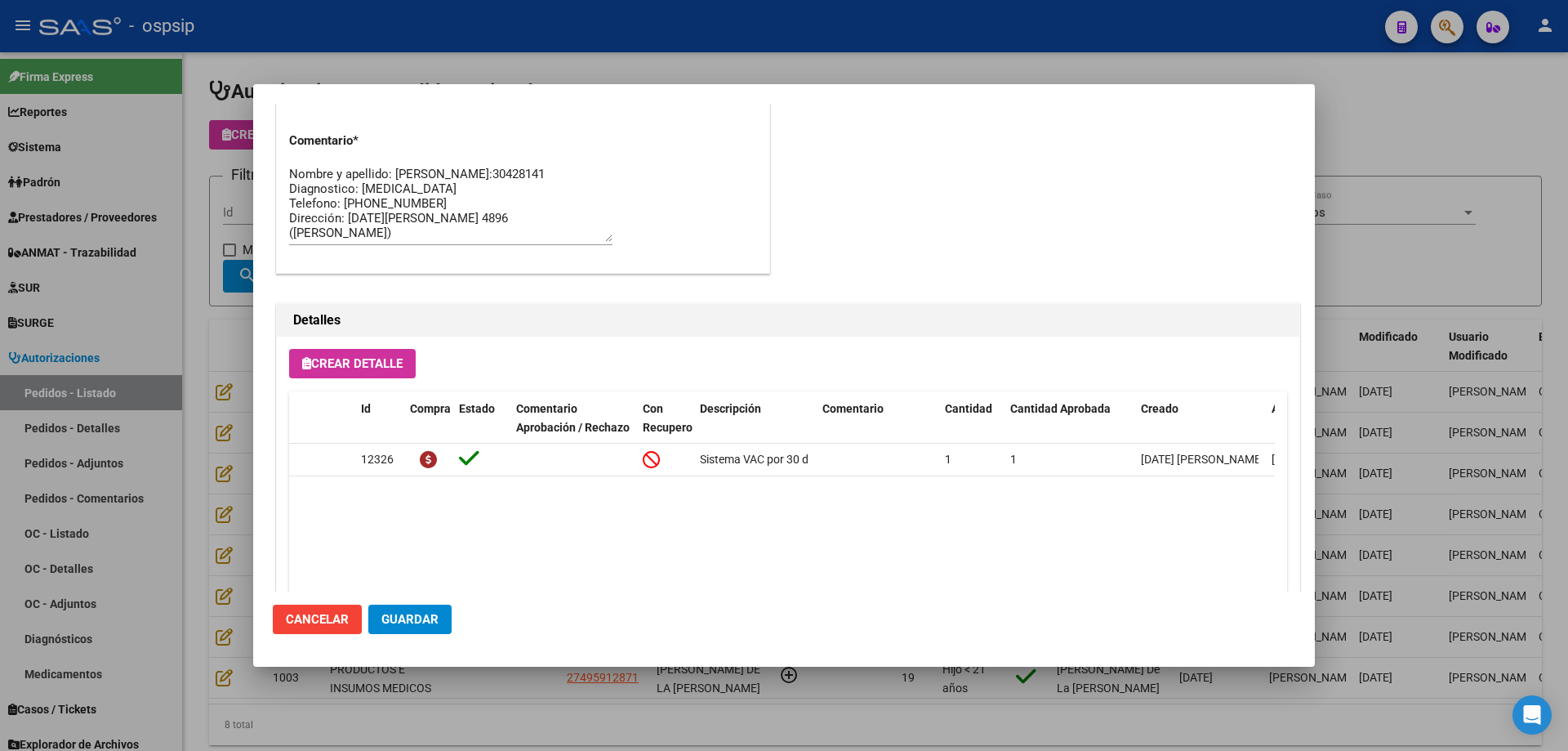
click at [145, 325] on div at bounding box center [784, 376] width 1568 height 751
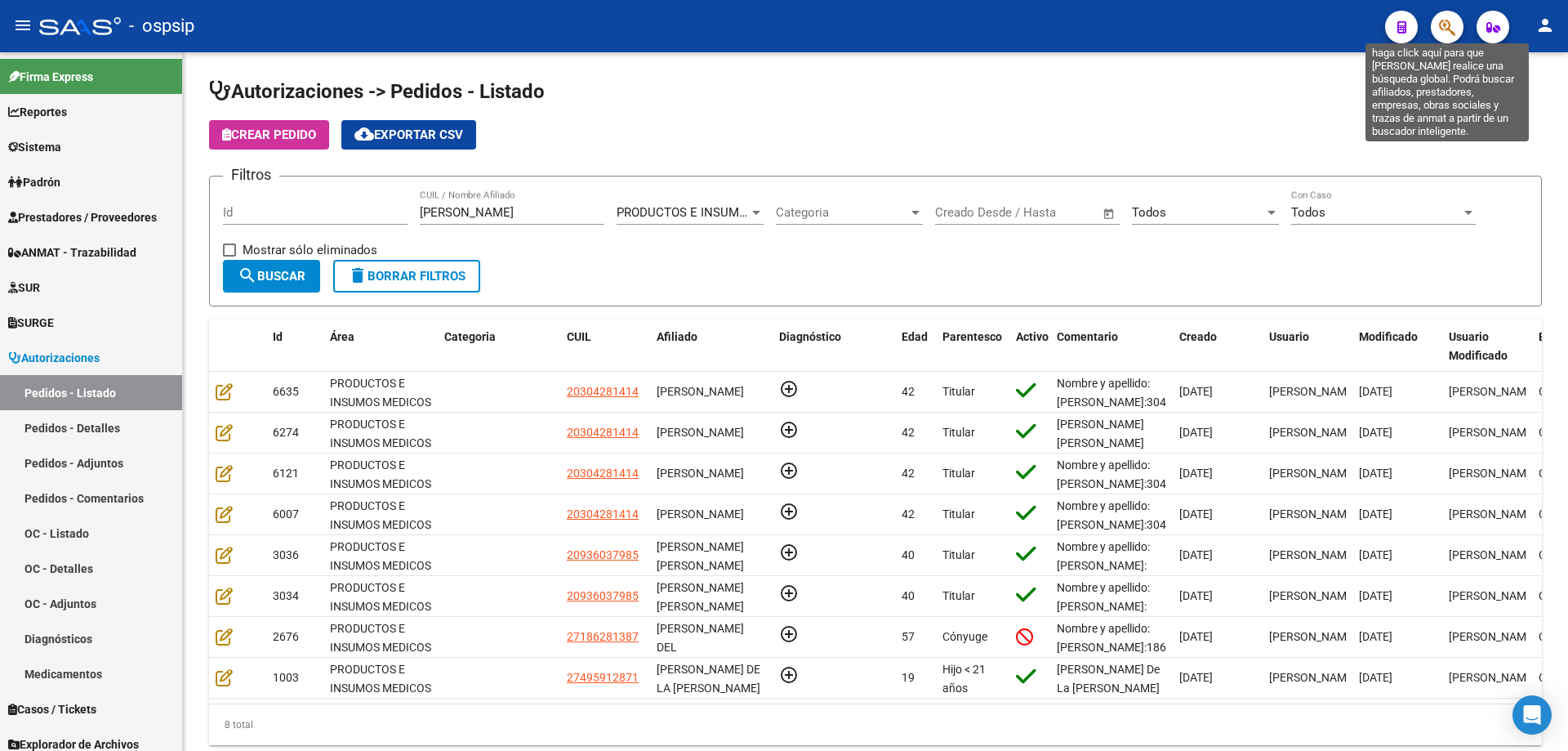
click at [1450, 22] on icon "button" at bounding box center [1446, 27] width 16 height 18
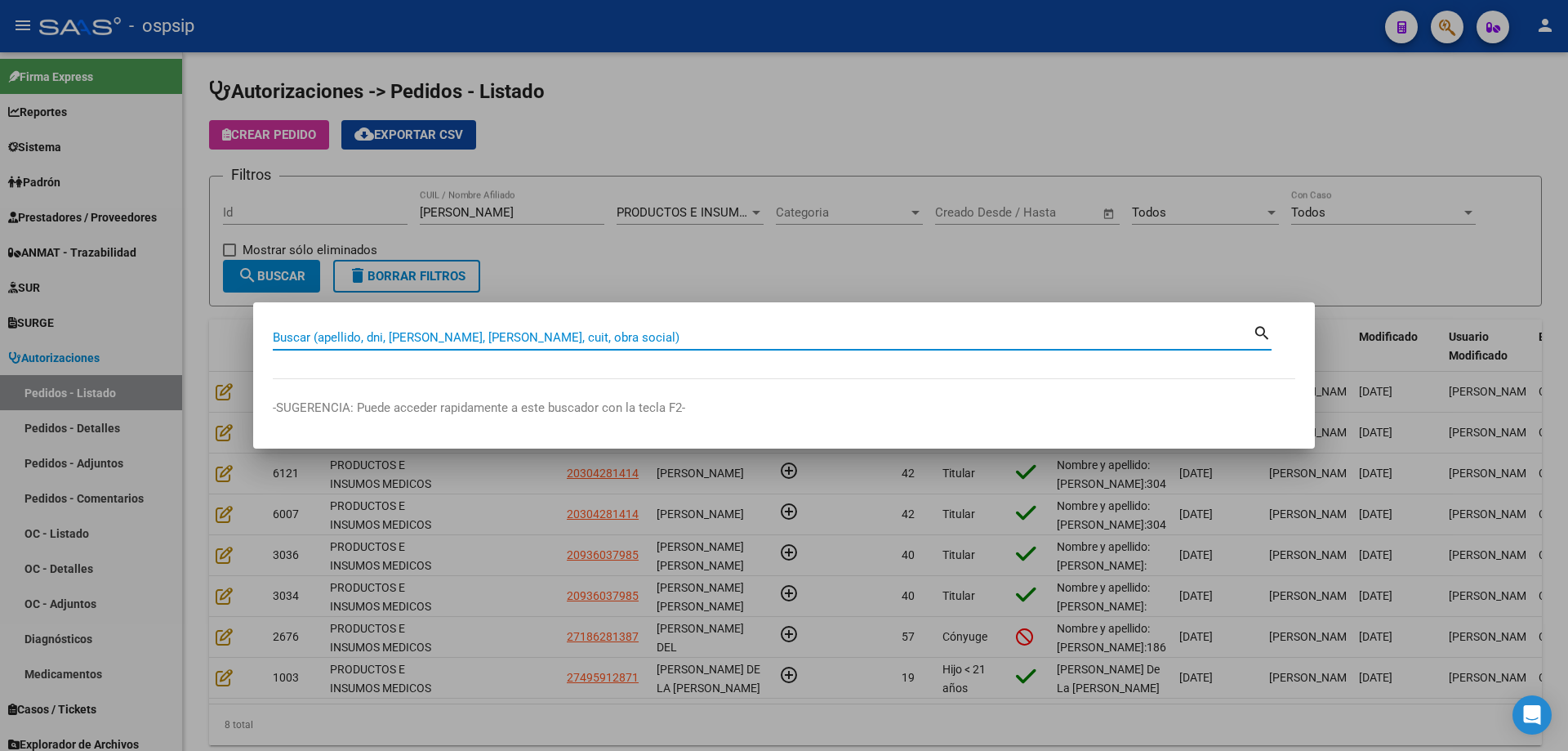
paste input "20910605"
type input "20910605"
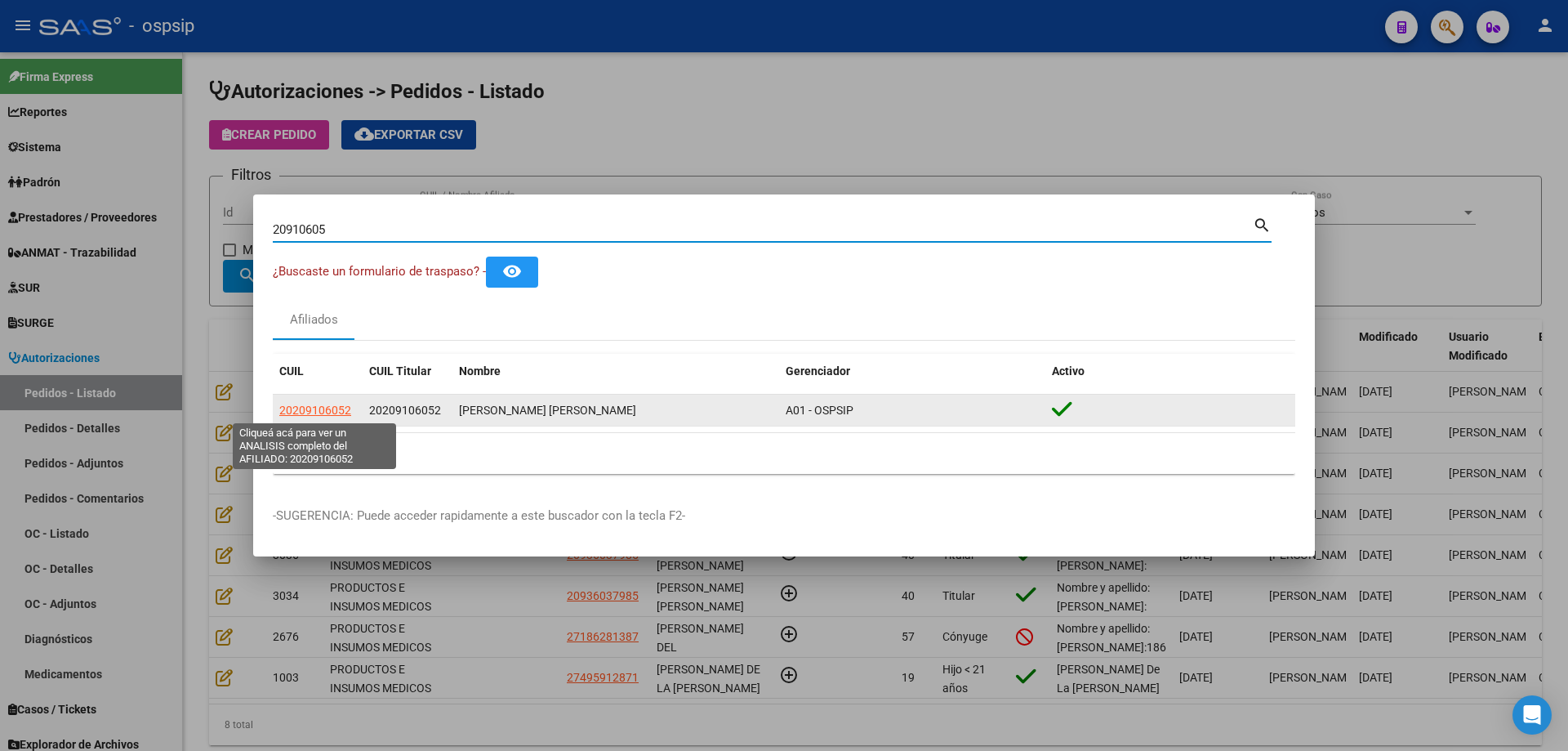
click at [332, 407] on span "20209106052" at bounding box center [315, 410] width 72 height 13
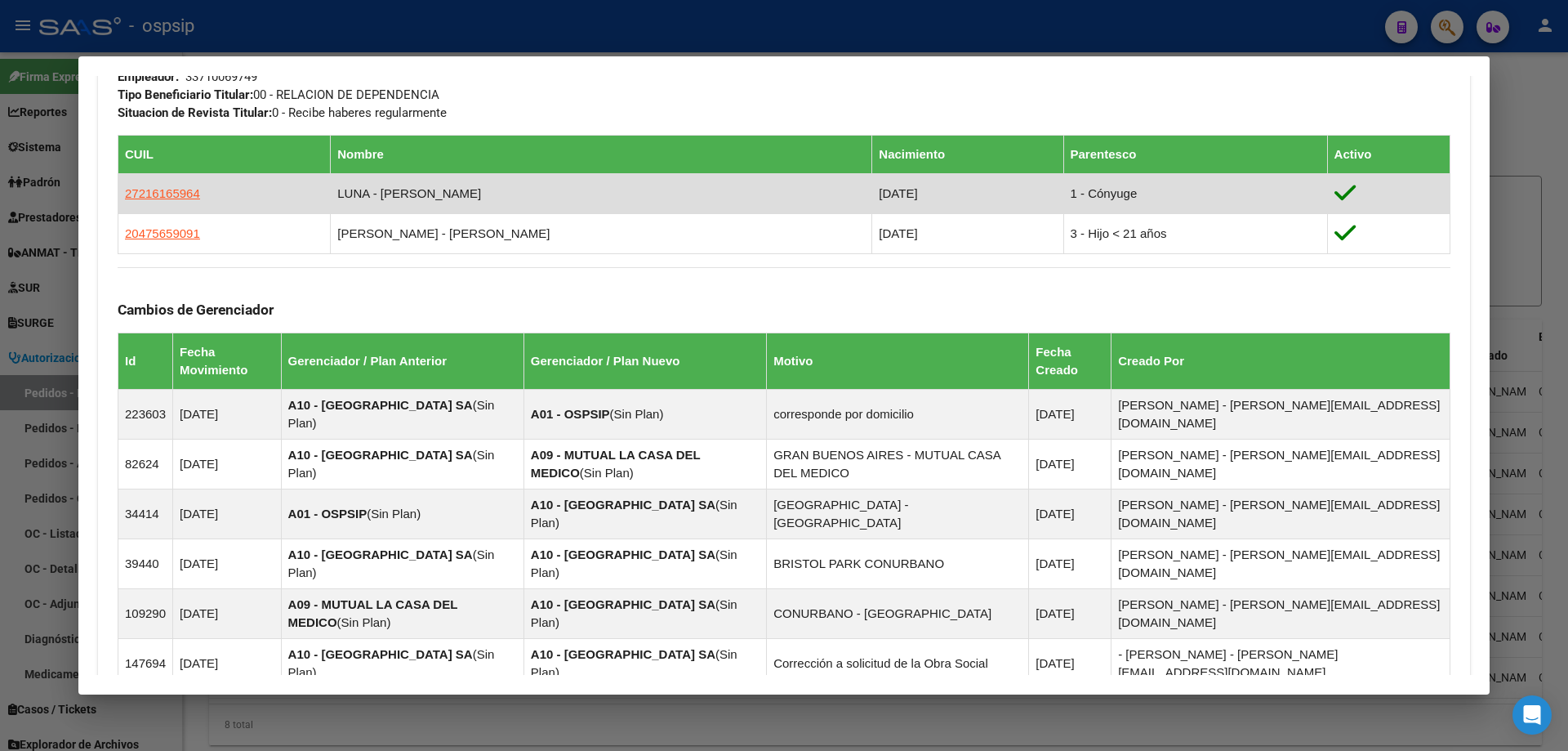
scroll to position [1106, 0]
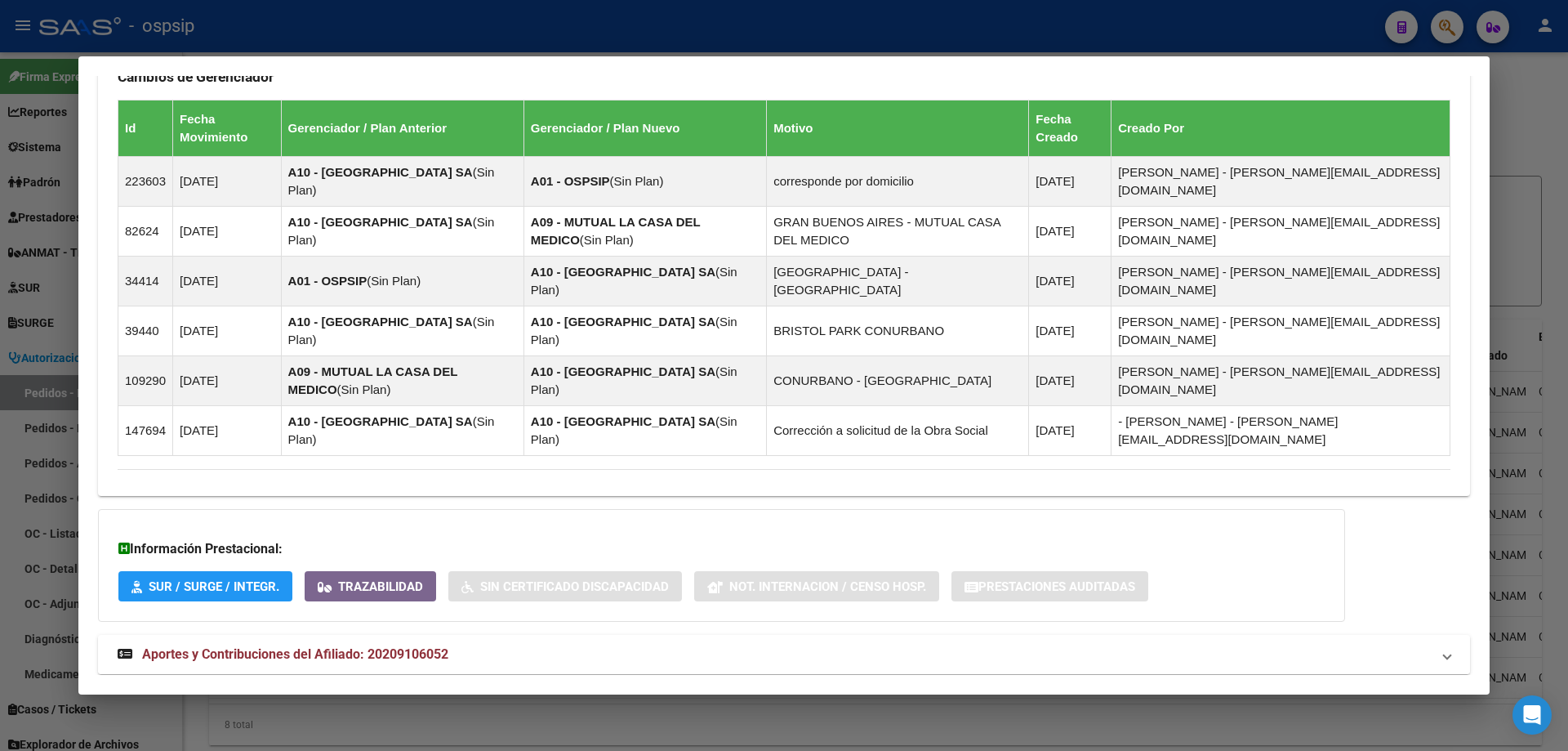
click at [299, 645] on strong "Aportes y Contribuciones del Afiliado: 20209106052" at bounding box center [282, 654] width 331 height 19
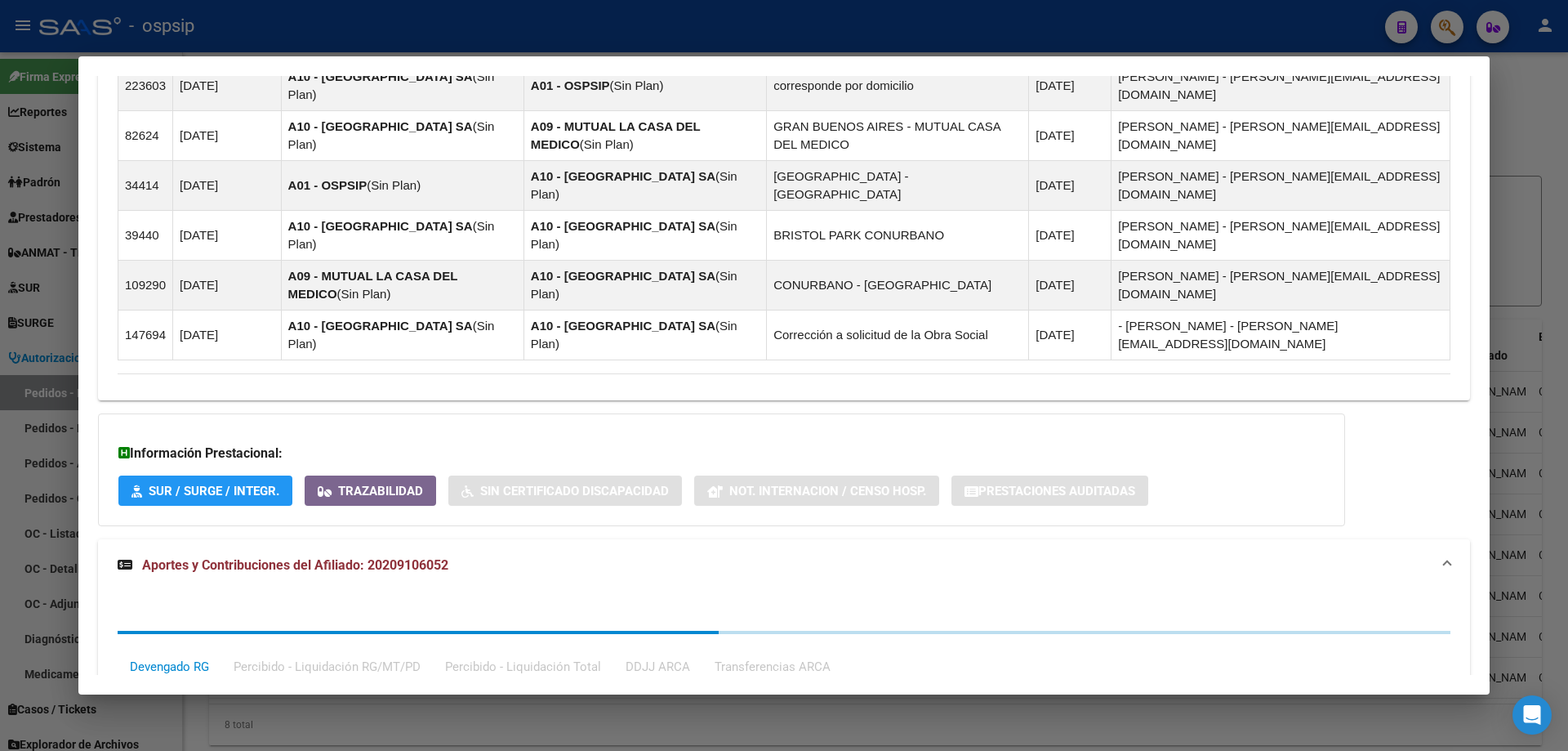
scroll to position [1516, 0]
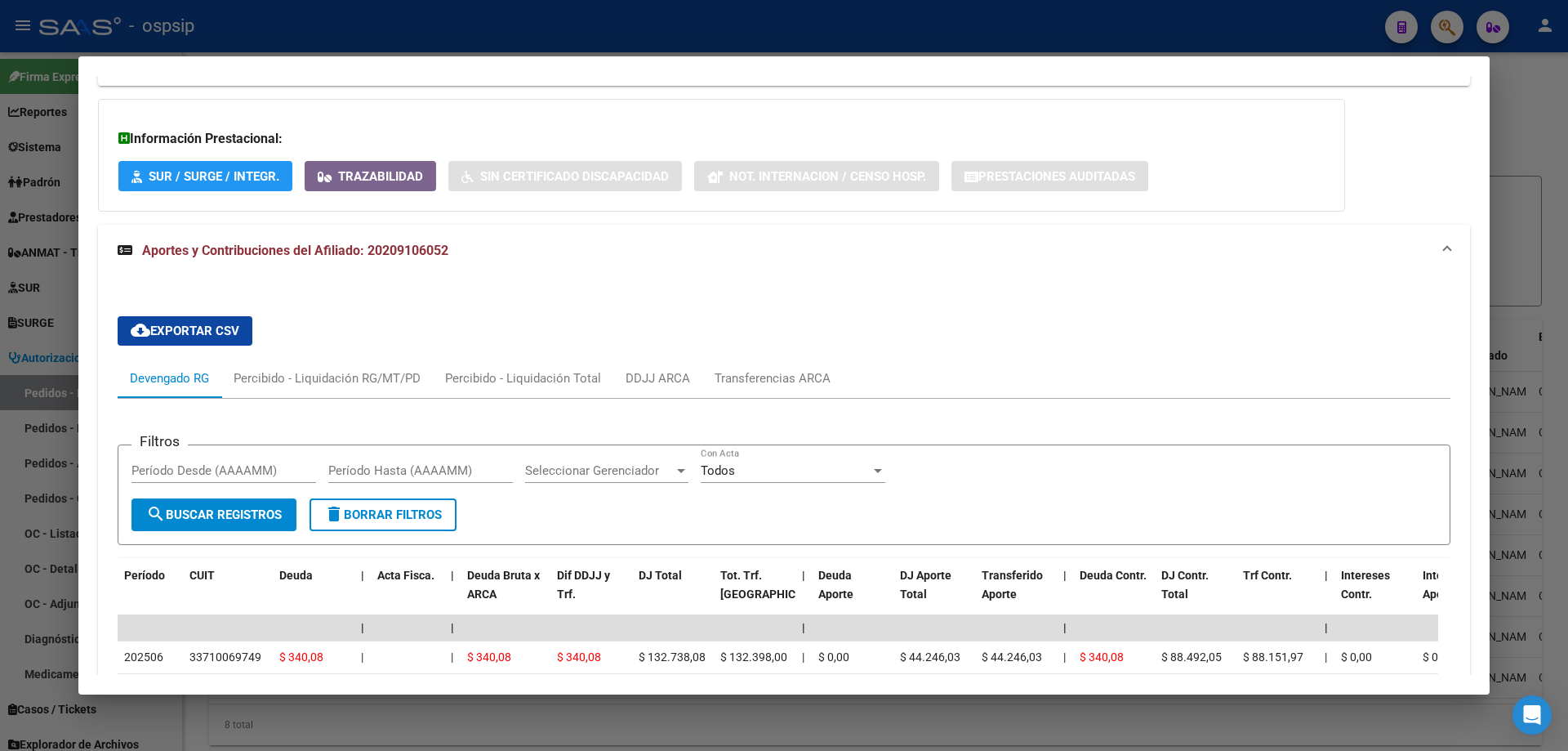
click at [33, 368] on div at bounding box center [784, 376] width 1568 height 751
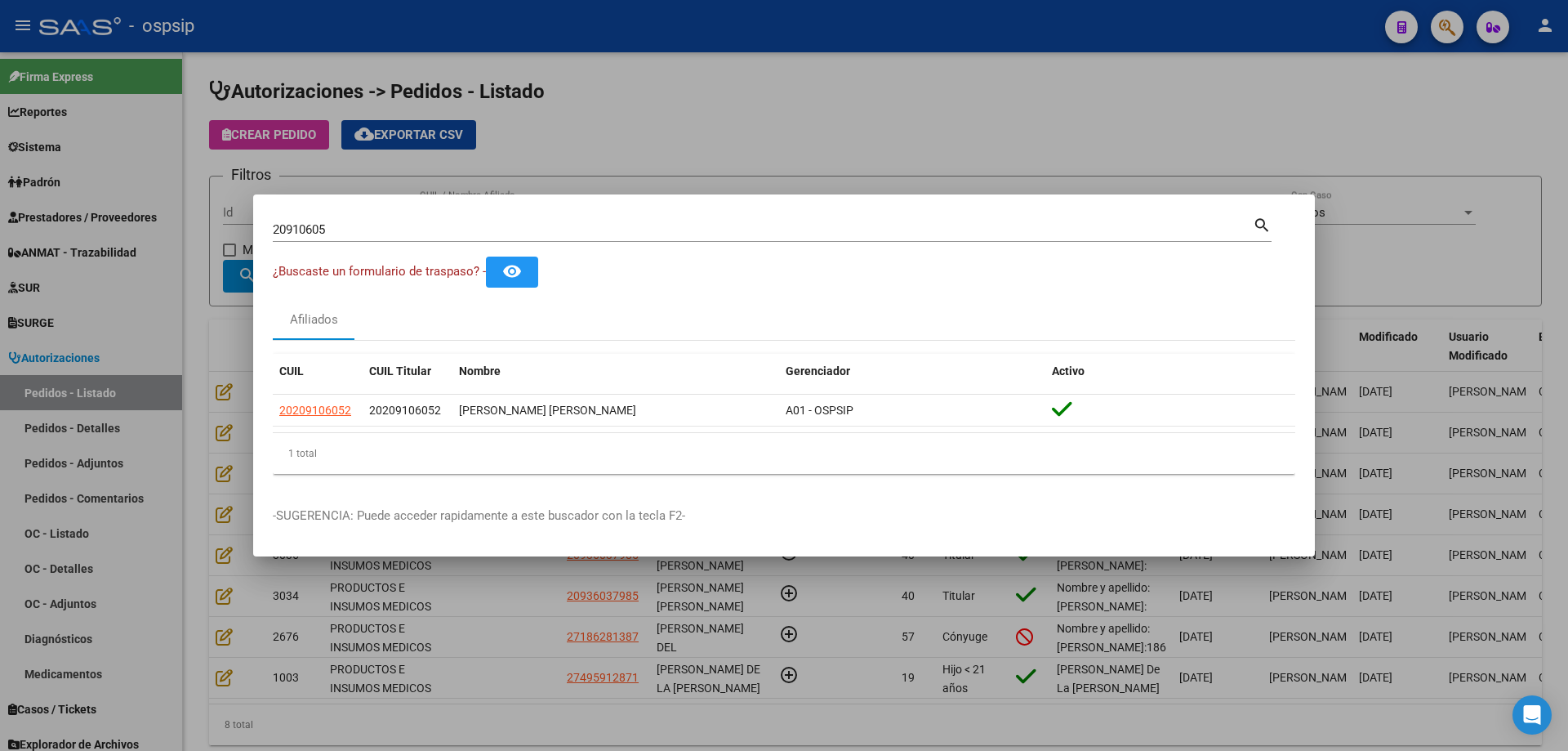
click at [293, 224] on input "20910605" at bounding box center [762, 230] width 980 height 15
click at [579, 70] on div at bounding box center [784, 376] width 1568 height 751
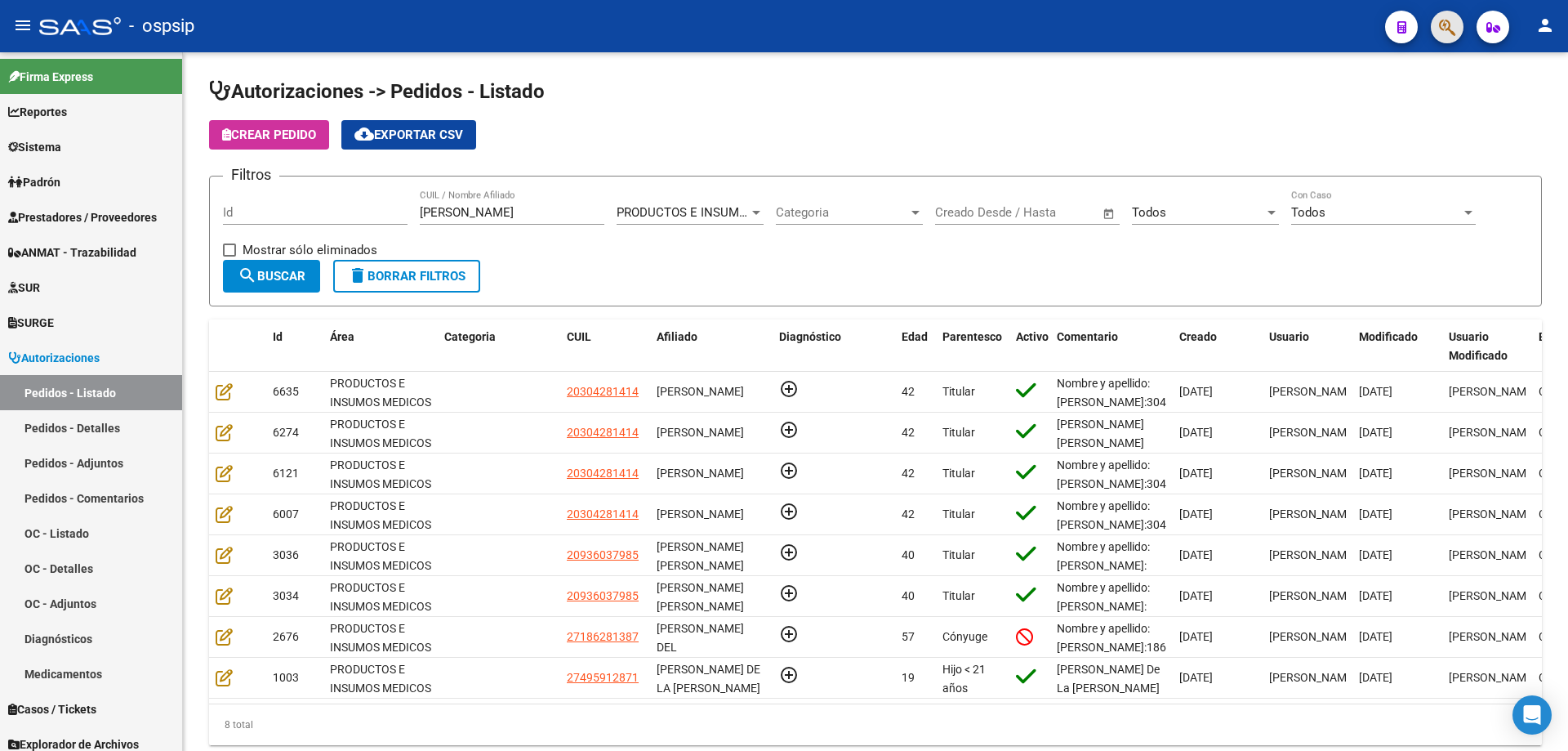
click at [1450, 13] on span "button" at bounding box center [1446, 28] width 16 height 34
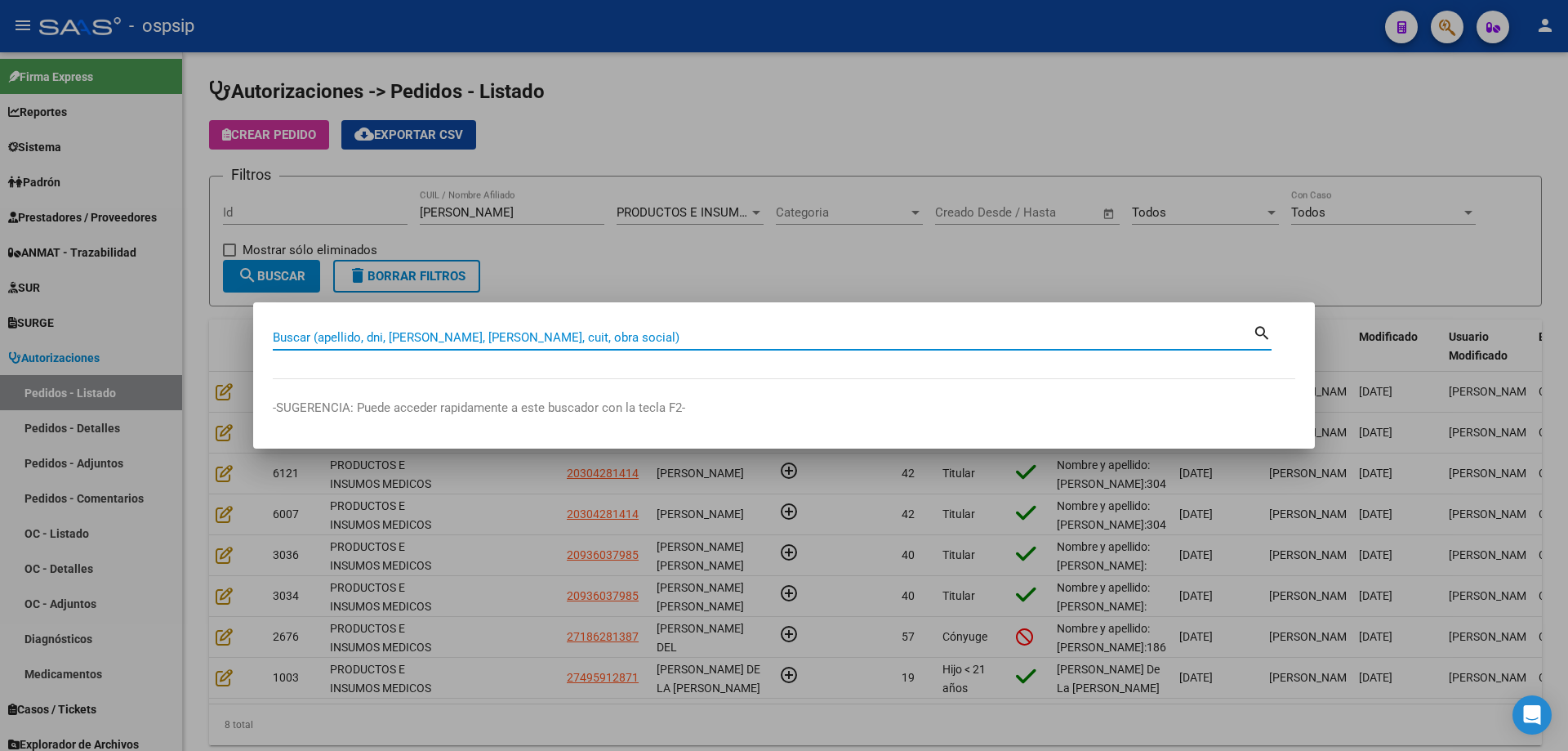
click at [494, 333] on input "Buscar (apellido, dni, [PERSON_NAME], [PERSON_NAME], cuit, obra social)" at bounding box center [762, 338] width 980 height 15
type input "25857531"
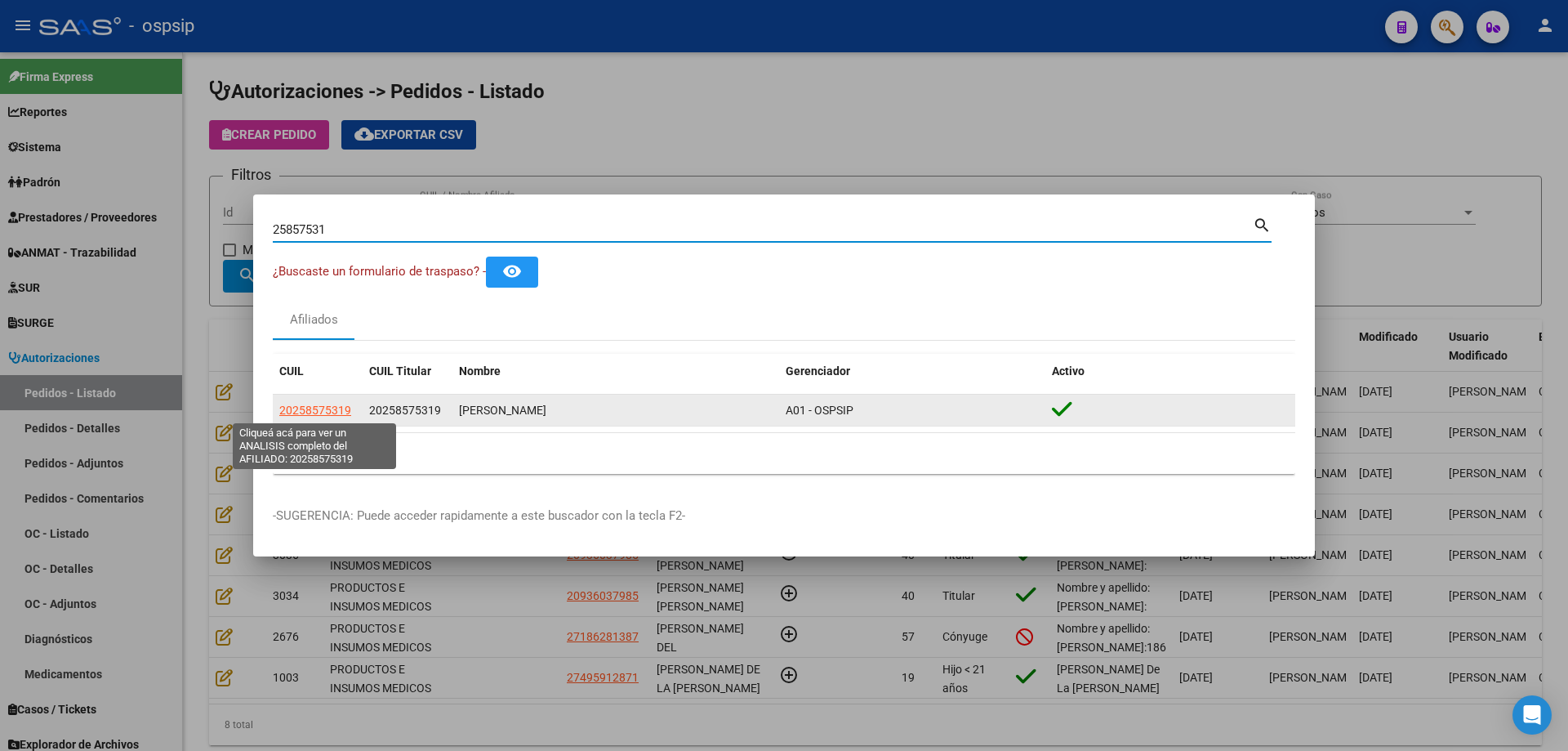
click at [337, 403] on span "20258575319" at bounding box center [315, 410] width 72 height 13
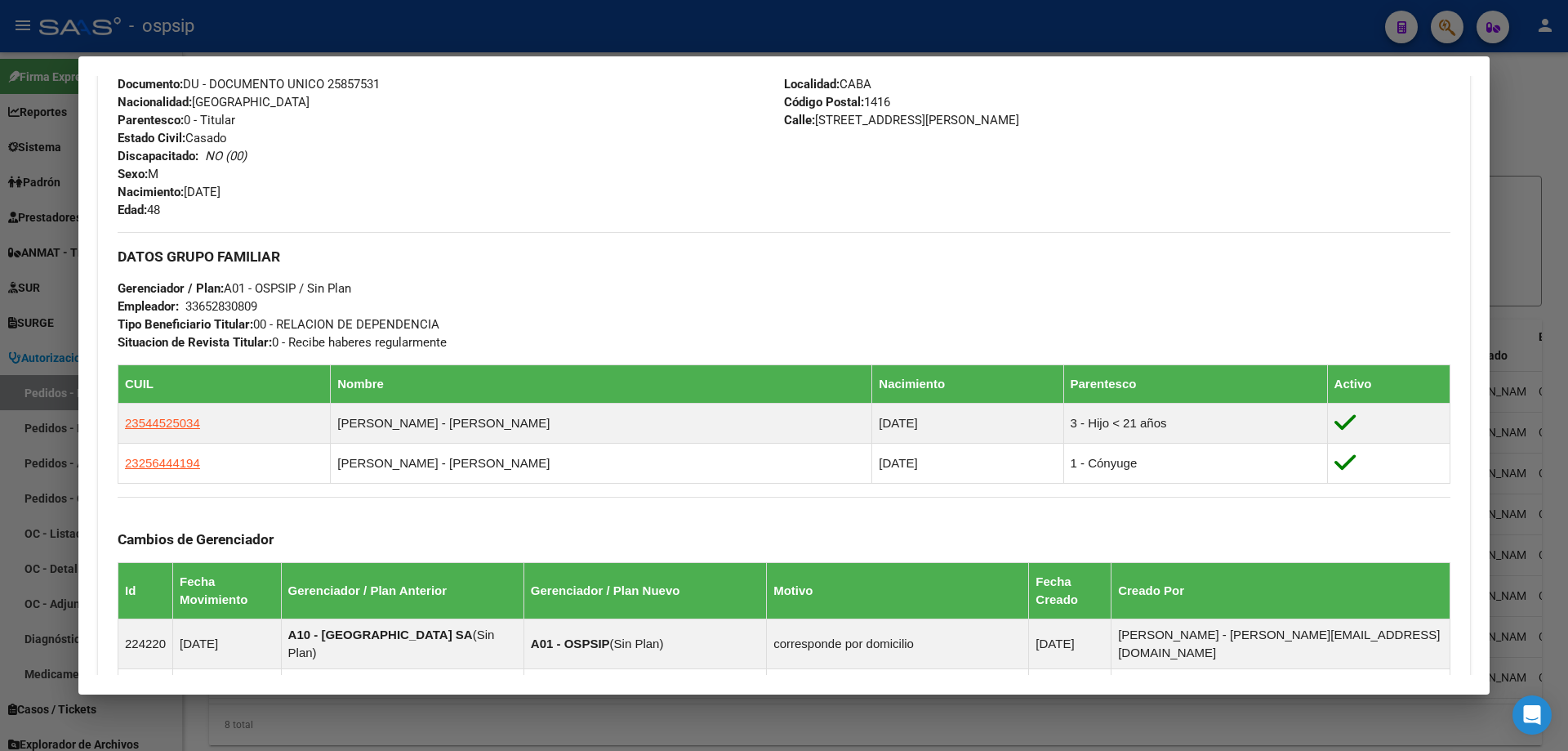
scroll to position [654, 0]
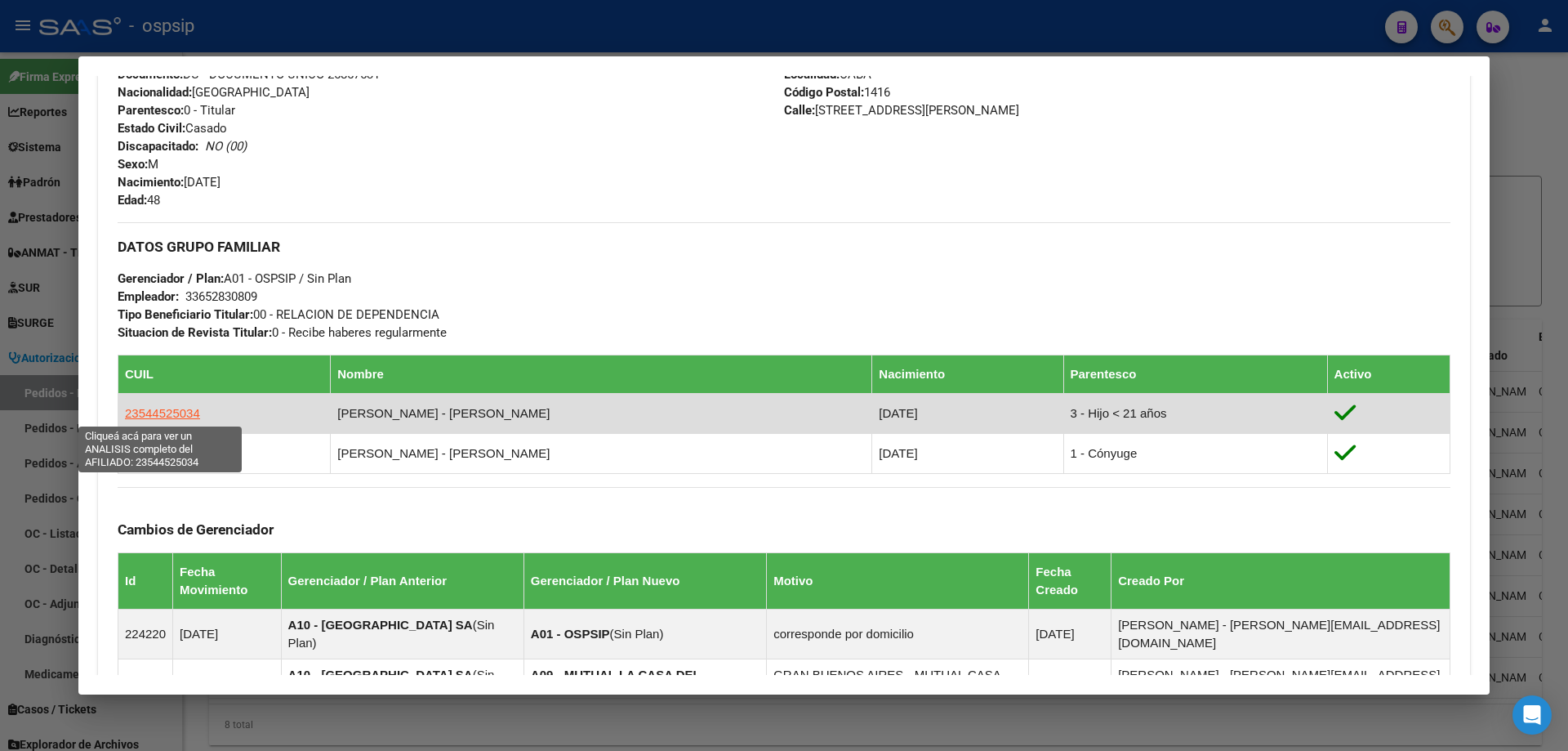
click at [175, 412] on span "23544525034" at bounding box center [163, 412] width 75 height 14
type textarea "23544525034"
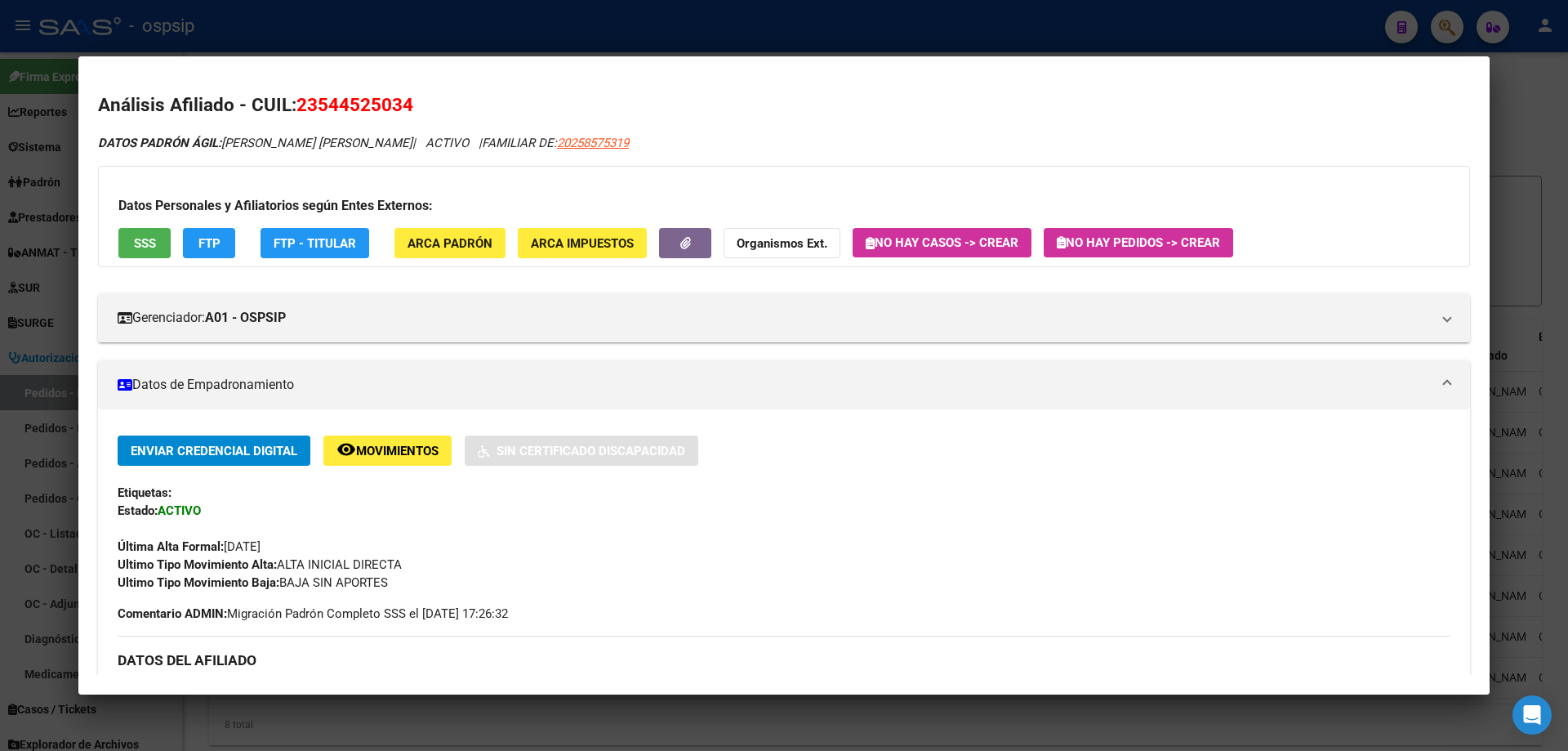
drag, startPoint x: 318, startPoint y: 96, endPoint x: 402, endPoint y: 96, distance: 84.0
click at [402, 96] on span "23544525034" at bounding box center [354, 104] width 116 height 21
copy span "54452503"
click at [53, 85] on div at bounding box center [784, 376] width 1568 height 751
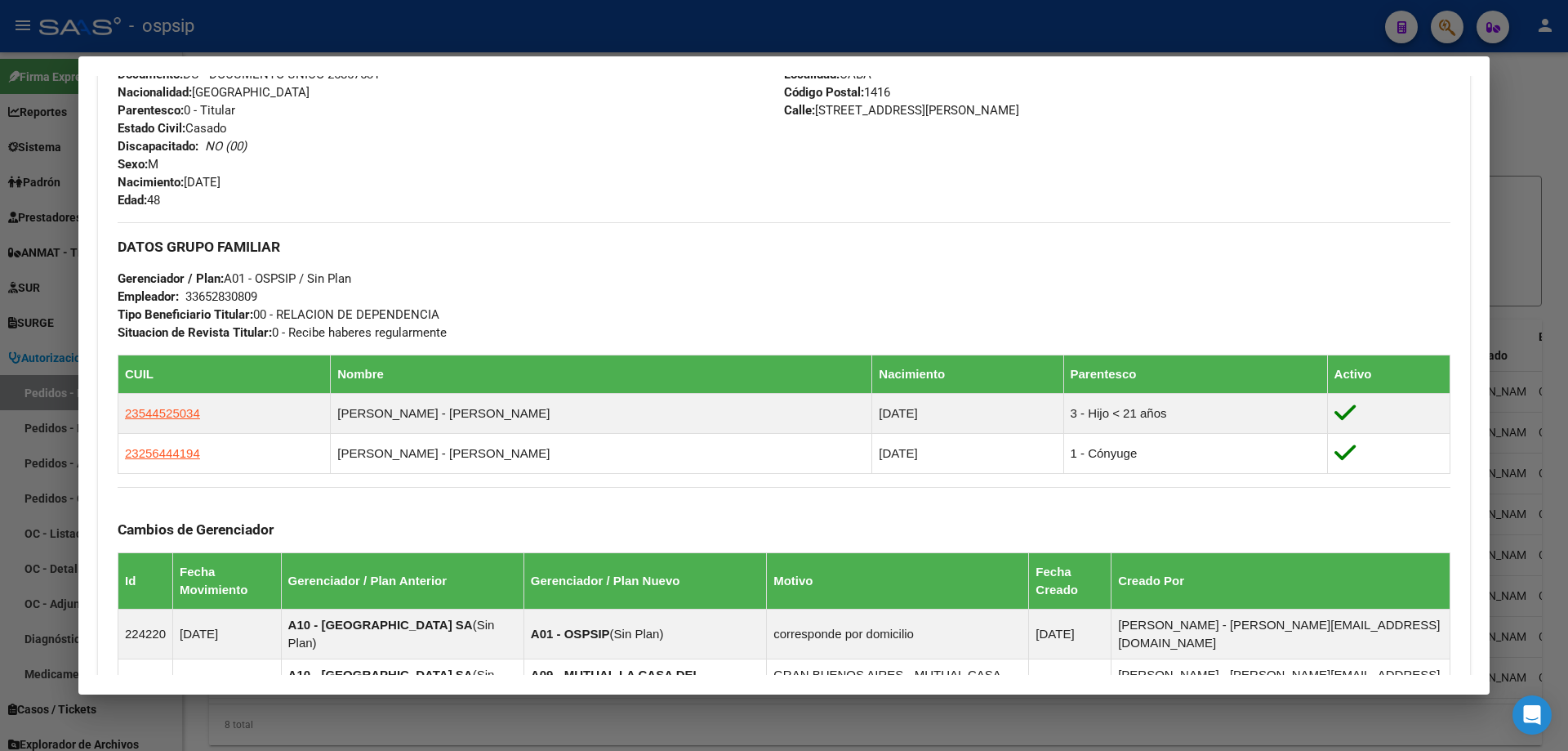
click at [46, 234] on div at bounding box center [784, 376] width 1568 height 751
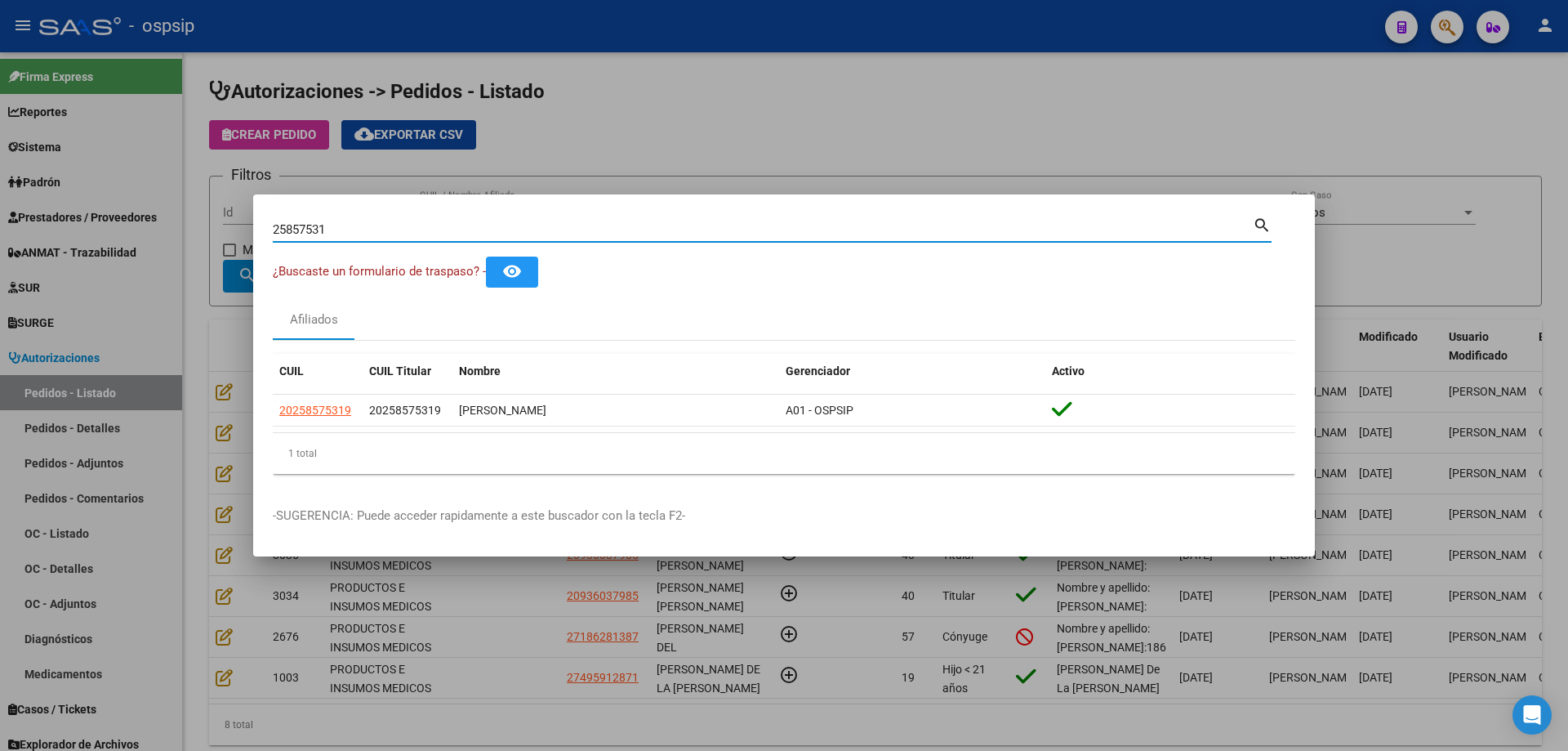
drag, startPoint x: 437, startPoint y: 229, endPoint x: 0, endPoint y: 217, distance: 437.2
click at [1, 197] on div "25857531 Buscar (apellido, dni, cuil, nro traspaso, cuit, obra social) search ¿…" at bounding box center [784, 376] width 1568 height 751
type input "|"
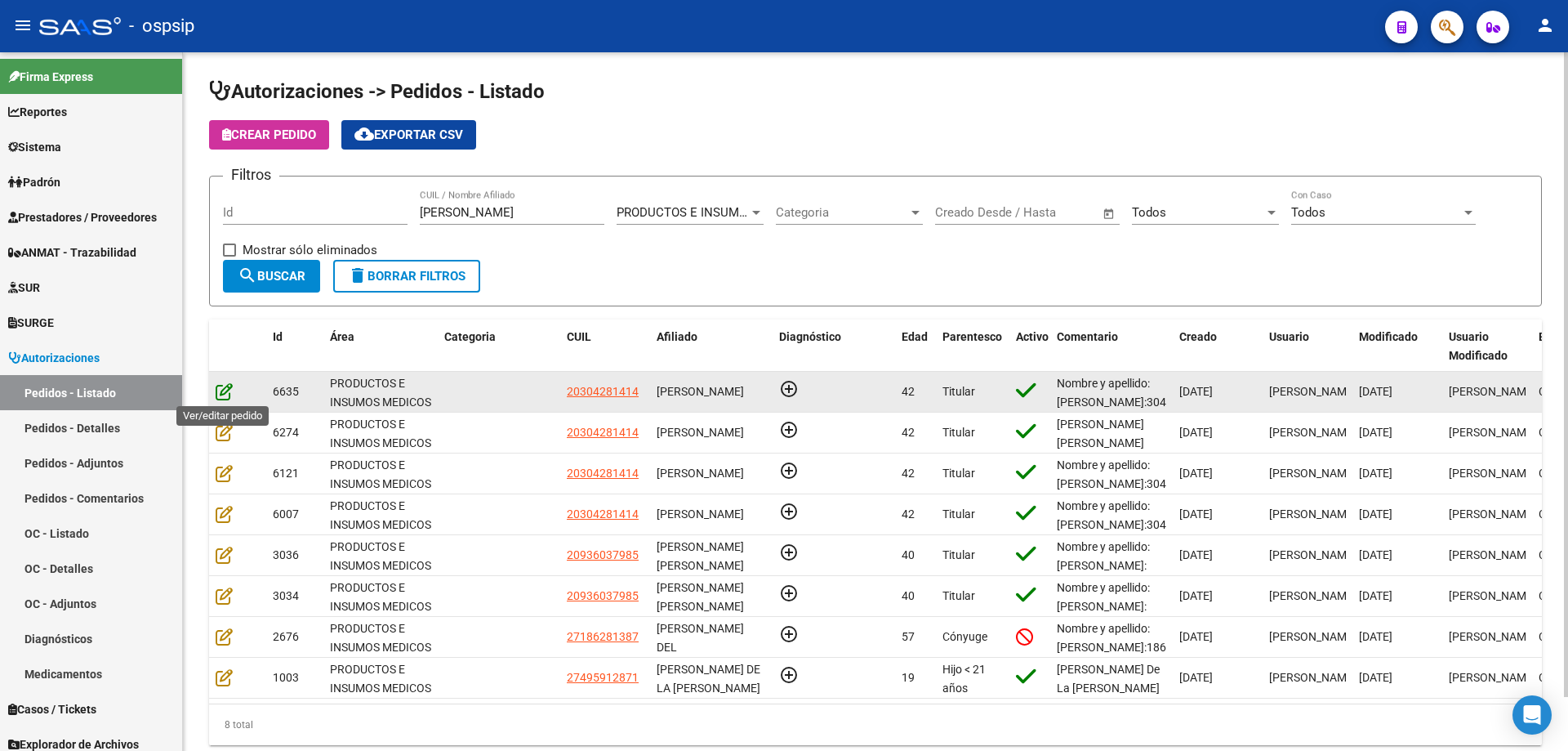
click at [218, 384] on icon at bounding box center [224, 391] width 17 height 18
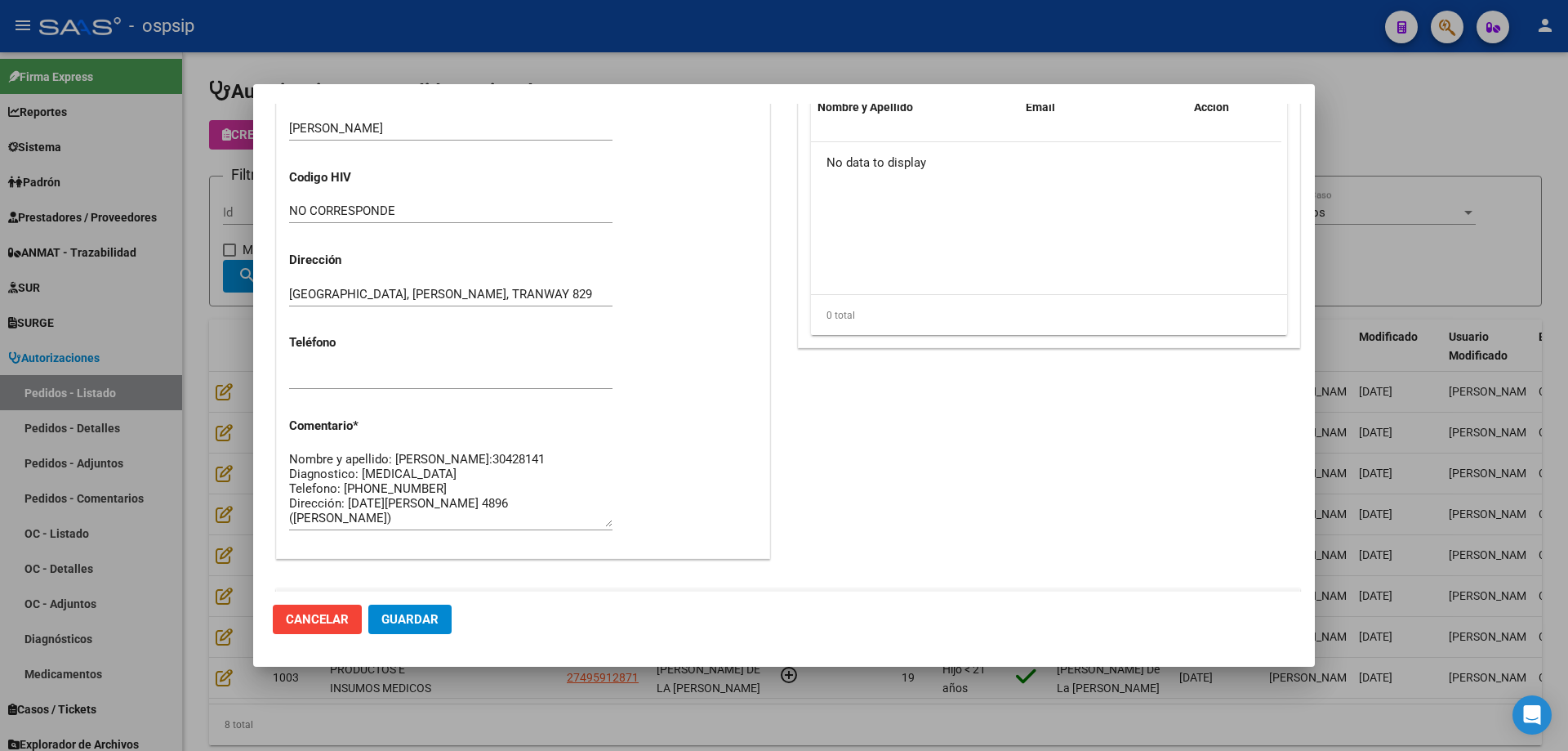
scroll to position [1143, 0]
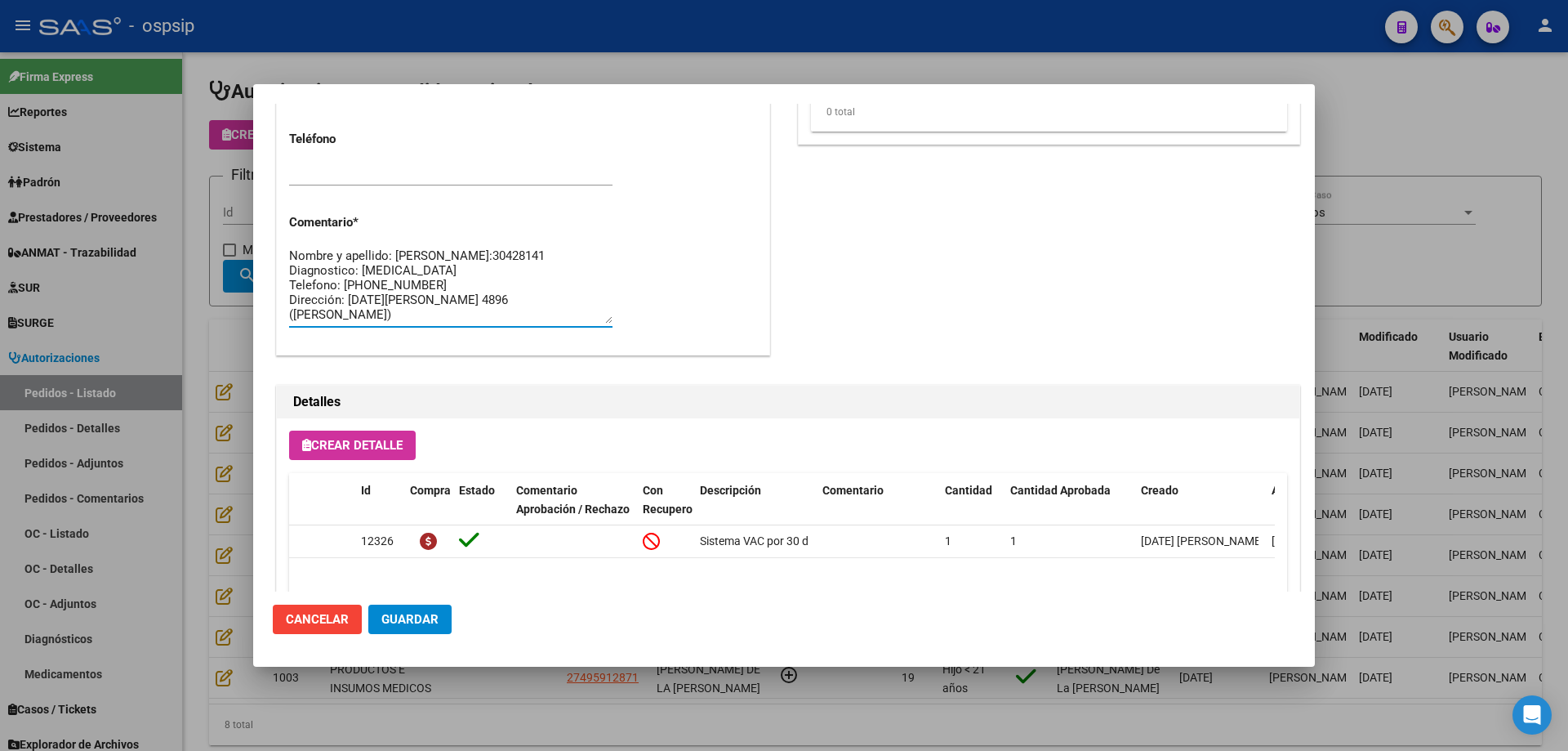
click at [351, 265] on textarea "Nombre y apellido: [PERSON_NAME]:30428141 Diagnostico: [MEDICAL_DATA] Telefono:…" at bounding box center [451, 285] width 323 height 77
click at [180, 318] on div at bounding box center [784, 376] width 1568 height 751
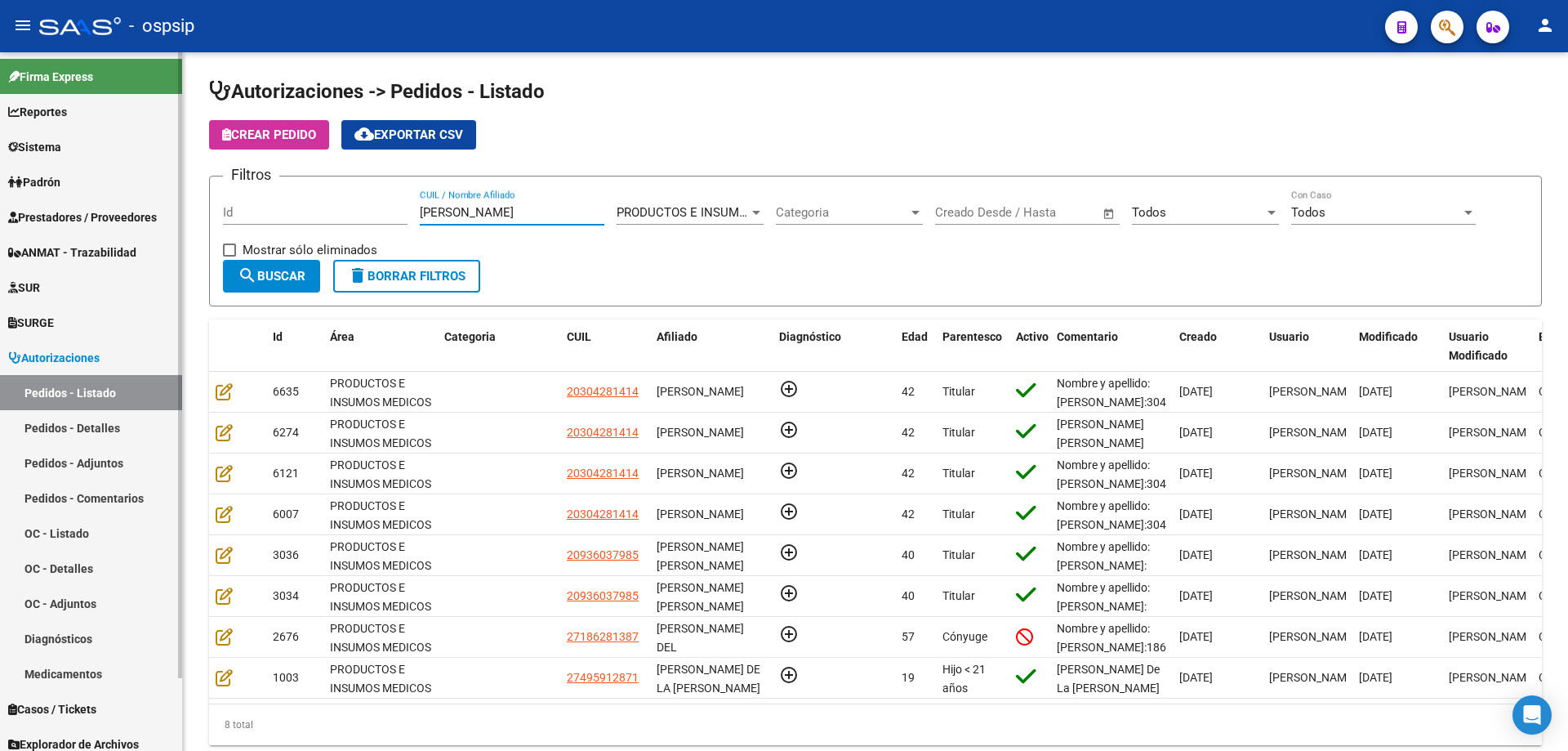
drag, startPoint x: 516, startPoint y: 209, endPoint x: 0, endPoint y: 157, distance: 518.6
click at [0, 162] on mat-sidenav-container "Firma Express Reportes Egresos Devengados Auditorías x Área Auditorías x Usuari…" at bounding box center [784, 401] width 1568 height 698
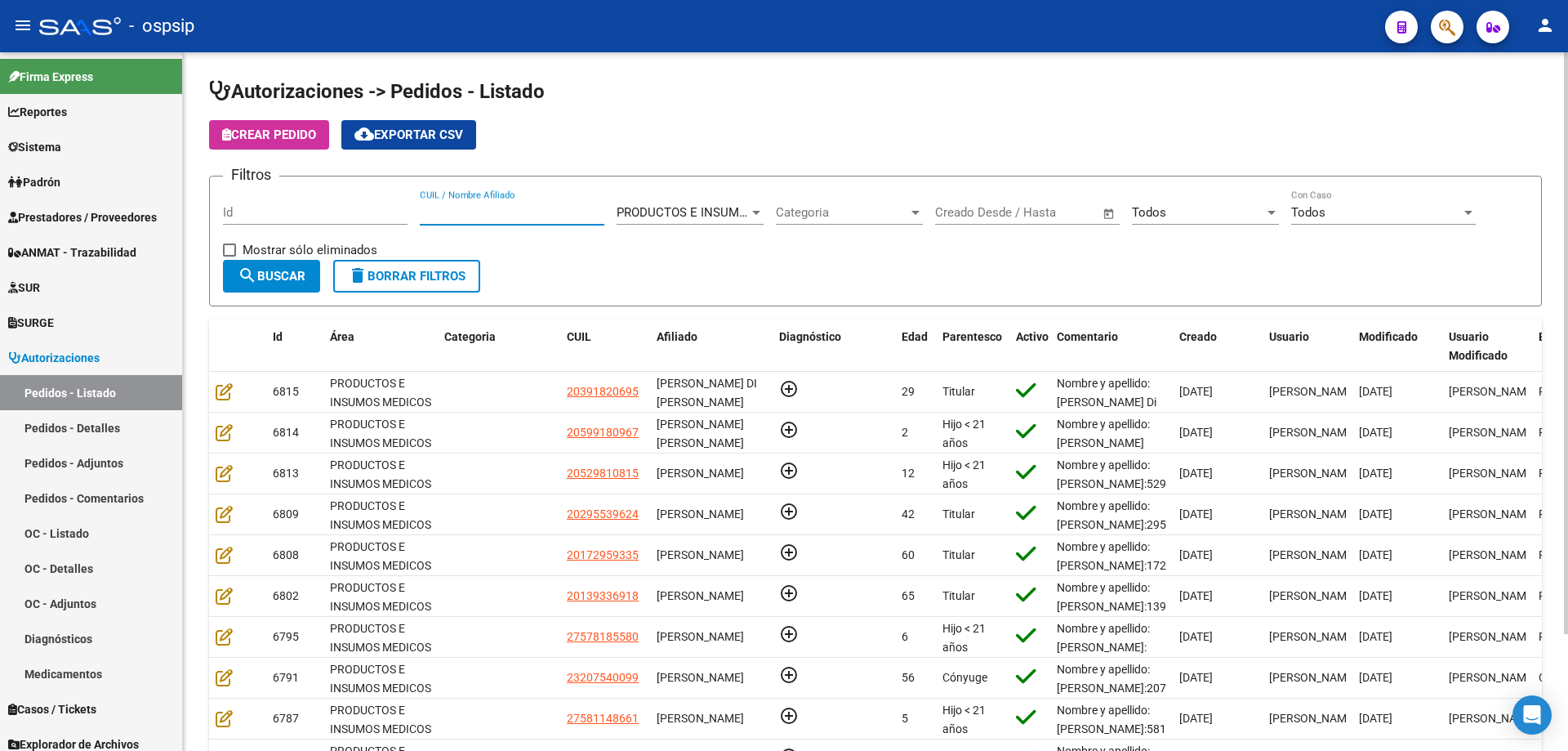
click at [1226, 214] on div "Todos" at bounding box center [1198, 213] width 132 height 15
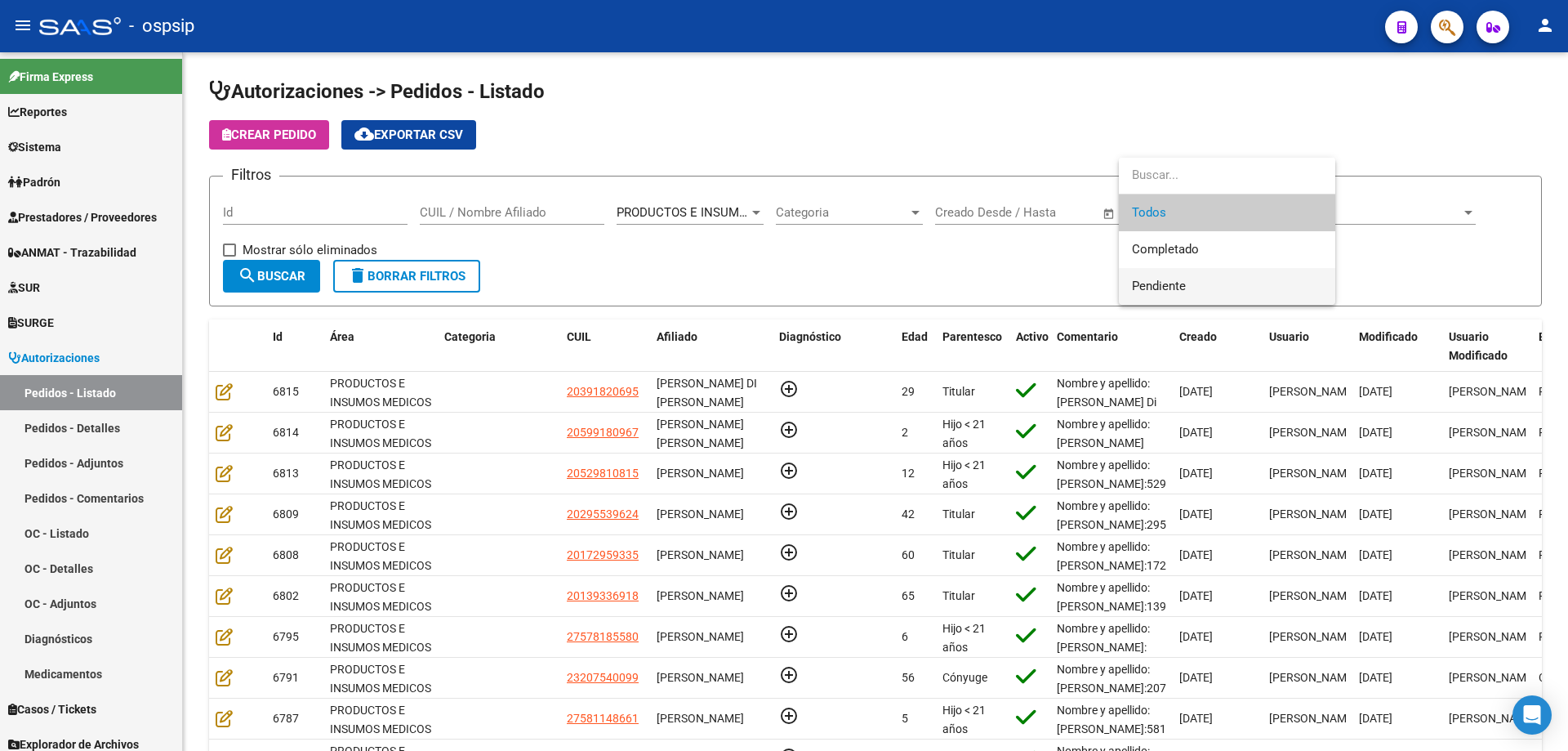
click at [1188, 288] on span "Pendiente" at bounding box center [1227, 287] width 190 height 37
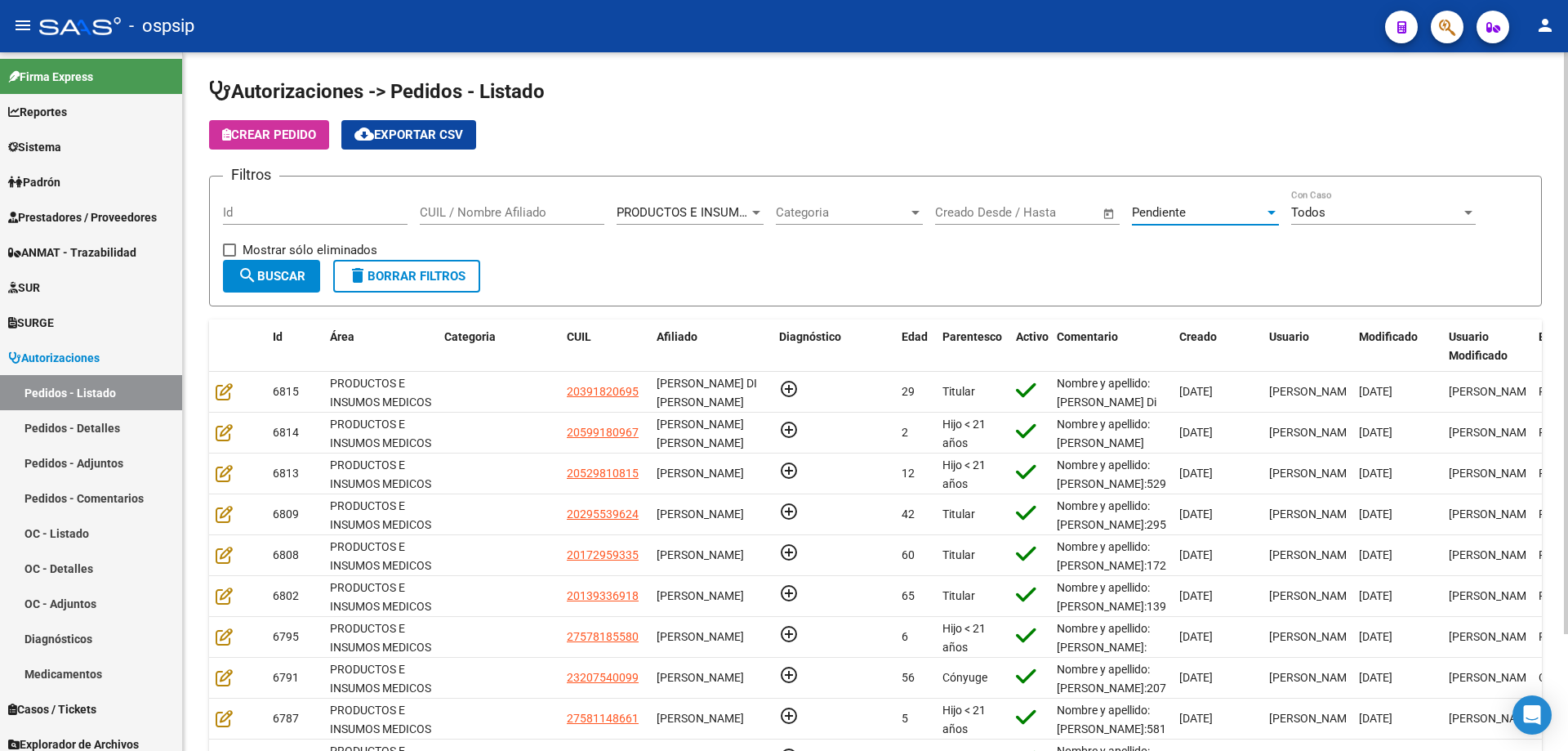
click at [289, 267] on button "search Buscar" at bounding box center [272, 276] width 97 height 33
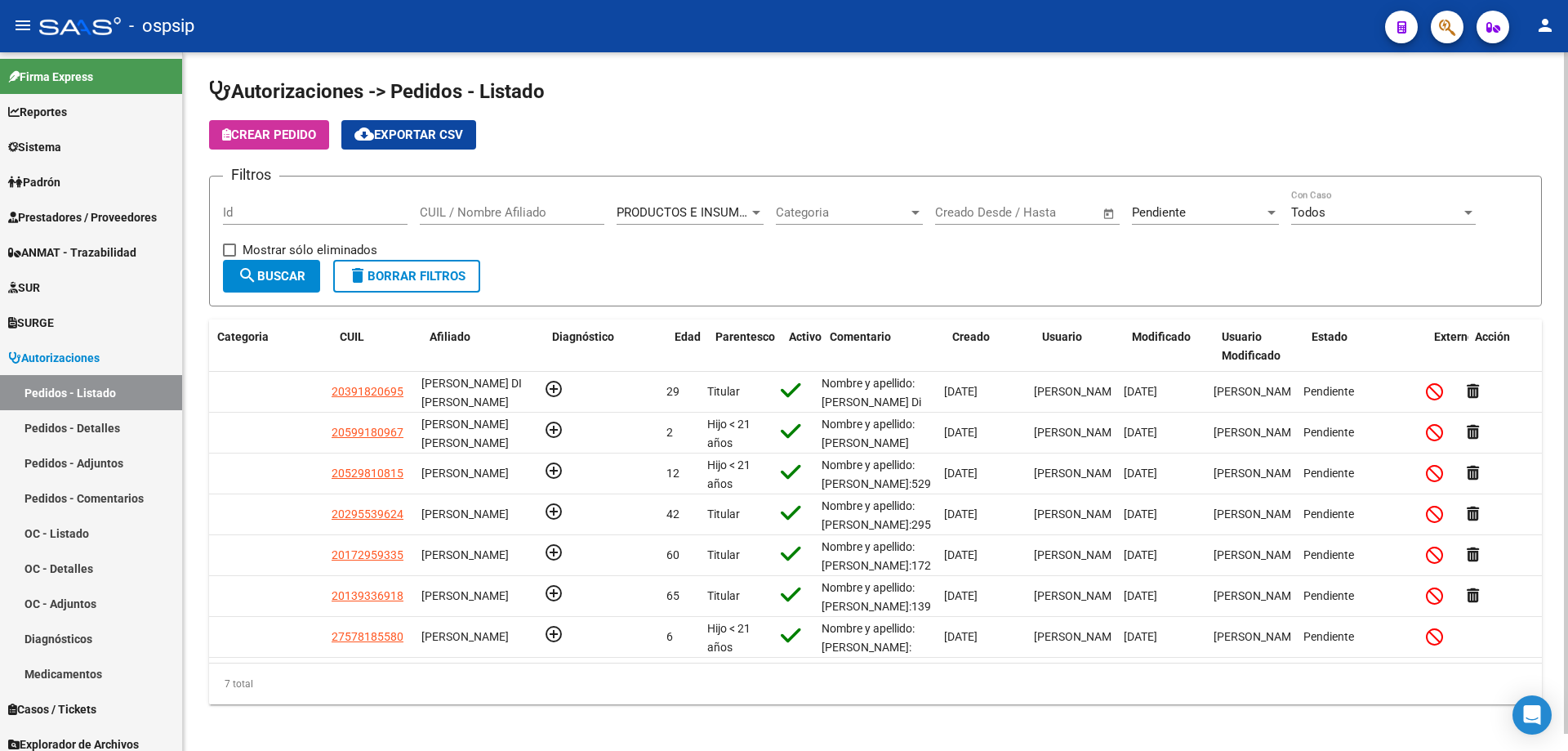
scroll to position [0, 0]
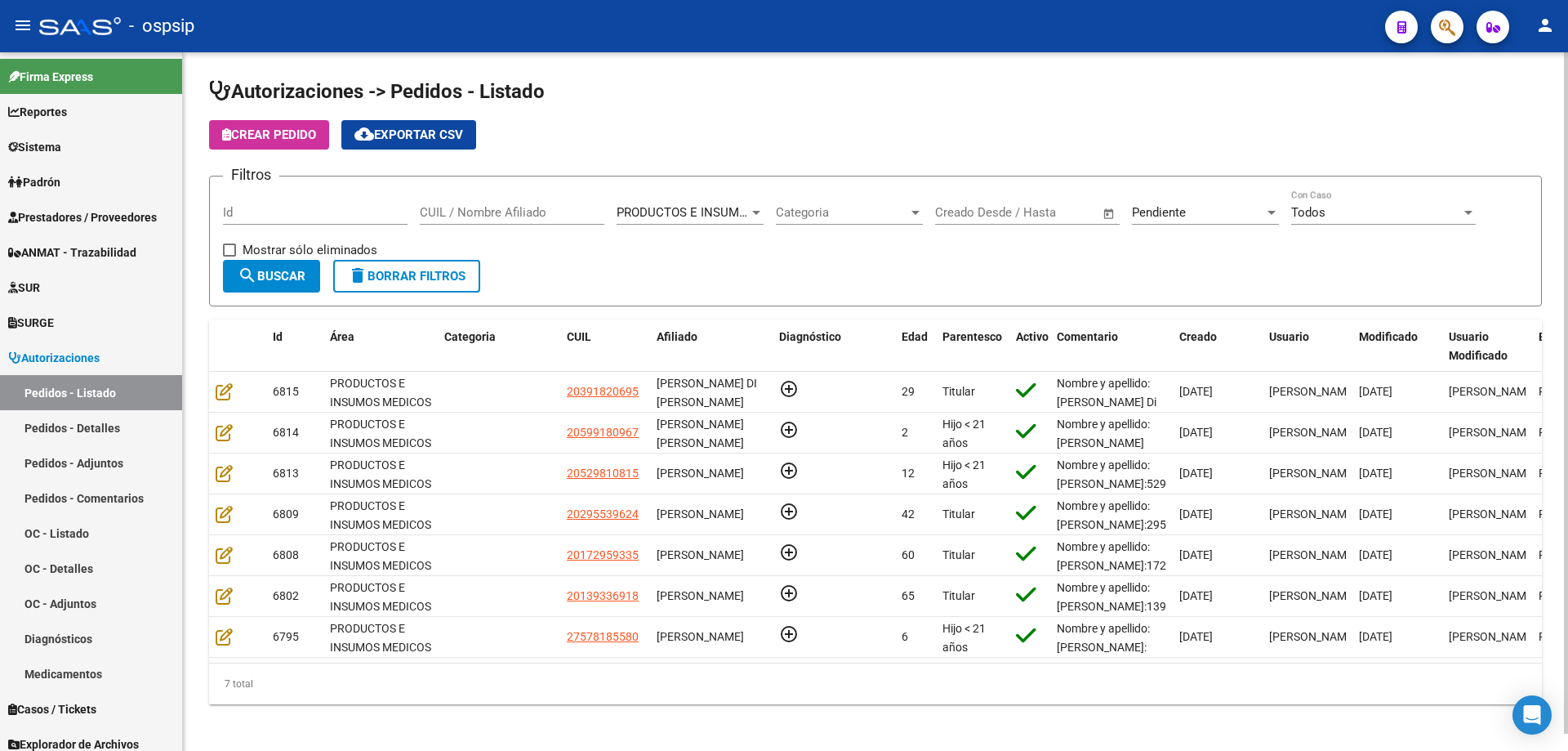
click at [1164, 207] on span "Pendiente" at bounding box center [1159, 213] width 54 height 15
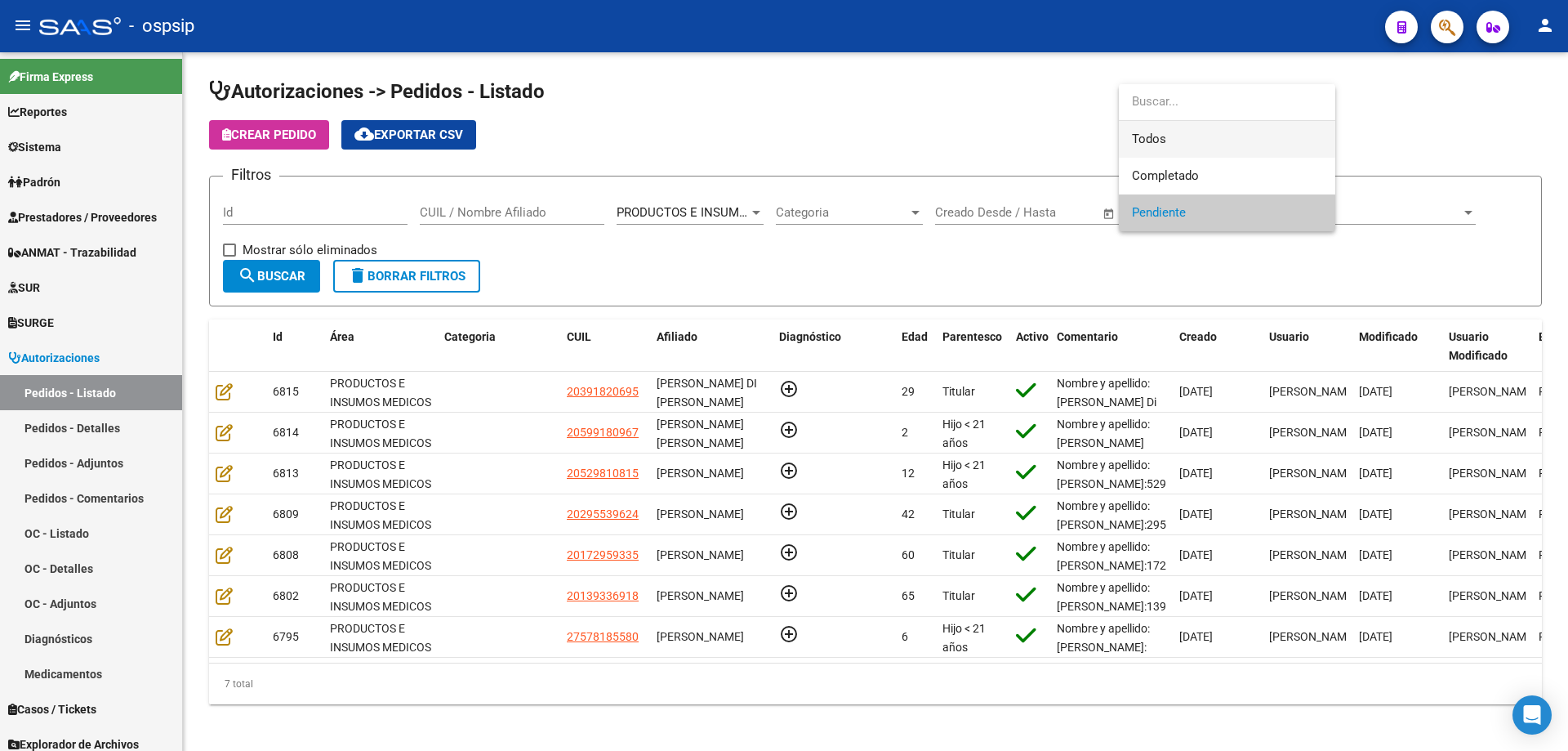
click at [1194, 139] on span "Todos" at bounding box center [1227, 139] width 190 height 37
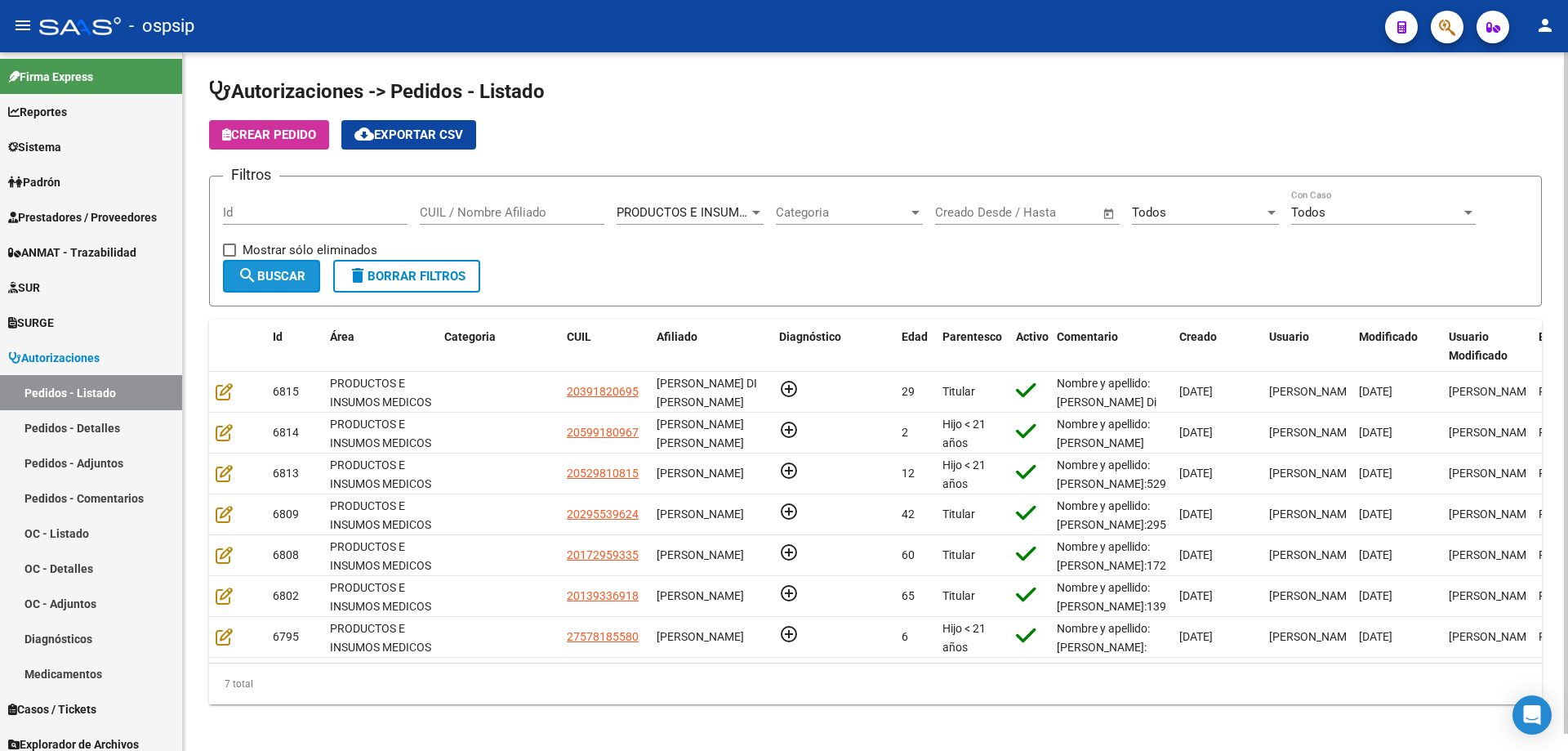
click at [240, 269] on mat-icon "search" at bounding box center [247, 275] width 19 height 19
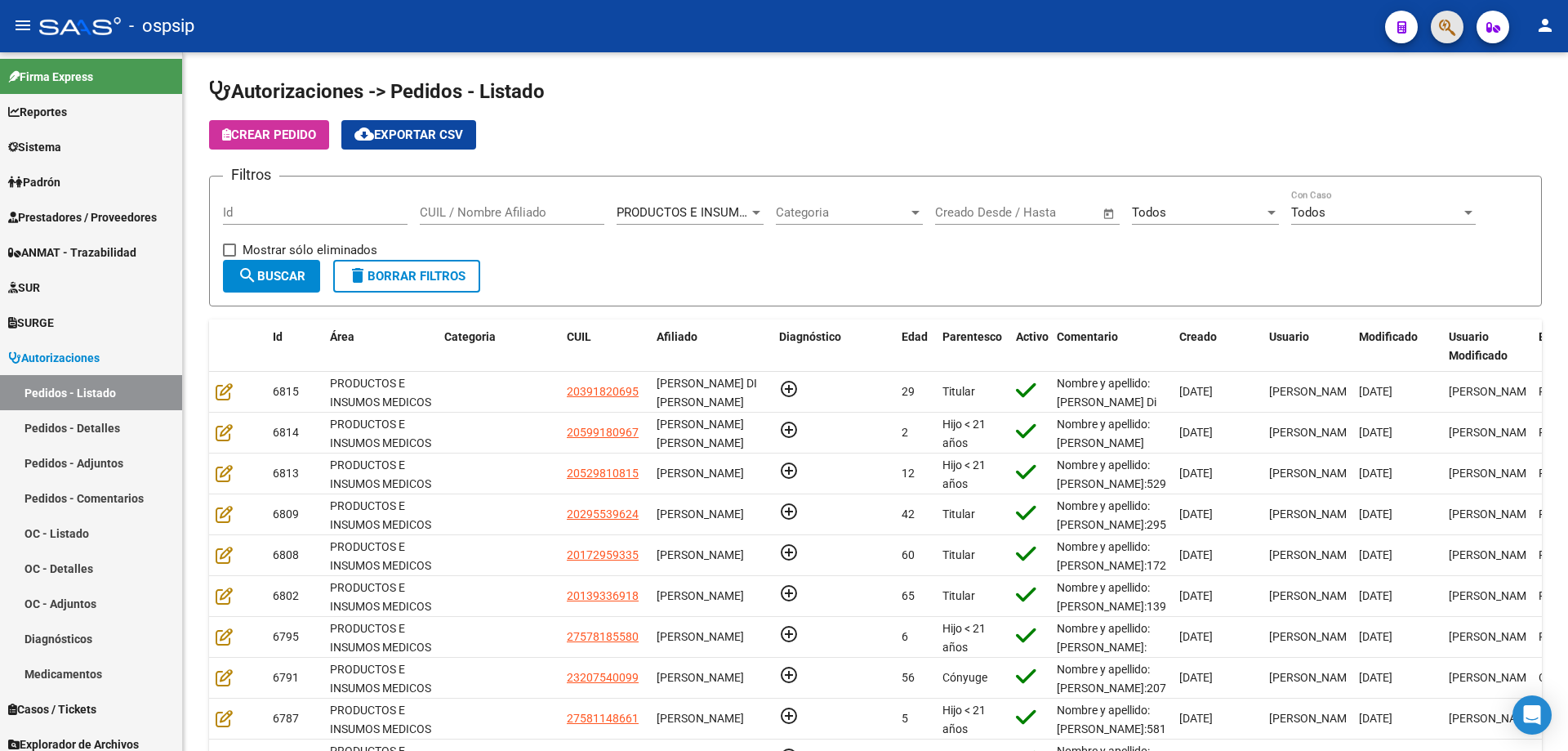
click at [1433, 34] on button "button" at bounding box center [1446, 27] width 33 height 33
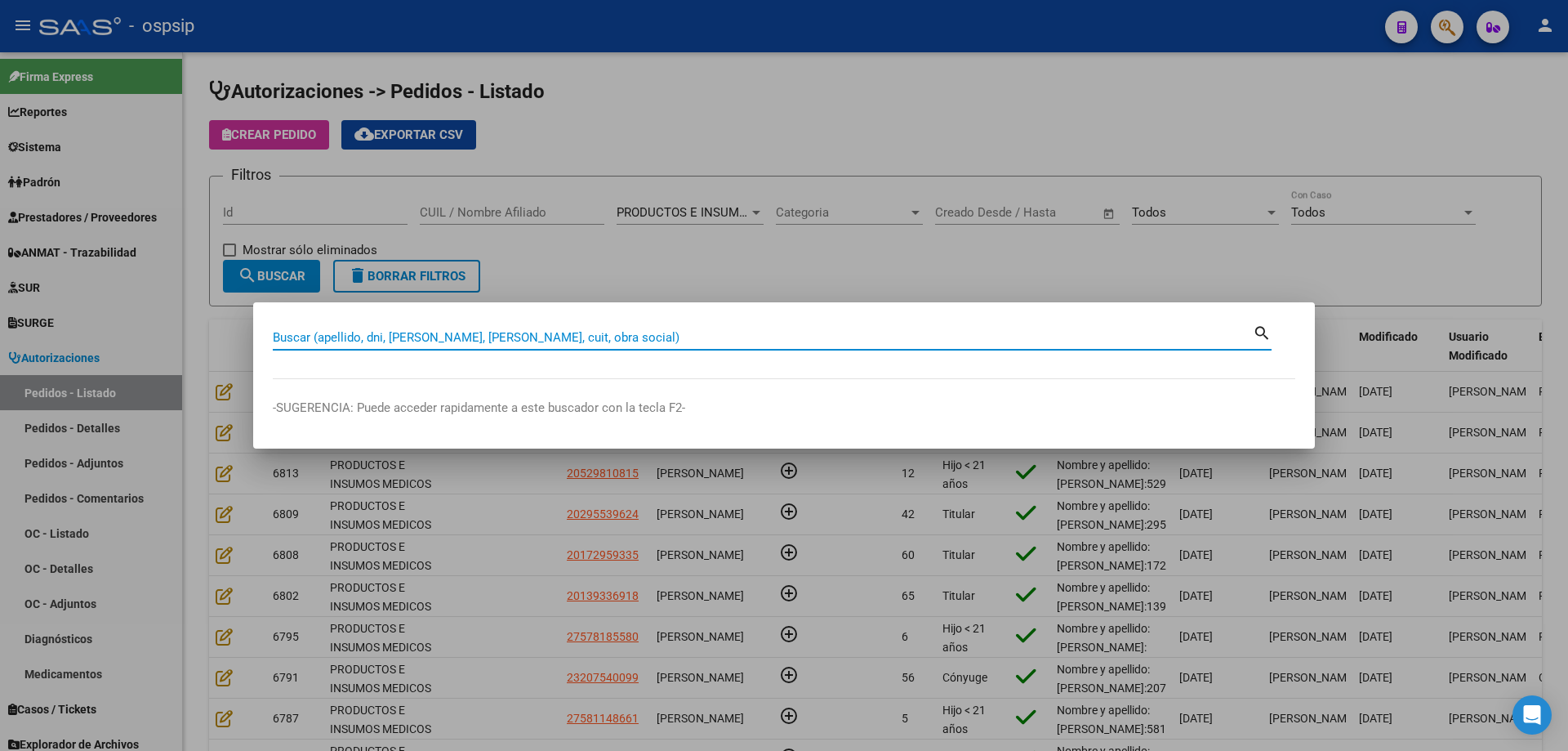
click at [626, 337] on input "Buscar (apellido, dni, [PERSON_NAME], [PERSON_NAME], cuit, obra social)" at bounding box center [762, 338] width 980 height 15
type input "24824736"
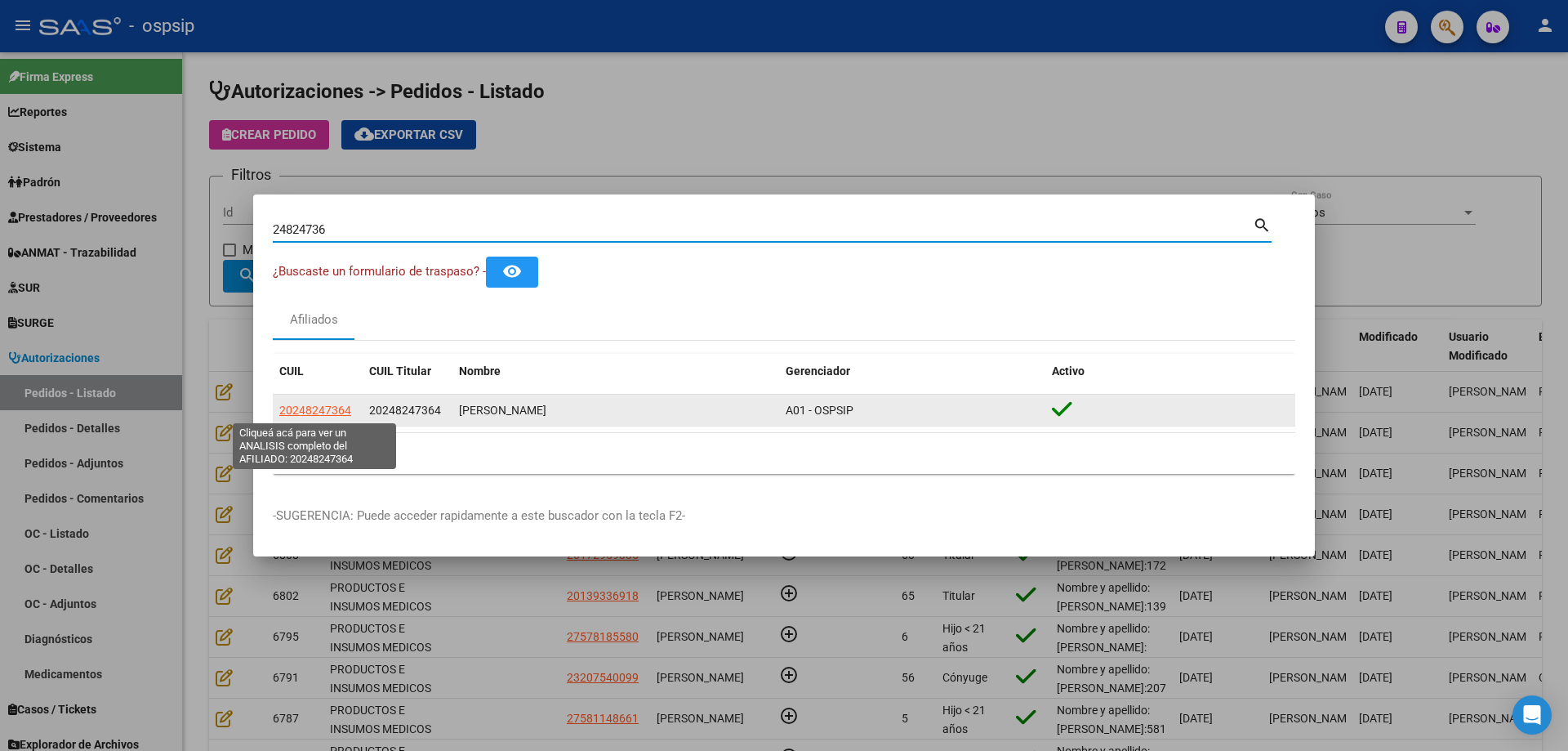
click at [338, 411] on span "20248247364" at bounding box center [315, 410] width 72 height 13
type textarea "20248247364"
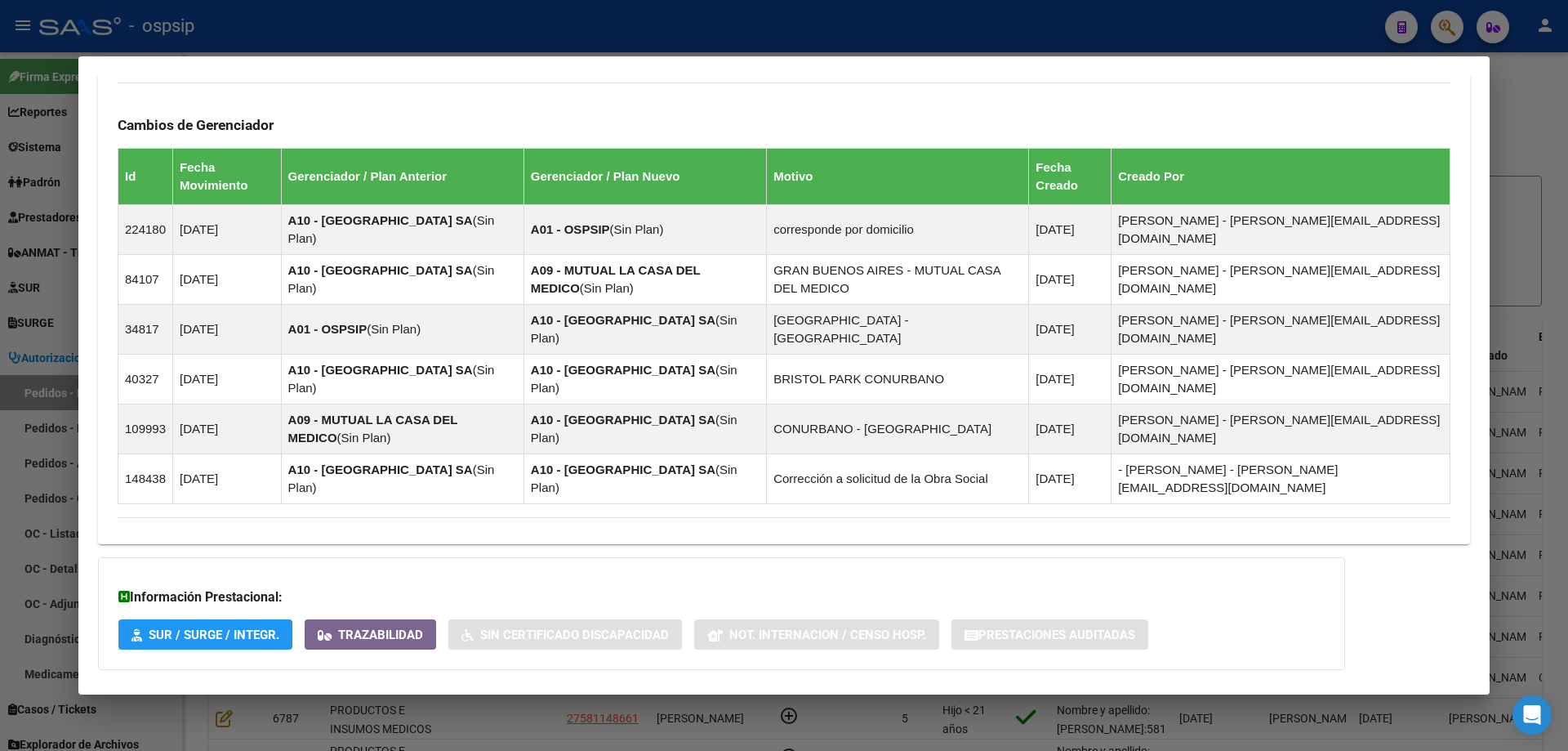
scroll to position [1079, 0]
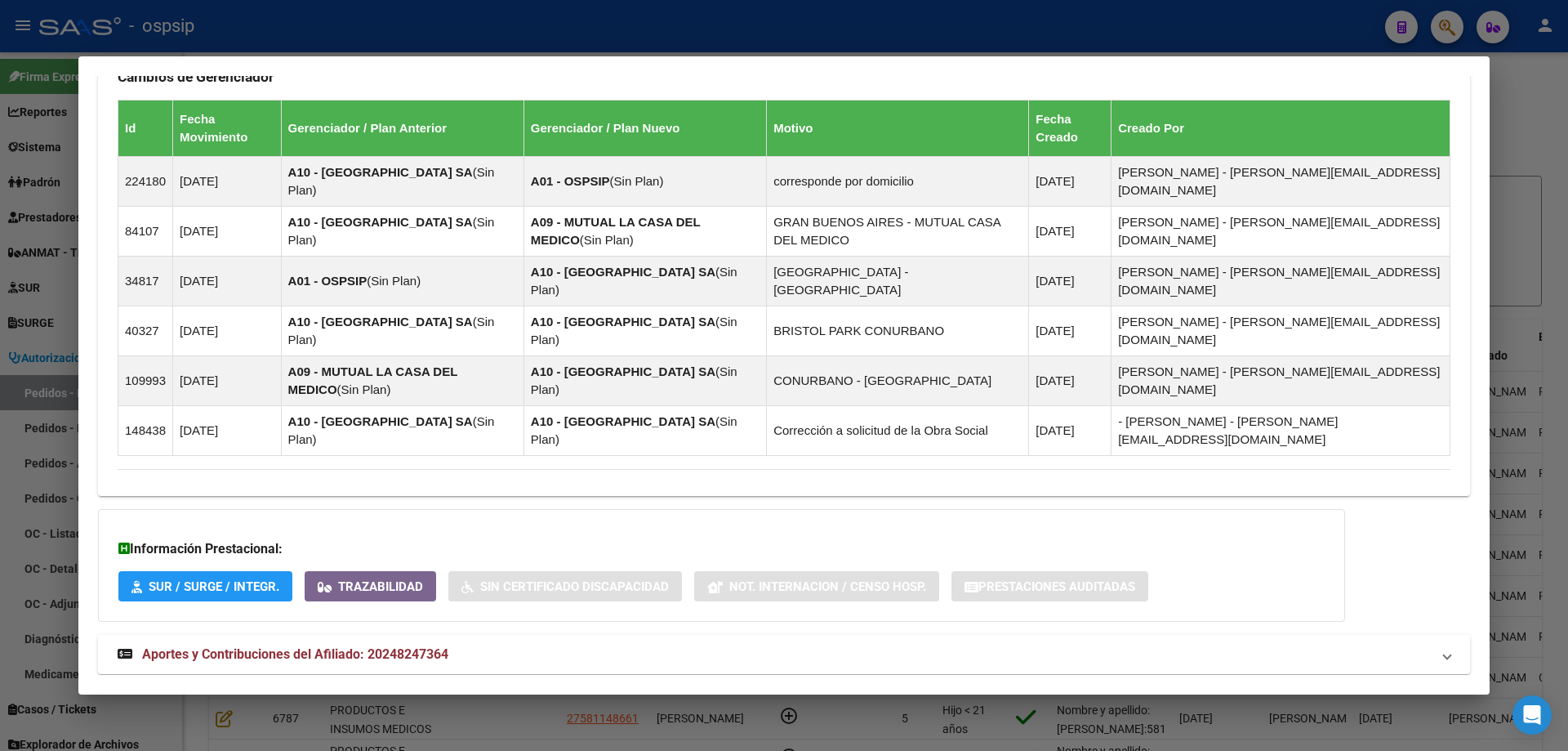
click at [296, 634] on mat-expansion-panel-header "Aportes y Contribuciones del Afiliado: 20248247364" at bounding box center [784, 654] width 1372 height 39
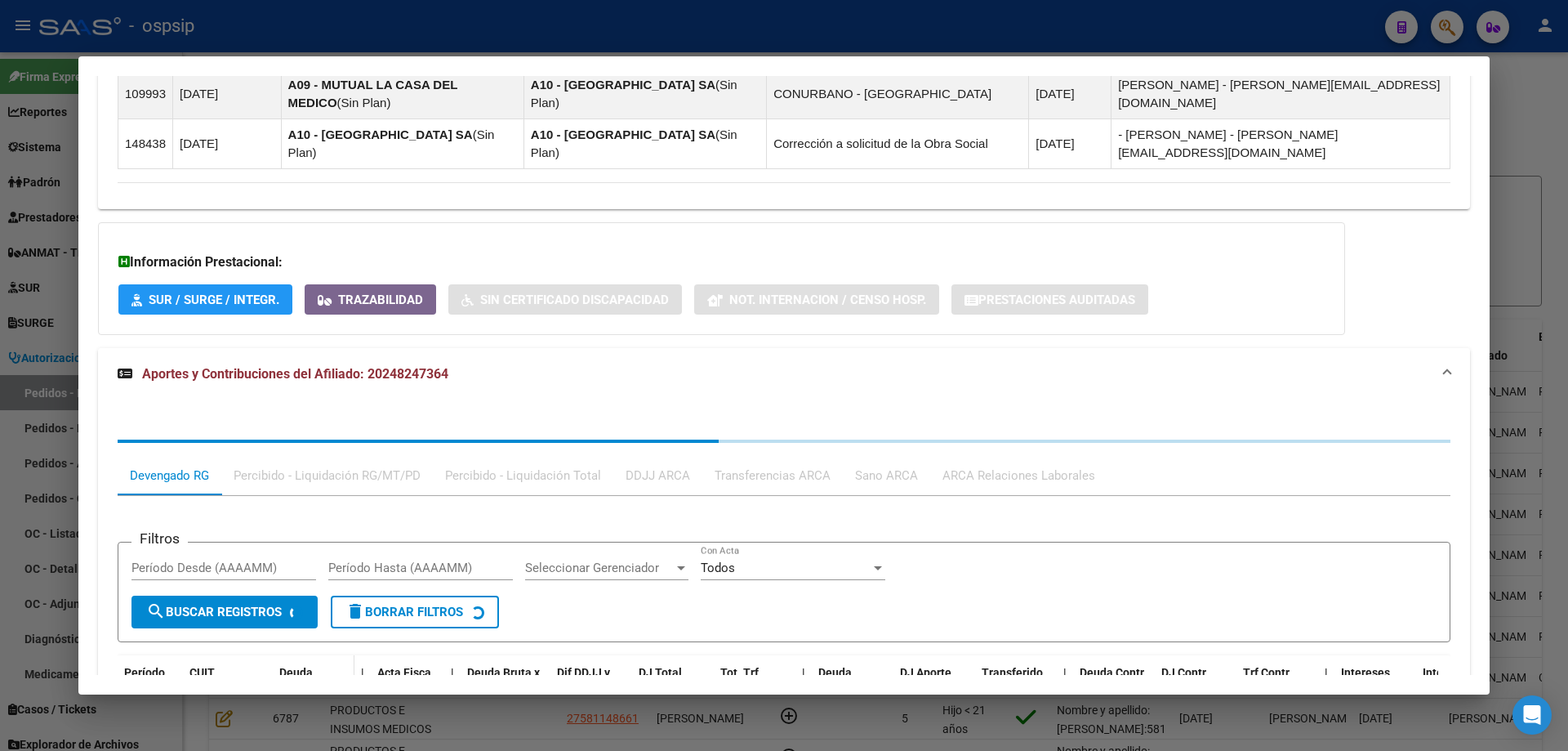
scroll to position [1489, 0]
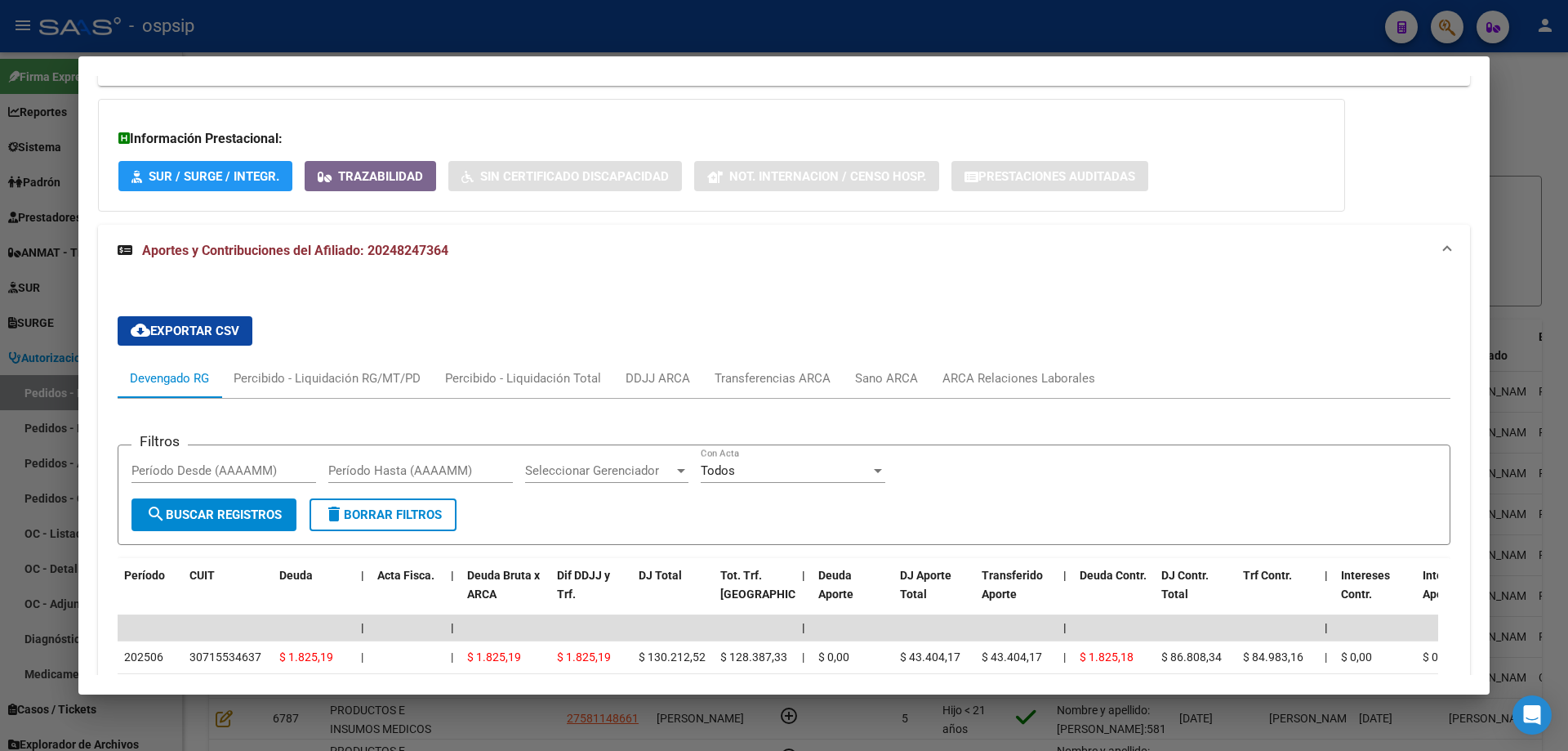
click at [45, 417] on div at bounding box center [784, 376] width 1568 height 751
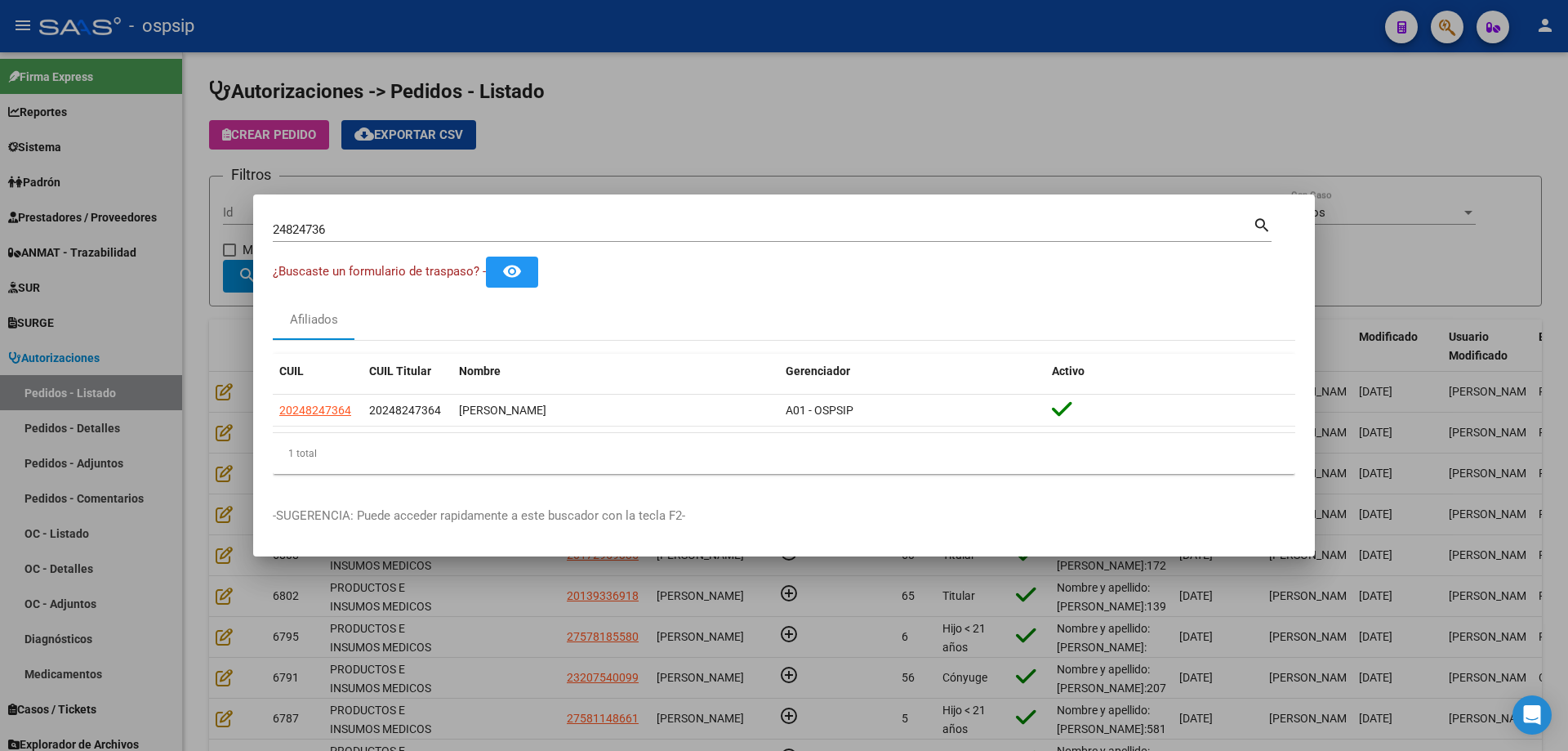
click at [308, 222] on input "24824736" at bounding box center [762, 230] width 980 height 15
drag, startPoint x: 352, startPoint y: 408, endPoint x: 269, endPoint y: 417, distance: 83.5
click at [269, 417] on mat-dialog-content "24824736 Buscar (apellido, dni, cuil, [PERSON_NAME], cuit, obra social) search …" at bounding box center [784, 350] width 1062 height 272
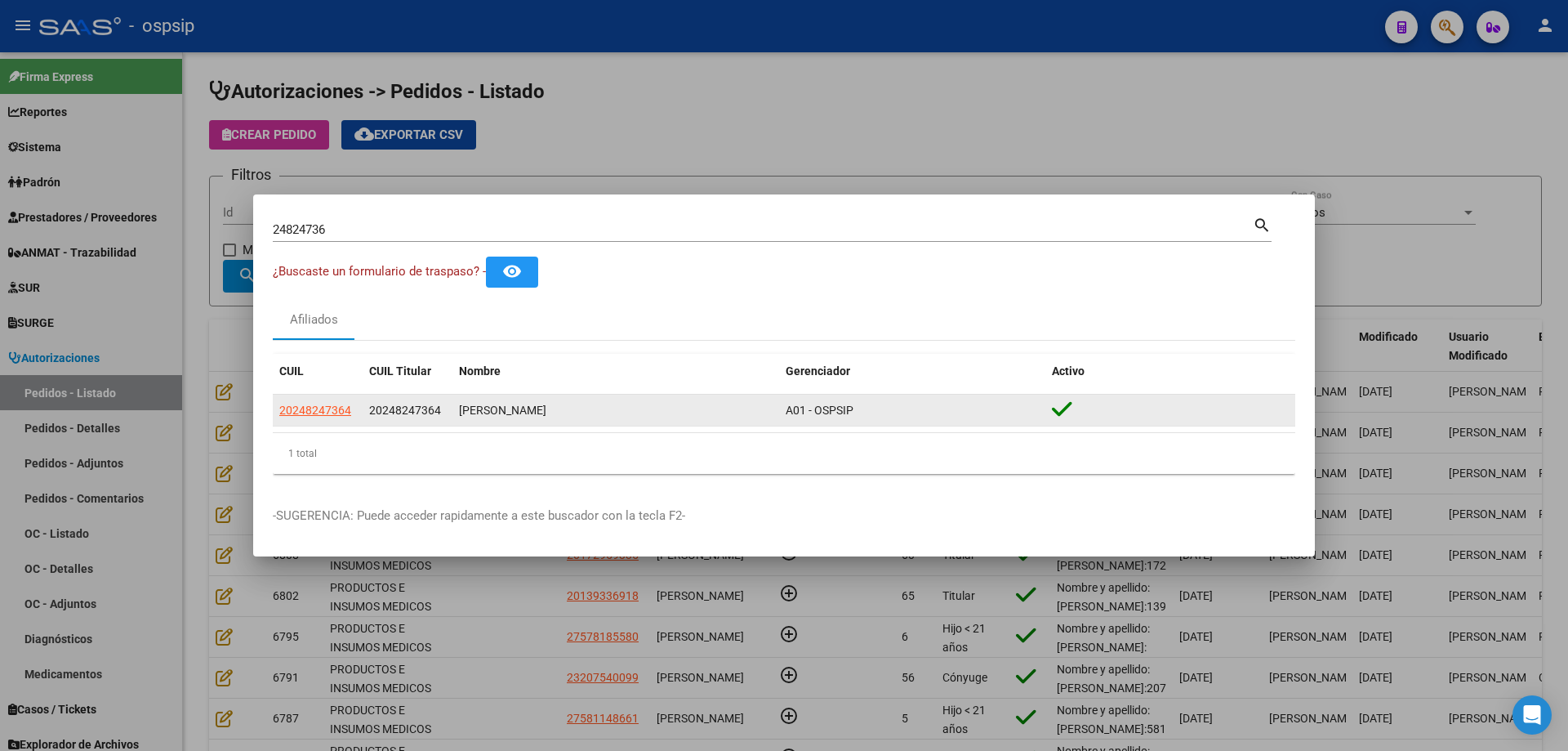
copy datatable-body-row "20248247364"
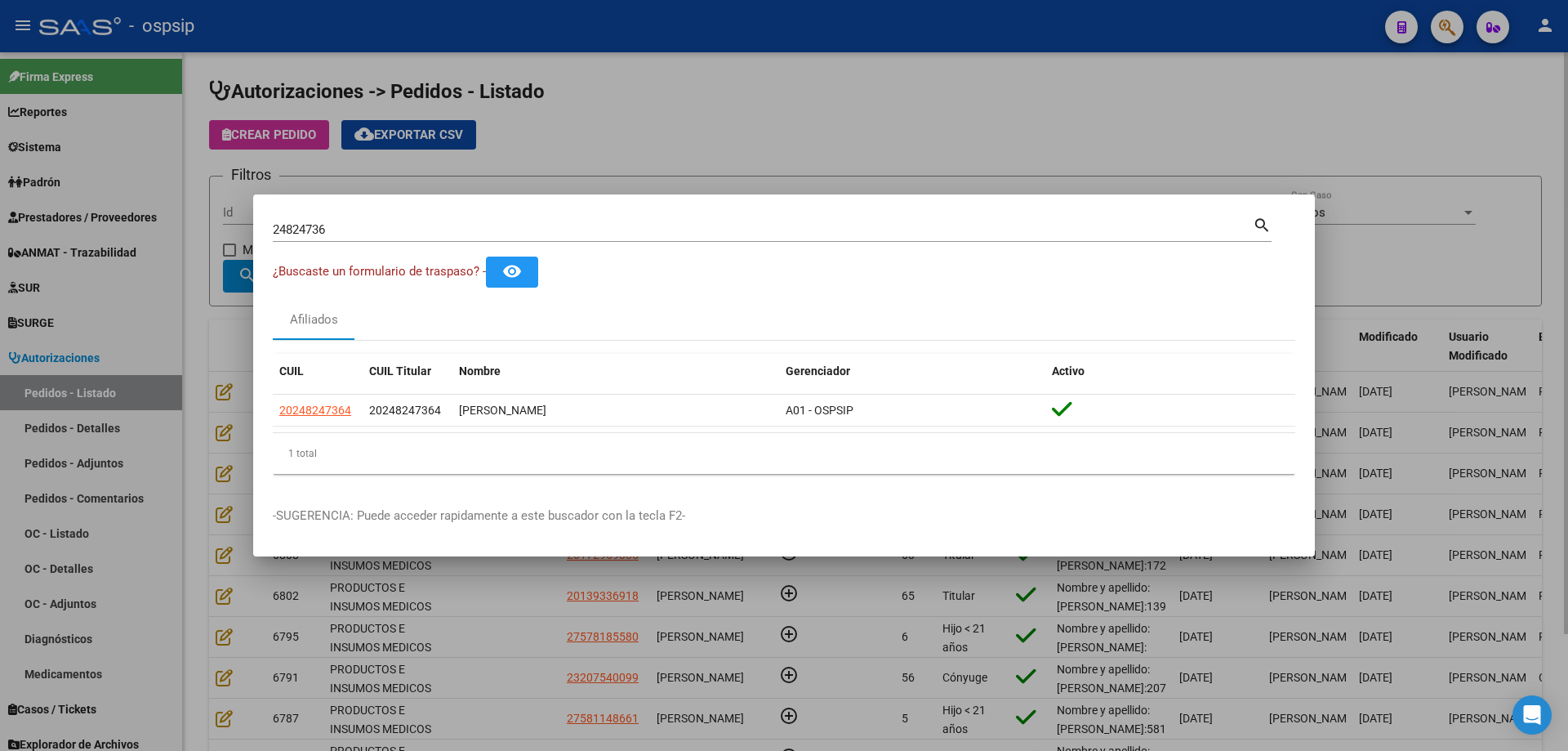
drag, startPoint x: 248, startPoint y: 398, endPoint x: 311, endPoint y: 254, distance: 157.2
click at [248, 397] on div at bounding box center [784, 376] width 1568 height 751
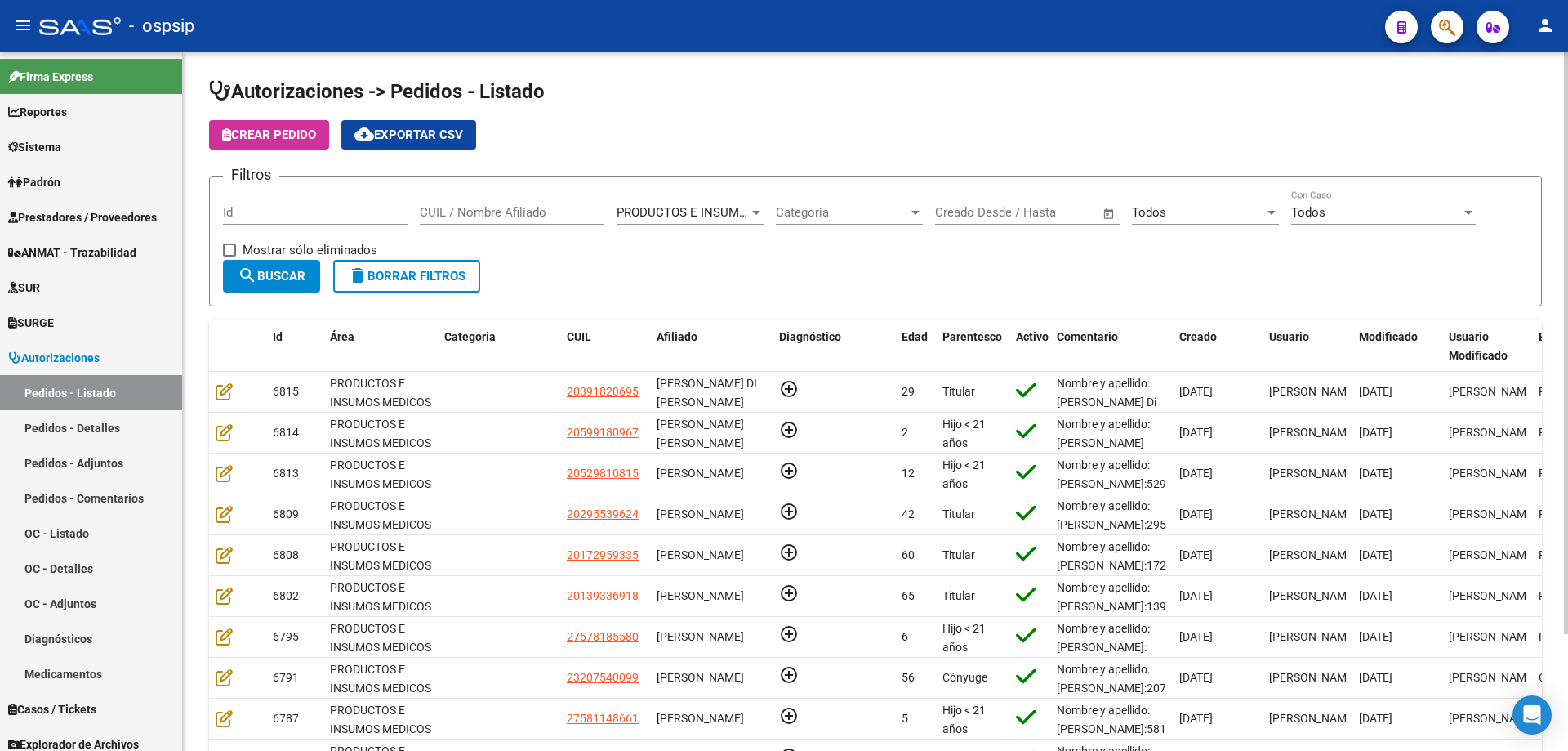
click at [308, 133] on span "Crear Pedido" at bounding box center [269, 135] width 94 height 15
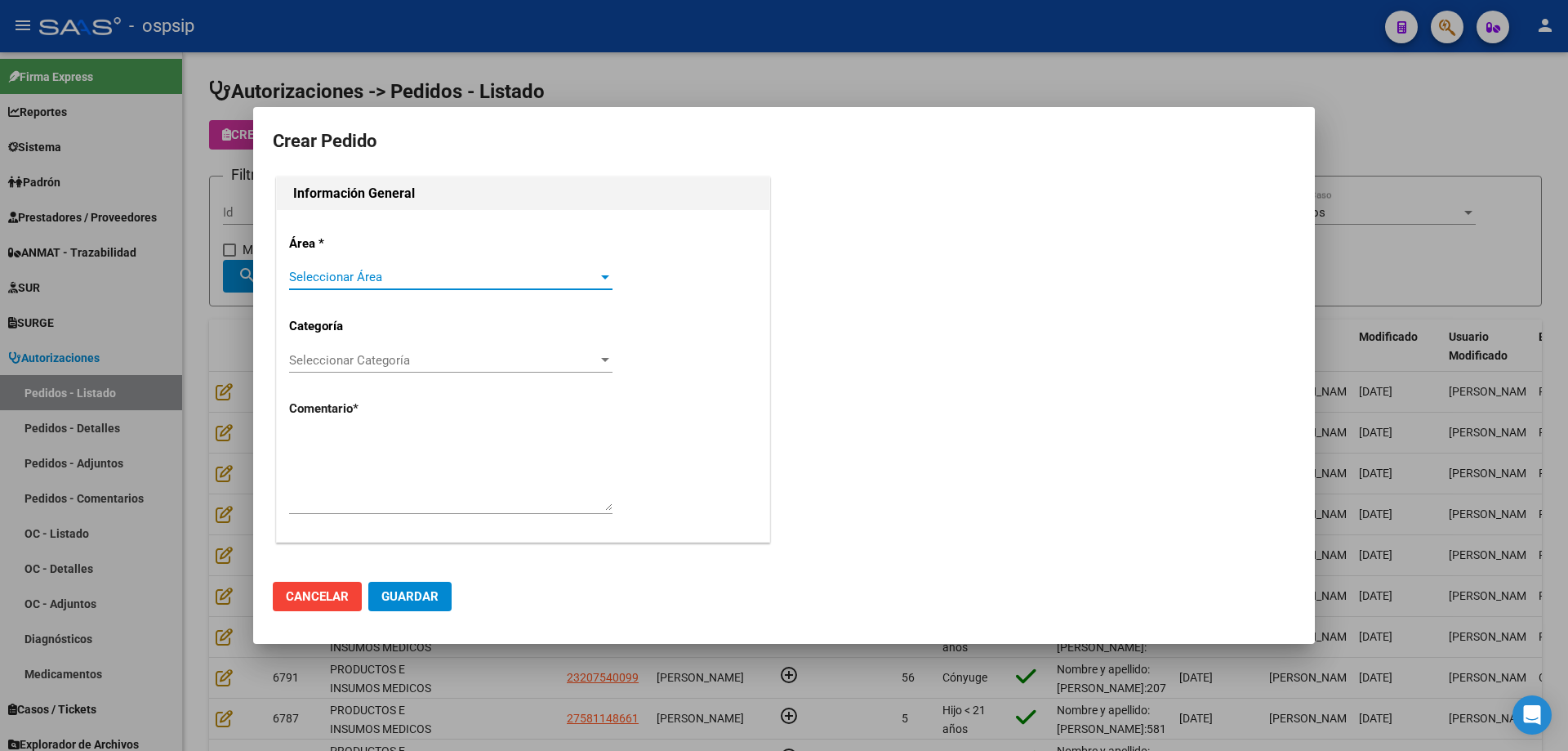
click at [391, 281] on span "Seleccionar Área" at bounding box center [443, 277] width 308 height 15
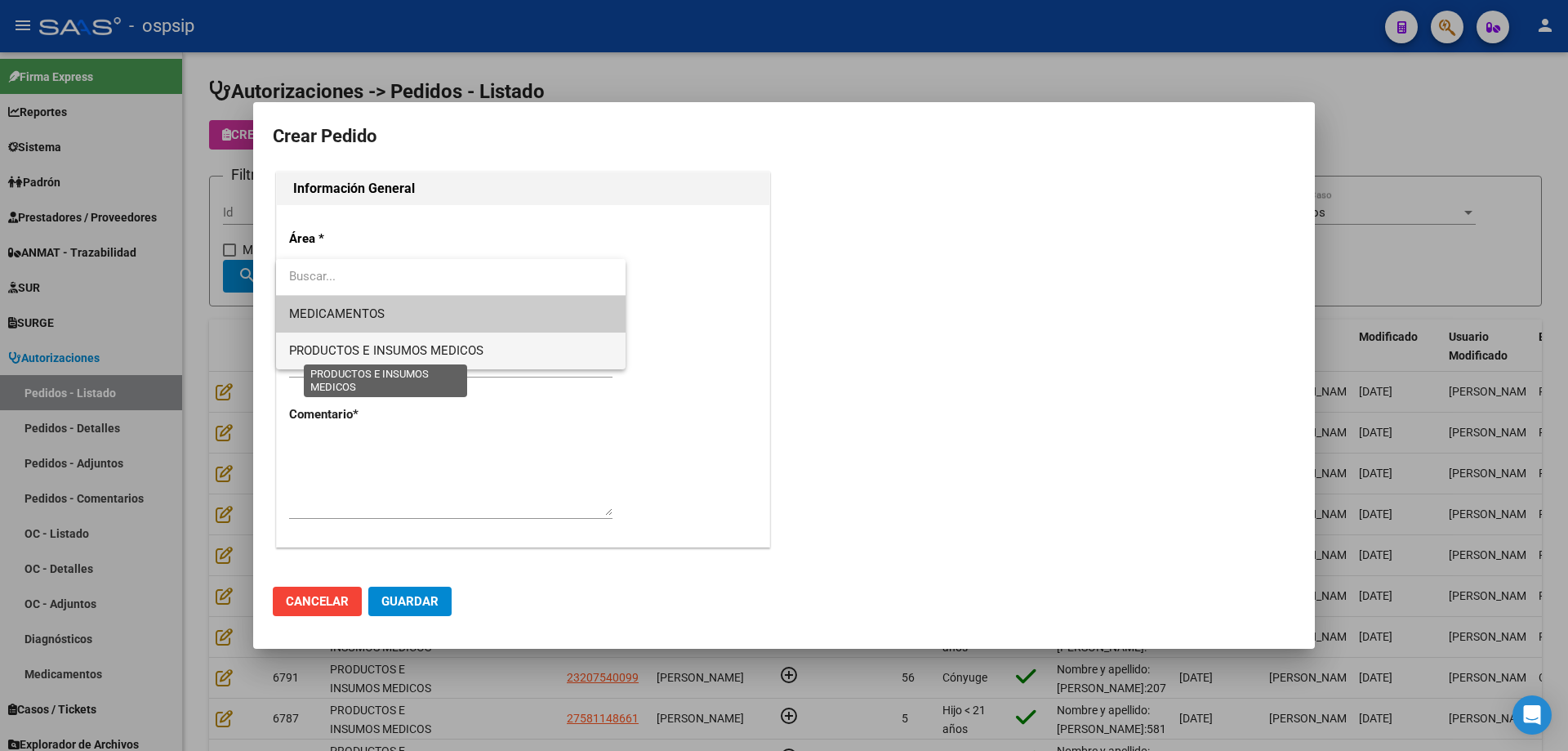
click at [393, 353] on span "PRODUCTOS E INSUMOS MEDICOS" at bounding box center [386, 350] width 194 height 15
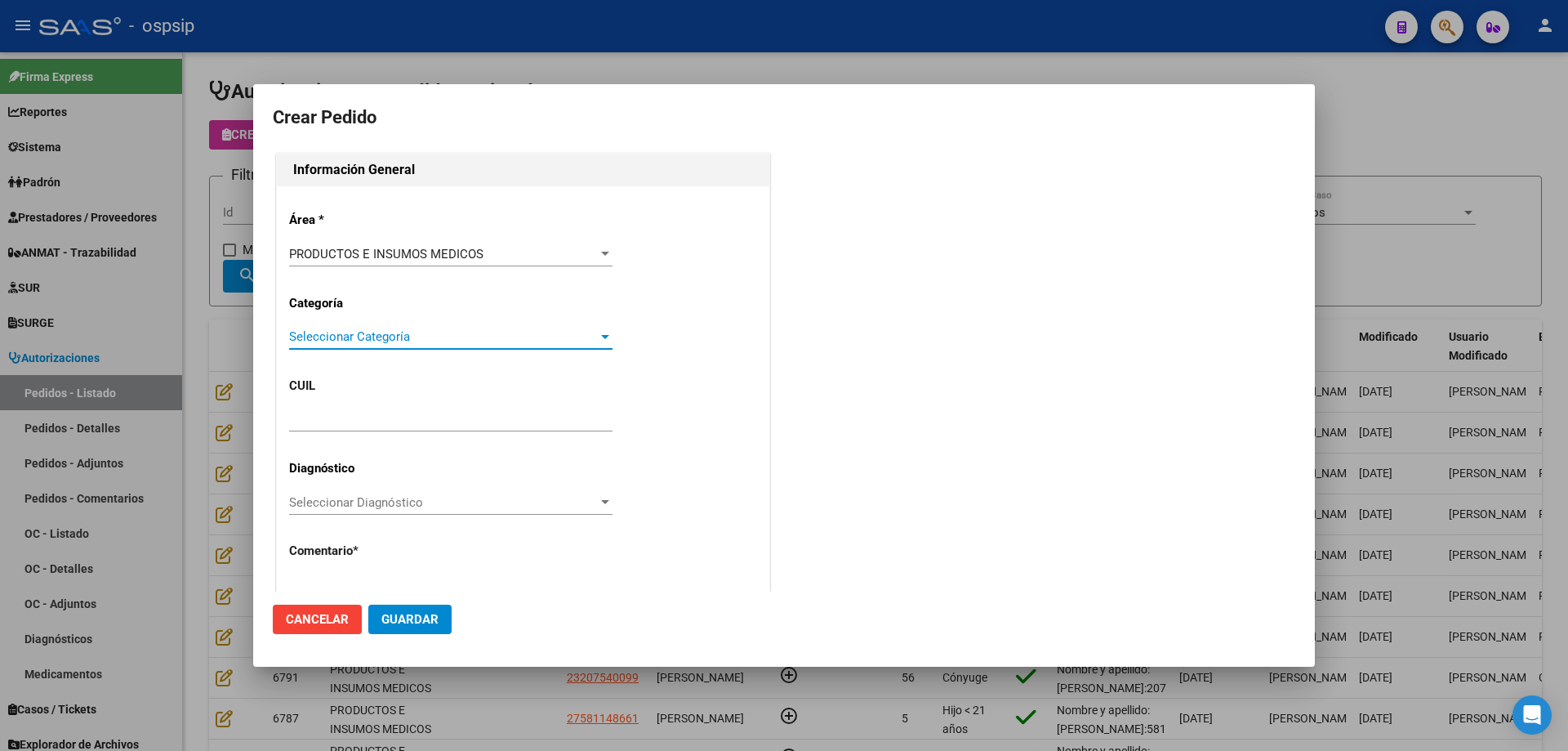
click at [399, 331] on span "Seleccionar Categoría" at bounding box center [443, 337] width 308 height 15
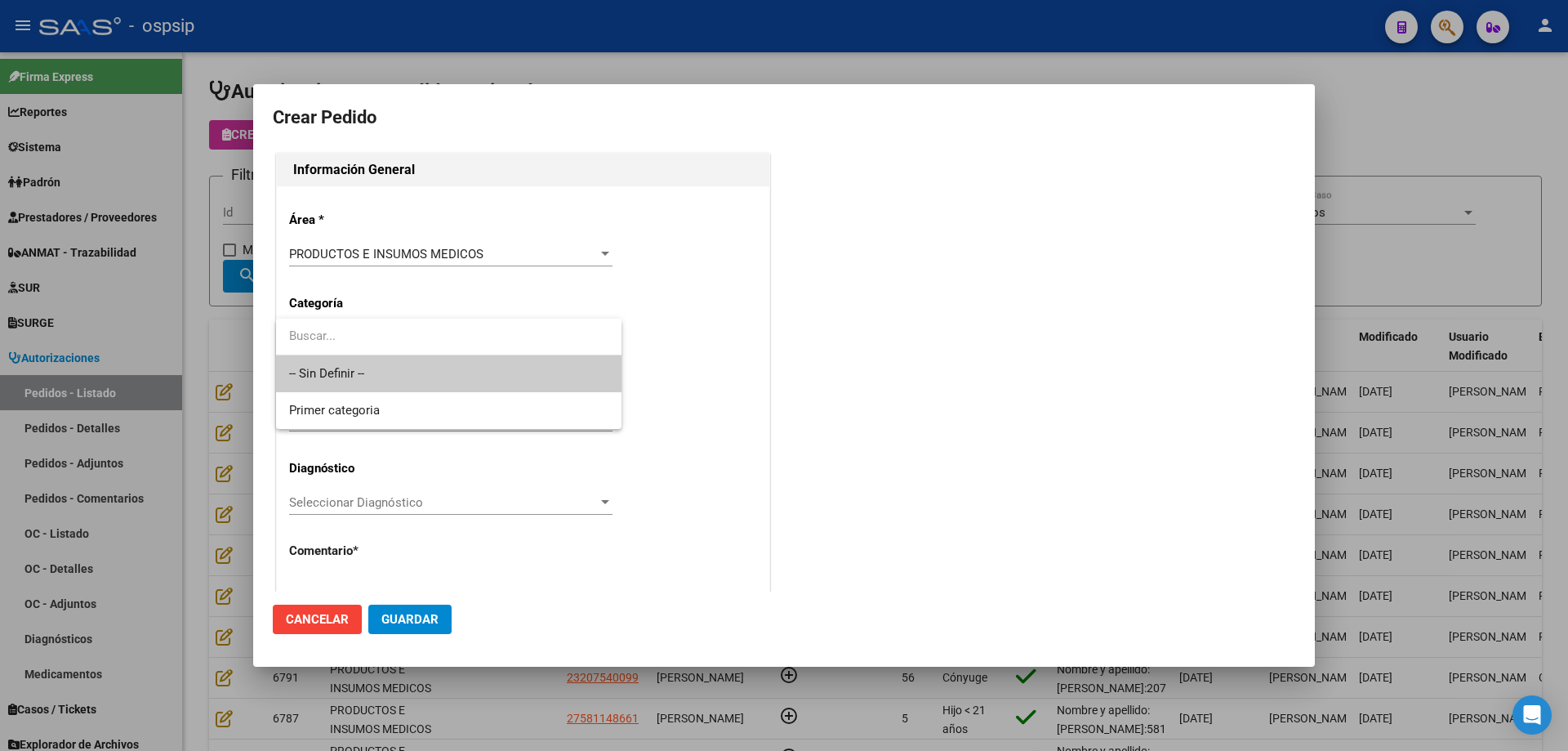
click at [385, 372] on span "-- Sin Definir --" at bounding box center [448, 374] width 319 height 37
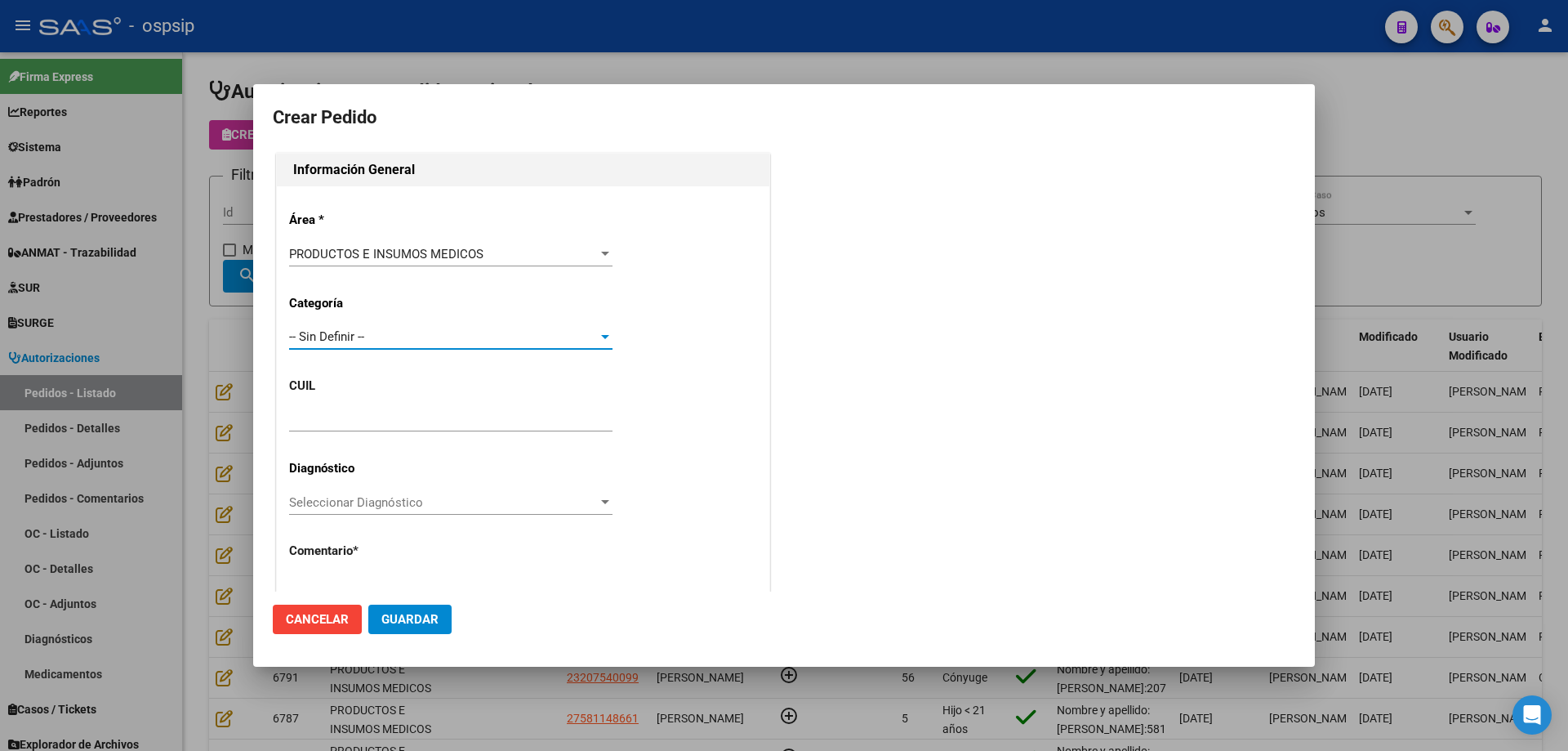
click at [370, 419] on input "text" at bounding box center [451, 419] width 323 height 15
paste input "20-24824736-4"
type input "20-24824736-4"
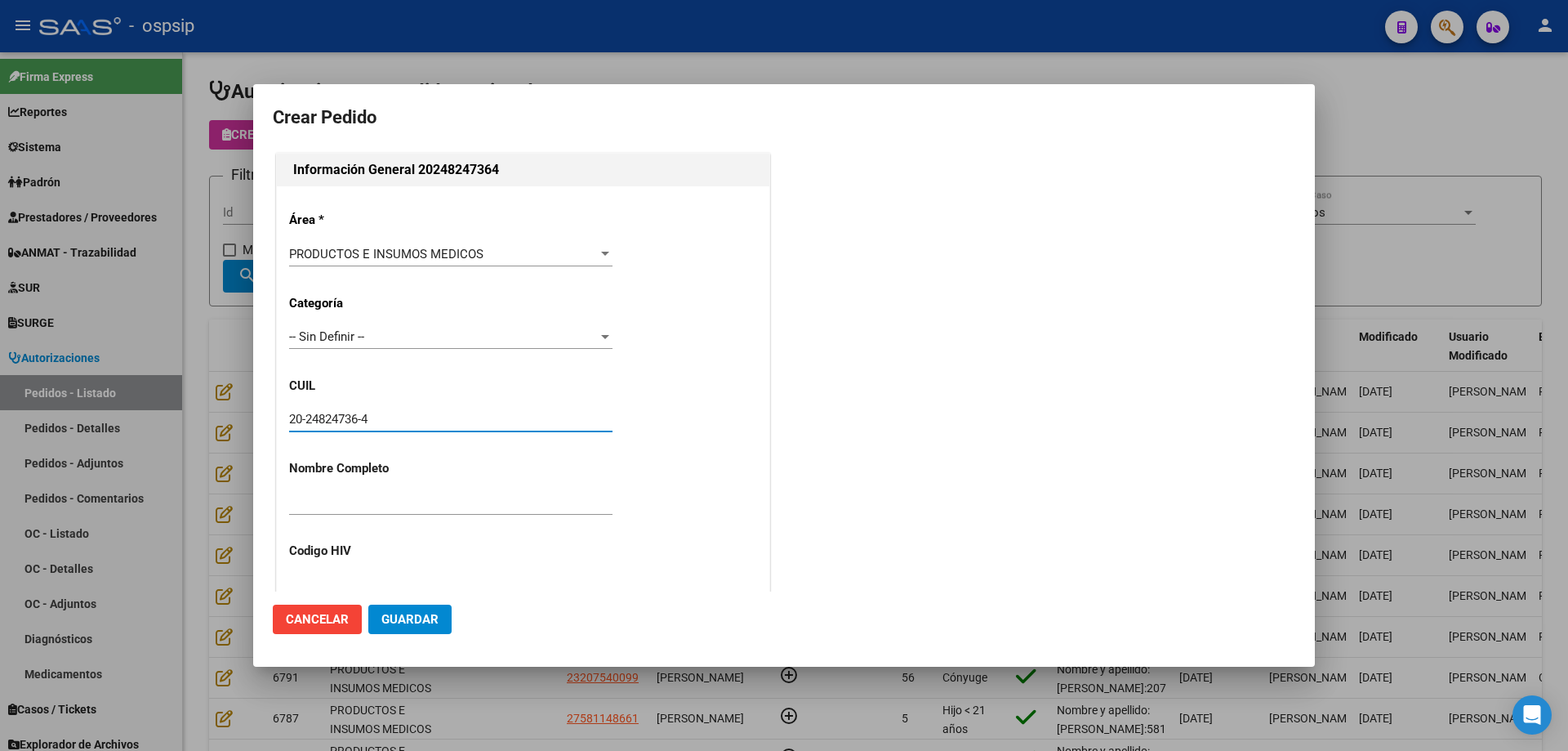
type input "[PERSON_NAME]"
type input "NO CORRESPONDE"
type input "[GEOGRAPHIC_DATA], [GEOGRAPHIC_DATA], [DOMAIN_NAME] Y P. UNIDAS ENTR 1 ED 4, Pi…"
type input "Celular: [PHONE_NUMBER]"
type input "[GEOGRAPHIC_DATA], [GEOGRAPHIC_DATA], [DOMAIN_NAME] Y P. UNIDAS ENTR 1 ED 4, Pi…"
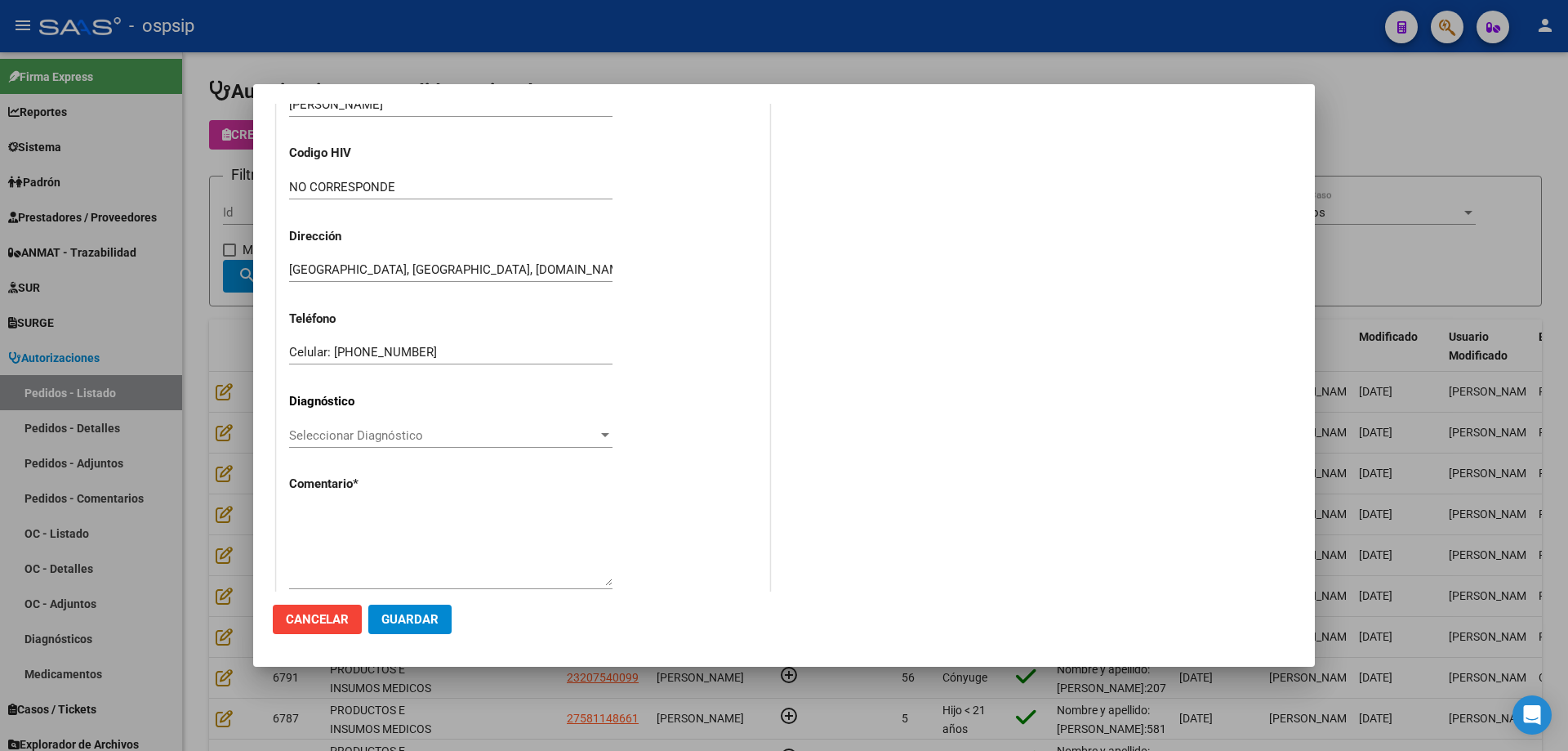
scroll to position [450, 0]
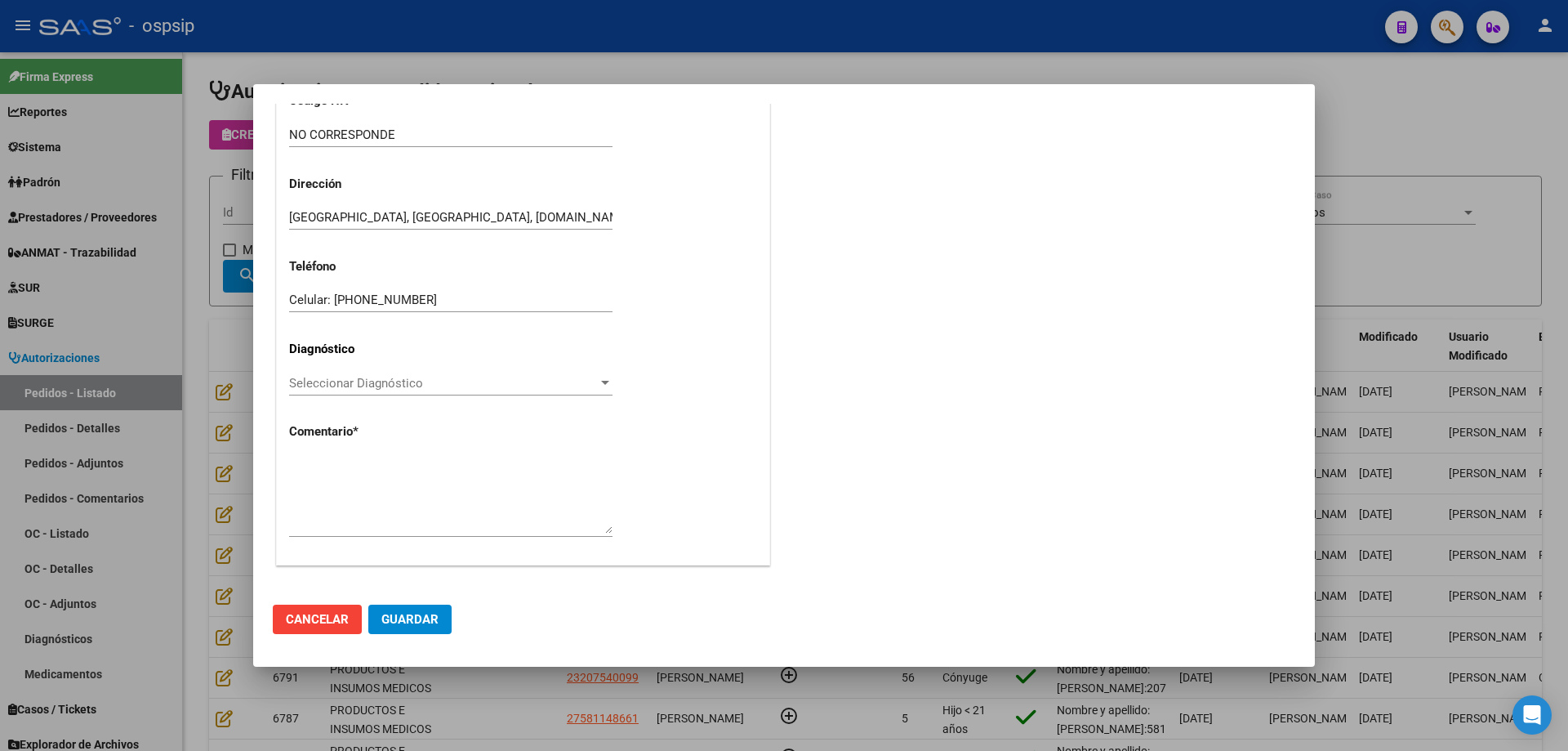
type input "20-24824736-4"
click at [356, 482] on textarea at bounding box center [451, 495] width 323 height 77
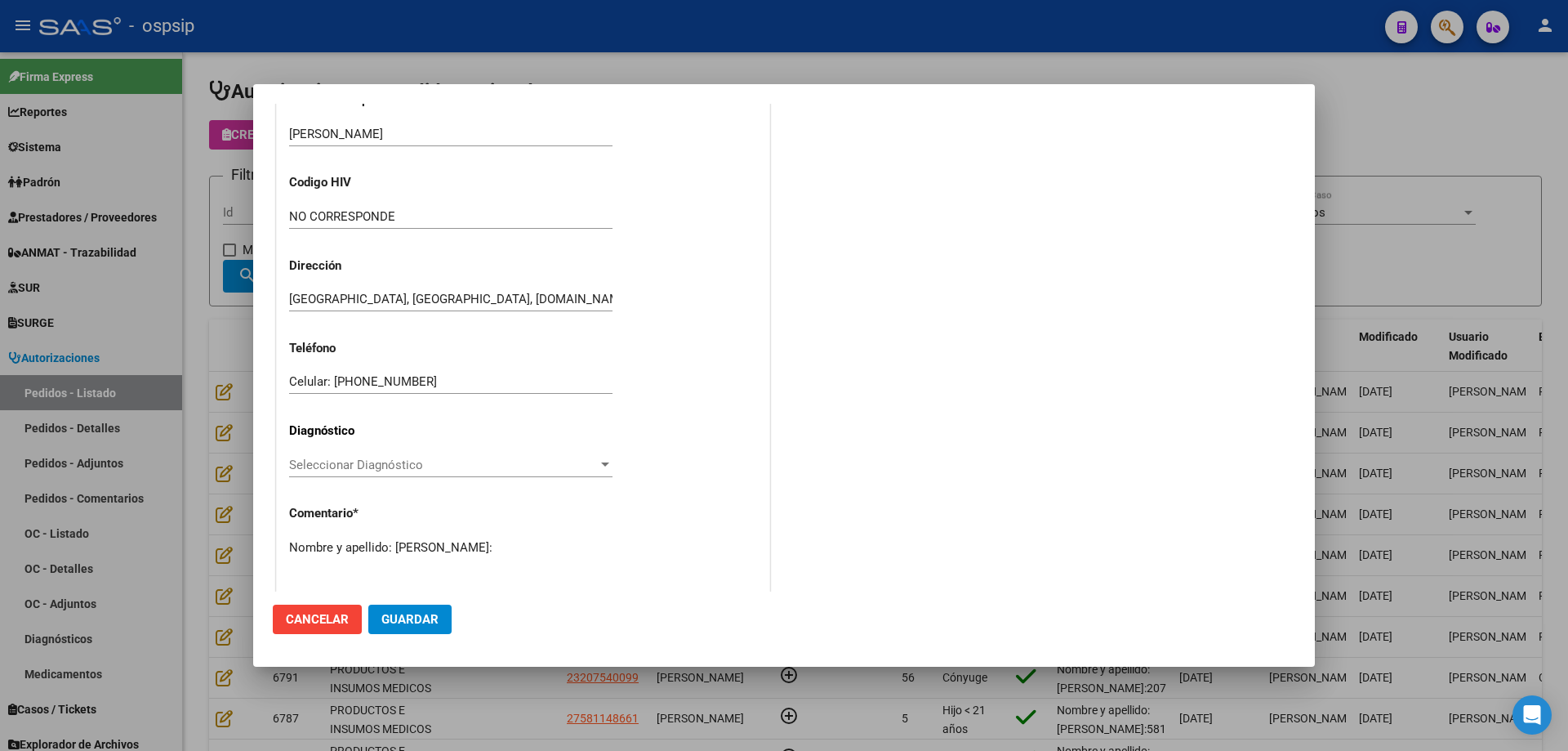
paste textarea "20248247364"
click at [303, 572] on textarea "Nombre y apellido: [PERSON_NAME]: 20248247364" at bounding box center [451, 577] width 323 height 77
click at [377, 563] on textarea "Nombre y apellido: [PERSON_NAME]: 248247364" at bounding box center [451, 577] width 323 height 77
type textarea "Nombre y apellido: [PERSON_NAME]: 24824736"
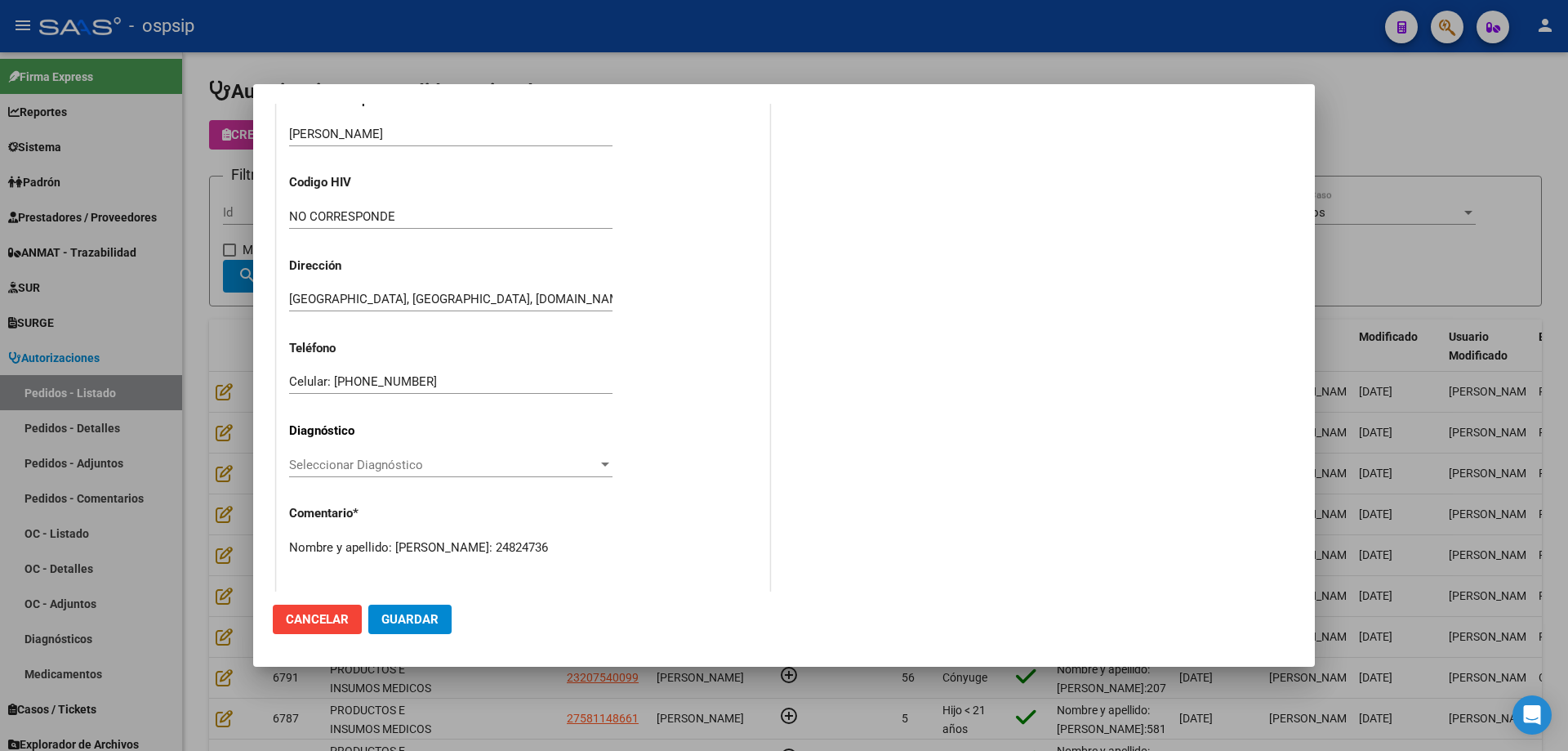
click at [417, 614] on span "Guardar" at bounding box center [410, 619] width 57 height 15
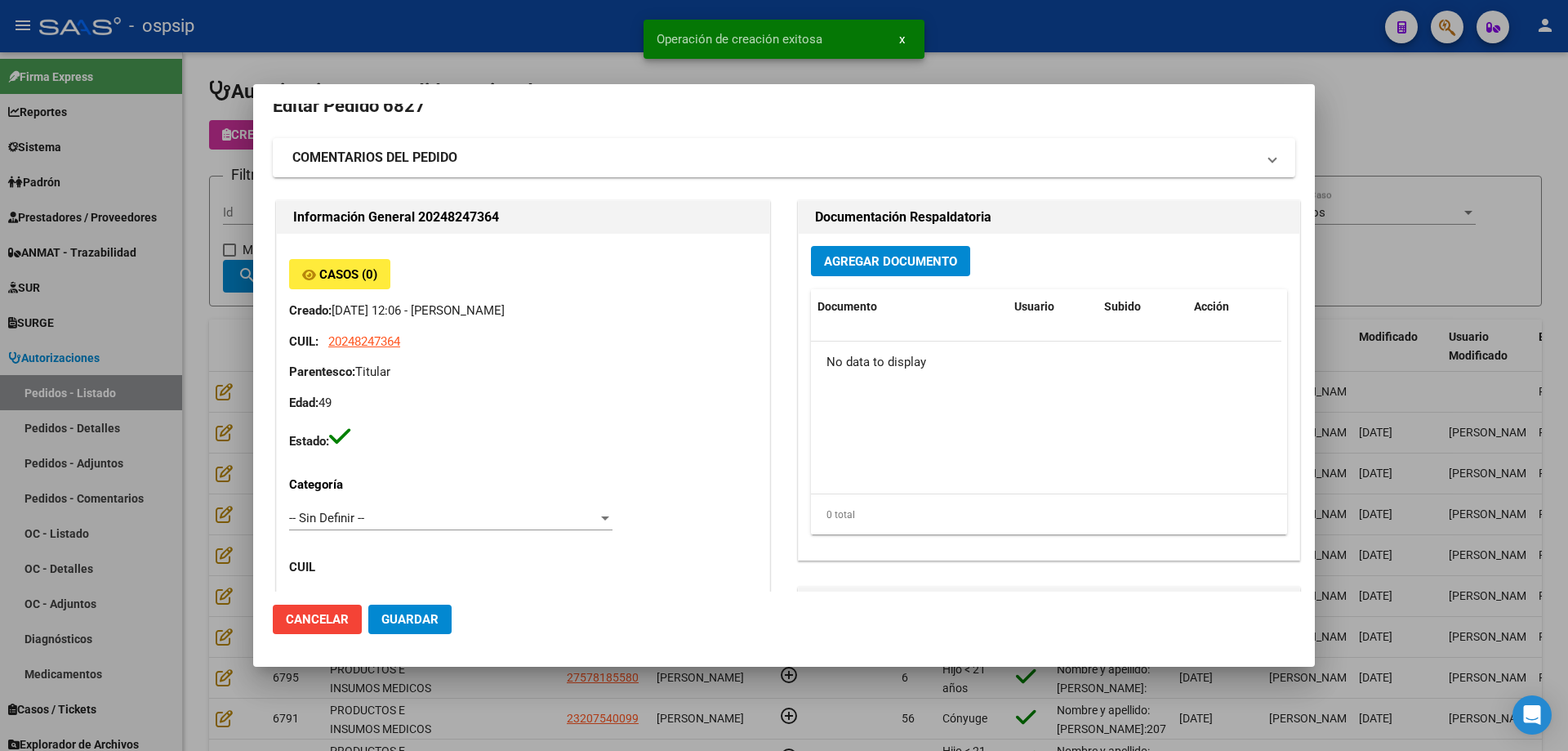
scroll to position [0, 0]
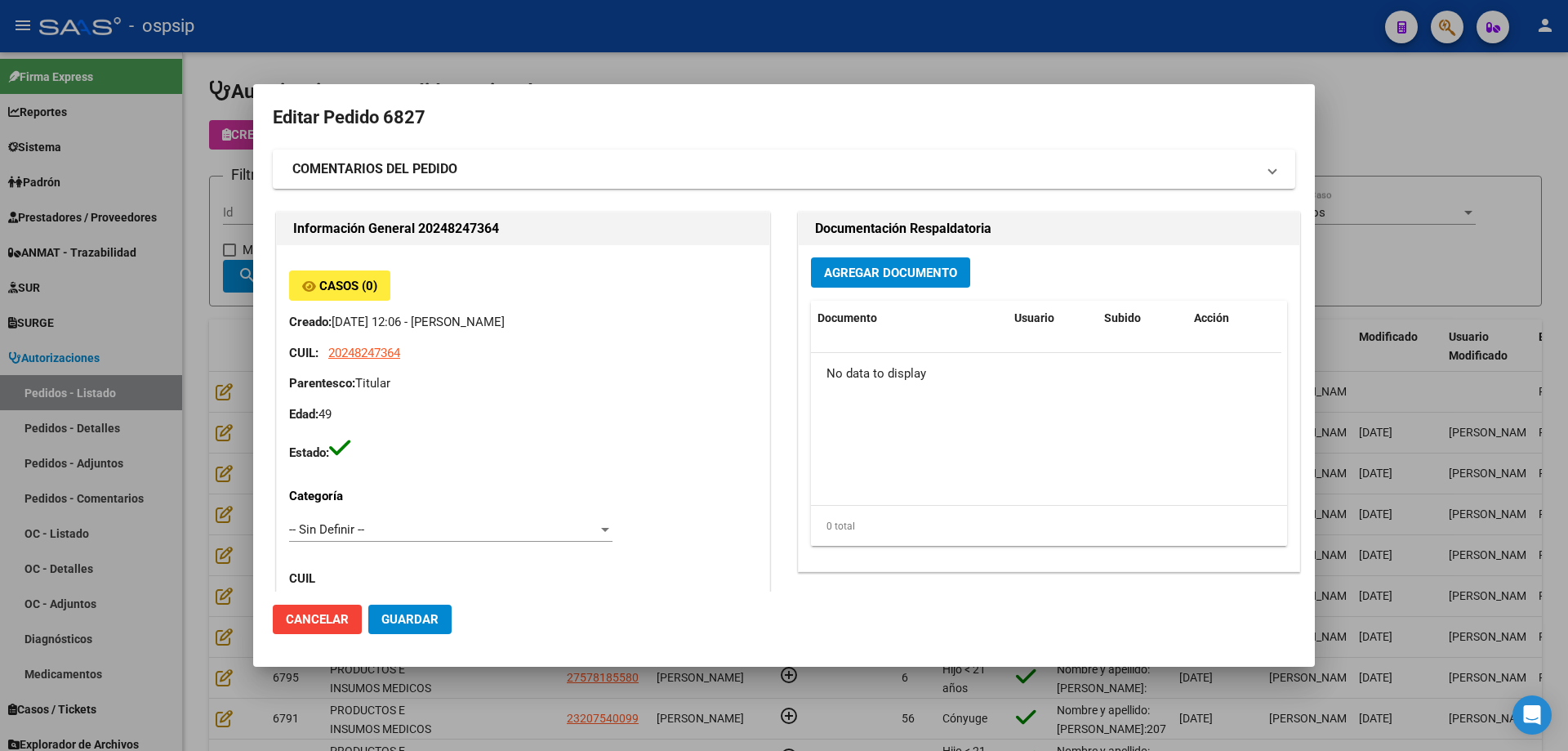
click at [824, 272] on span "Agregar Documento" at bounding box center [890, 273] width 133 height 15
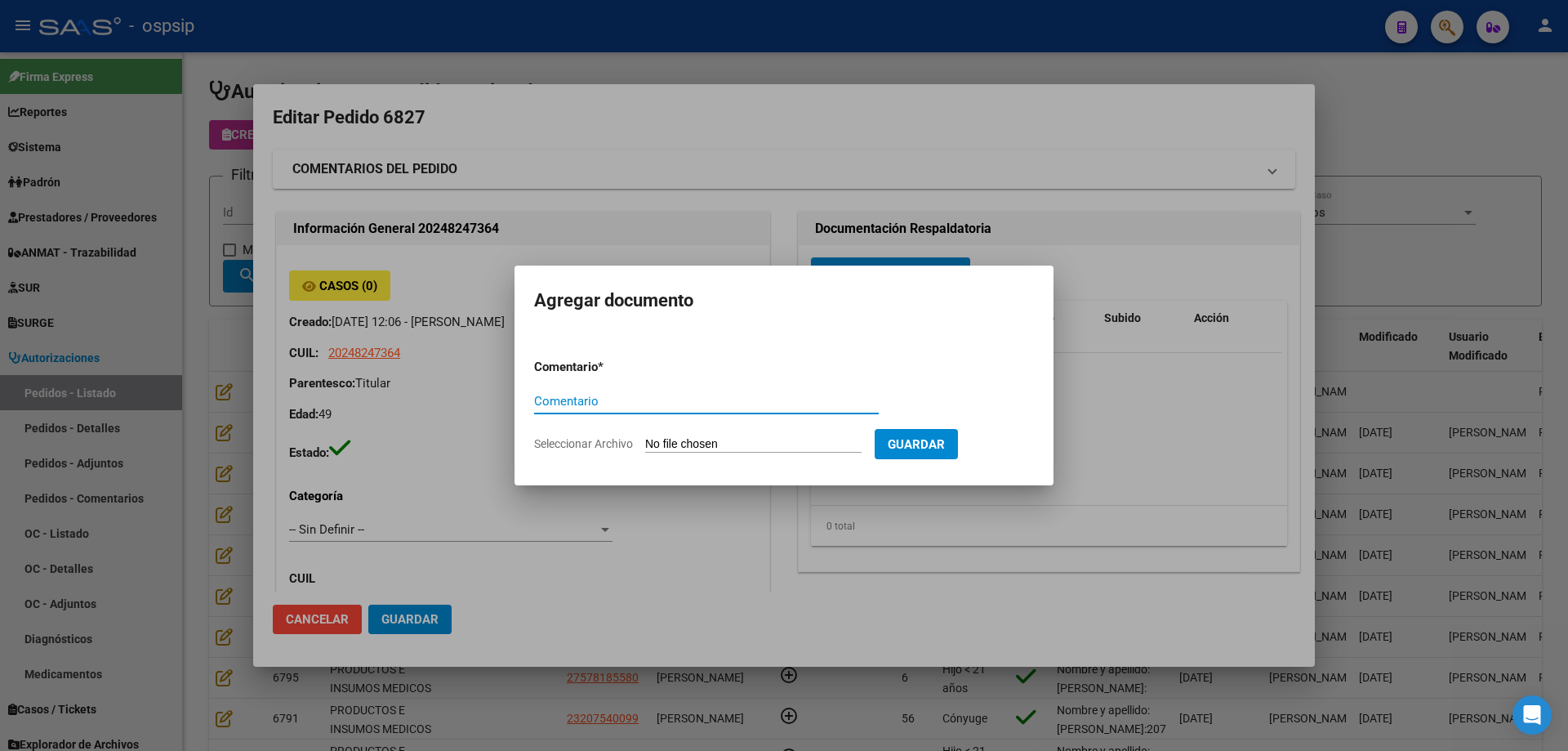
click at [758, 449] on input "Seleccionar Archivo" at bounding box center [753, 444] width 216 height 16
type input "C:\fakepath\pedido [PERSON_NAME].jpg"
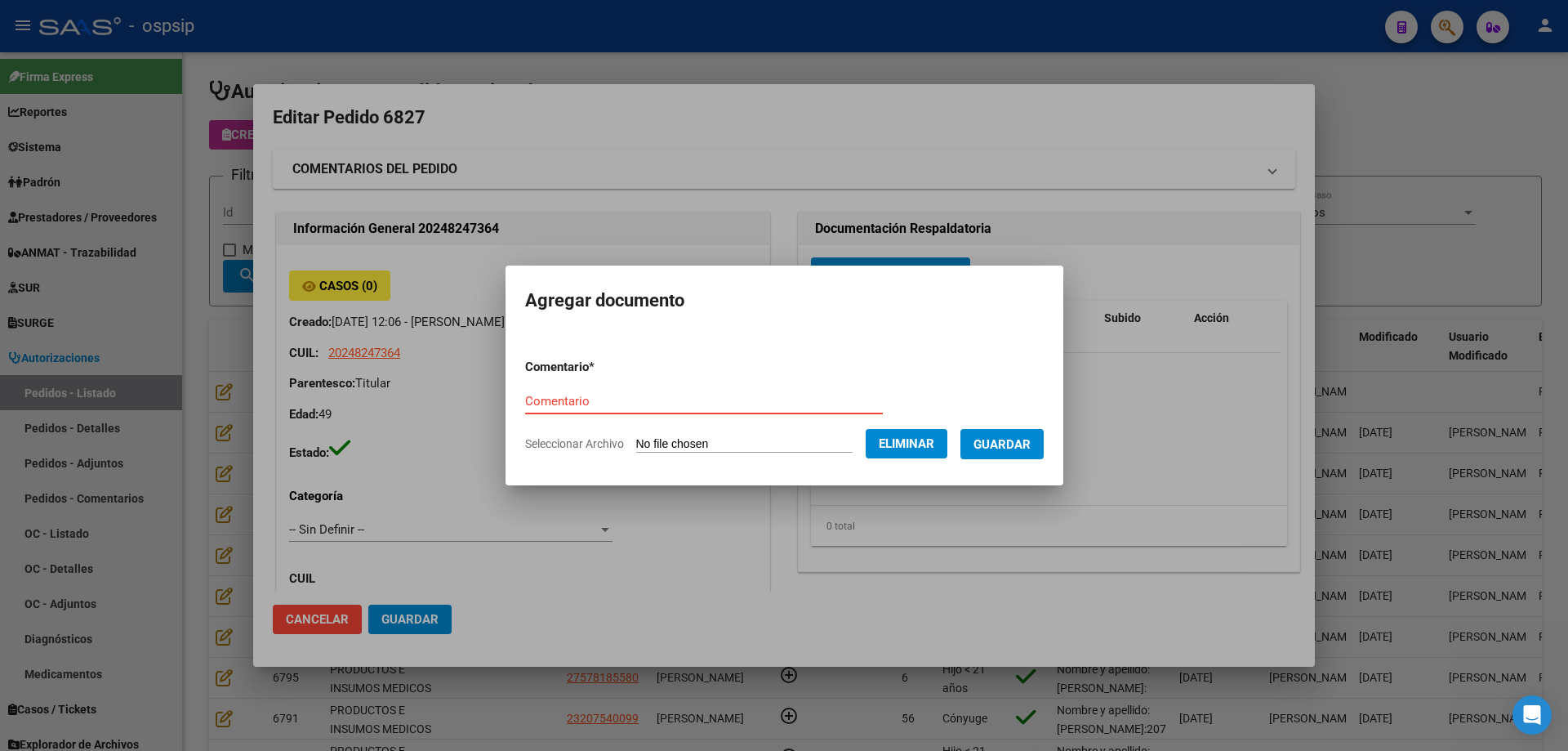
click at [564, 382] on form "Comentario * Comentario Seleccionar Archivo Eliminar Guardar" at bounding box center [784, 405] width 519 height 119
type input "Pedido"
click at [1043, 449] on button "Guardar" at bounding box center [1001, 444] width 83 height 30
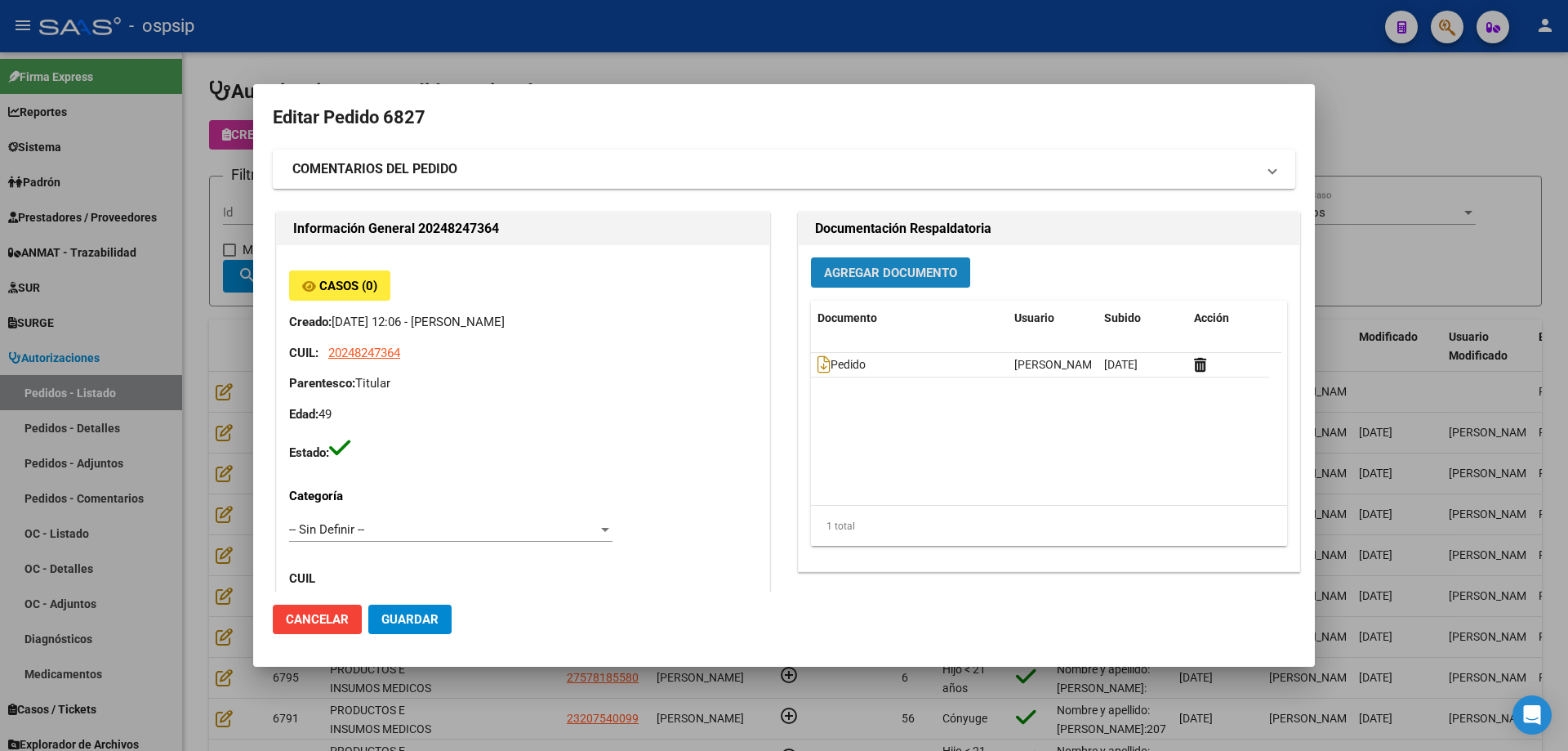
click at [836, 266] on span "Agregar Documento" at bounding box center [890, 273] width 133 height 15
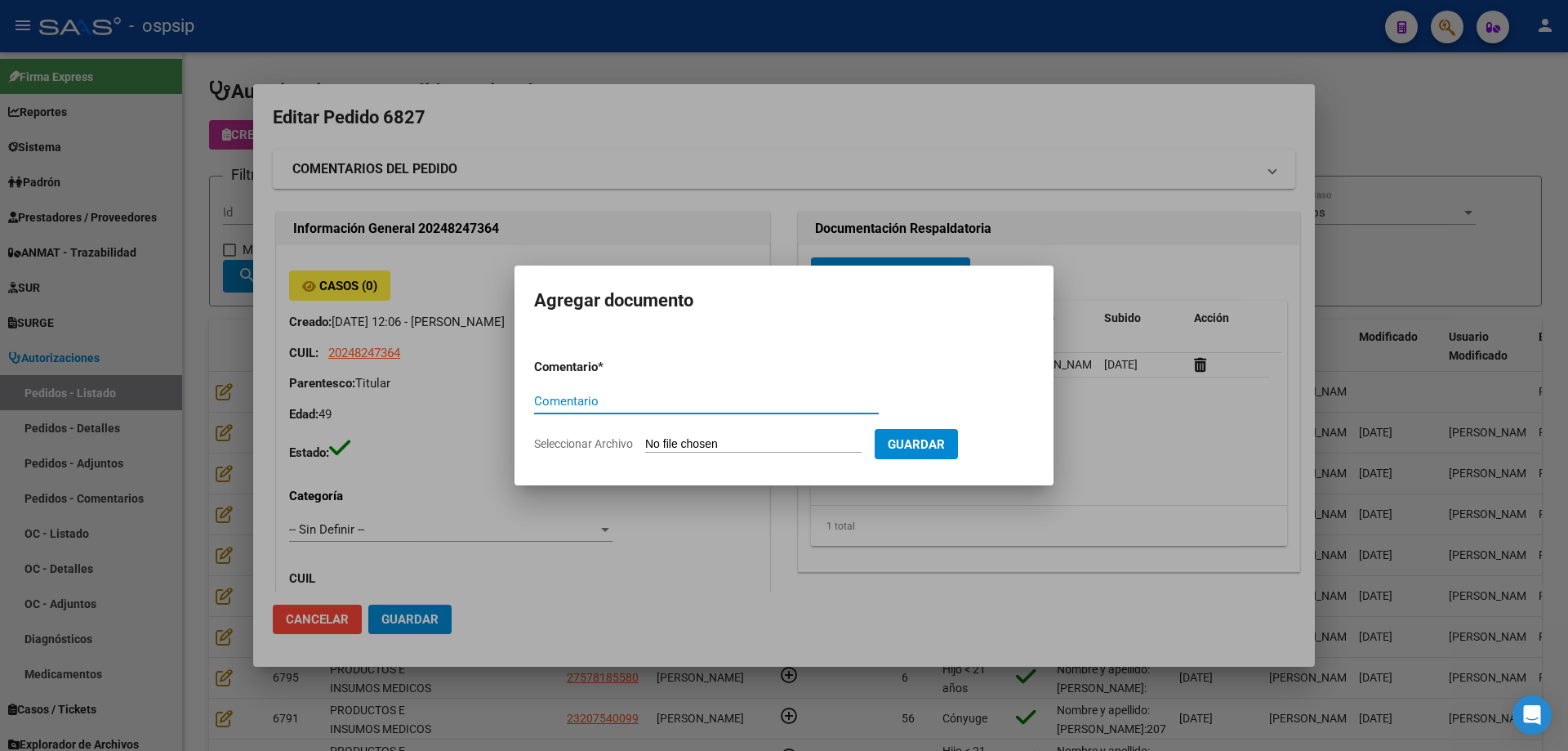
click at [788, 451] on input "Seleccionar Archivo" at bounding box center [753, 444] width 216 height 16
type input "C:\fakepath\dni [PERSON_NAME].jpg"
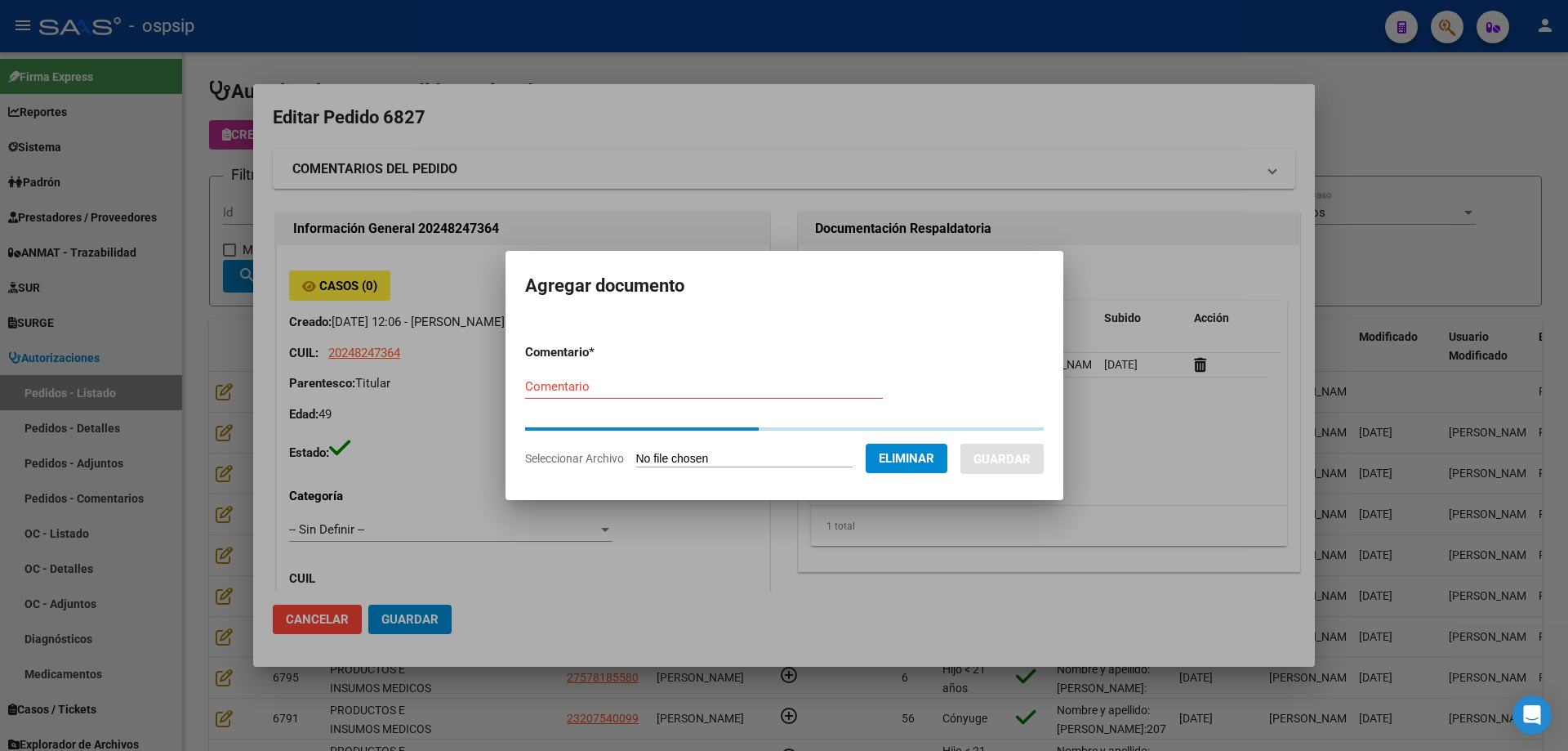
click at [559, 394] on div "Comentario" at bounding box center [704, 386] width 358 height 24
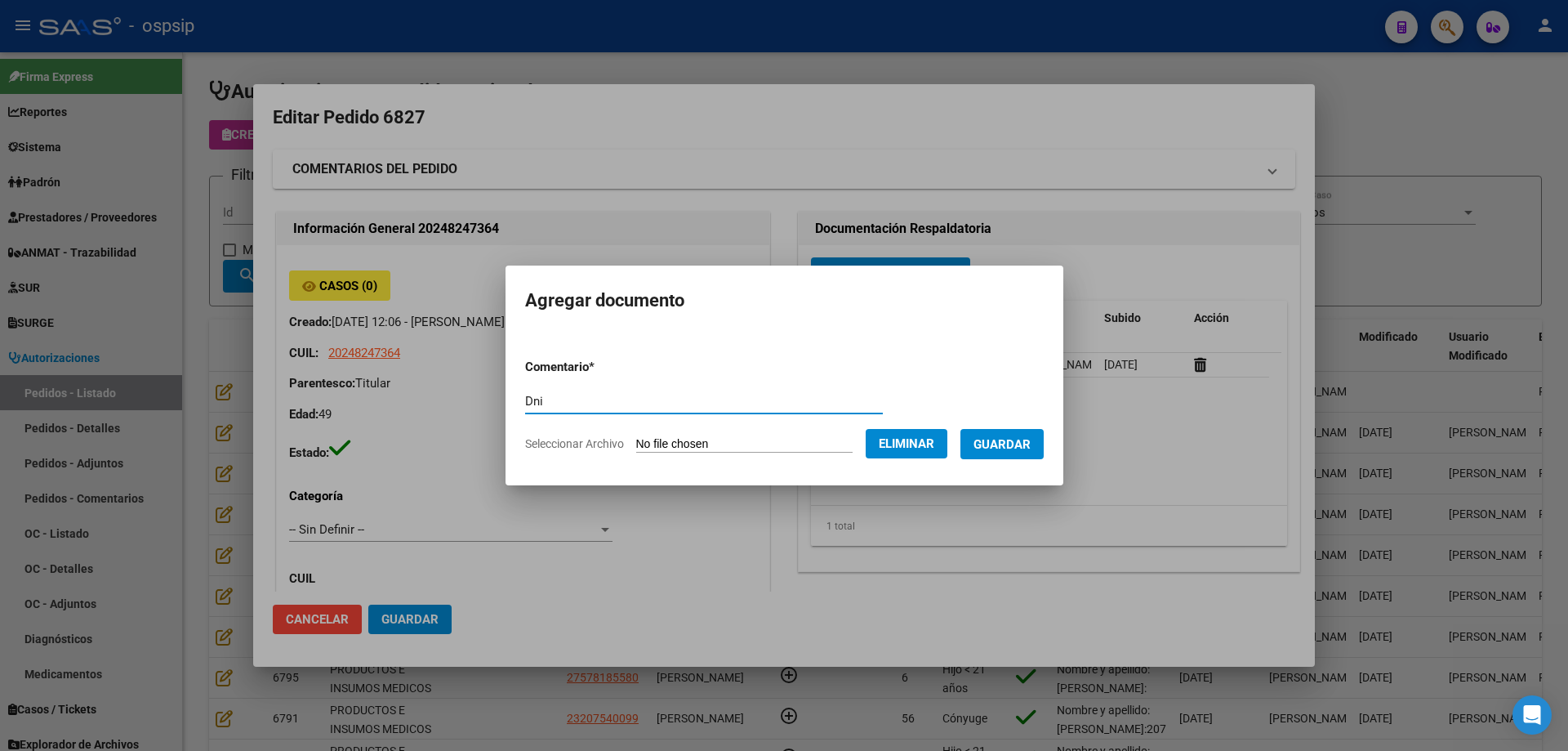
type input "Dni"
click at [996, 446] on span "Guardar" at bounding box center [1002, 444] width 57 height 15
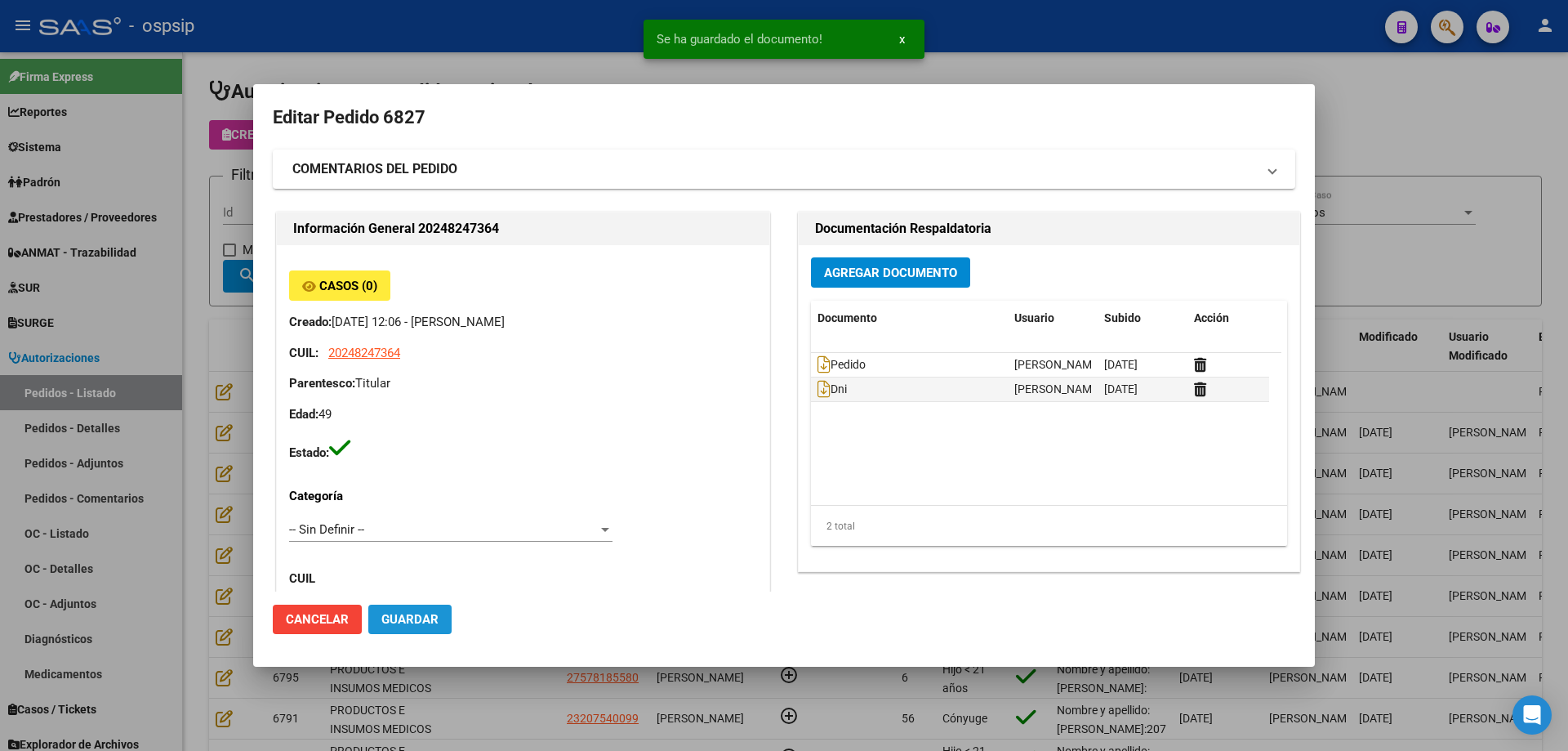
click at [427, 609] on button "Guardar" at bounding box center [410, 619] width 83 height 29
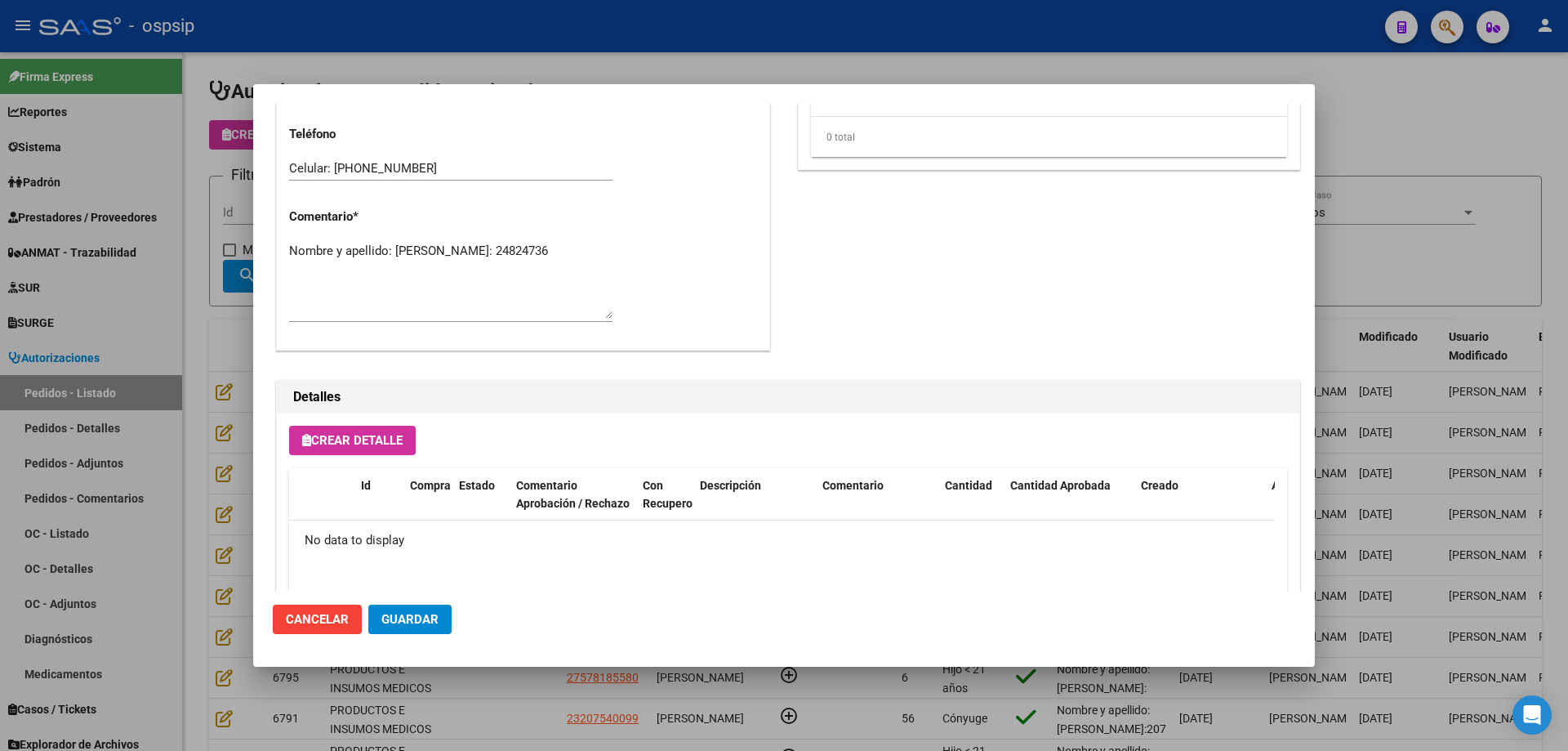
scroll to position [949, 0]
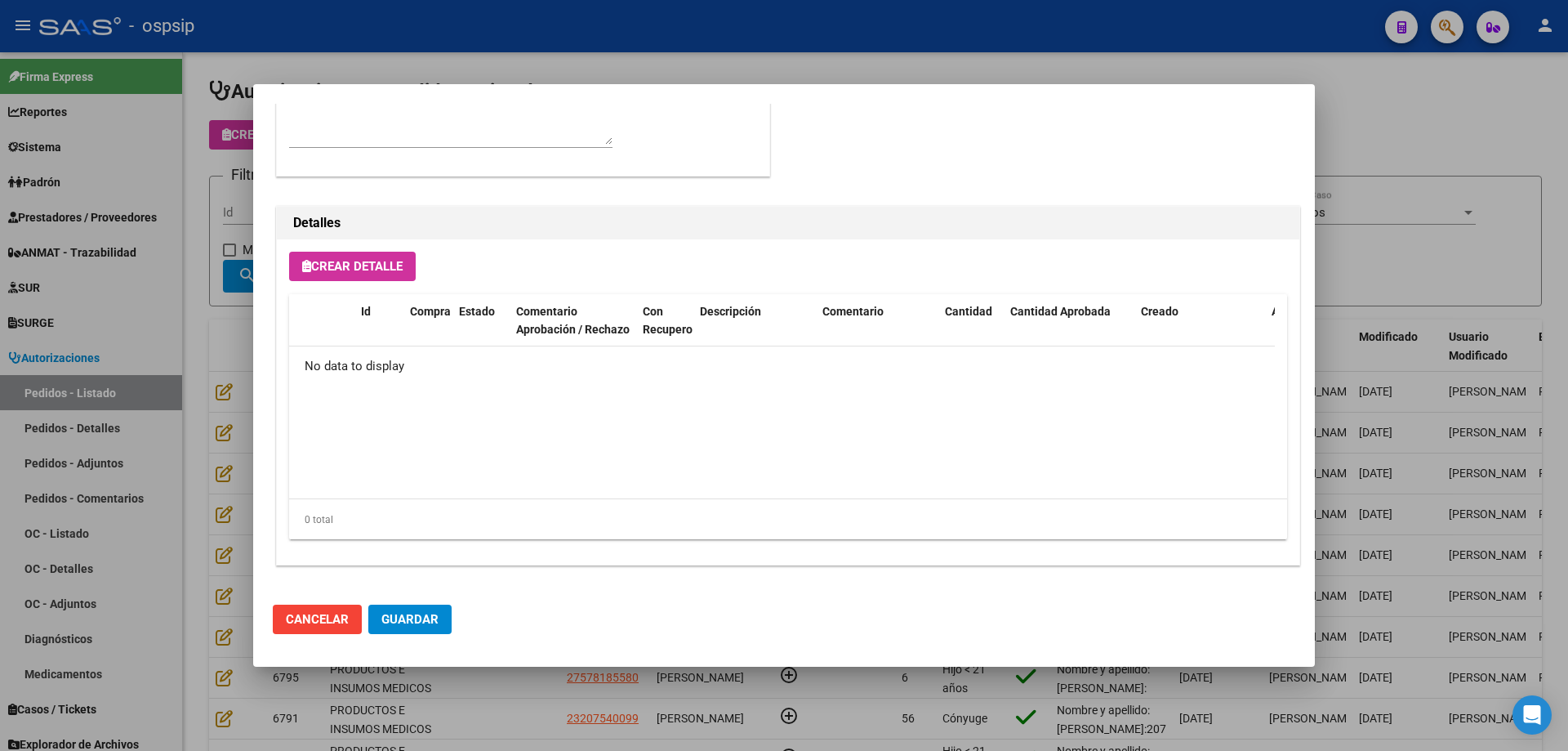
click at [399, 252] on button "Crear Detalle" at bounding box center [352, 266] width 127 height 29
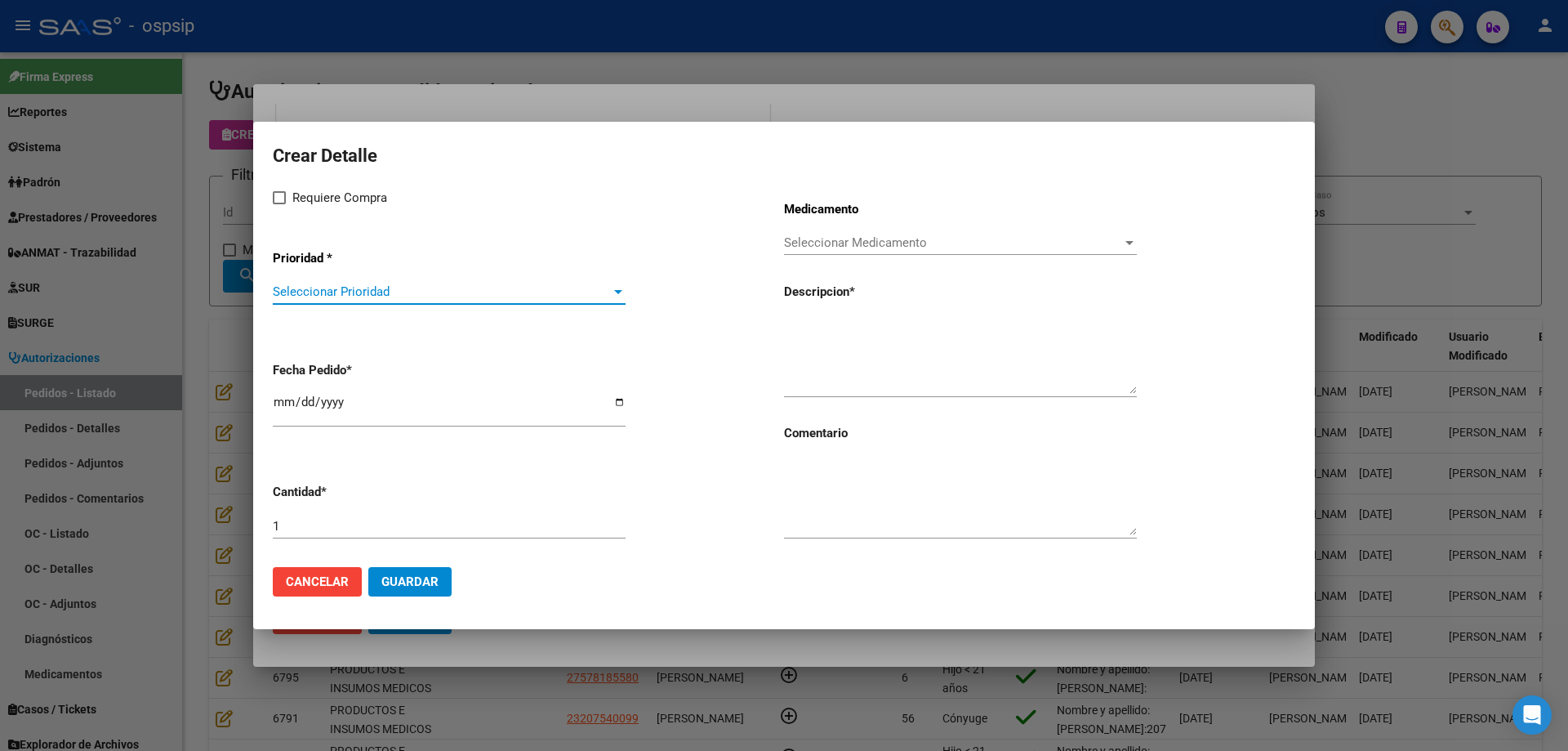
click at [437, 290] on span "Seleccionar Prioridad" at bounding box center [441, 292] width 338 height 15
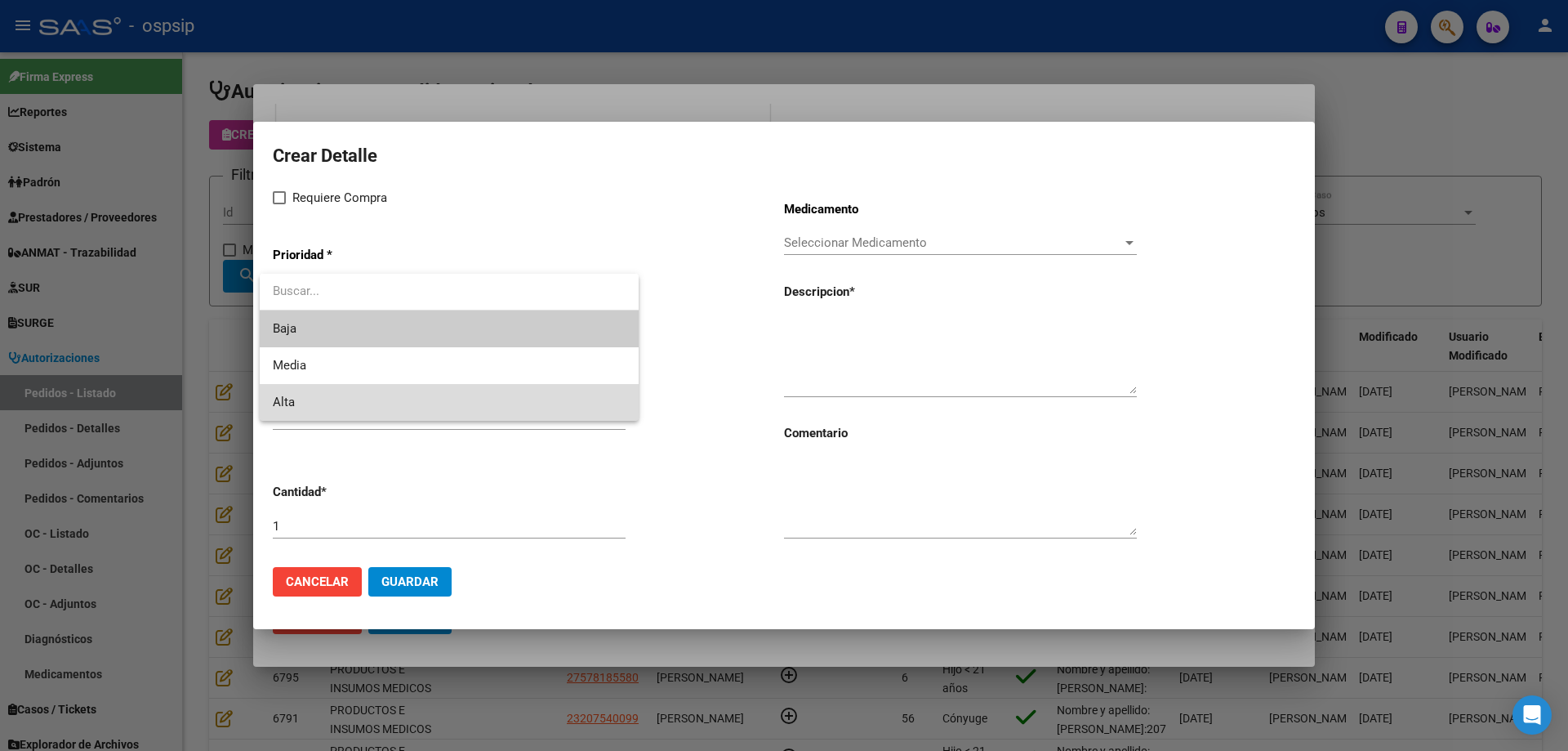
click at [396, 386] on span "Alta" at bounding box center [448, 402] width 353 height 37
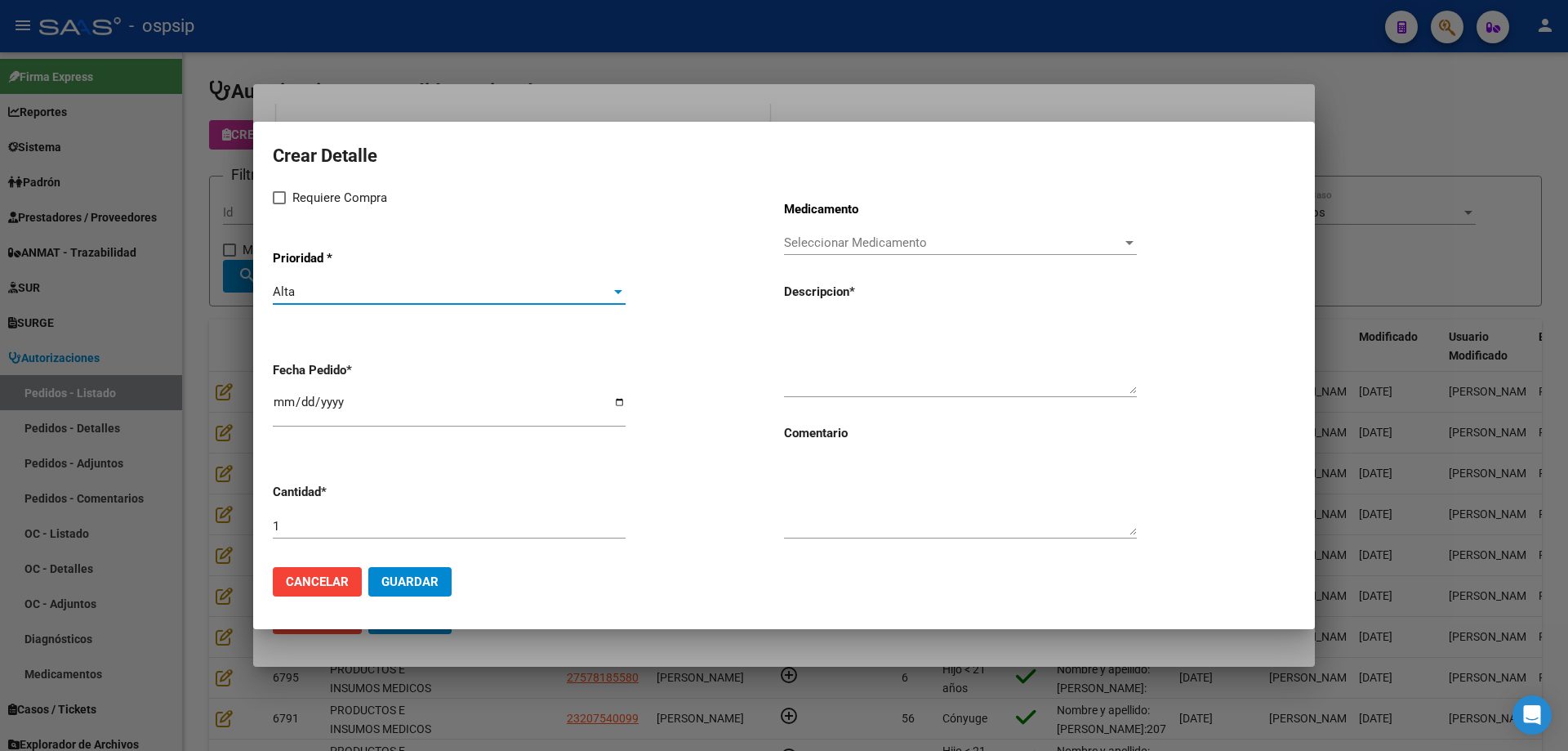
click at [322, 205] on span "Requiere Compra" at bounding box center [339, 197] width 95 height 19
click at [279, 205] on input "Requiere Compra" at bounding box center [278, 205] width 1 height 1
checkbox input "true"
click at [792, 241] on span "Seleccionar Medicamento" at bounding box center [953, 243] width 338 height 15
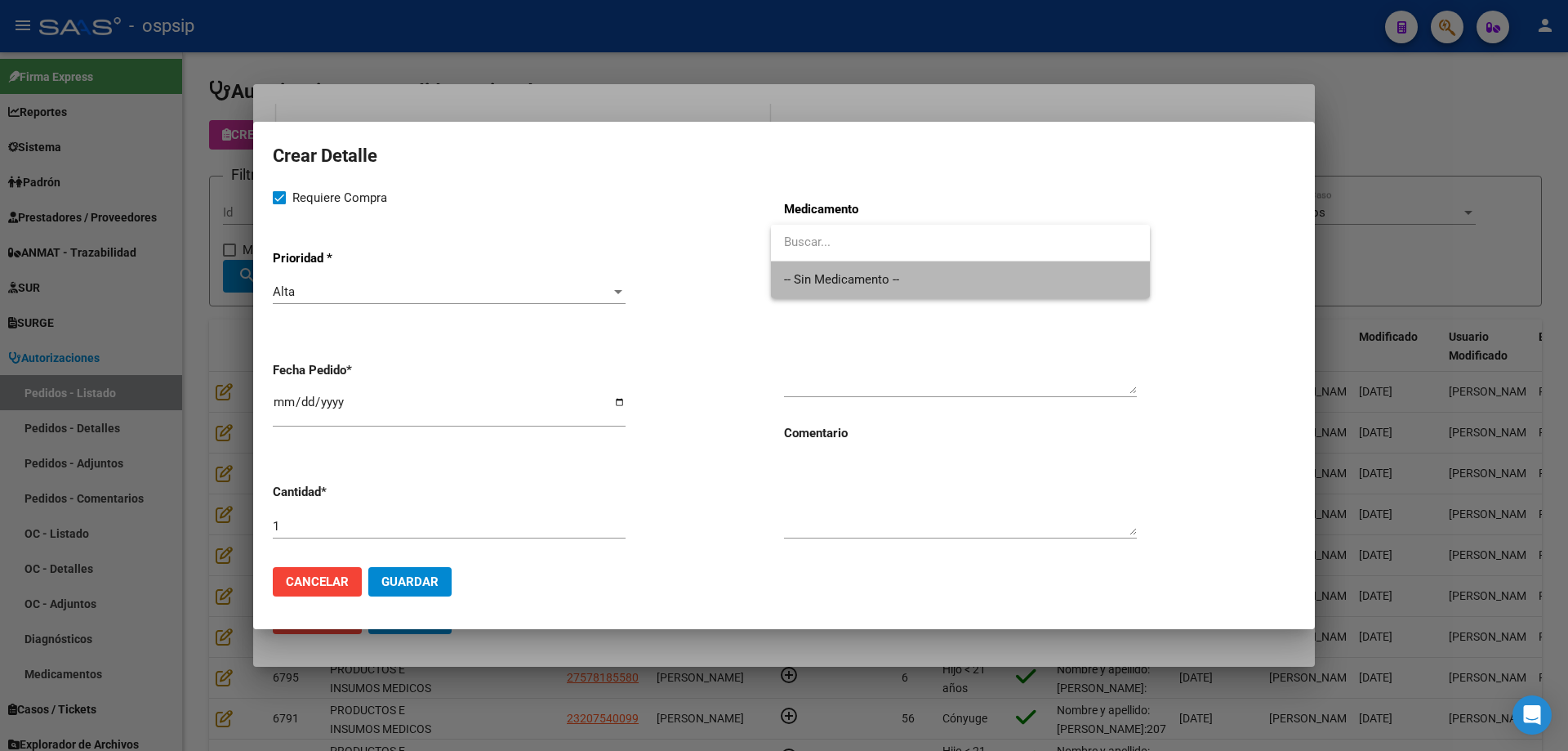
click at [812, 275] on span "-- Sin Medicamento --" at bounding box center [960, 280] width 353 height 37
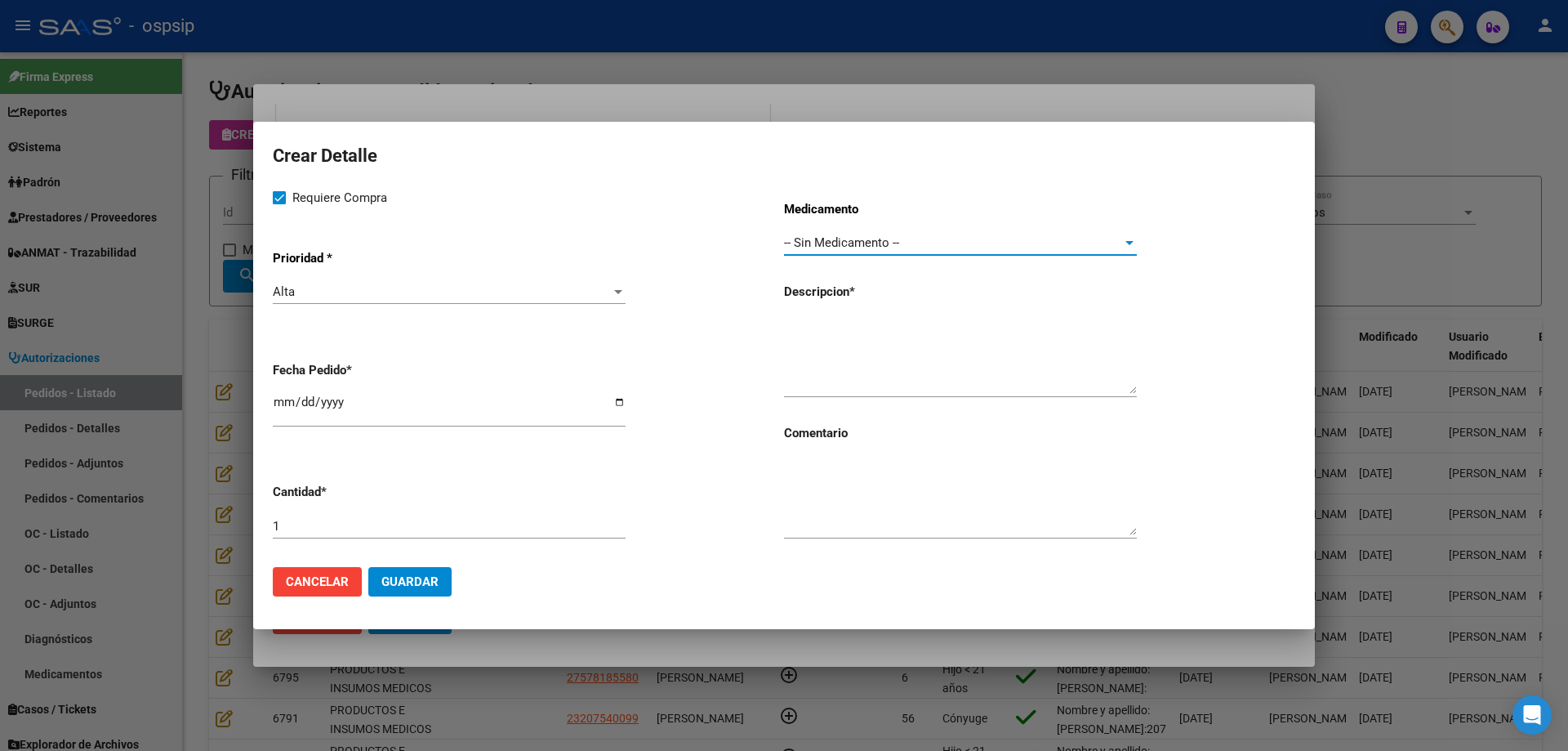
click at [817, 313] on div at bounding box center [960, 355] width 353 height 83
type textarea "Bolsas drenables Codigo 16455"
click at [485, 523] on input "1" at bounding box center [448, 526] width 353 height 15
type input "30"
click at [863, 322] on textarea "Bolsas drenables Codigo 16455" at bounding box center [960, 355] width 353 height 77
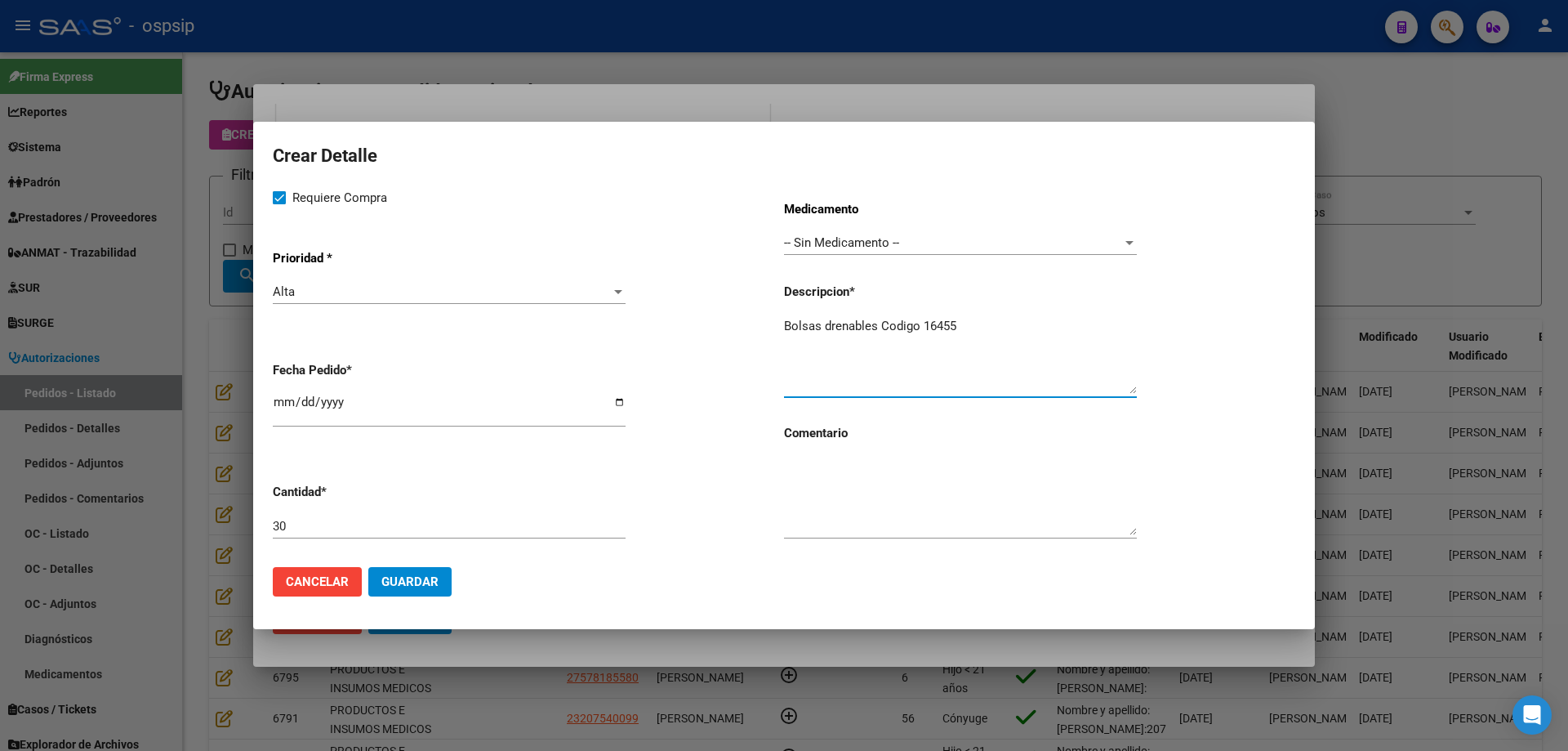
click at [910, 320] on textarea "Bolsas drenables Codigo 16455" at bounding box center [960, 355] width 353 height 77
click at [964, 340] on textarea "Bolsas drenables Código 16455" at bounding box center [960, 355] width 353 height 77
type textarea "Bolsas drenables Código 16455"
click at [413, 586] on span "Guardar" at bounding box center [410, 582] width 57 height 15
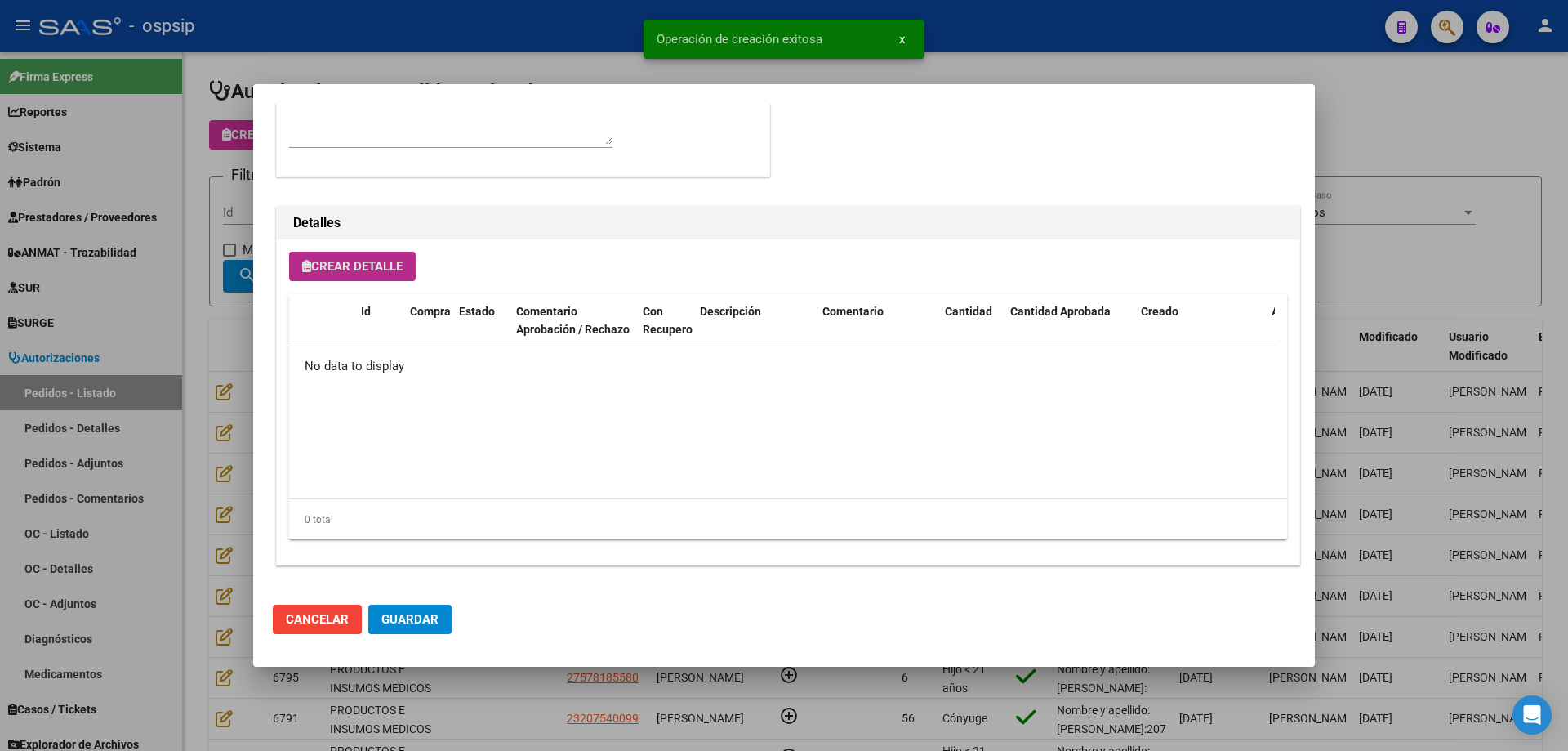
scroll to position [979, 0]
click at [388, 256] on button "Crear Detalle" at bounding box center [352, 266] width 127 height 29
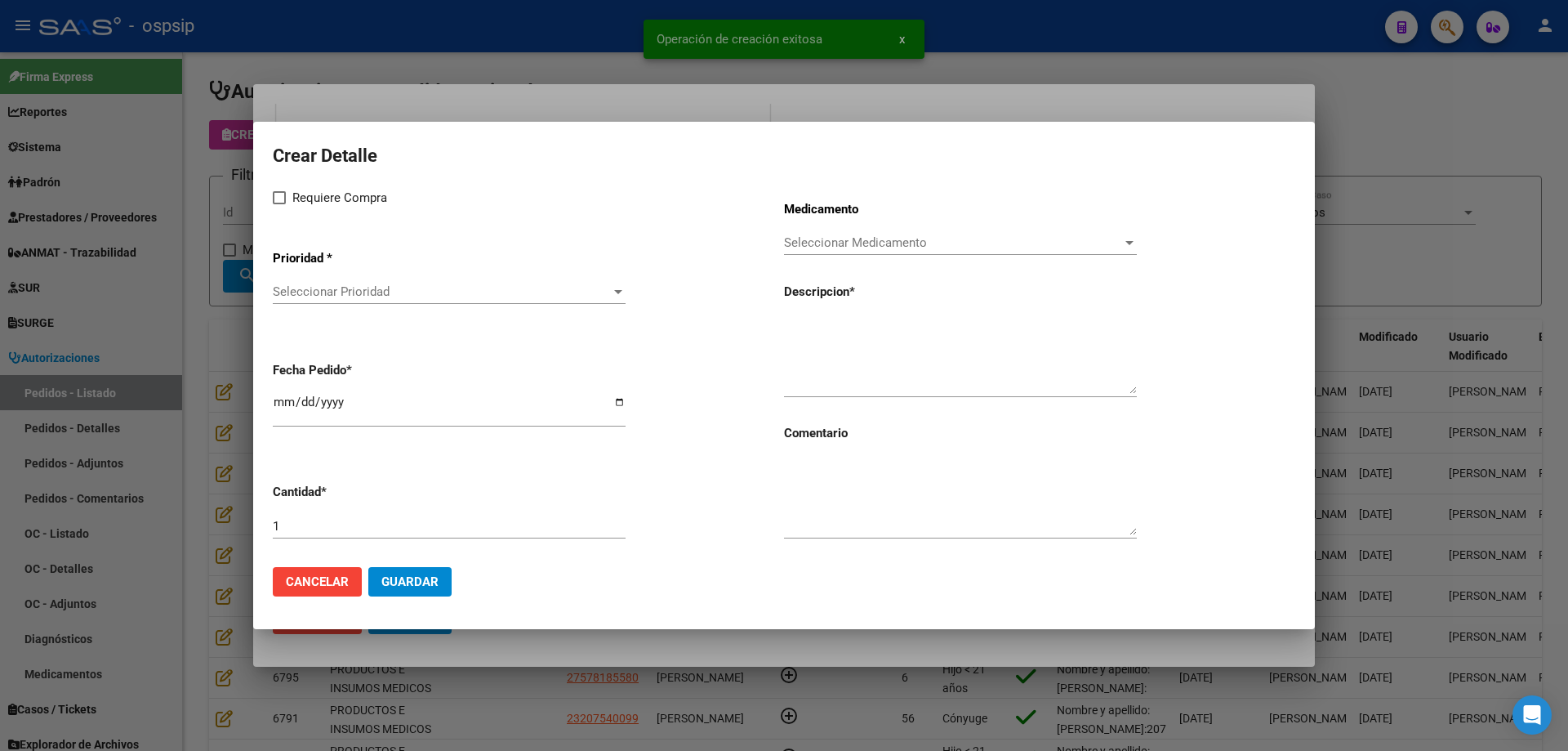
click at [159, 294] on div at bounding box center [784, 376] width 1568 height 751
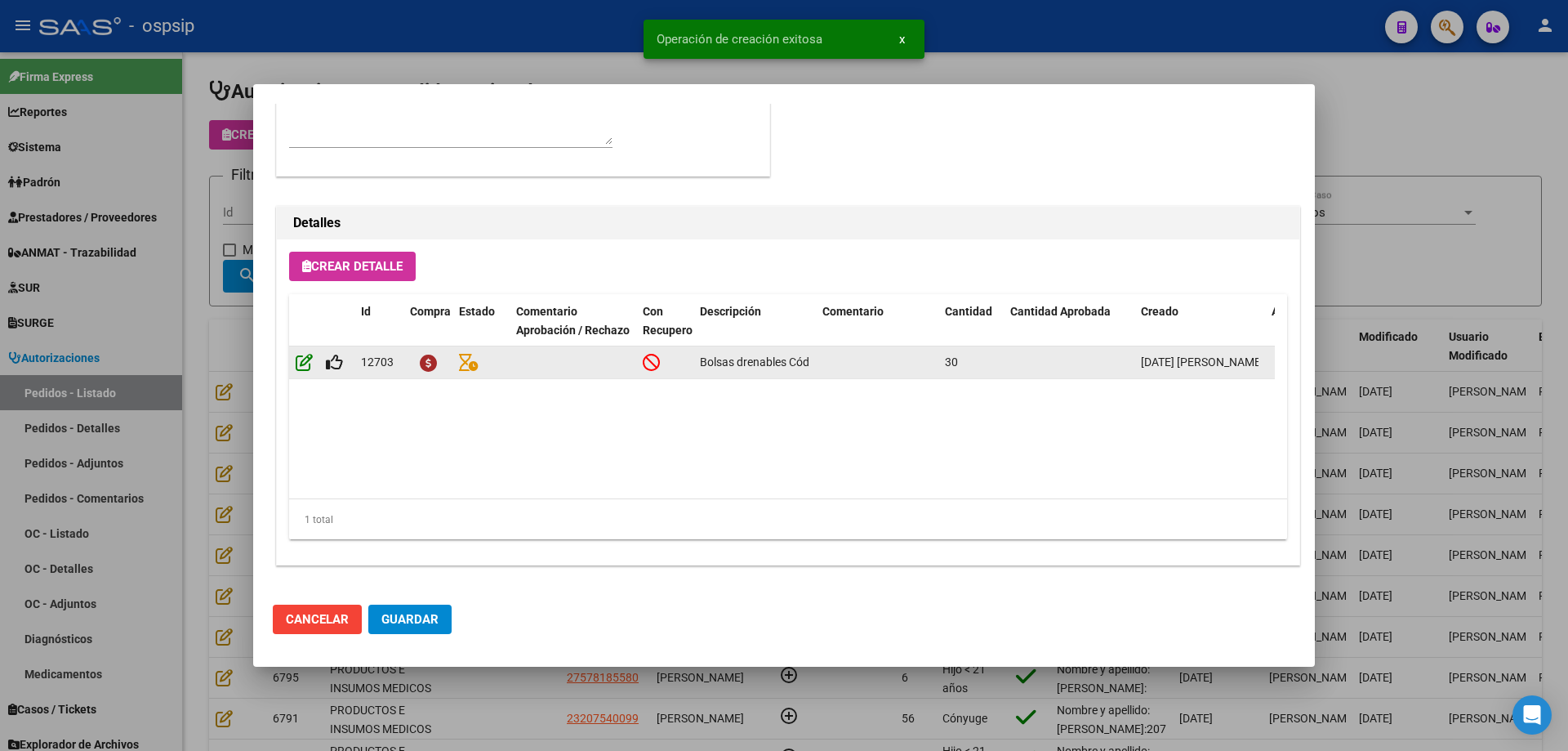
click at [304, 363] on icon at bounding box center [304, 361] width 17 height 18
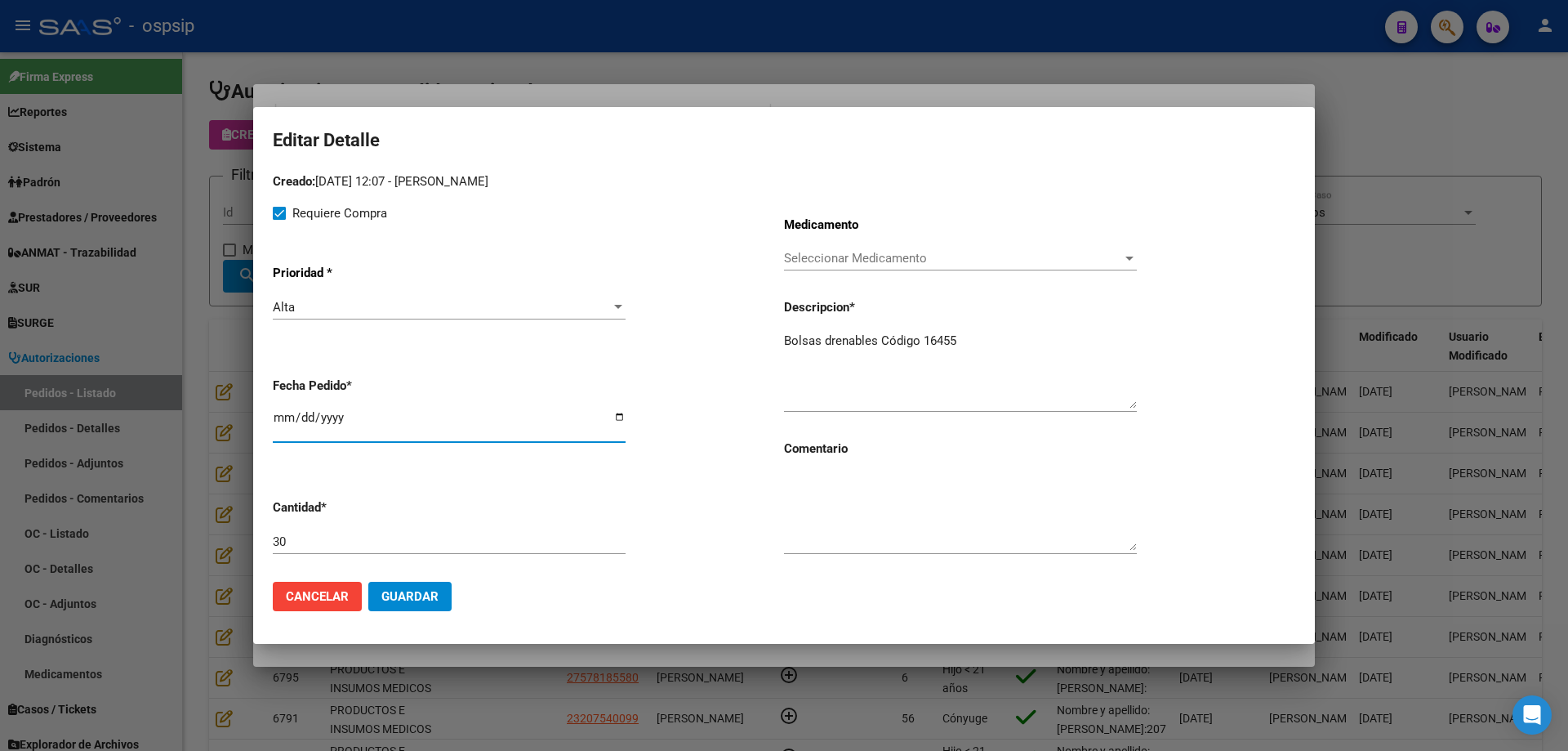
click at [278, 414] on input "[DATE]" at bounding box center [448, 423] width 353 height 26
type input "[DATE]"
click at [419, 600] on span "Guardar" at bounding box center [410, 597] width 57 height 15
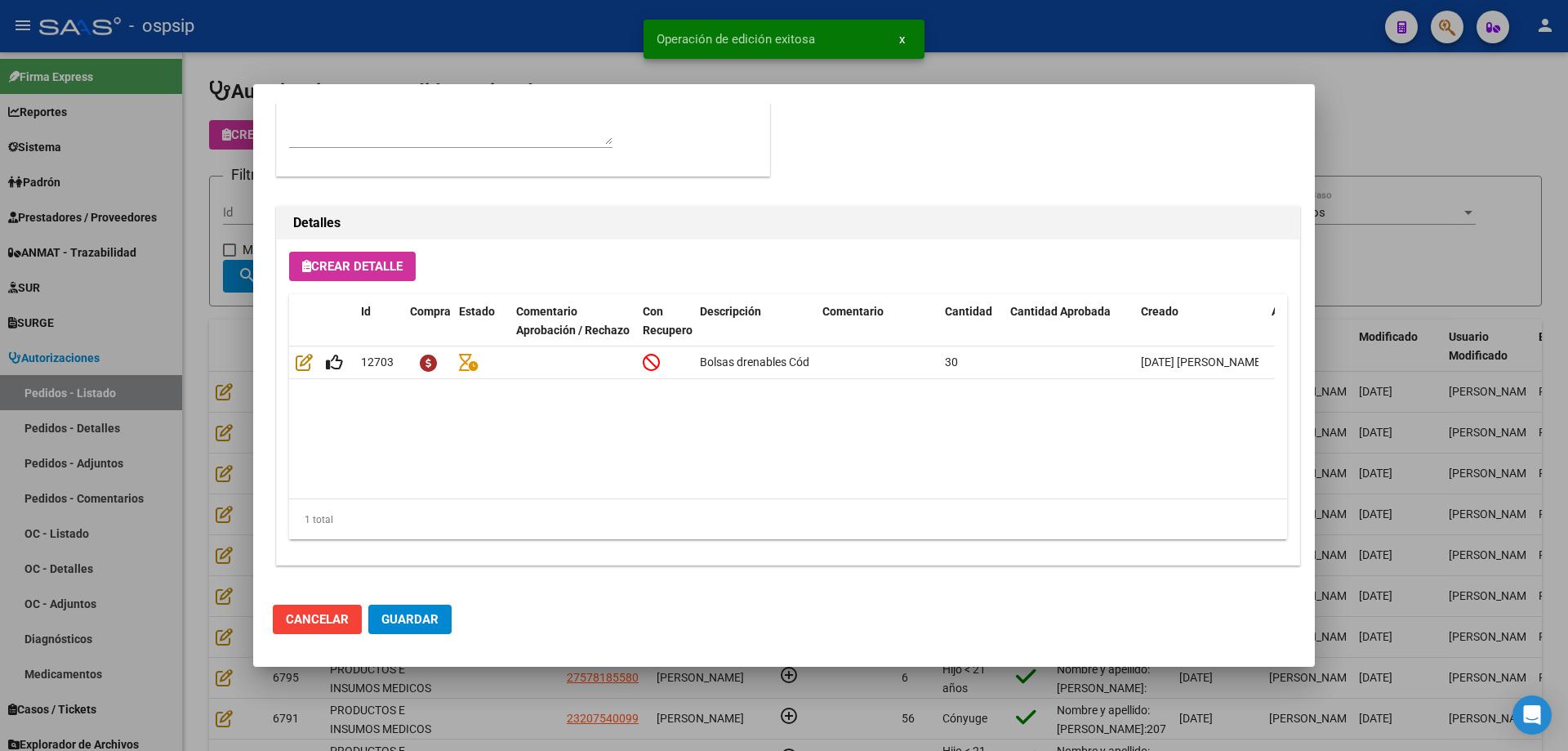
click at [380, 264] on span "Crear Detalle" at bounding box center [353, 267] width 101 height 15
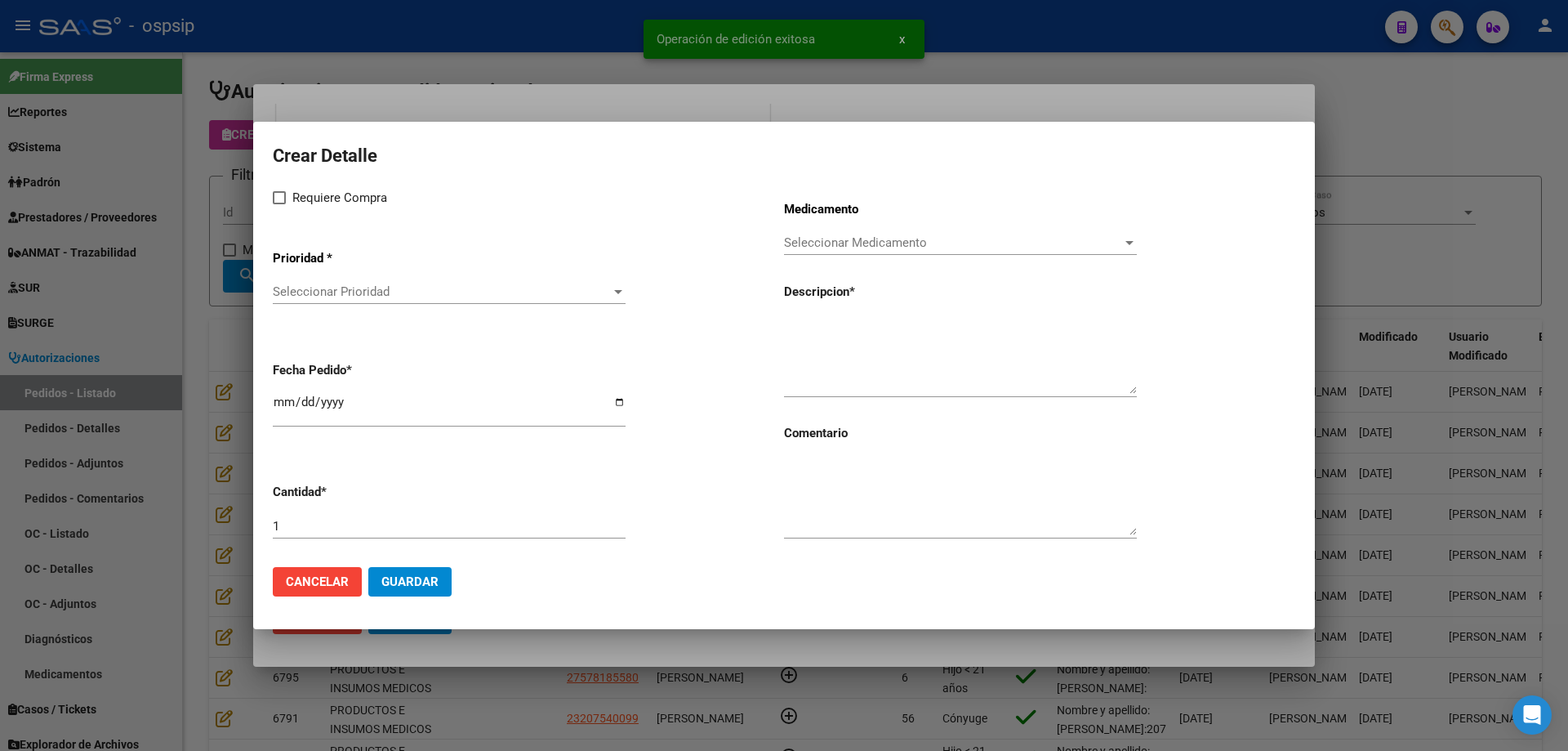
click at [377, 285] on span "Seleccionar Prioridad" at bounding box center [441, 292] width 338 height 15
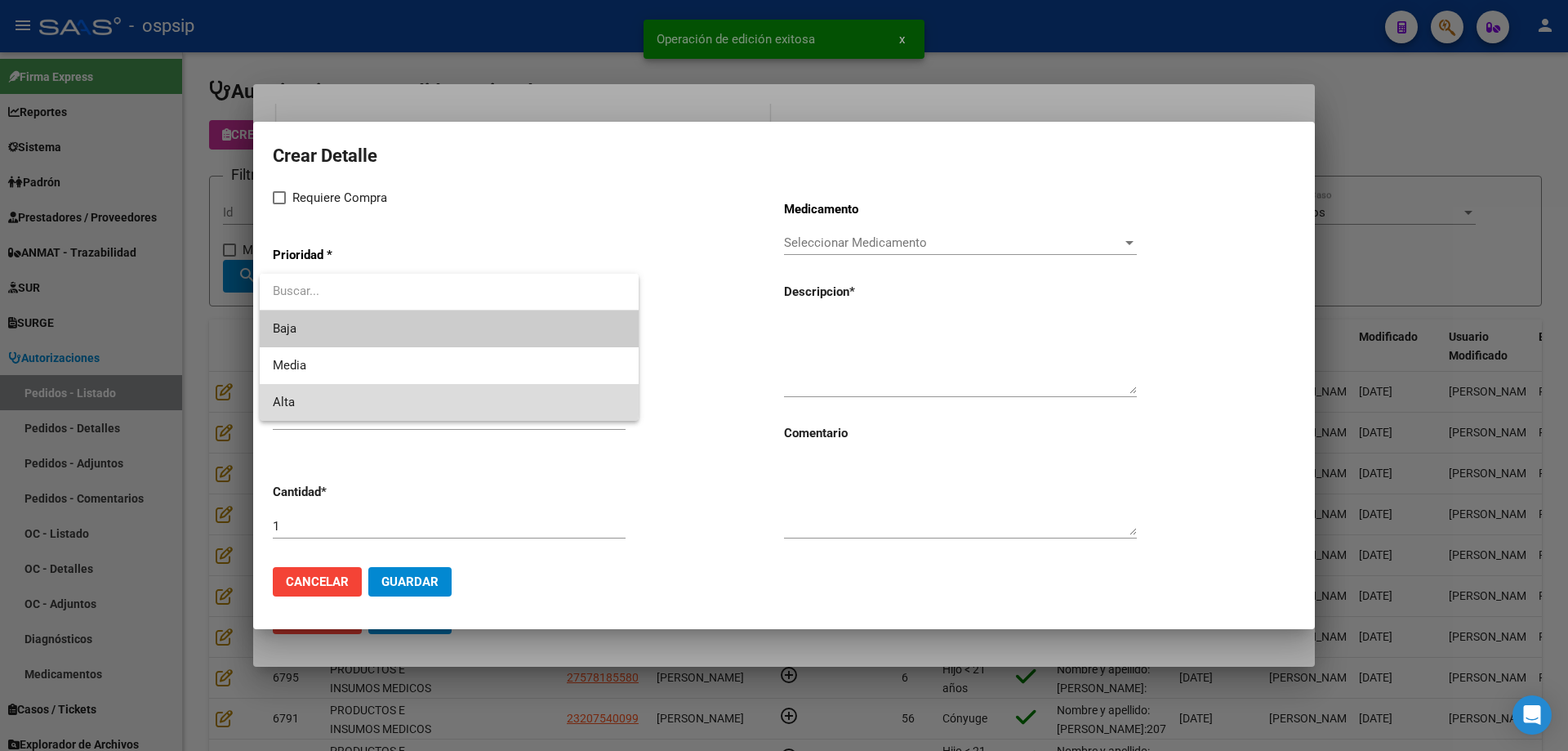
drag, startPoint x: 330, startPoint y: 394, endPoint x: 331, endPoint y: 383, distance: 11.0
click at [331, 392] on span "Alta" at bounding box center [448, 402] width 353 height 37
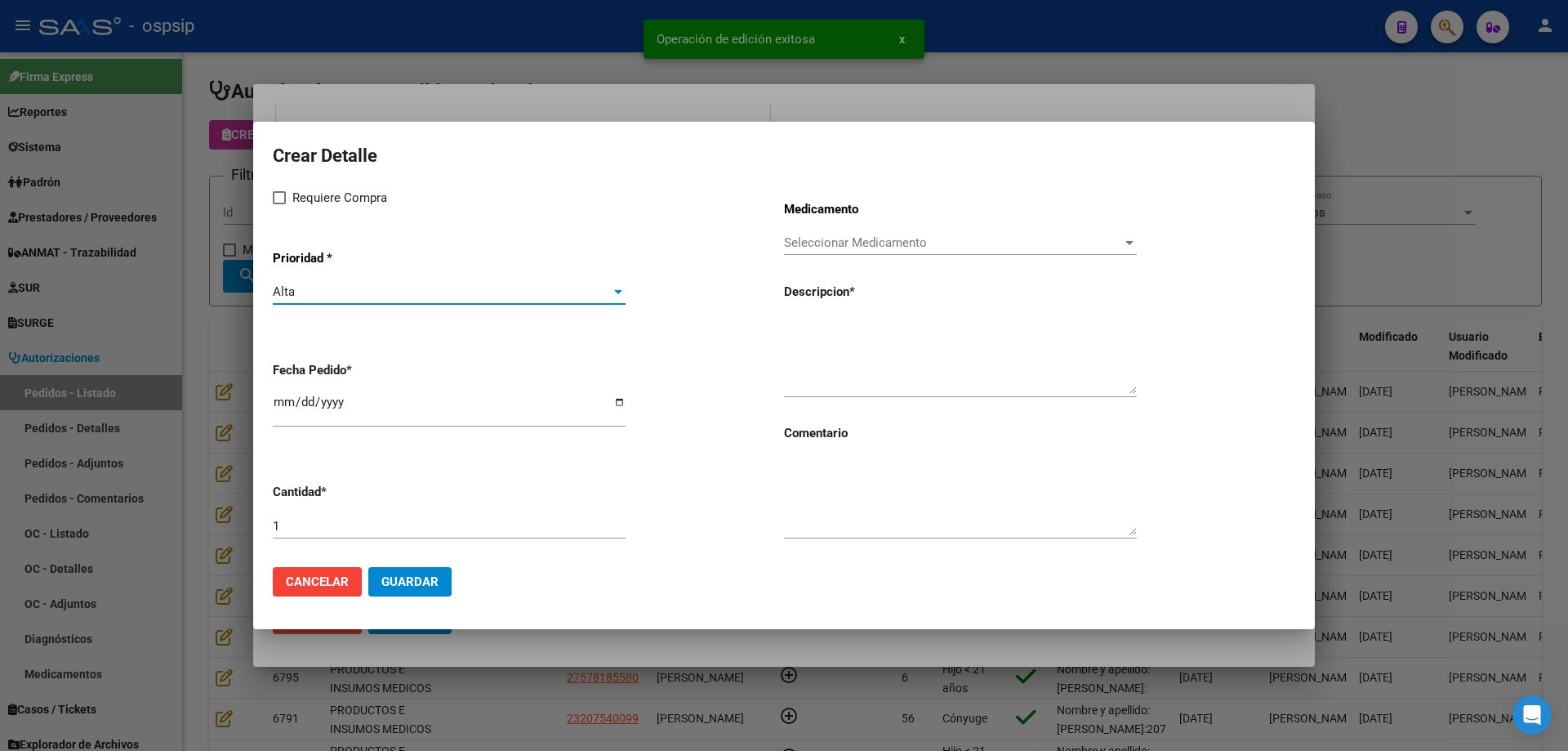
click at [301, 199] on span "Requiere Compra" at bounding box center [339, 197] width 95 height 19
click at [279, 205] on input "Requiere Compra" at bounding box center [278, 205] width 1 height 1
checkbox input "true"
click at [881, 251] on div "Seleccionar Medicamento Seleccionar Medicamento" at bounding box center [960, 242] width 353 height 24
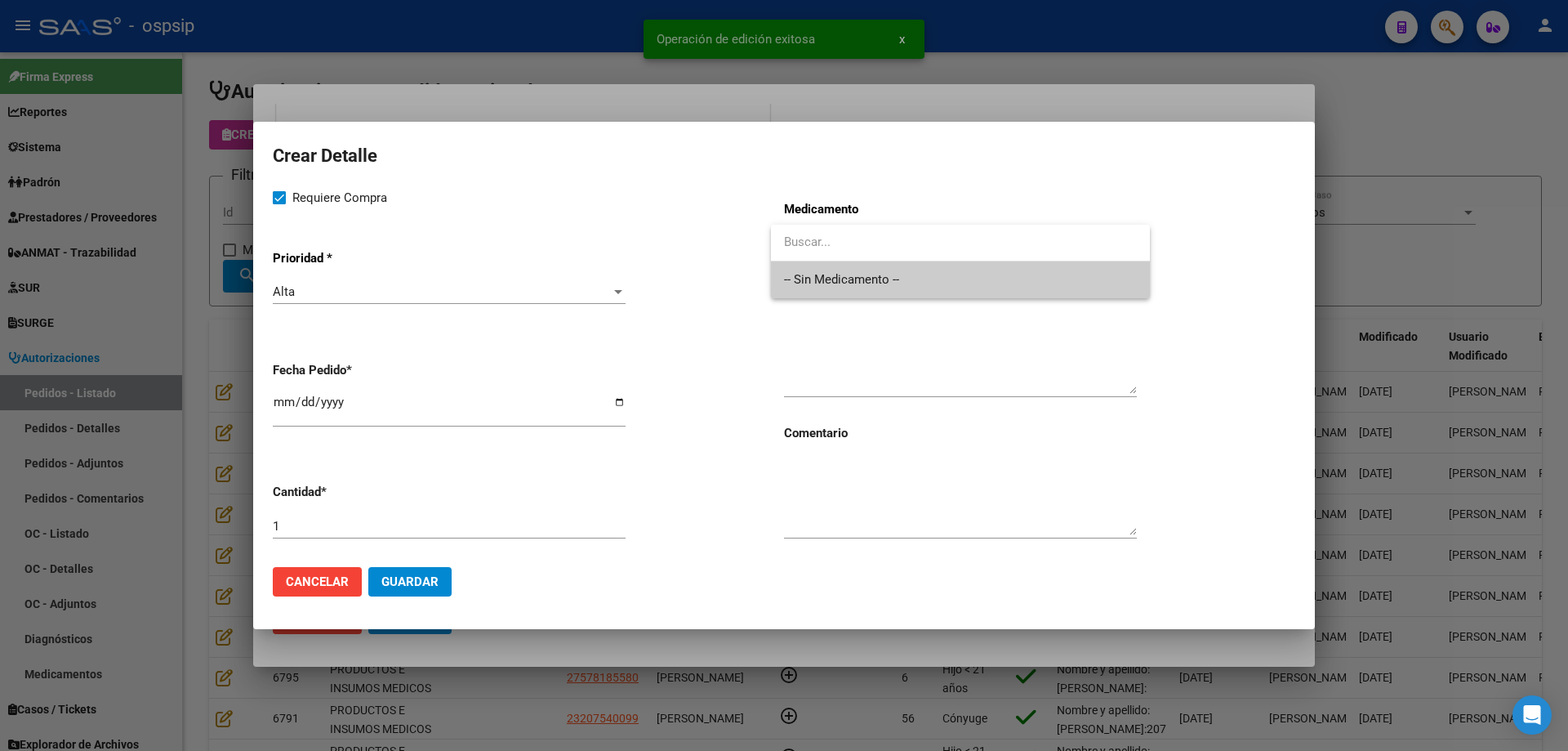
click at [871, 289] on span "-- Sin Medicamento --" at bounding box center [960, 280] width 353 height 37
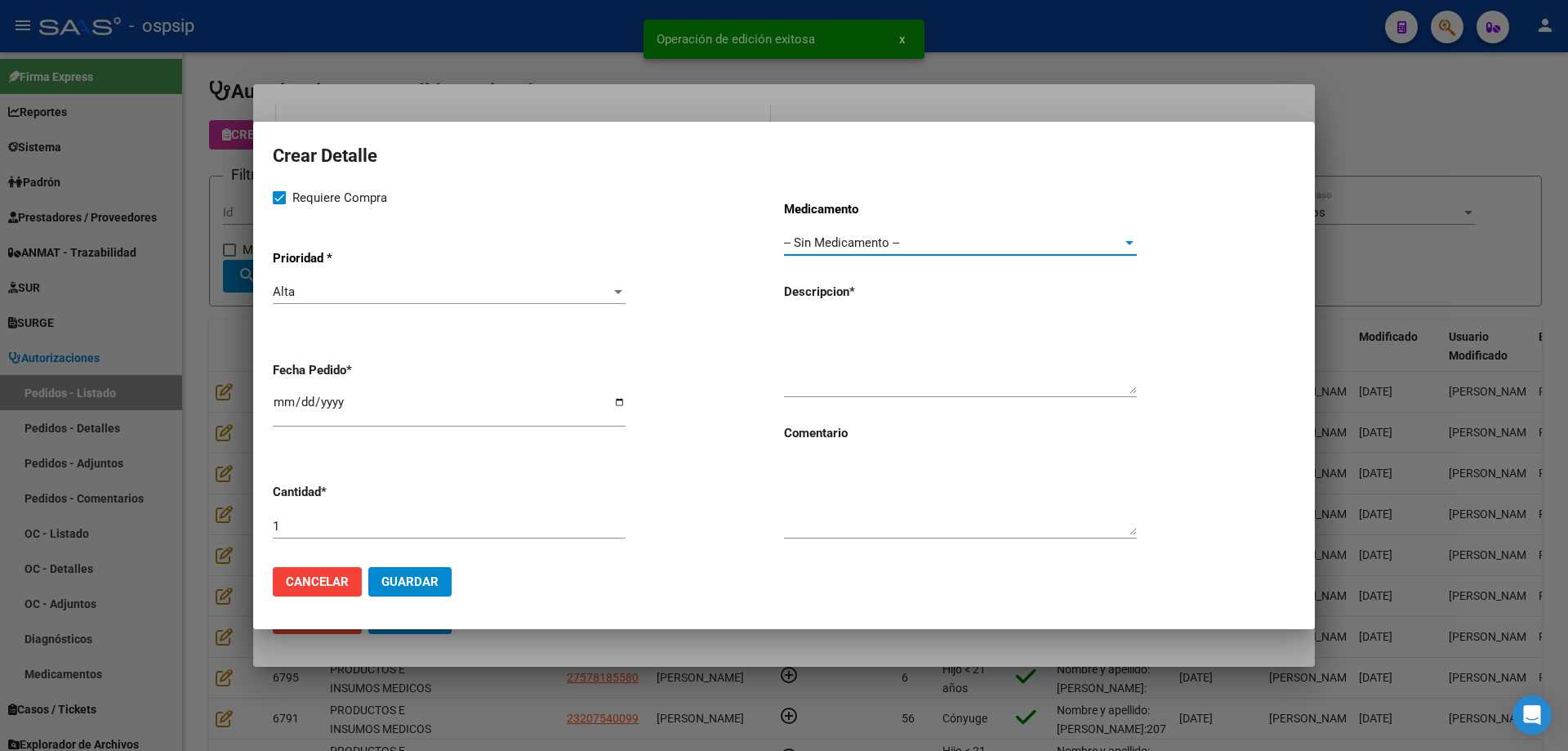
click at [281, 398] on input "[DATE]" at bounding box center [448, 408] width 353 height 26
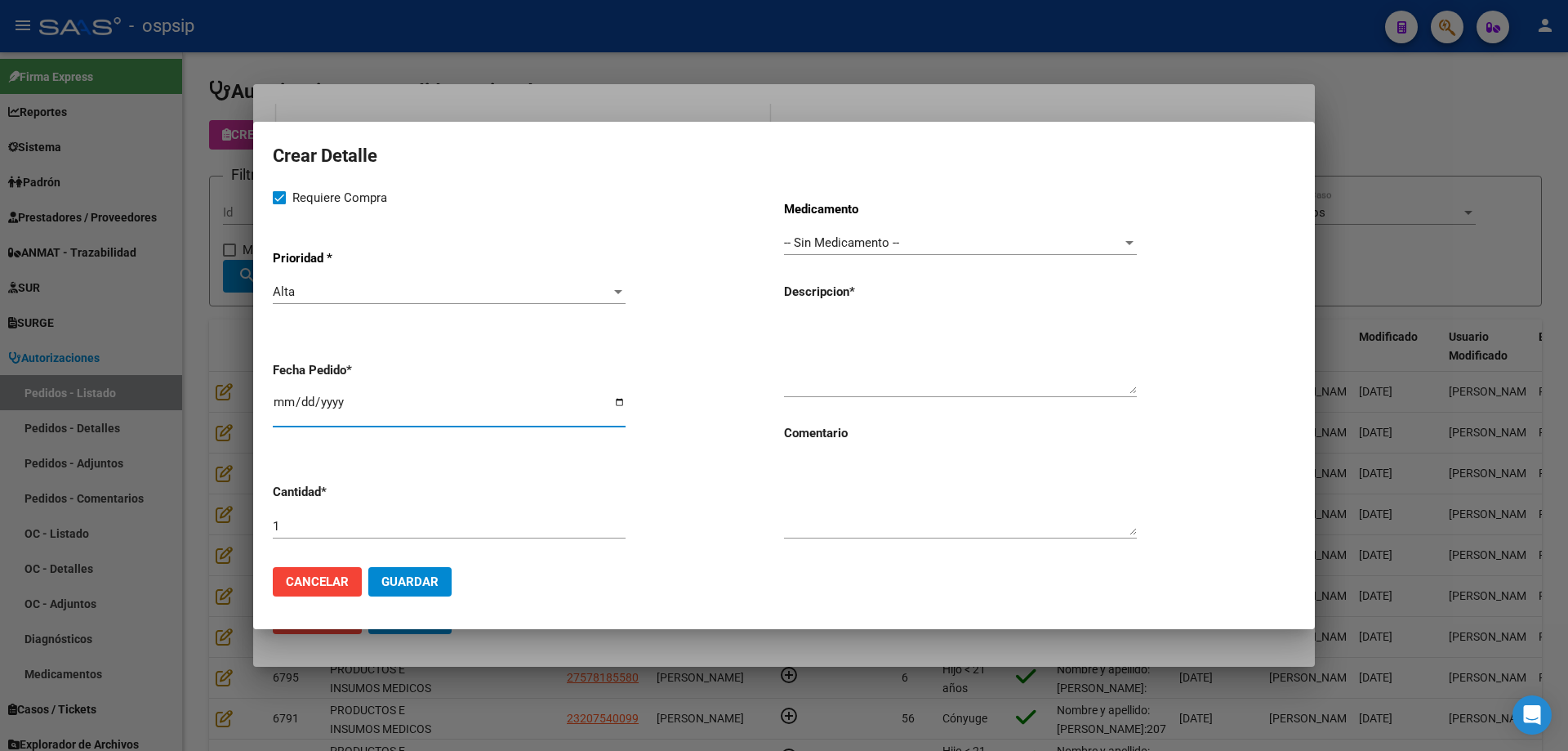
type input "[DATE]"
click at [845, 339] on textarea at bounding box center [960, 355] width 353 height 77
click at [992, 323] on textarea "Anillos moldeables Código 120307" at bounding box center [960, 355] width 353 height 77
type textarea "Anillos moldeables Código 120307"
click at [378, 524] on input "1" at bounding box center [448, 526] width 353 height 15
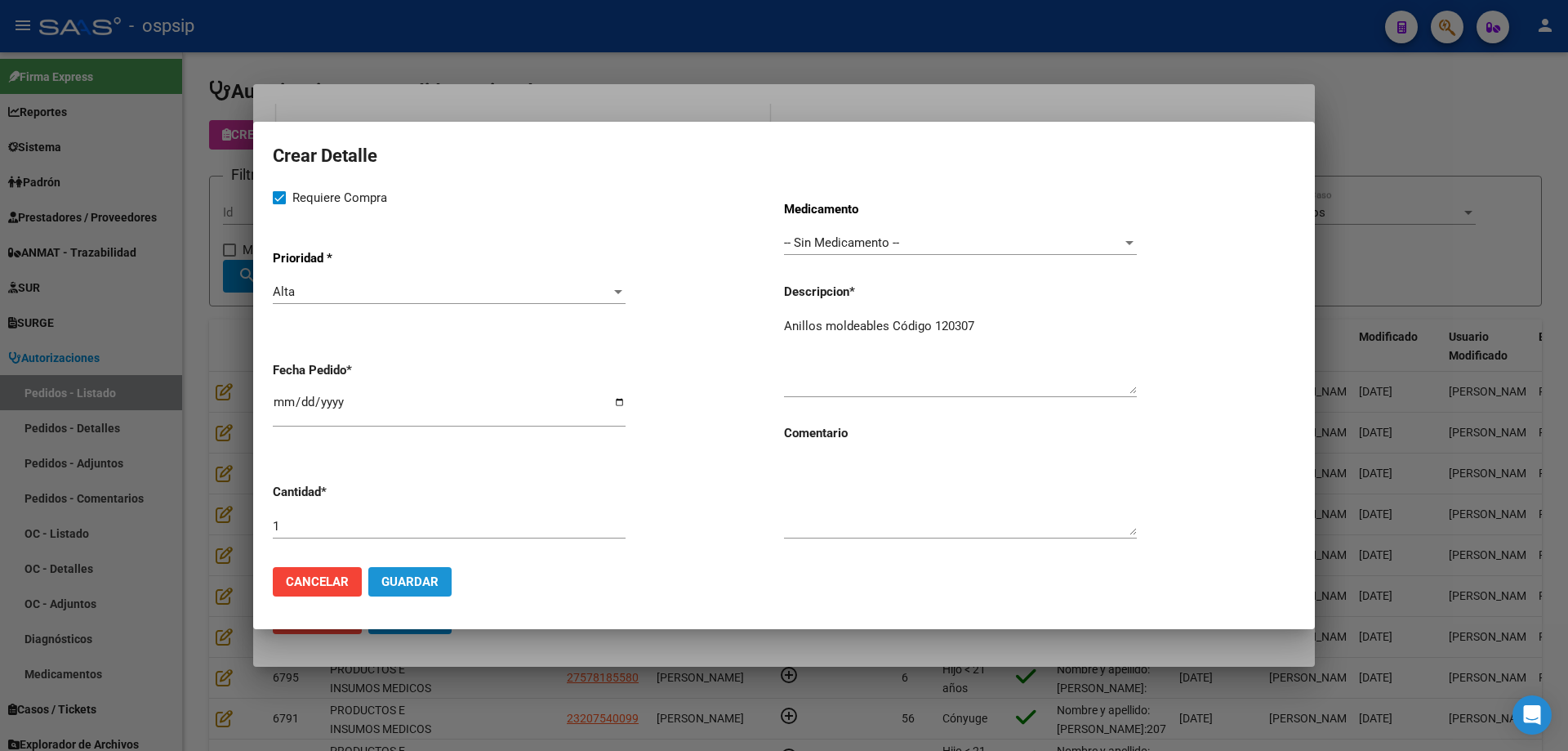
click at [434, 588] on span "Guardar" at bounding box center [410, 582] width 57 height 15
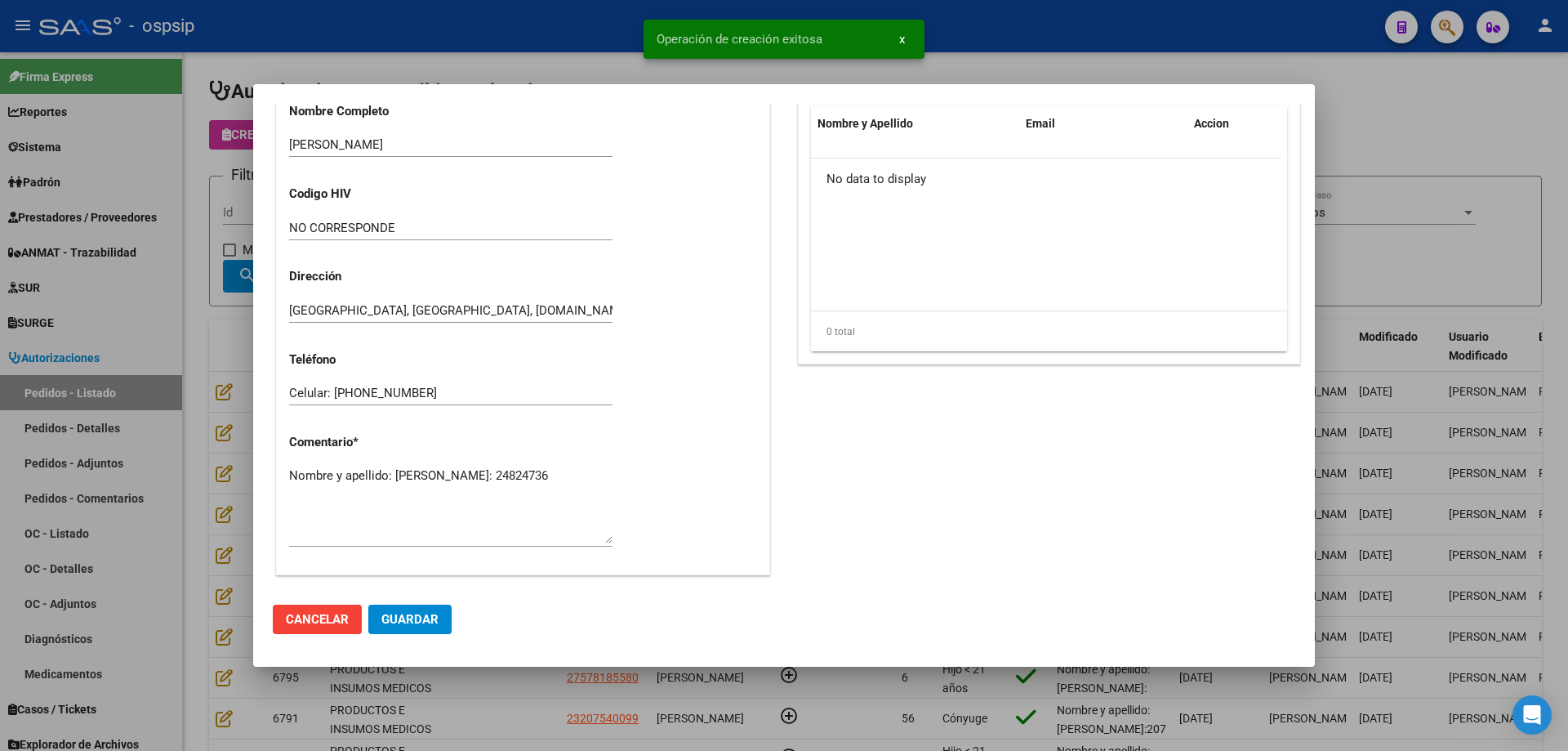
scroll to position [571, 0]
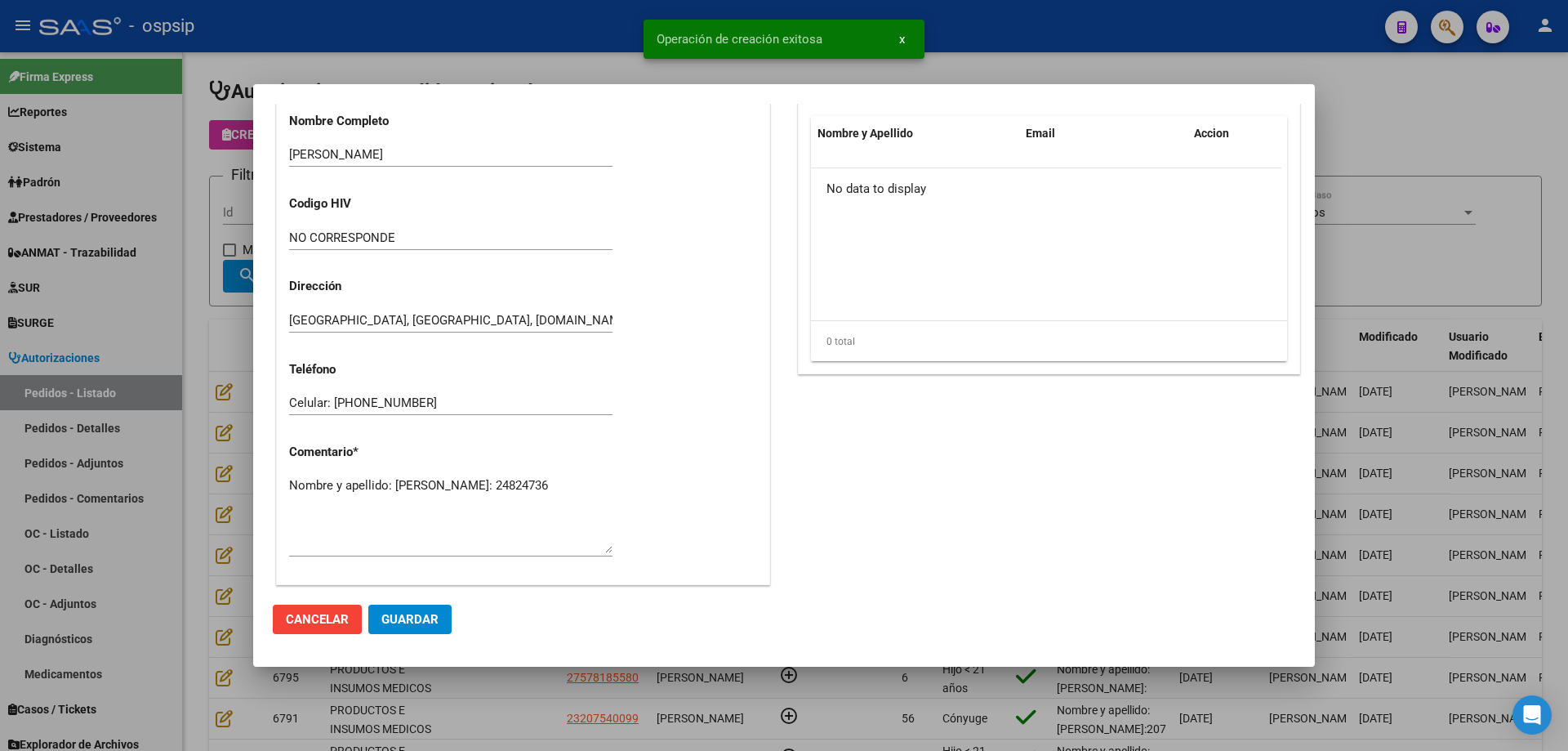
click at [353, 502] on textarea "Nombre y apellido: [PERSON_NAME]: 24824736" at bounding box center [451, 515] width 323 height 77
click at [255, 261] on mat-dialog-content "Editar Pedido 6827 COMENTARIOS DEL PEDIDO Escriba su comentario aquí. Enviar co…" at bounding box center [784, 348] width 1062 height 488
click at [163, 203] on div at bounding box center [784, 376] width 1568 height 751
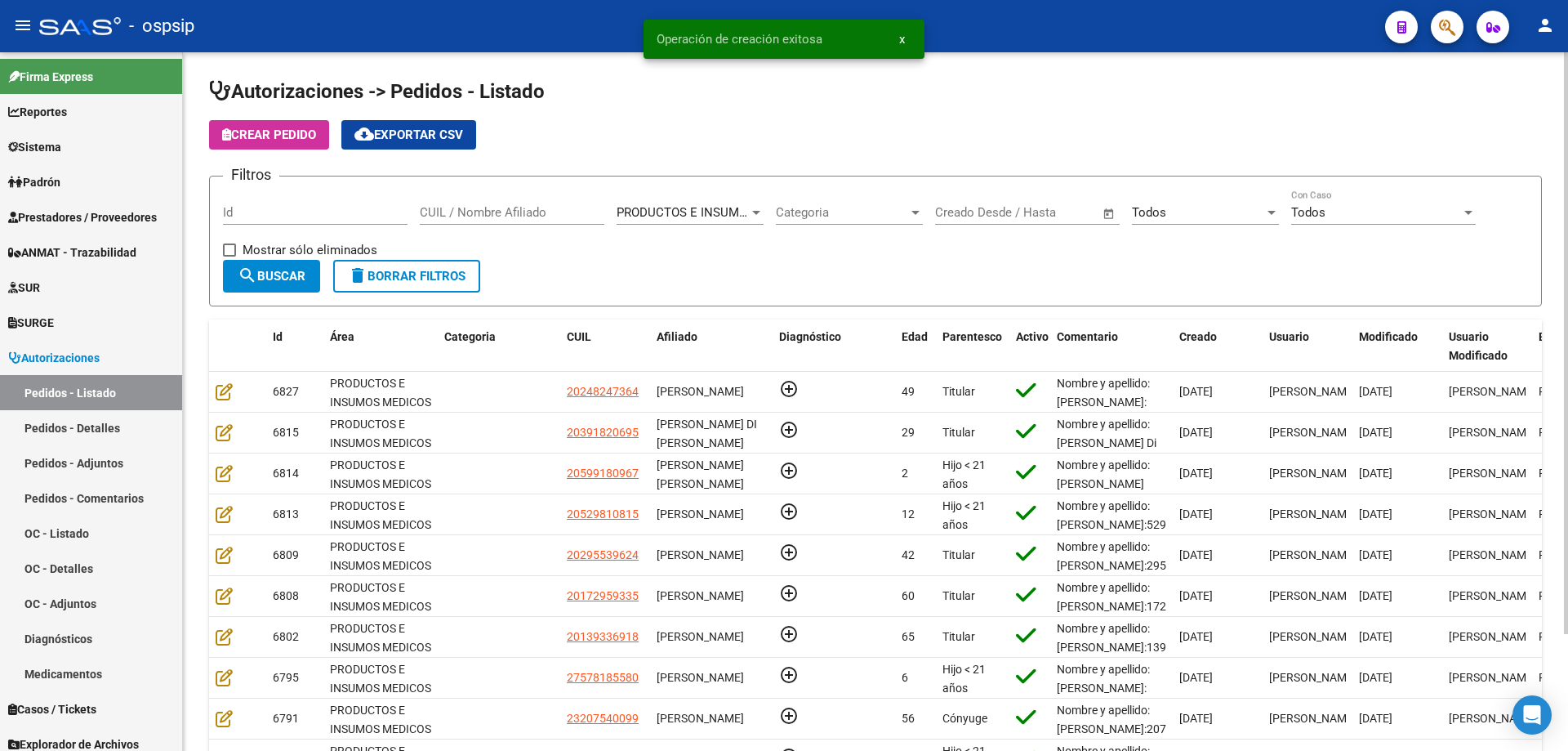
click at [520, 215] on input "CUIL / Nombre Afiliado" at bounding box center [512, 213] width 184 height 15
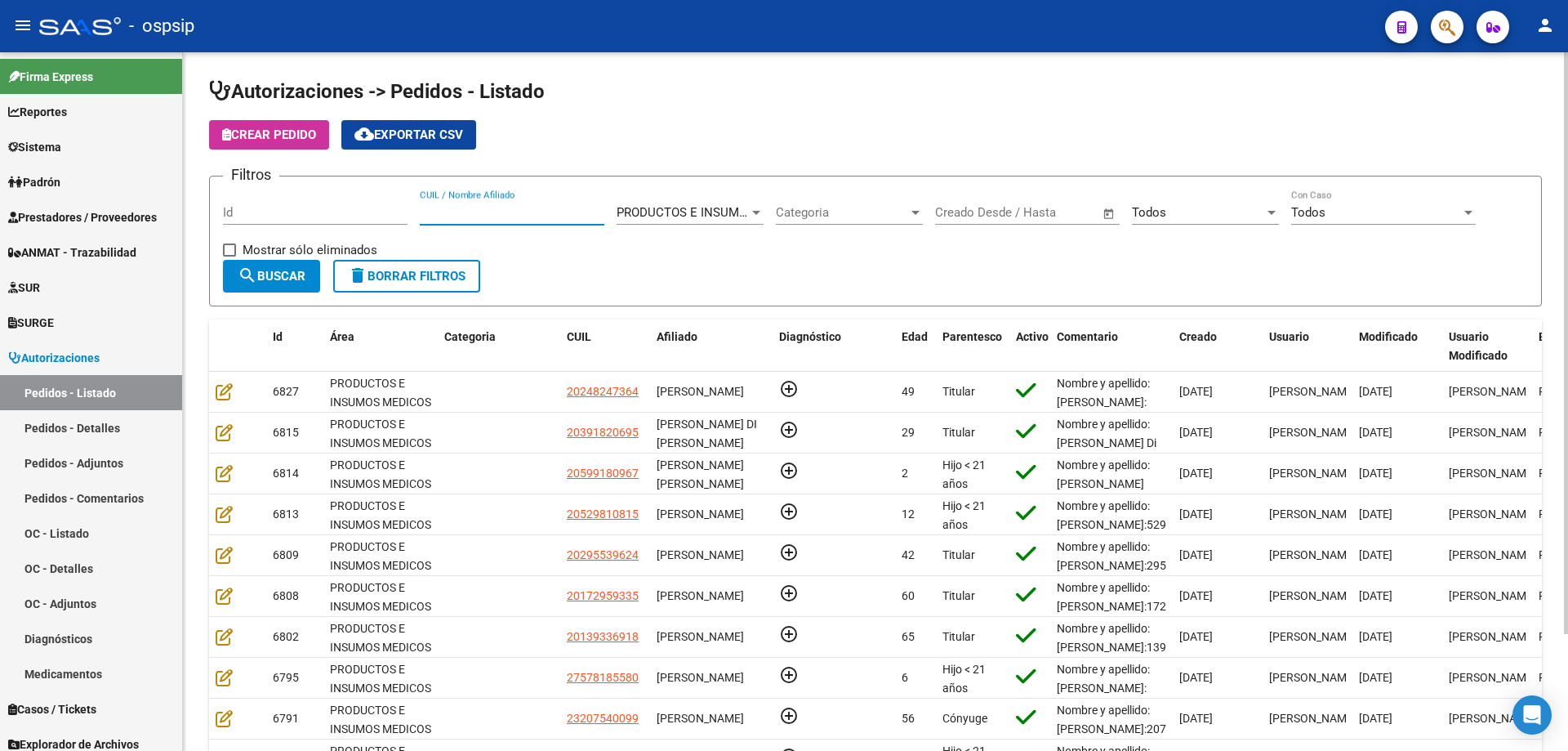
paste input "24824736"
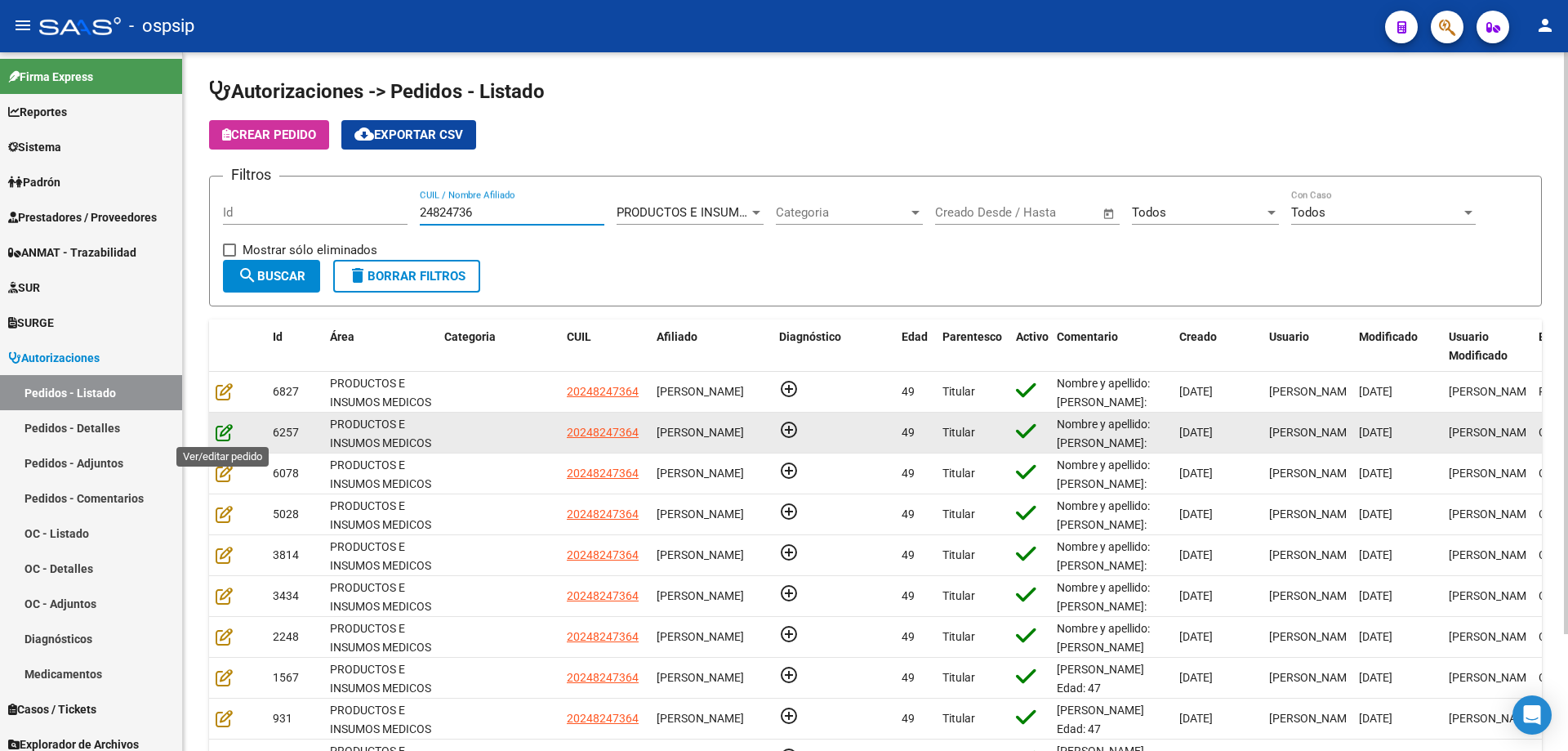
type input "24824736"
click at [217, 431] on icon at bounding box center [224, 432] width 17 height 18
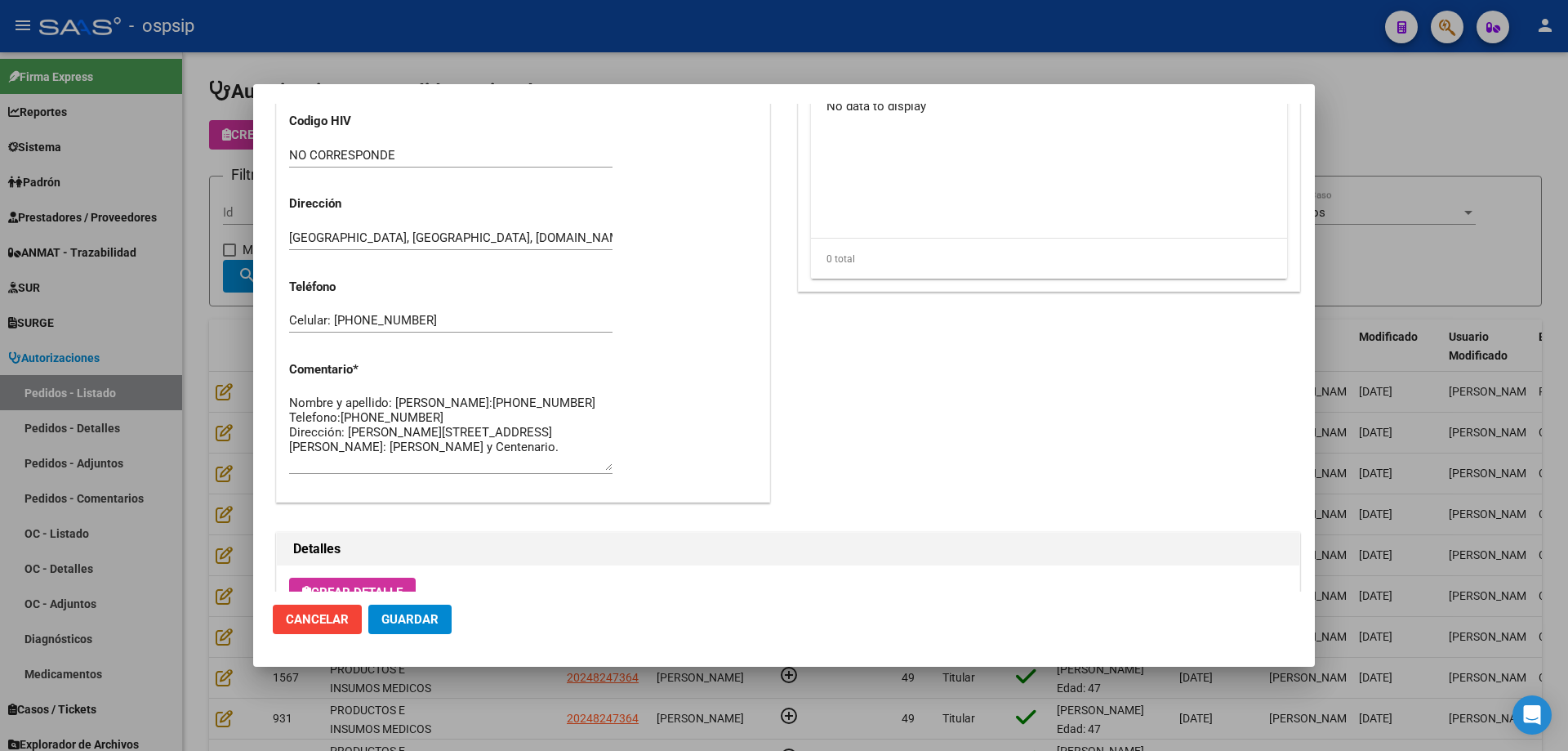
scroll to position [979, 0]
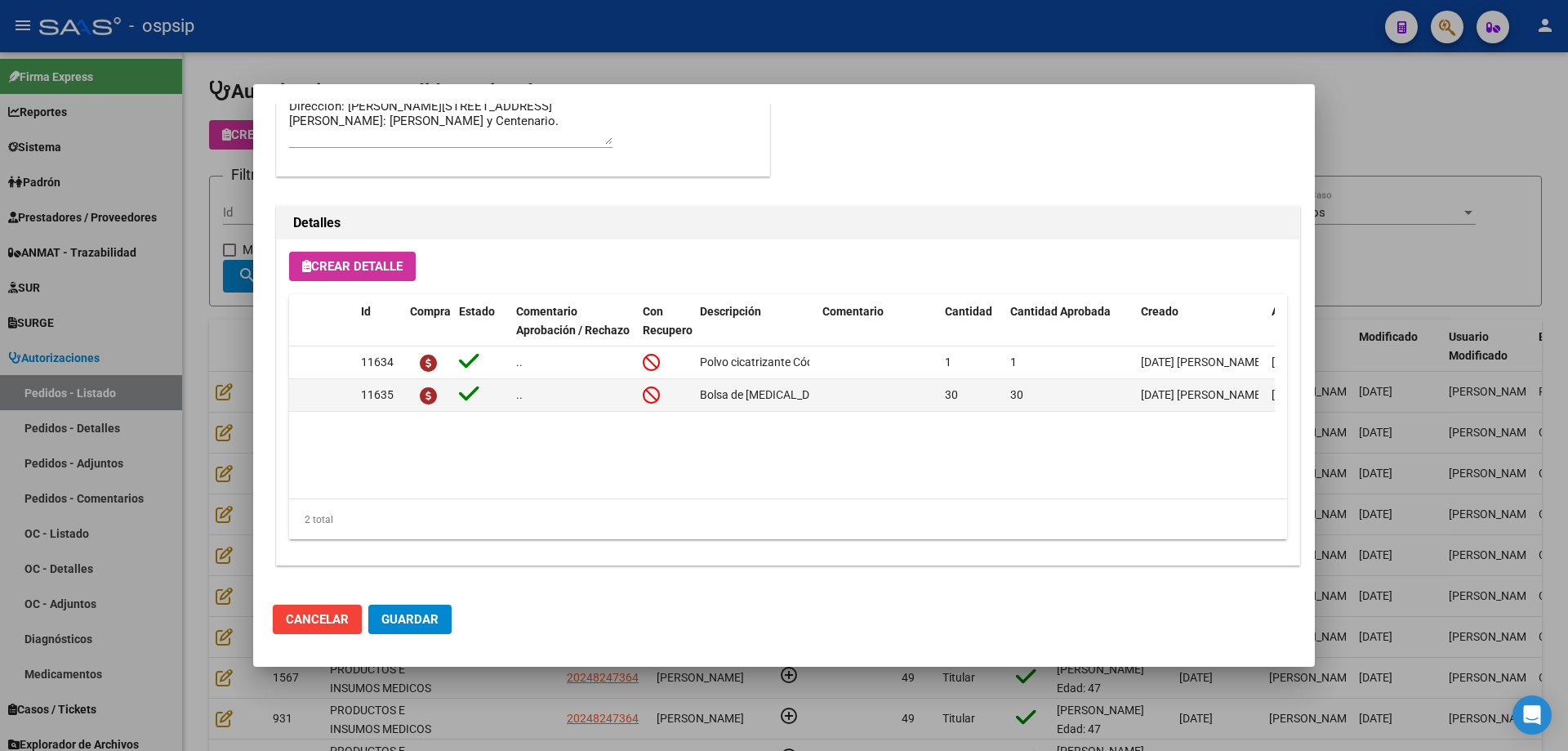
click at [202, 329] on div at bounding box center [784, 376] width 1568 height 751
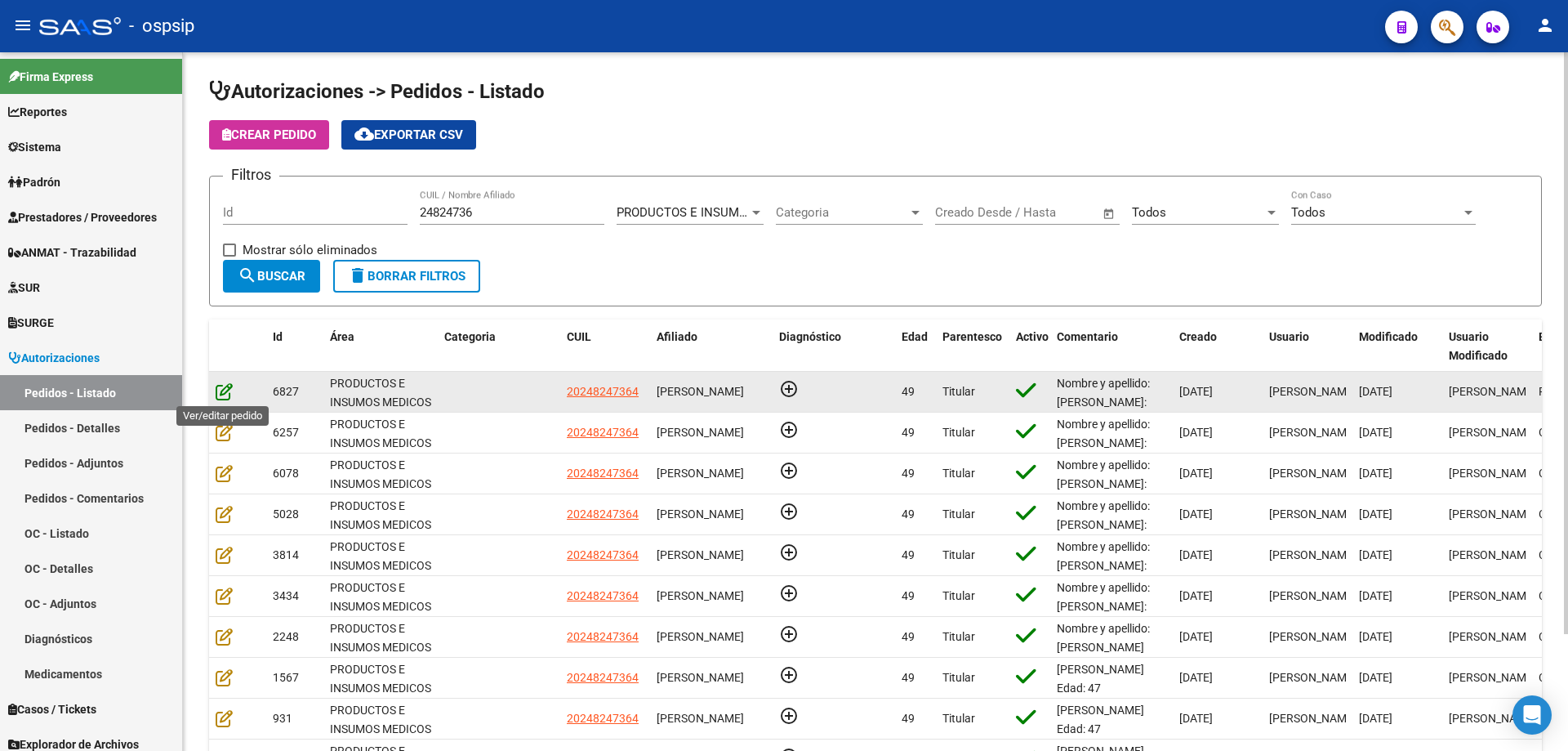
click at [225, 393] on icon at bounding box center [224, 391] width 17 height 18
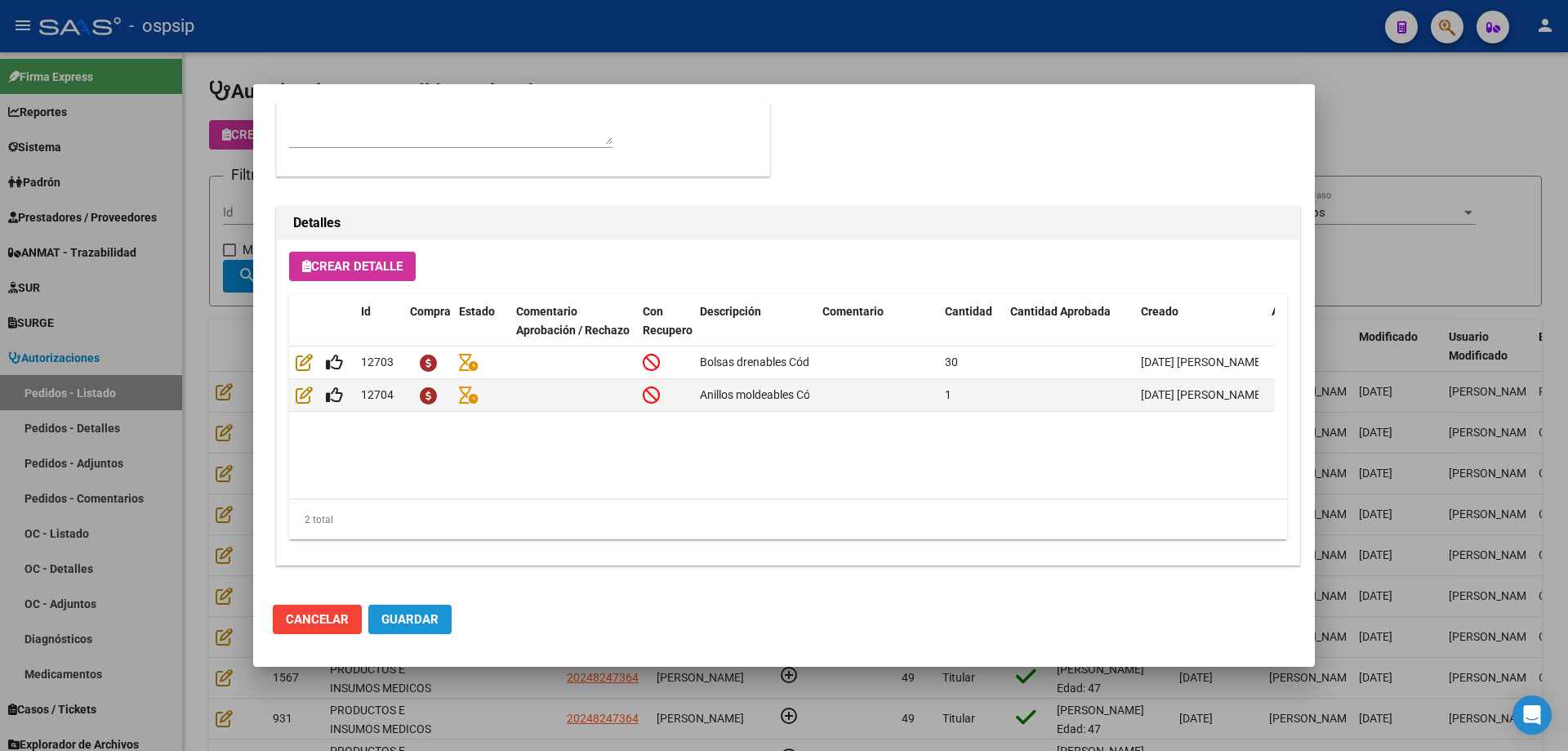
click at [432, 619] on span "Guardar" at bounding box center [410, 619] width 57 height 15
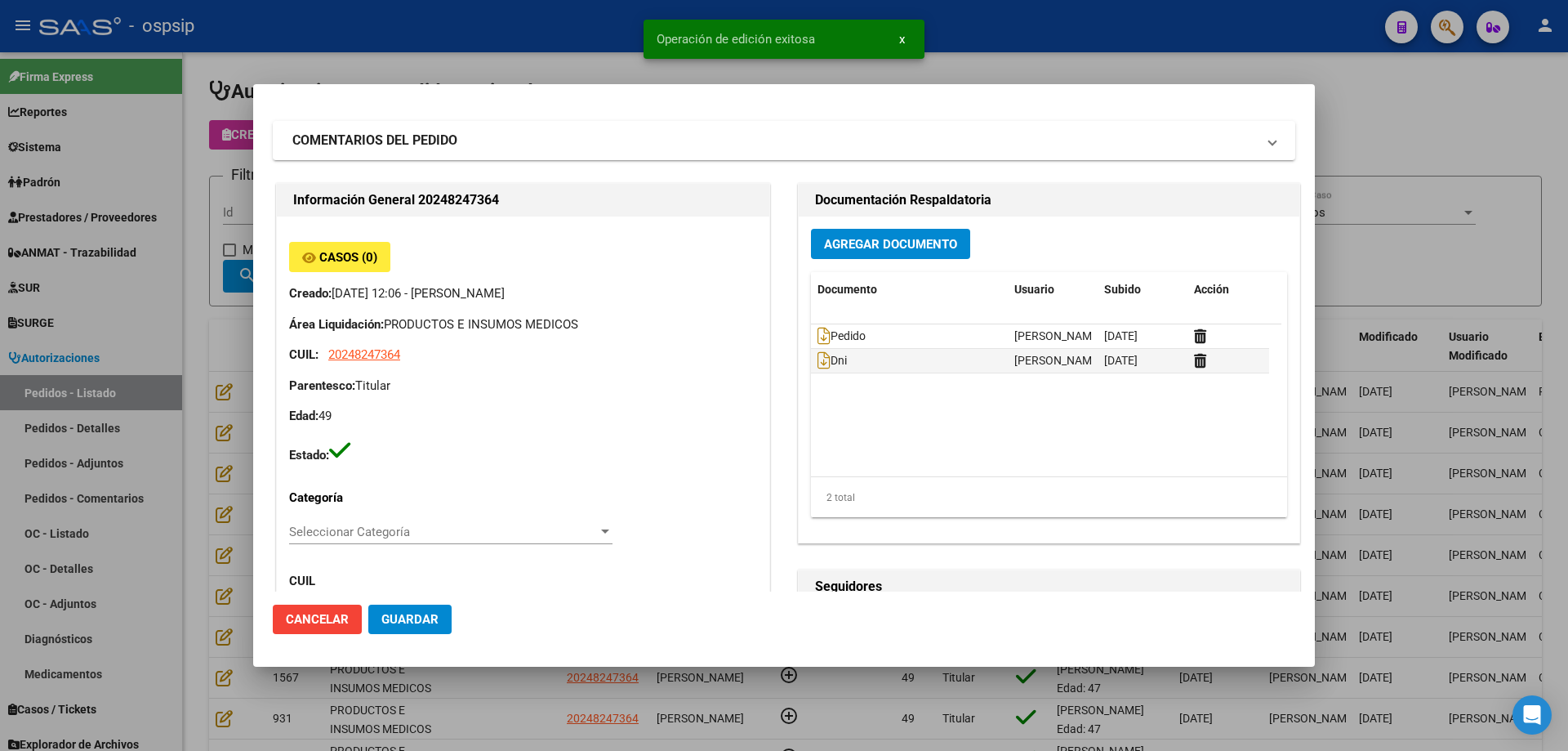
scroll to position [0, 0]
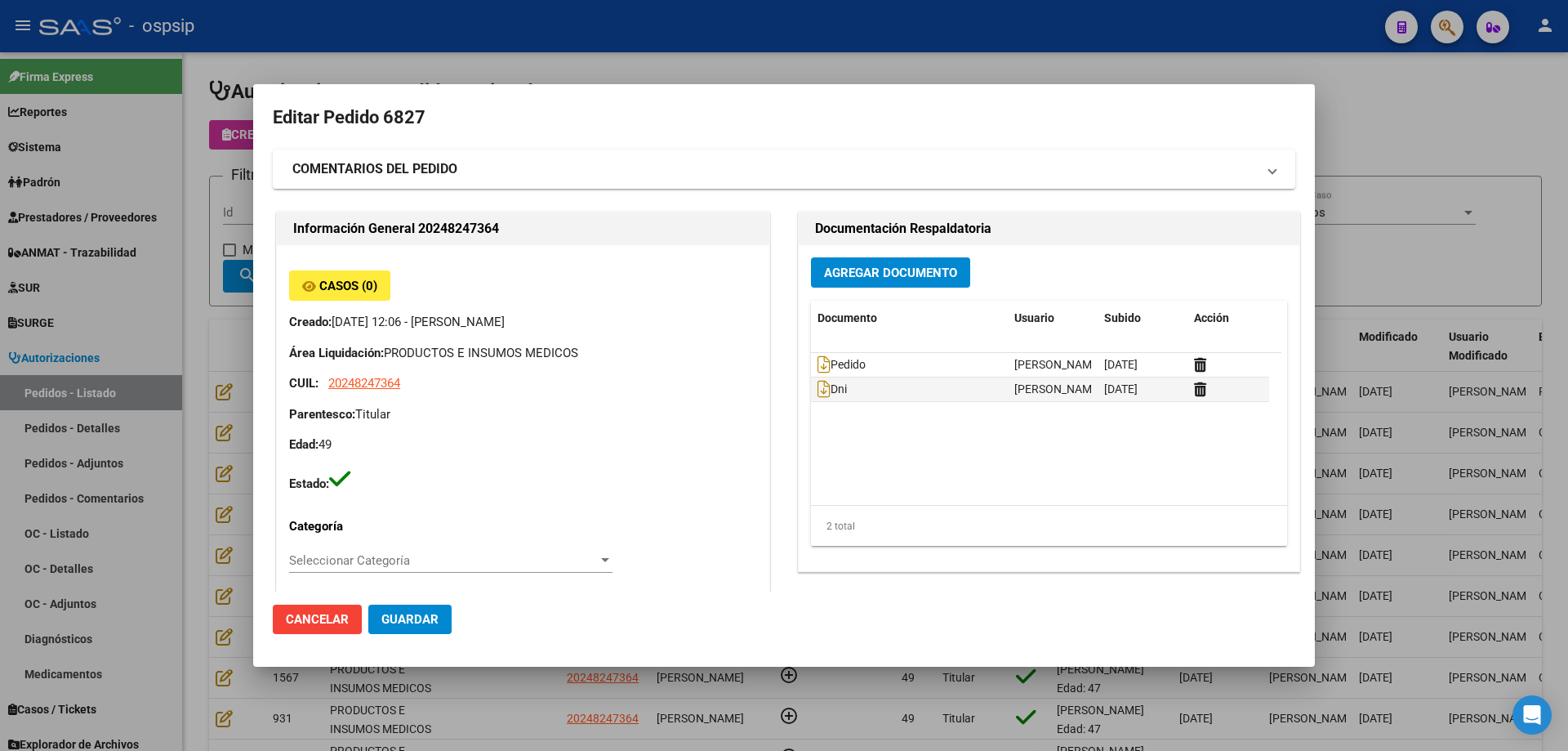
click at [223, 213] on div at bounding box center [784, 376] width 1568 height 751
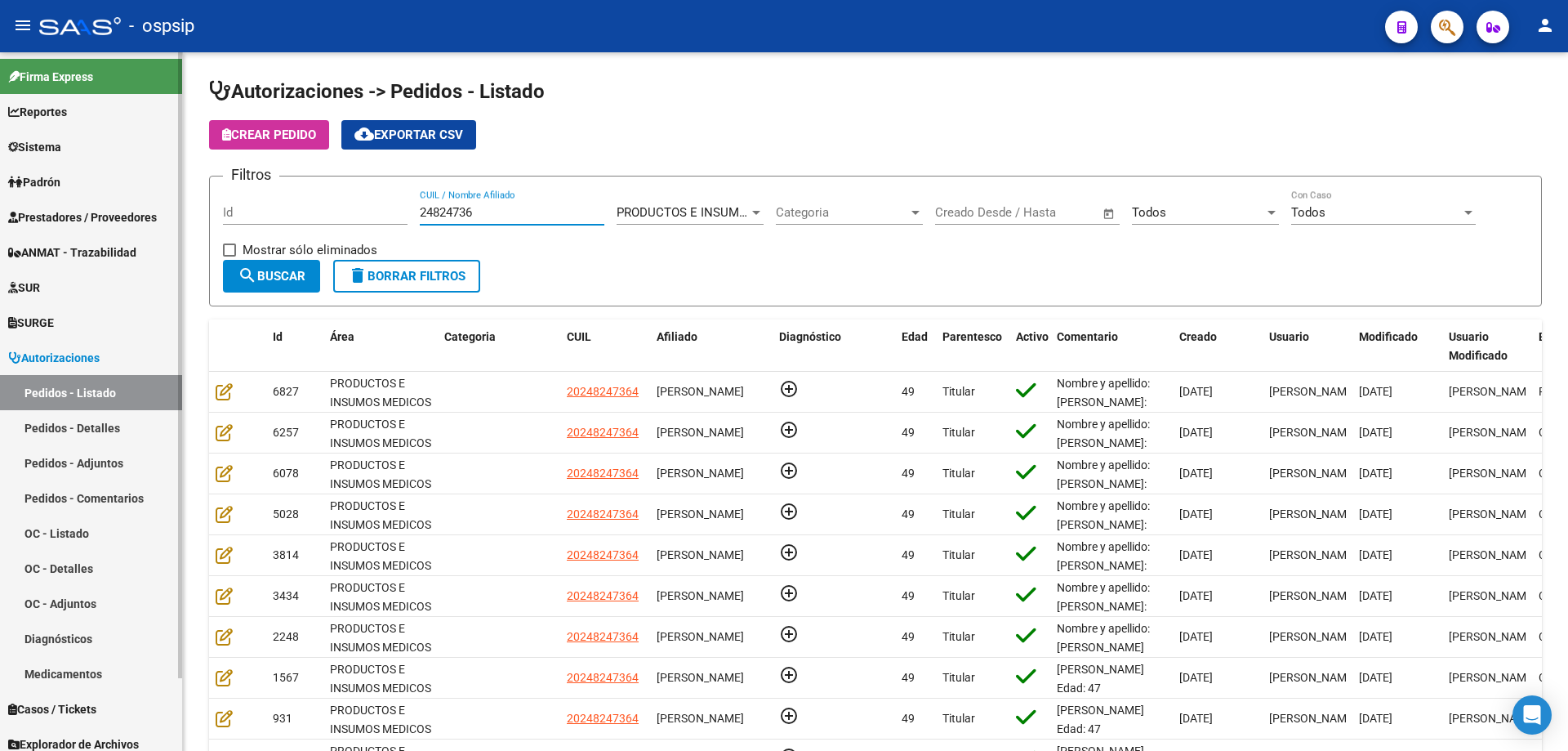
drag, startPoint x: 523, startPoint y: 213, endPoint x: 0, endPoint y: 137, distance: 528.5
click at [0, 137] on mat-sidenav-container "Firma Express Reportes Egresos Devengados Auditorías x Área Auditorías x Usuari…" at bounding box center [784, 401] width 1568 height 698
